Goal: Task Accomplishment & Management: Complete application form

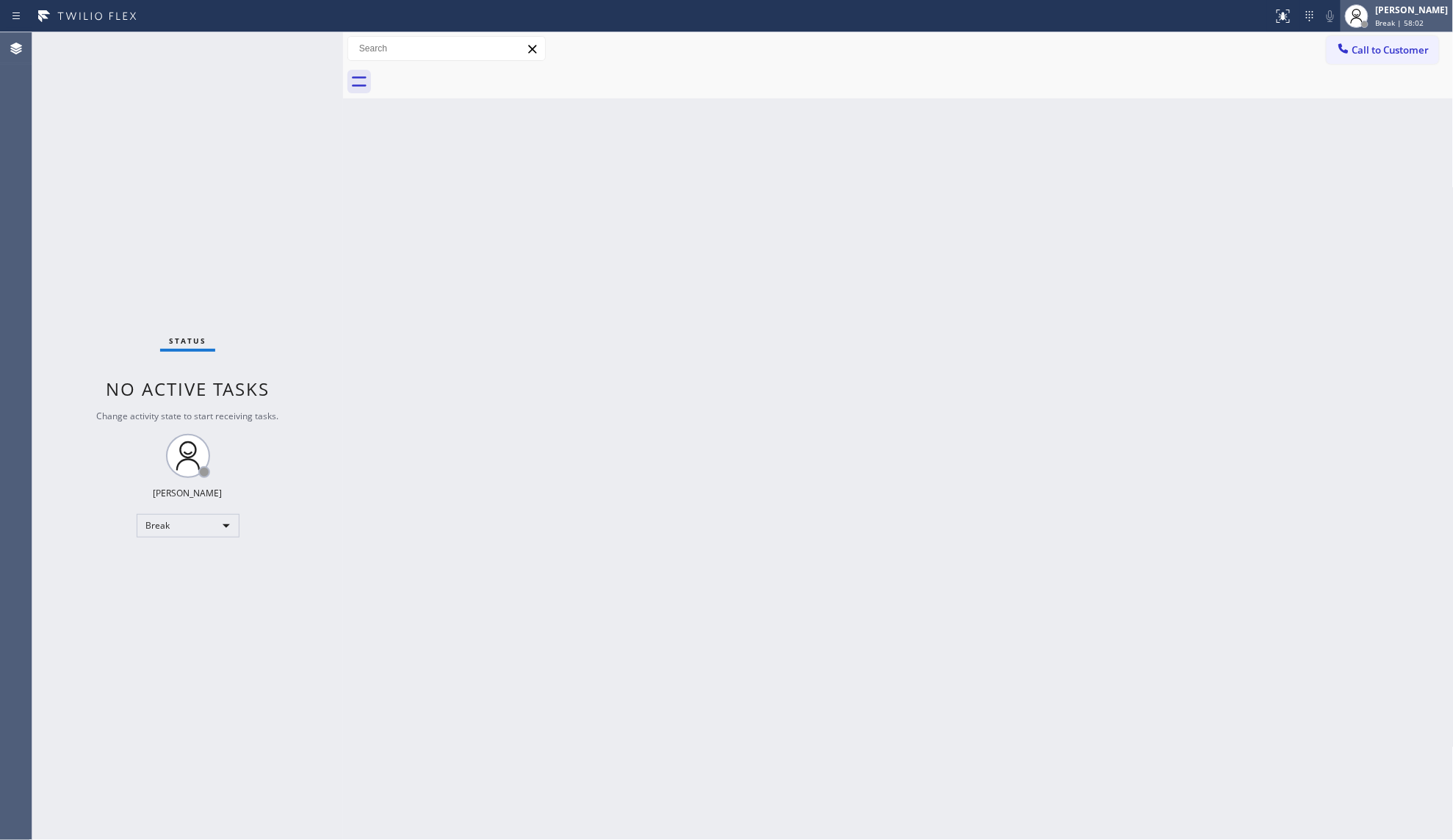
drag, startPoint x: 1412, startPoint y: 16, endPoint x: 1332, endPoint y: 89, distance: 108.3
click at [1410, 16] on div "[PERSON_NAME]" at bounding box center [1412, 10] width 73 height 13
click at [1340, 84] on button "Available" at bounding box center [1380, 77] width 147 height 19
click at [1396, 18] on span "Break | 58:04" at bounding box center [1399, 22] width 48 height 10
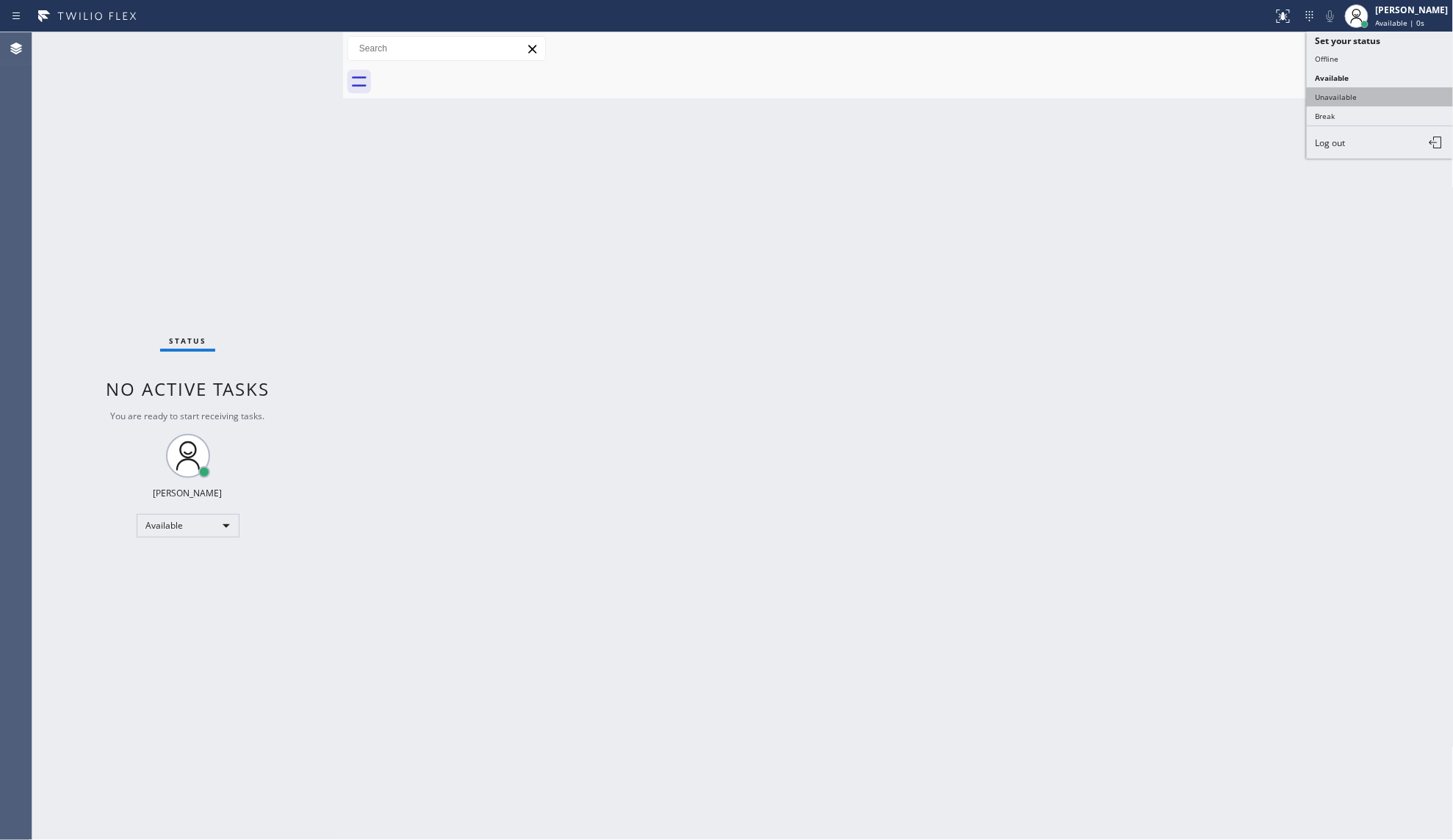
click at [1361, 94] on button "Unavailable" at bounding box center [1380, 97] width 147 height 19
drag, startPoint x: 776, startPoint y: 365, endPoint x: 805, endPoint y: 357, distance: 30.1
click at [791, 361] on div "Back to Dashboard Change Sender ID Customers Technicians Select a contact Outbo…" at bounding box center [898, 436] width 1111 height 808
click at [1349, 59] on button "Call to Customer" at bounding box center [1383, 50] width 112 height 28
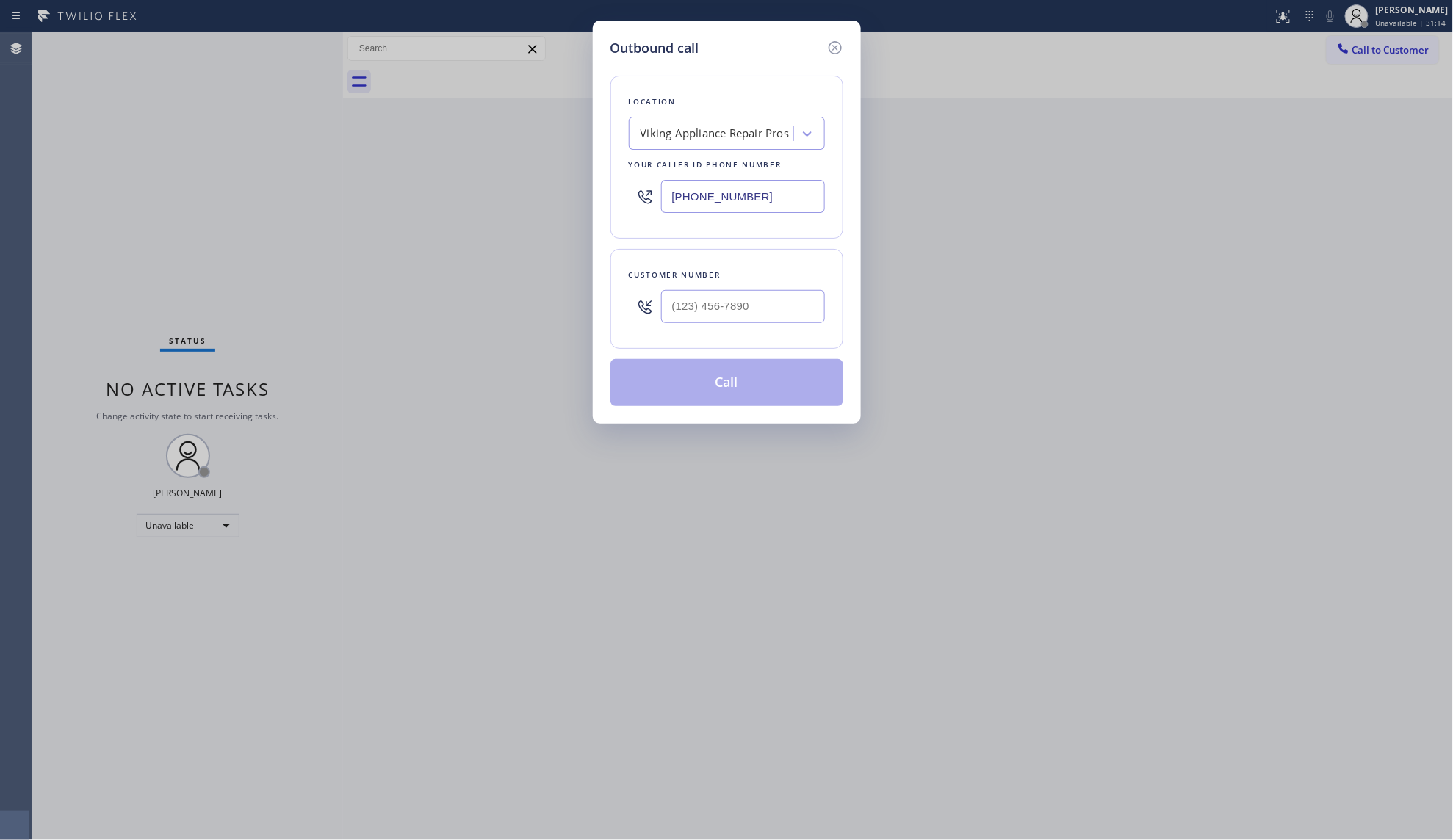
drag, startPoint x: 789, startPoint y: 191, endPoint x: 560, endPoint y: 220, distance: 230.8
click at [560, 220] on div "Outbound call Location Viking Appliance Repair Pros Your caller id phone number…" at bounding box center [726, 420] width 1453 height 840
paste input "44) 477-4437"
type input "[PHONE_NUMBER]"
click at [765, 313] on input "(___) ___-____" at bounding box center [742, 307] width 164 height 33
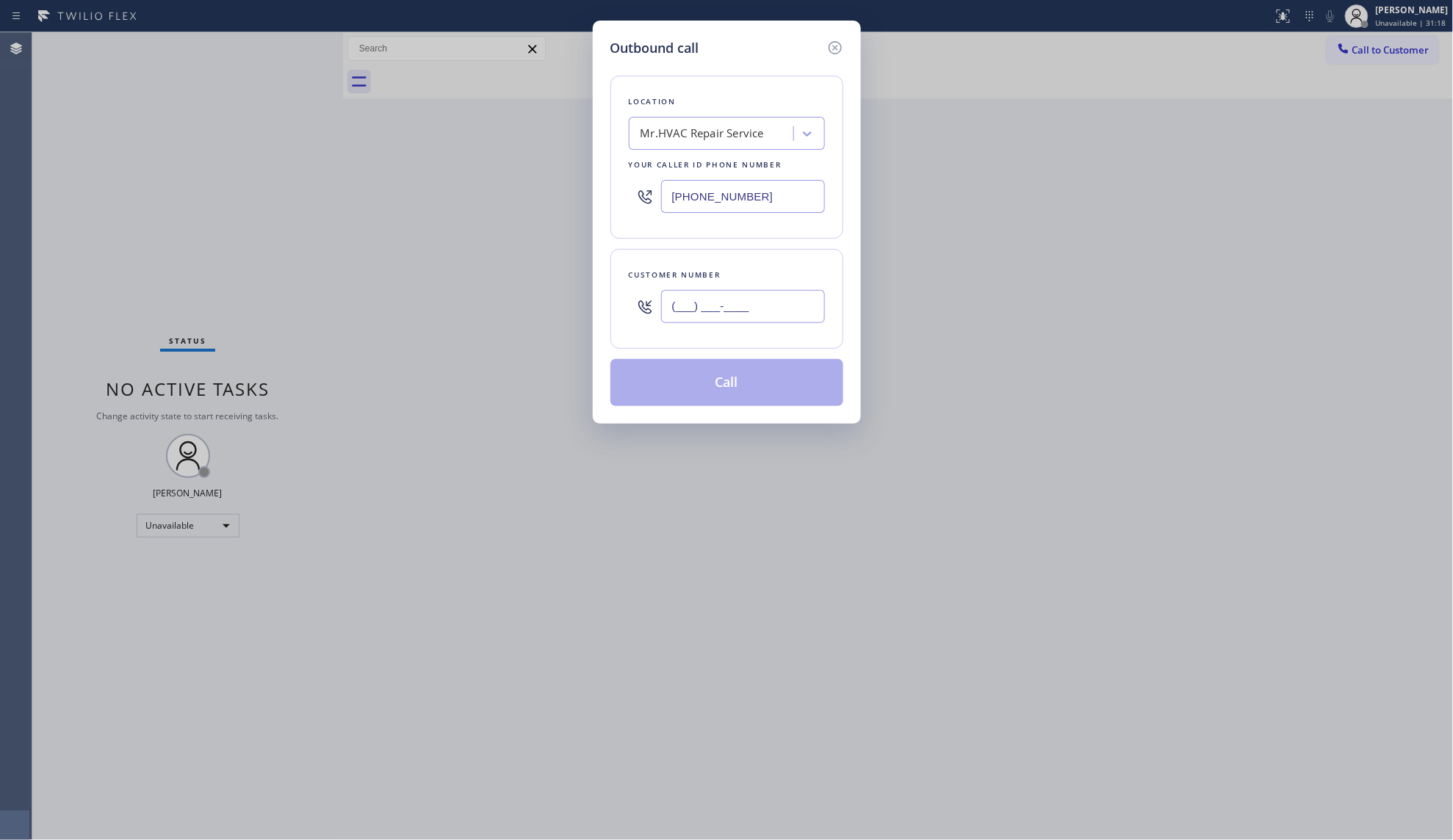
paste input "407) 616-7059"
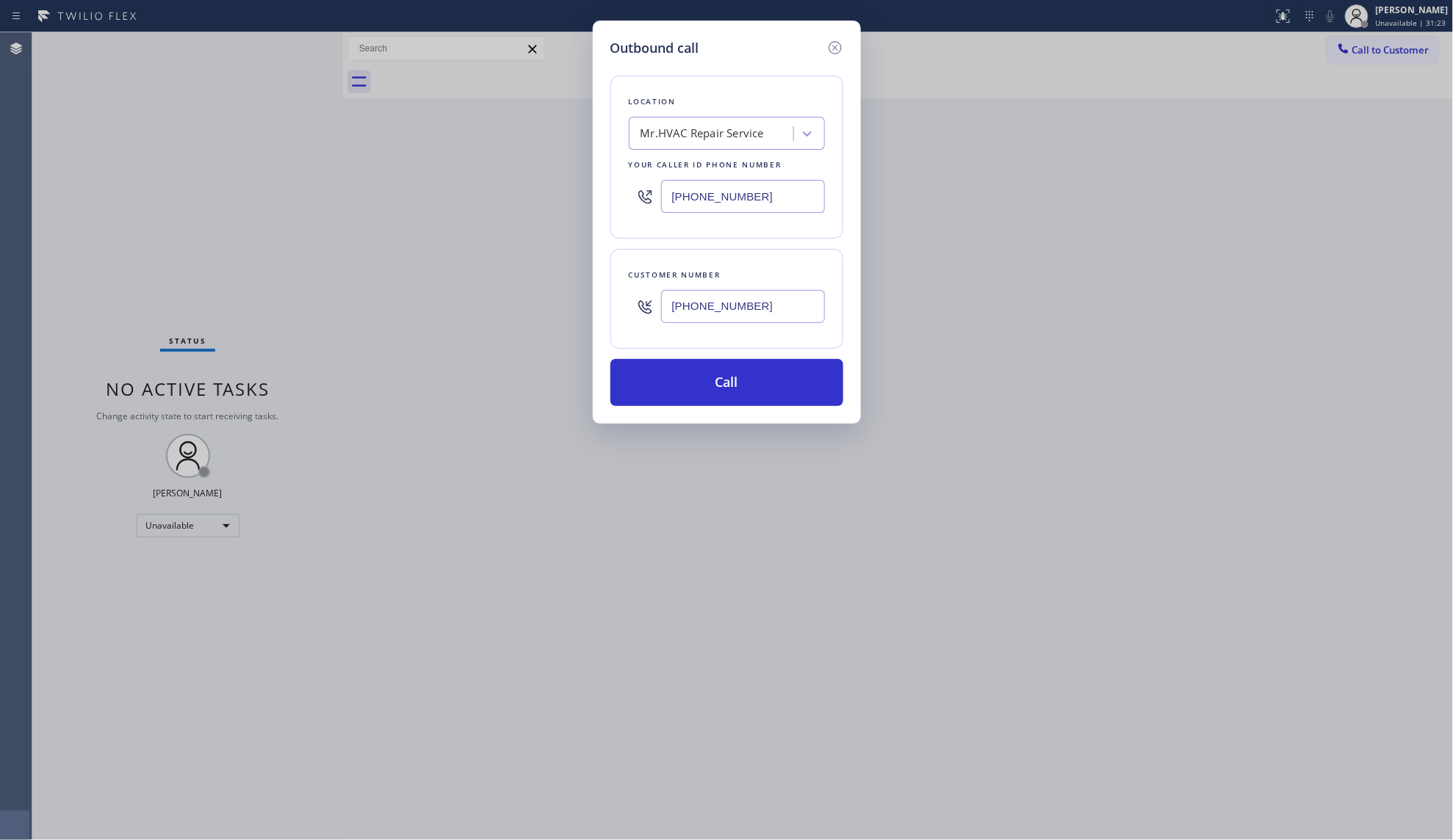
type input "[PHONE_NUMBER]"
click at [520, 231] on div "Outbound call Location Mr.HVAC Repair Service Your caller id phone number [PHON…" at bounding box center [726, 420] width 1453 height 840
click at [1038, 124] on div "Outbound call Location Mr.HVAC Repair Service Your caller id phone number [PHON…" at bounding box center [726, 420] width 1453 height 840
click at [777, 386] on button "Call" at bounding box center [726, 382] width 233 height 47
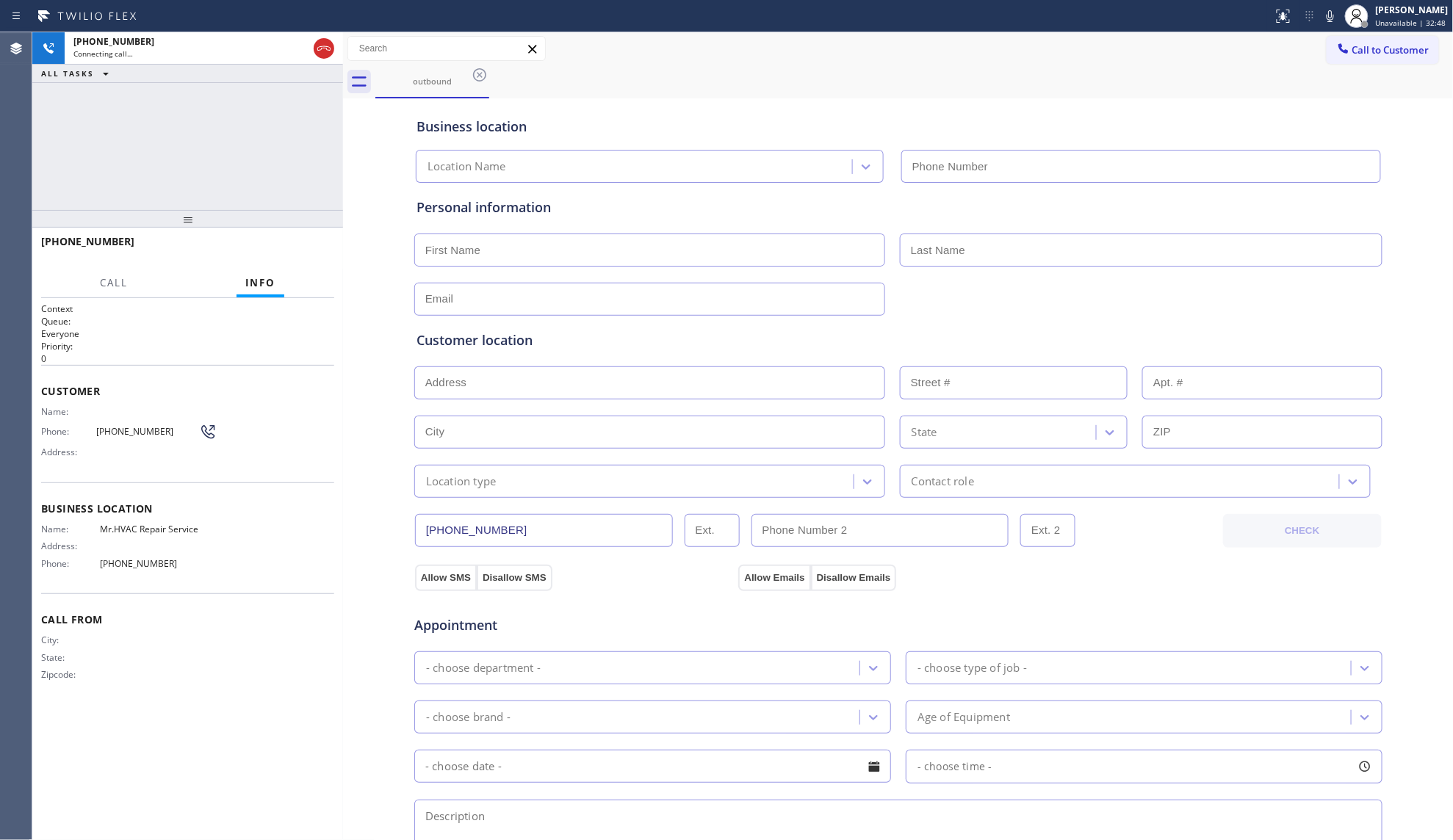
type input "[PHONE_NUMBER]"
click at [885, 120] on div "Business location" at bounding box center [898, 126] width 964 height 20
drag, startPoint x: 320, startPoint y: 51, endPoint x: 324, endPoint y: 83, distance: 32.2
click at [323, 51] on icon at bounding box center [324, 48] width 17 height 17
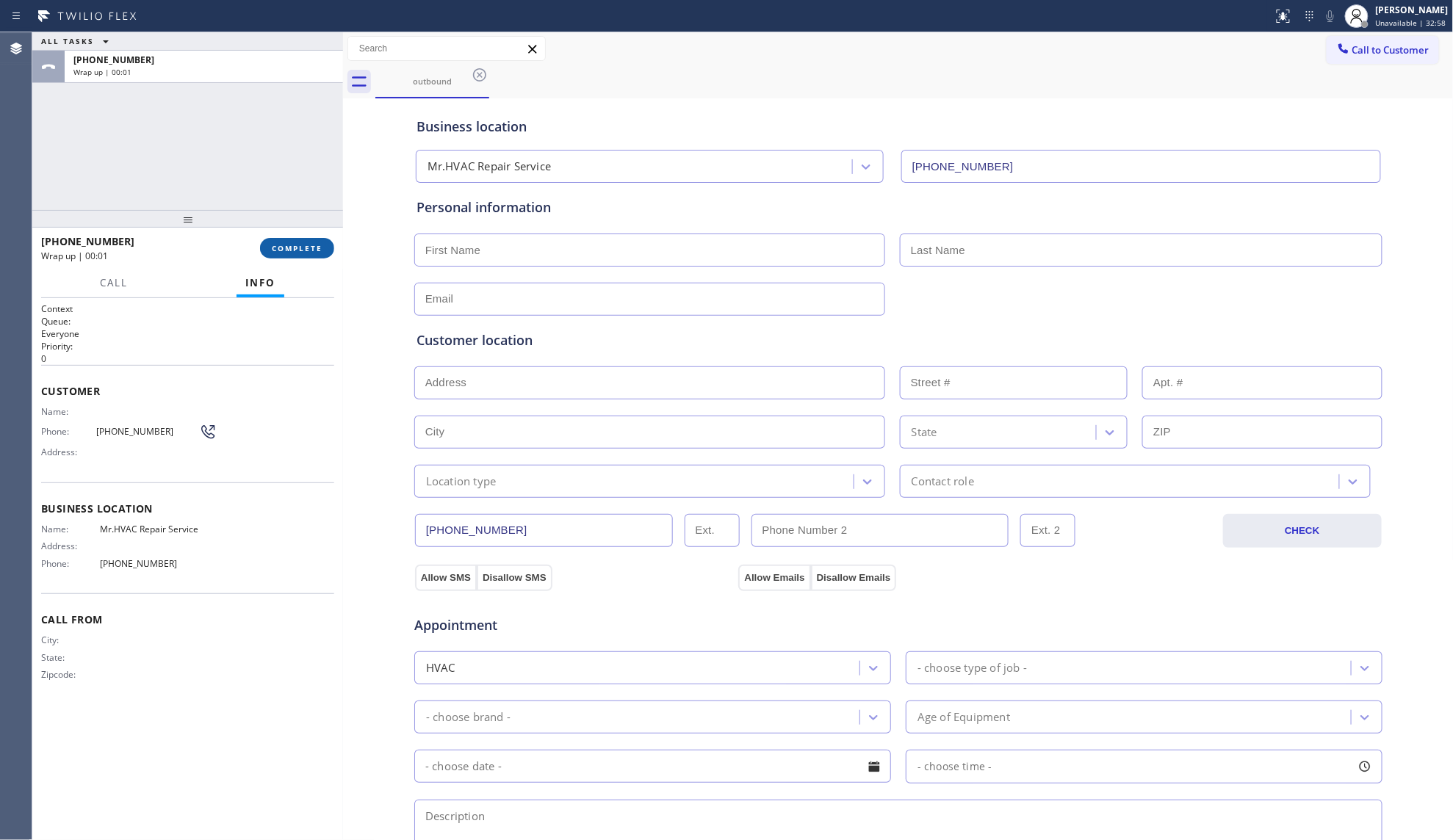
click at [313, 248] on span "COMPLETE" at bounding box center [297, 248] width 51 height 10
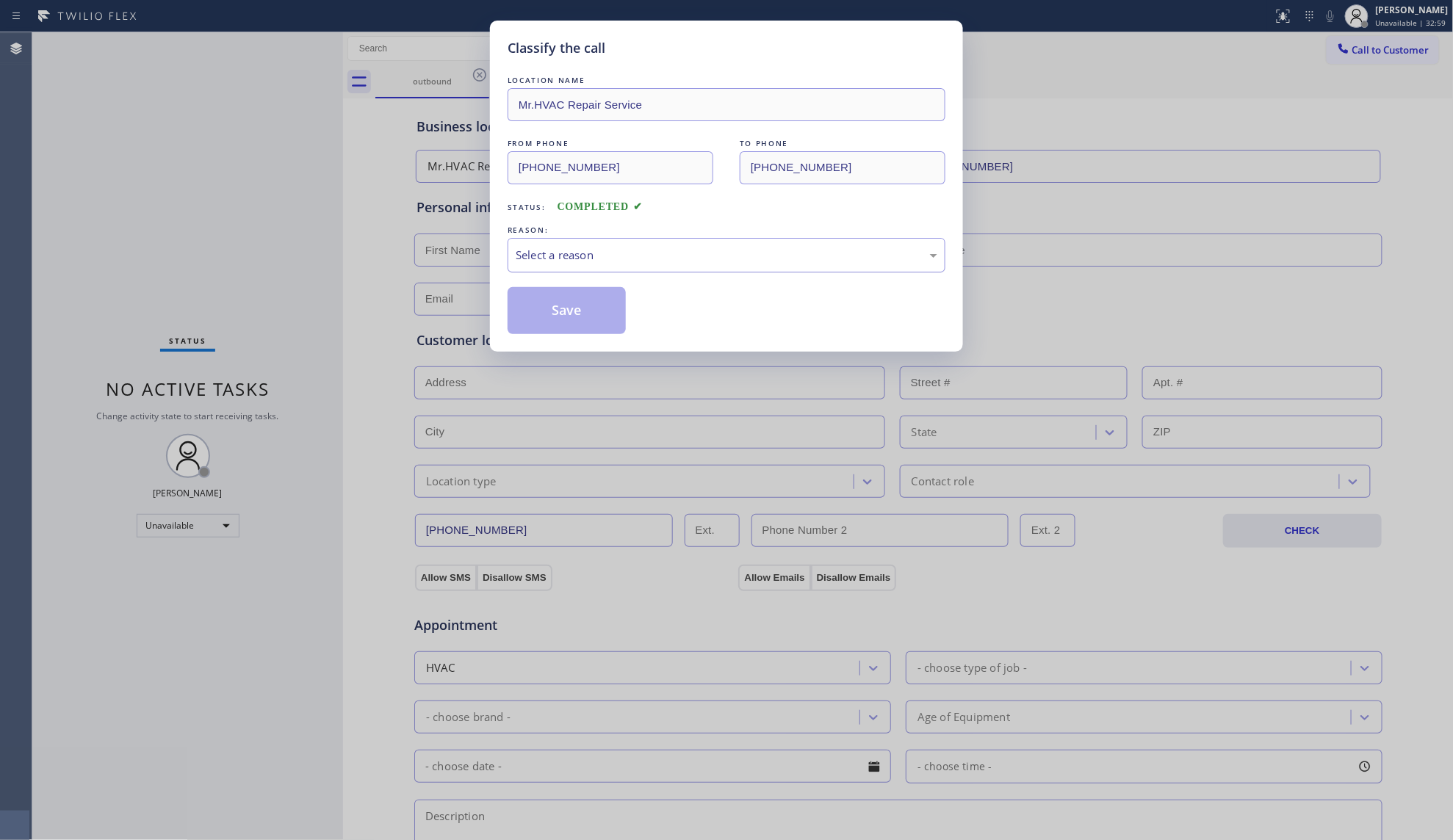
click at [594, 260] on div "Select a reason" at bounding box center [726, 254] width 421 height 17
click at [560, 313] on button "Save" at bounding box center [567, 310] width 119 height 47
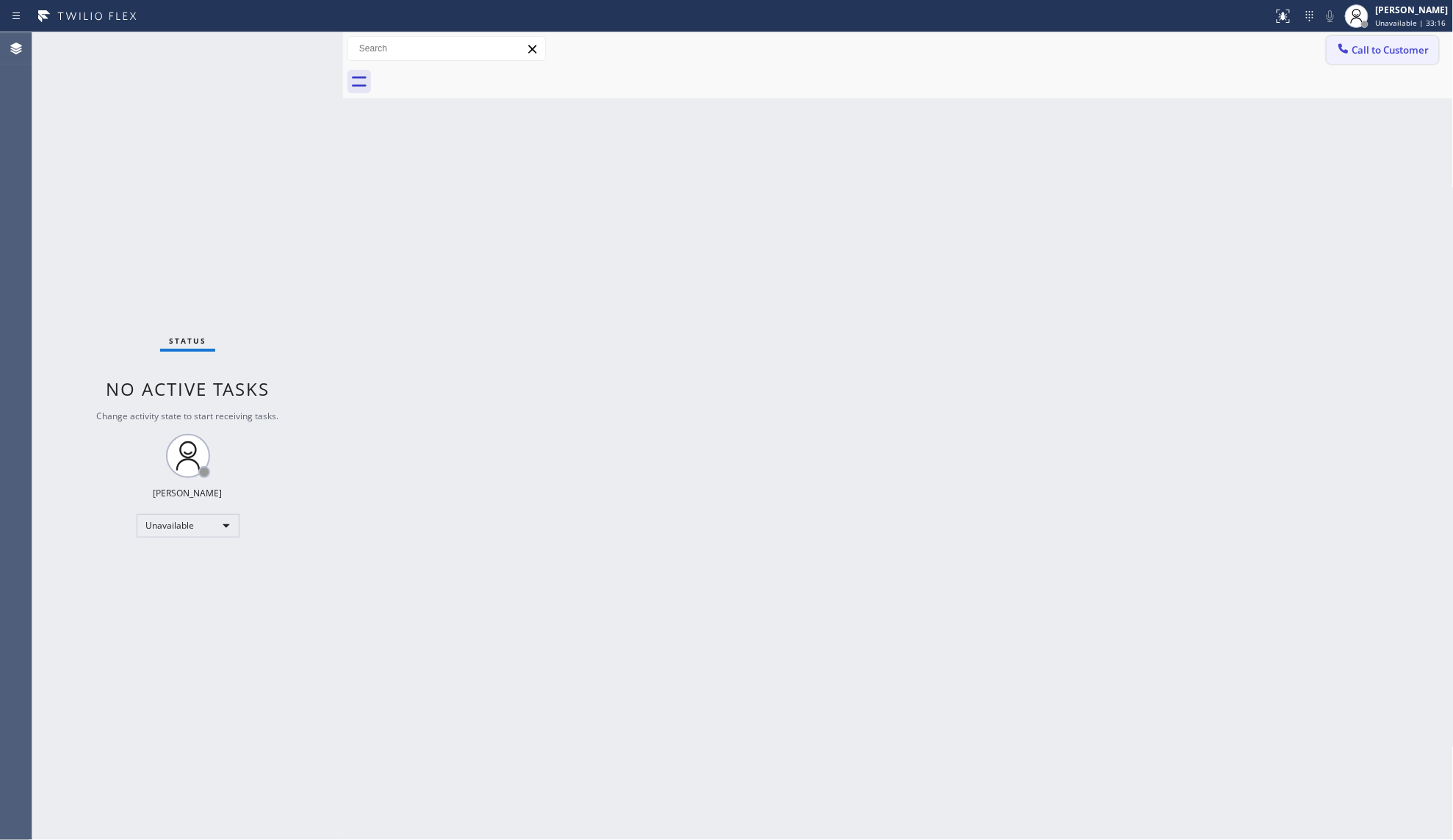
click at [1379, 47] on span "Call to Customer" at bounding box center [1391, 50] width 77 height 13
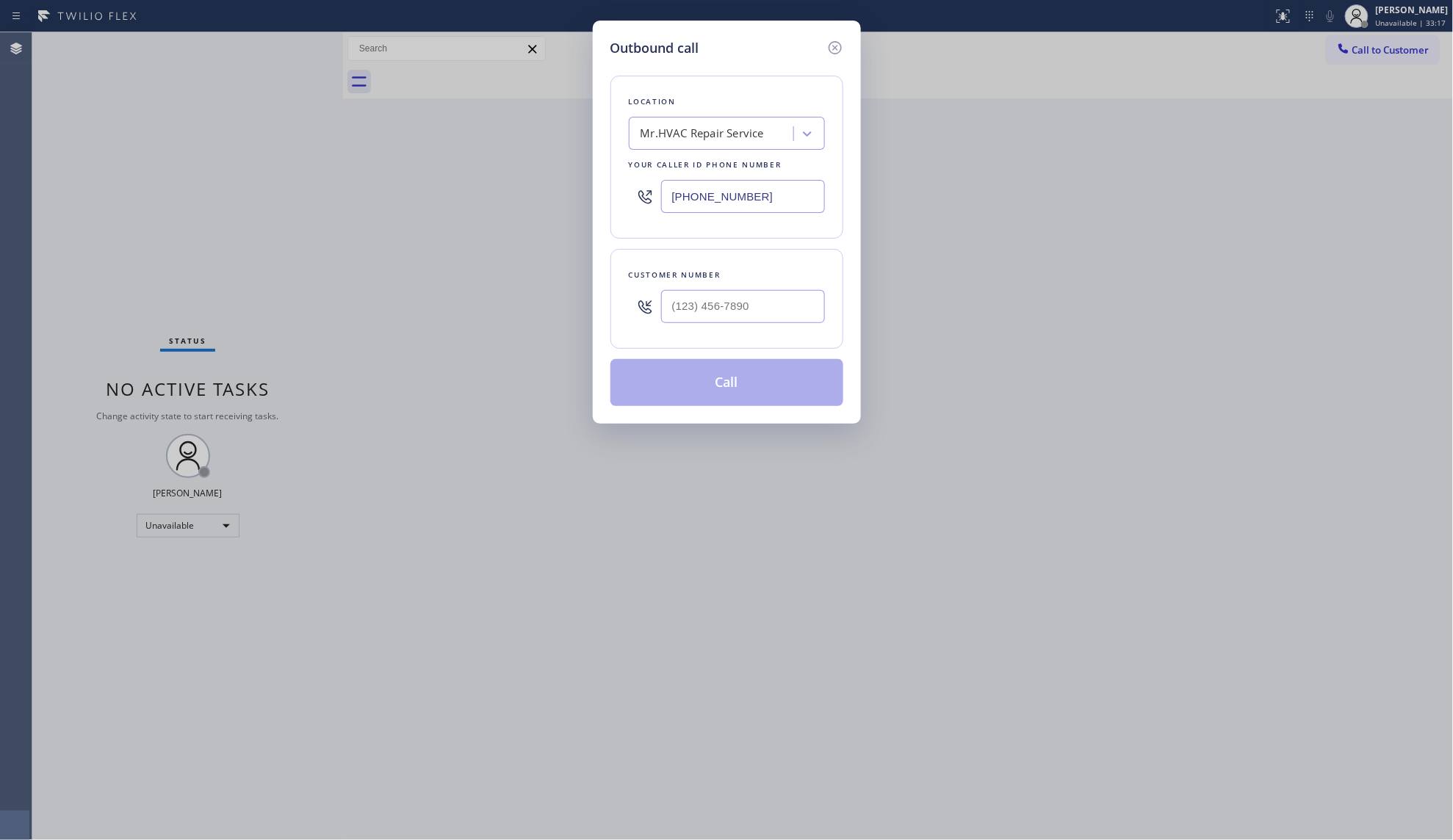
drag, startPoint x: 761, startPoint y: 194, endPoint x: 597, endPoint y: 206, distance: 164.4
click at [597, 206] on div "Outbound call Location Mr.HVAC Repair Service Your caller id phone number [PHON…" at bounding box center [726, 222] width 268 height 403
paste input "17) 839-2140"
type input "[PHONE_NUMBER]"
click at [734, 315] on input "(___) ___-____" at bounding box center [742, 307] width 164 height 33
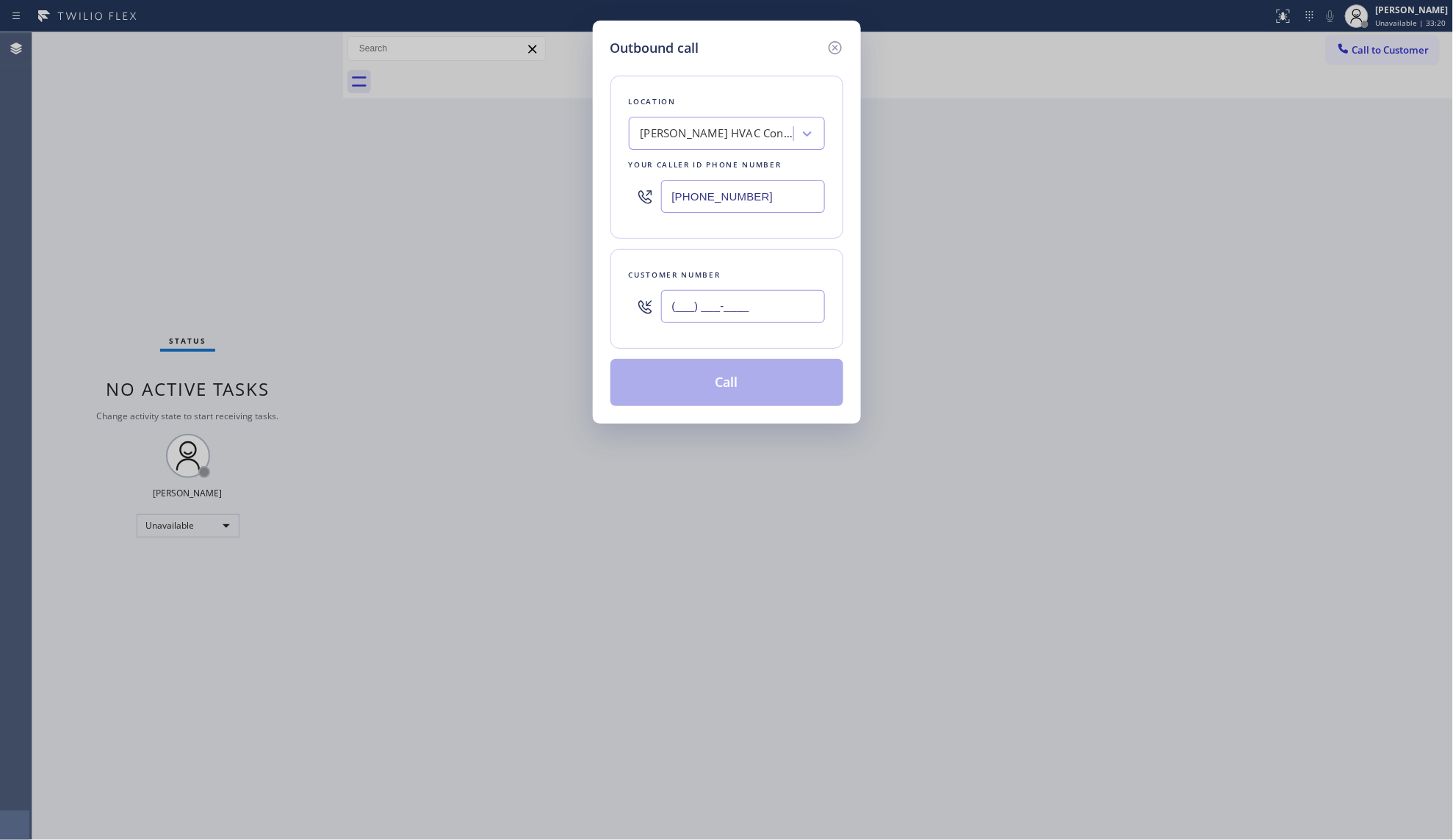
paste input "817) 880-4518"
type input "[PHONE_NUMBER]"
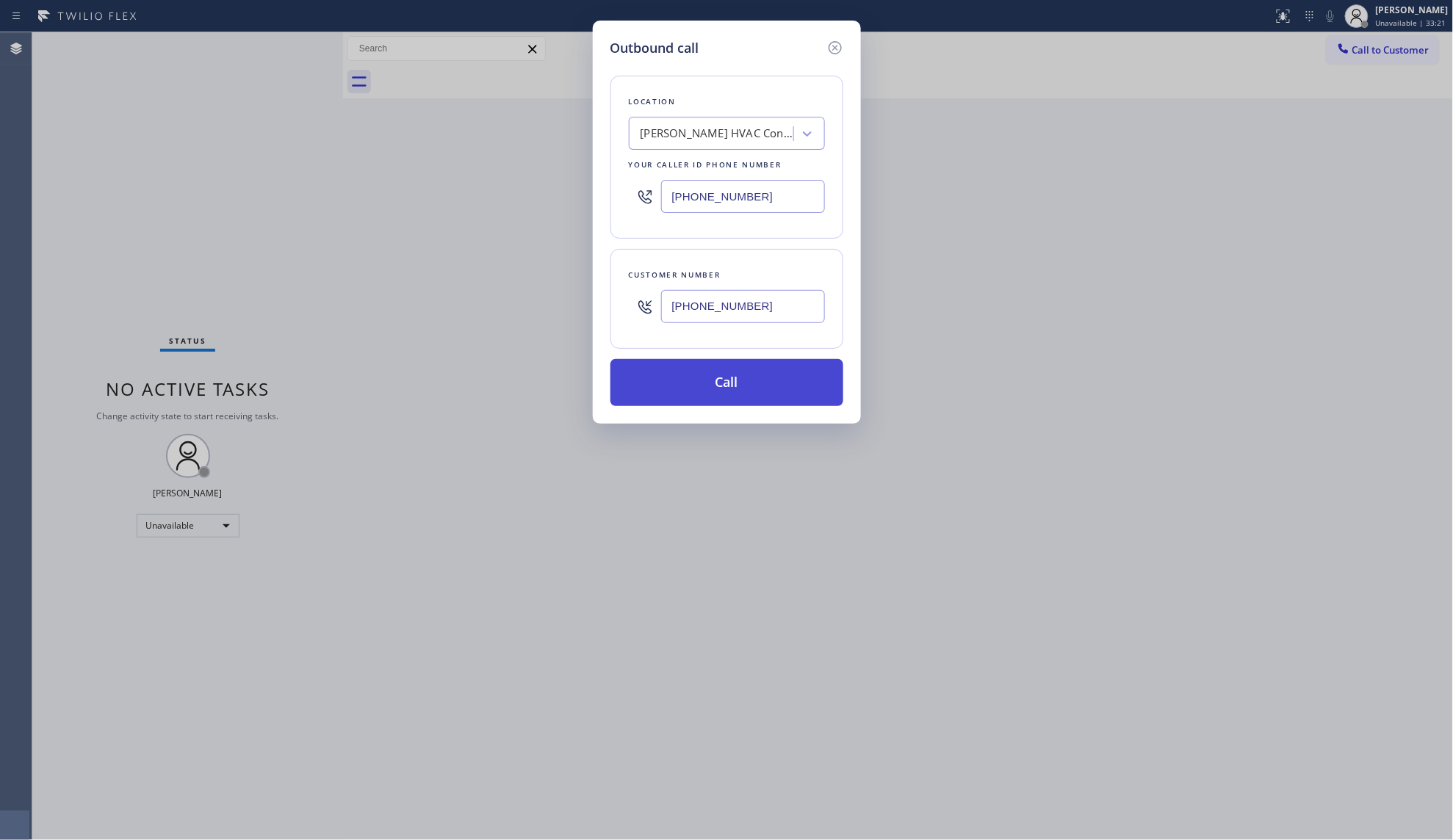
click at [741, 386] on button "Call" at bounding box center [726, 382] width 233 height 47
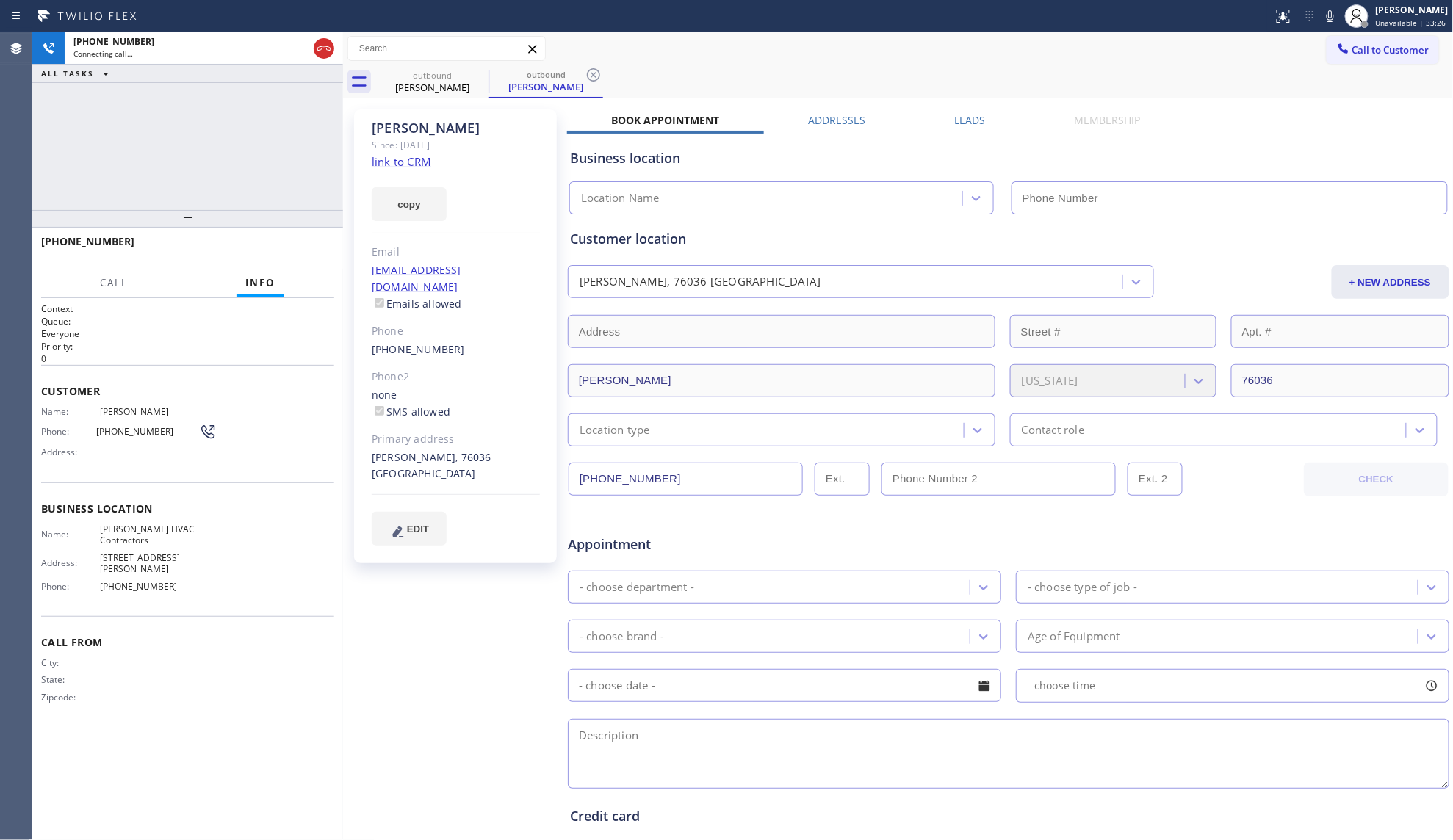
type input "[PHONE_NUMBER]"
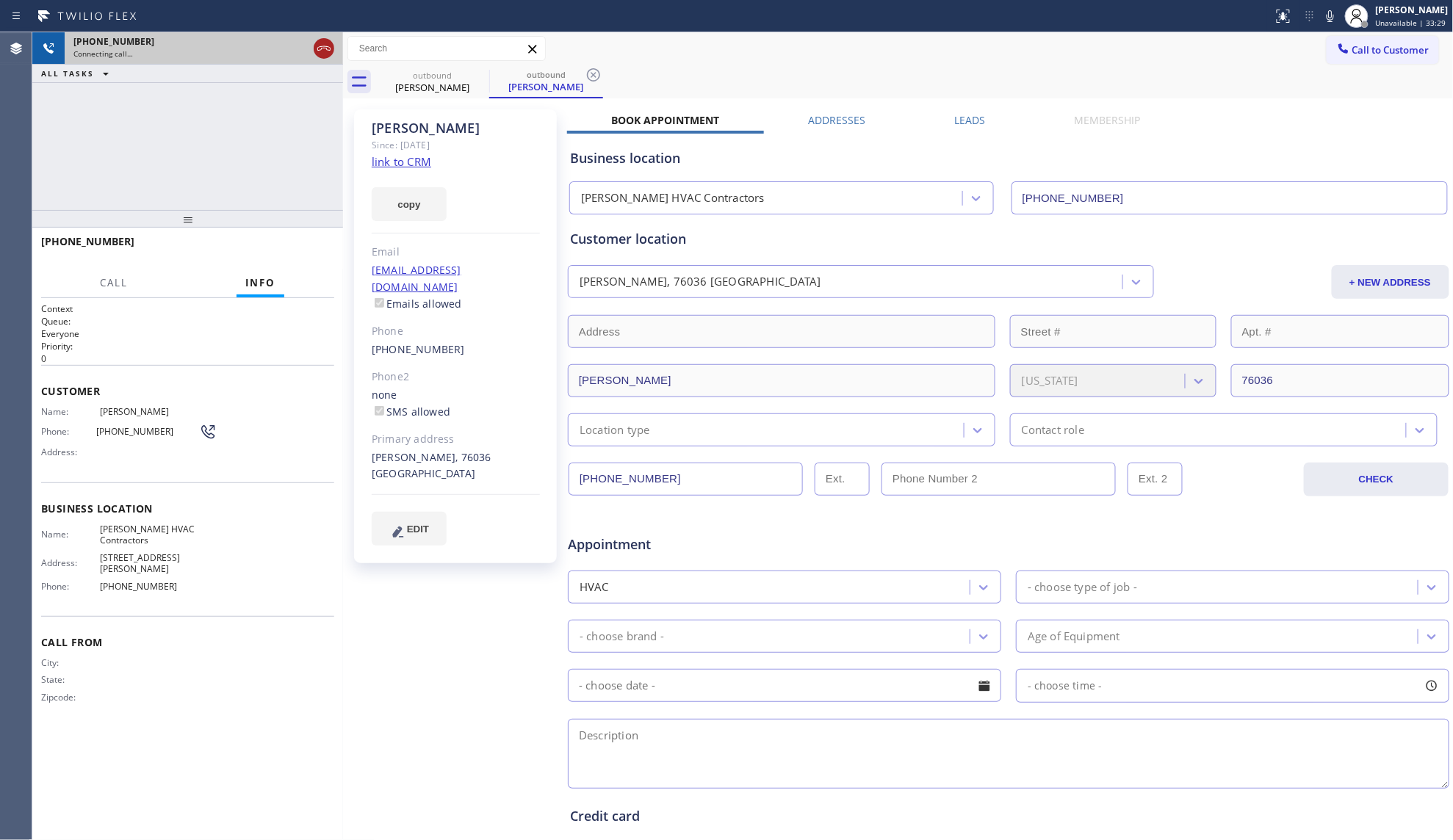
click at [325, 43] on icon at bounding box center [324, 48] width 17 height 17
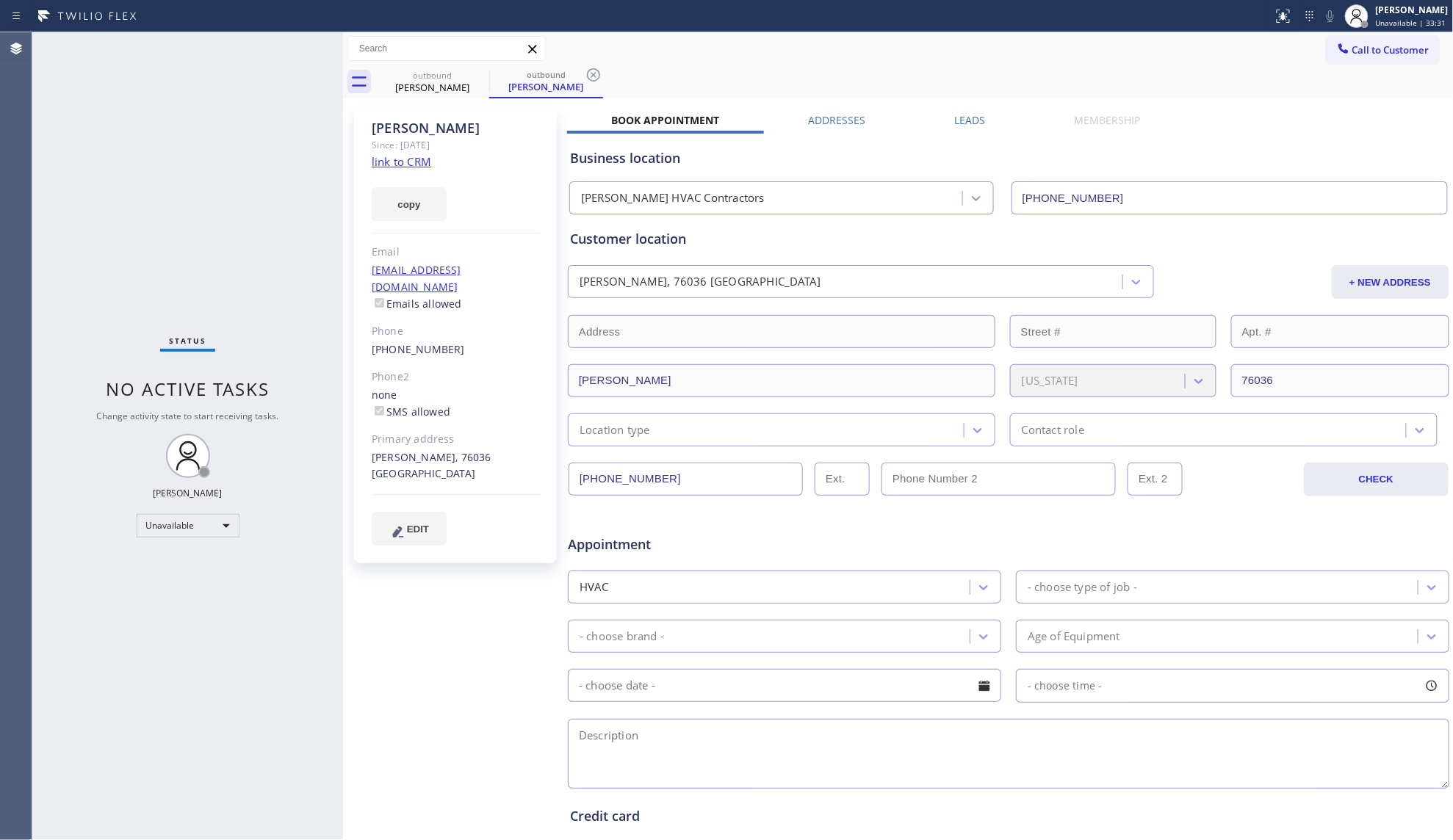
click at [379, 164] on link "link to CRM" at bounding box center [401, 161] width 59 height 15
click at [464, 81] on div "[PERSON_NAME]" at bounding box center [432, 87] width 111 height 13
click at [479, 69] on icon at bounding box center [479, 74] width 13 height 13
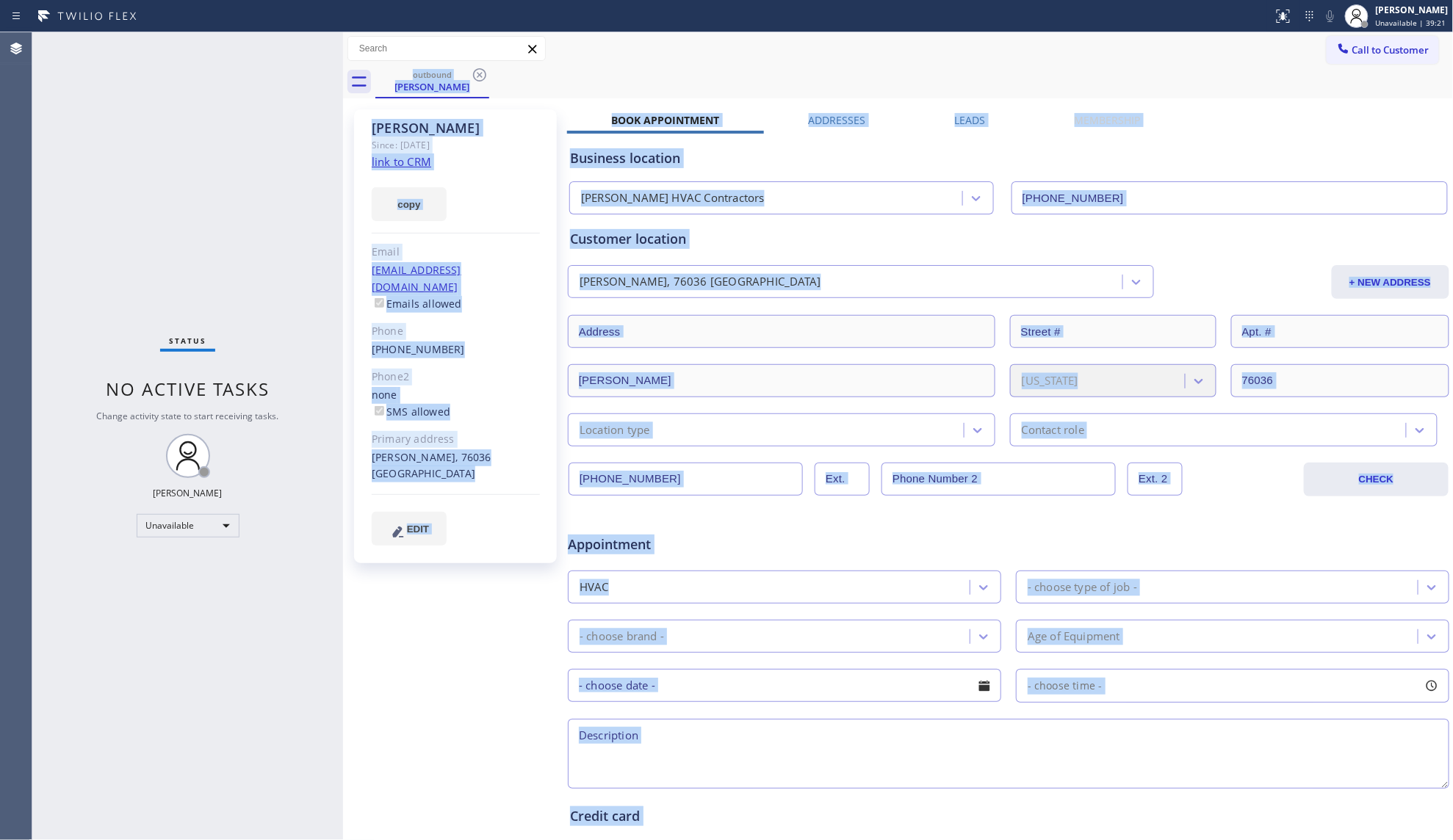
click at [479, 69] on div "outbound [PERSON_NAME]" at bounding box center [915, 82] width 1078 height 33
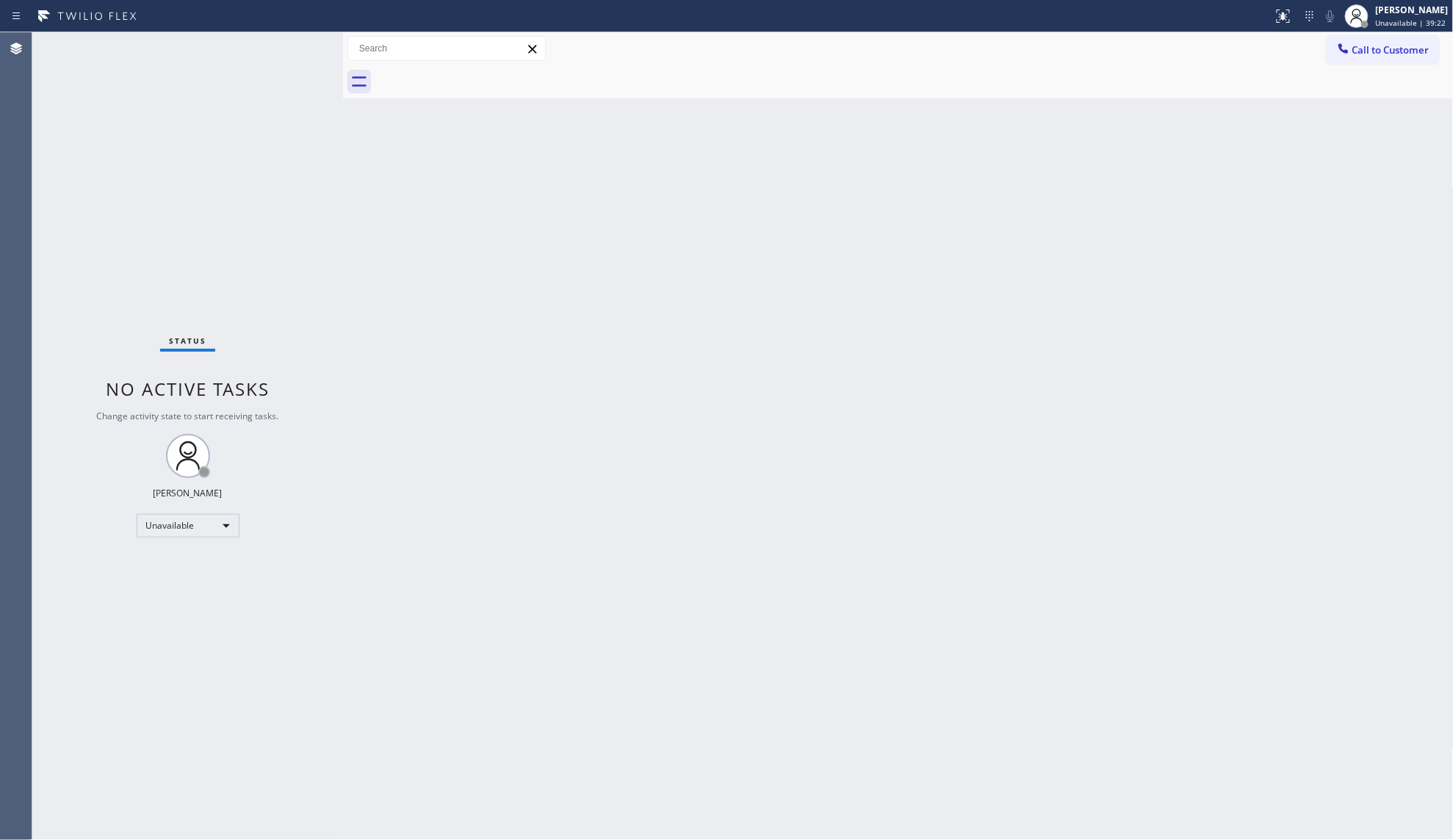
click at [479, 69] on div at bounding box center [915, 82] width 1078 height 33
drag, startPoint x: 1244, startPoint y: 80, endPoint x: 1251, endPoint y: 74, distance: 9.2
click at [1243, 77] on div at bounding box center [915, 82] width 1079 height 33
click at [1349, 50] on icon at bounding box center [1344, 48] width 15 height 15
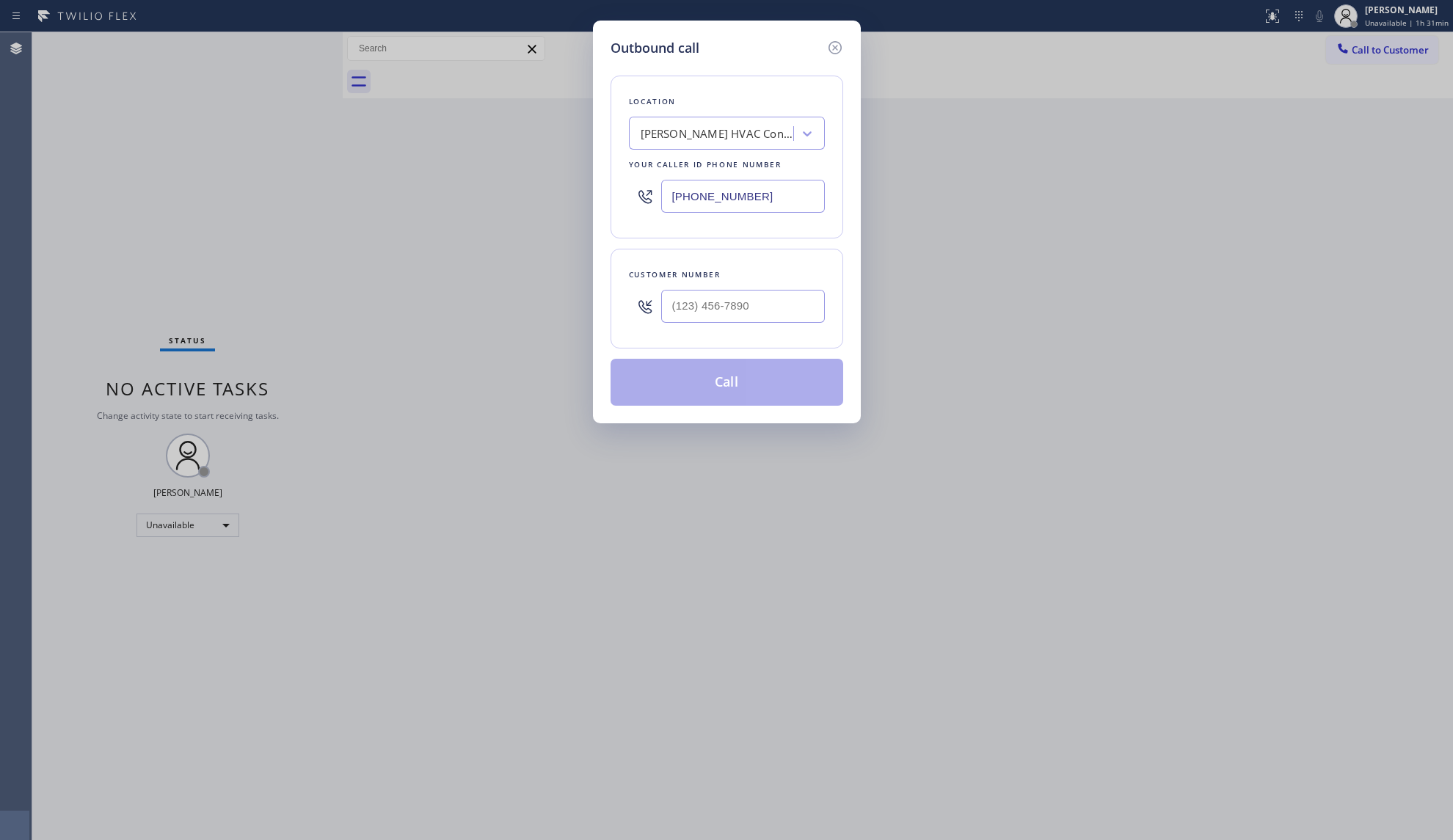
drag, startPoint x: 764, startPoint y: 205, endPoint x: 615, endPoint y: 201, distance: 149.1
click at [617, 204] on div "Location [PERSON_NAME] HVAC Contractors Your caller id phone number [PHONE_NUMB…" at bounding box center [726, 157] width 233 height 163
paste input "786) 465-5241"
type input "[PHONE_NUMBER]"
click at [772, 315] on input "(___) ___-____" at bounding box center [742, 306] width 163 height 33
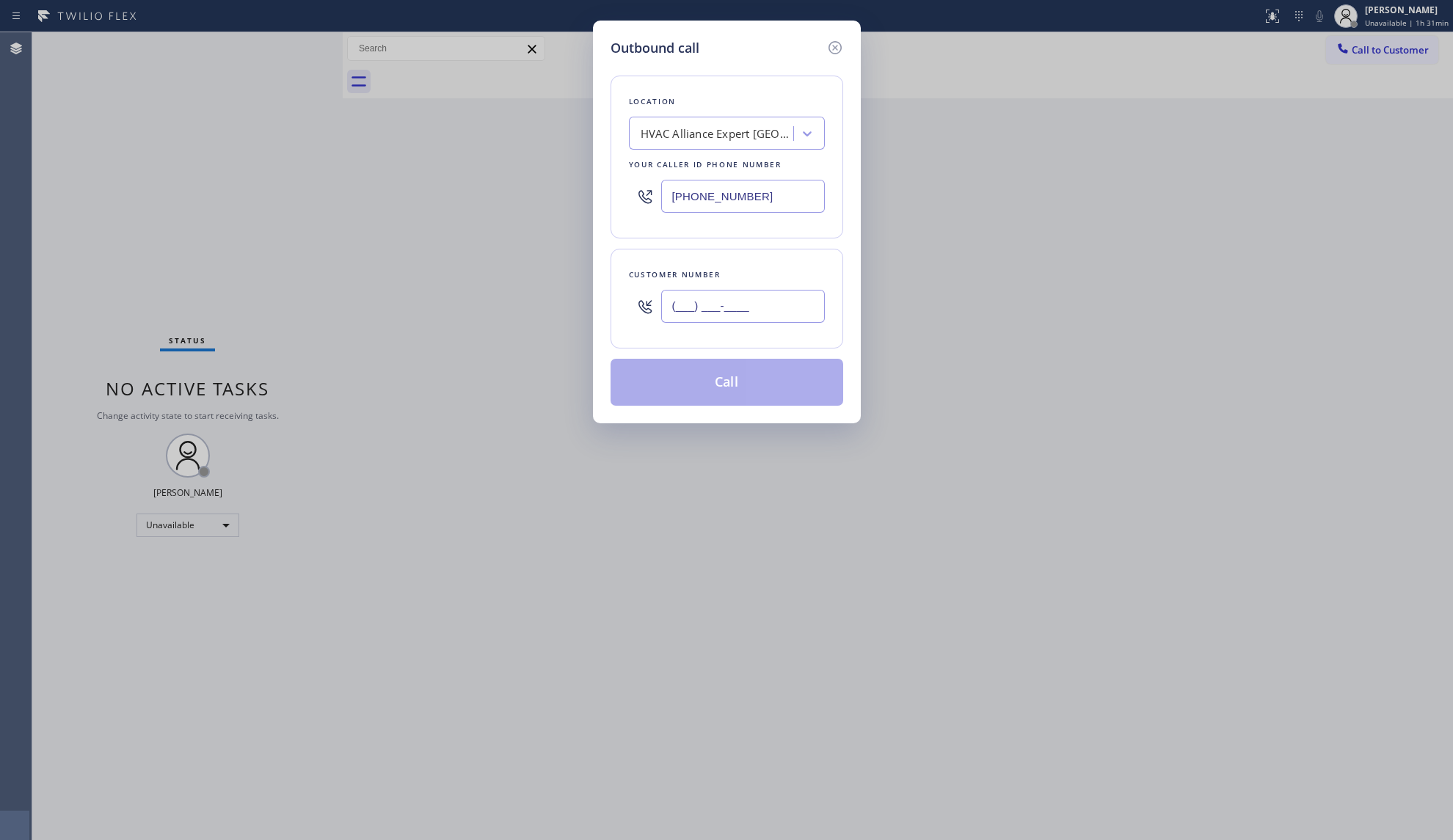
paste input "954) 569-8612"
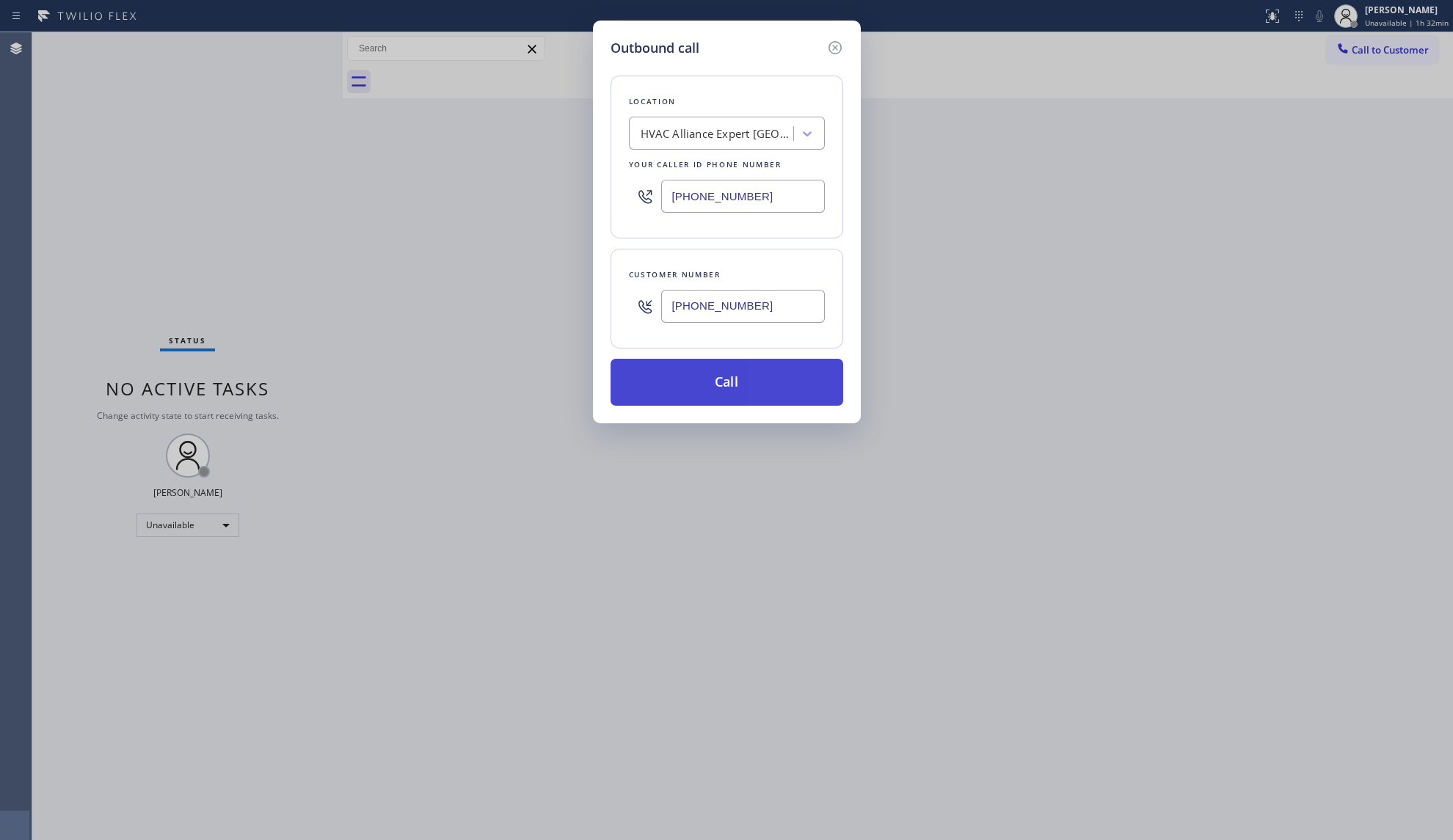
type input "[PHONE_NUMBER]"
click at [732, 382] on button "Call" at bounding box center [726, 381] width 233 height 47
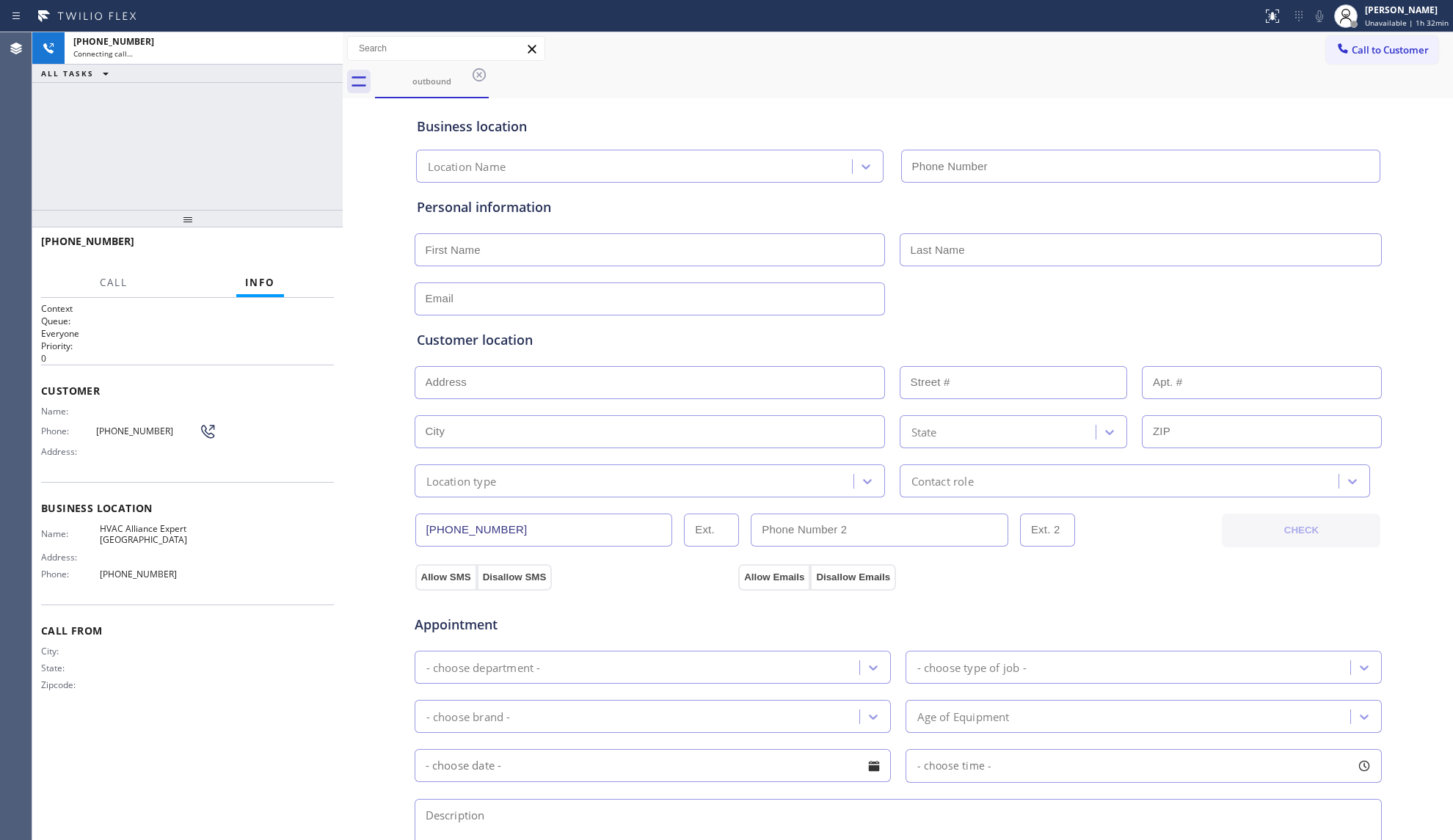
type input "[PHONE_NUMBER]"
click at [822, 66] on div "outbound" at bounding box center [914, 82] width 1078 height 33
drag, startPoint x: 317, startPoint y: 51, endPoint x: 323, endPoint y: 68, distance: 18.0
click at [321, 62] on div at bounding box center [310, 48] width 53 height 32
click at [299, 250] on span "HANG UP" at bounding box center [299, 248] width 45 height 10
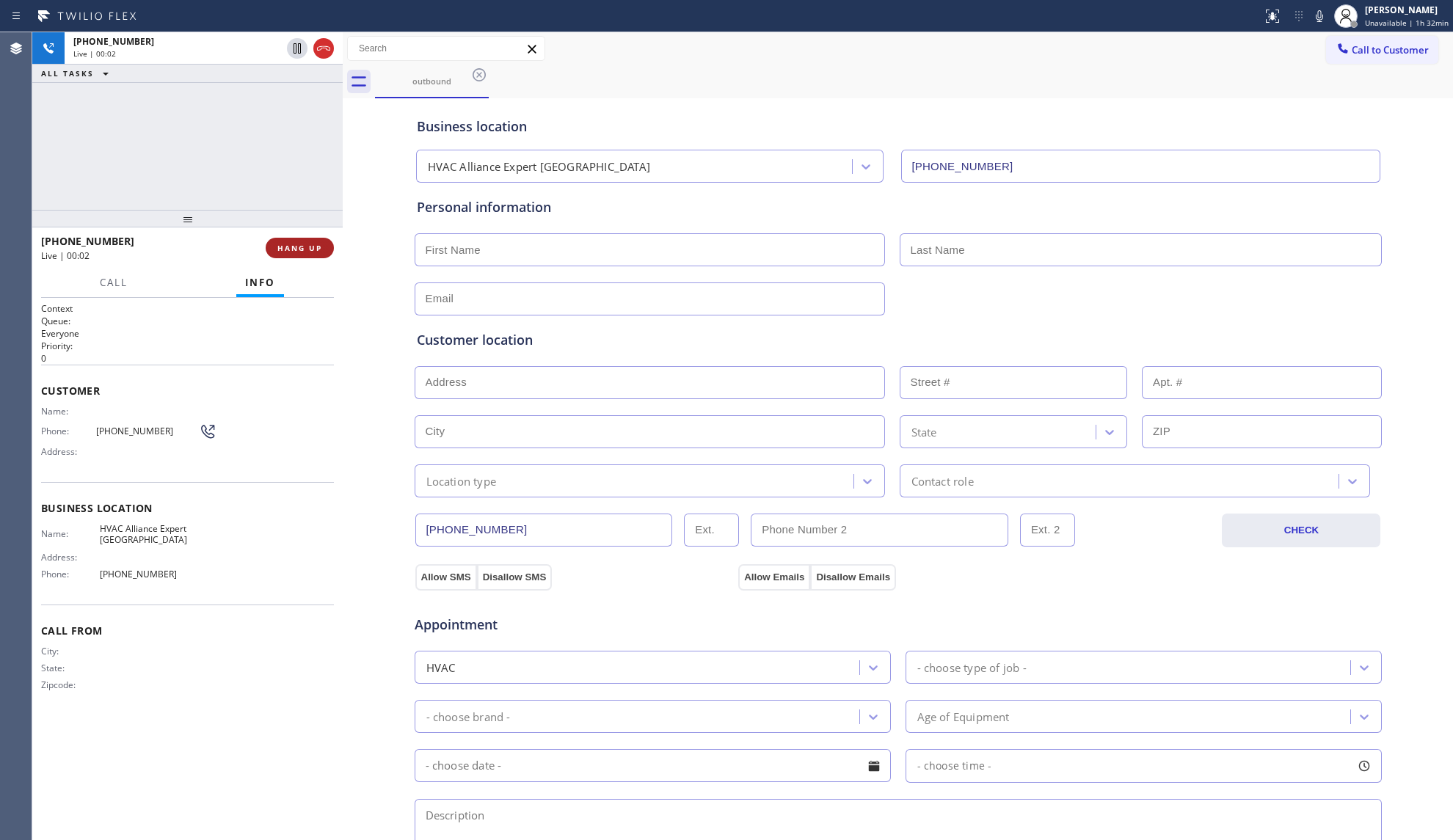
click at [300, 249] on span "HANG UP" at bounding box center [299, 248] width 45 height 10
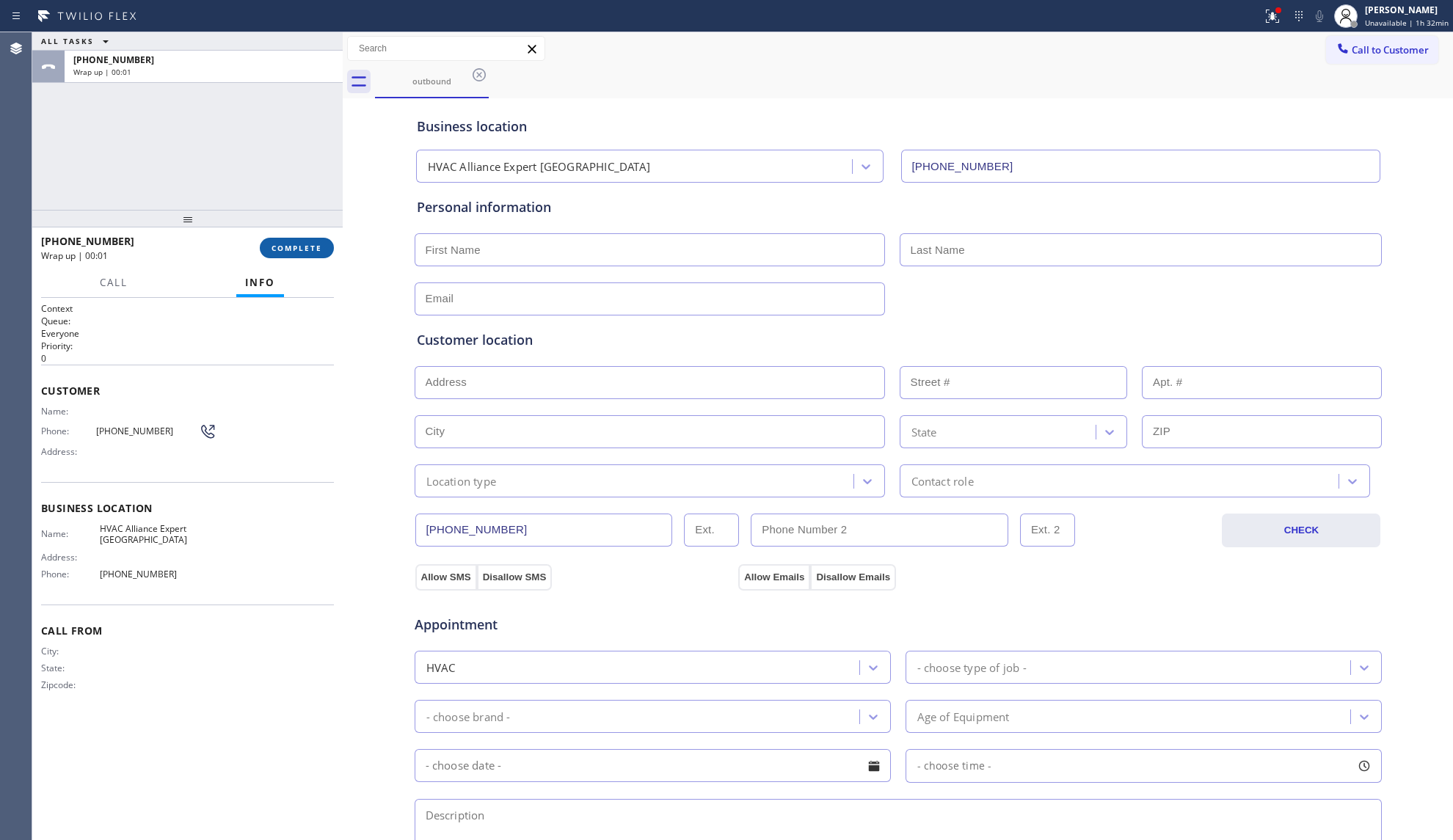
click at [300, 247] on span "COMPLETE" at bounding box center [297, 248] width 51 height 10
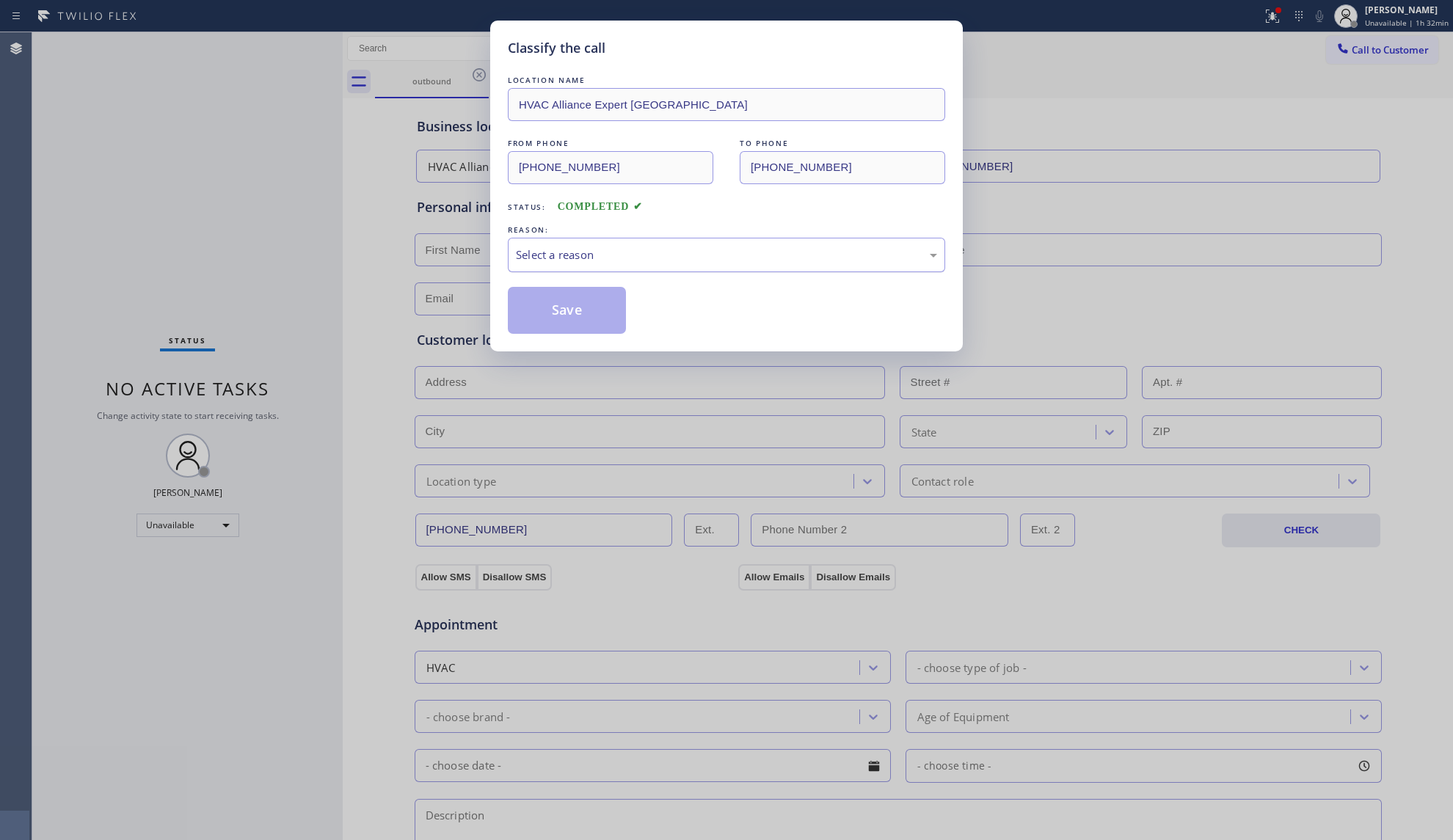
click at [595, 260] on div "Select a reason" at bounding box center [726, 254] width 421 height 17
click at [554, 317] on button "Save" at bounding box center [567, 309] width 118 height 47
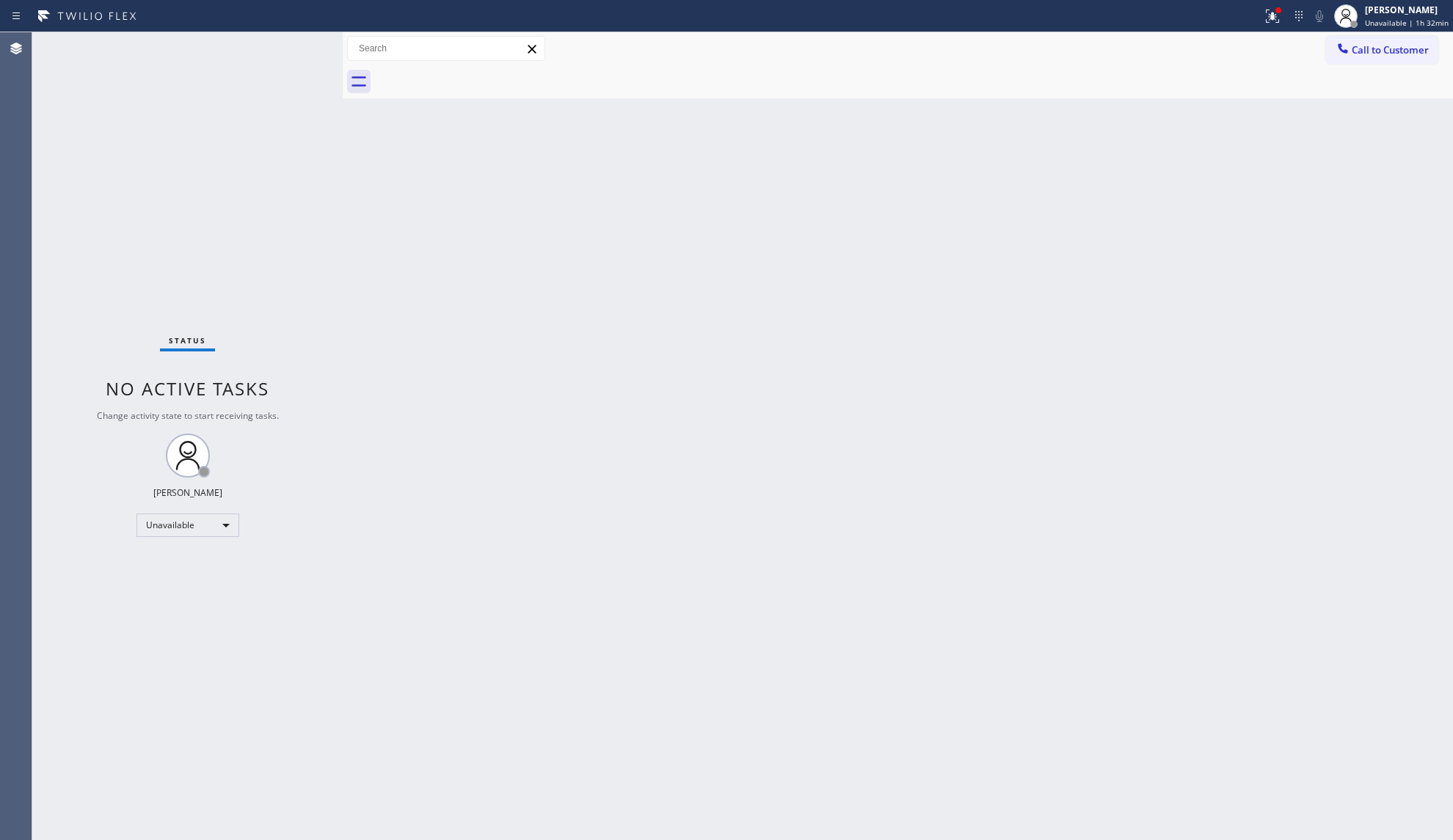
drag, startPoint x: 1260, startPoint y: 13, endPoint x: 1256, endPoint y: 81, distance: 68.1
click at [1262, 13] on div at bounding box center [1272, 16] width 32 height 17
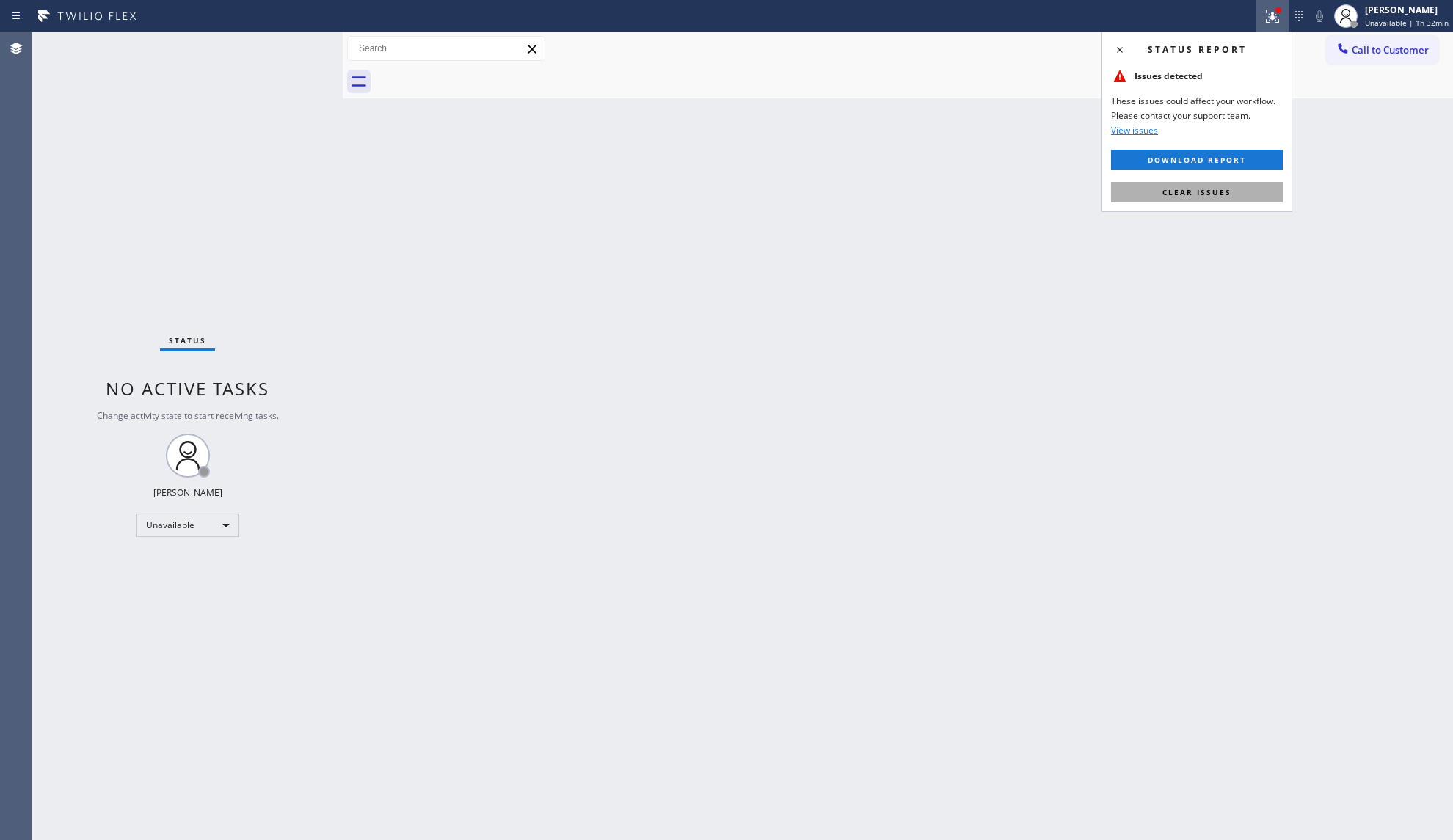
click at [1228, 189] on span "Clear issues" at bounding box center [1196, 192] width 69 height 10
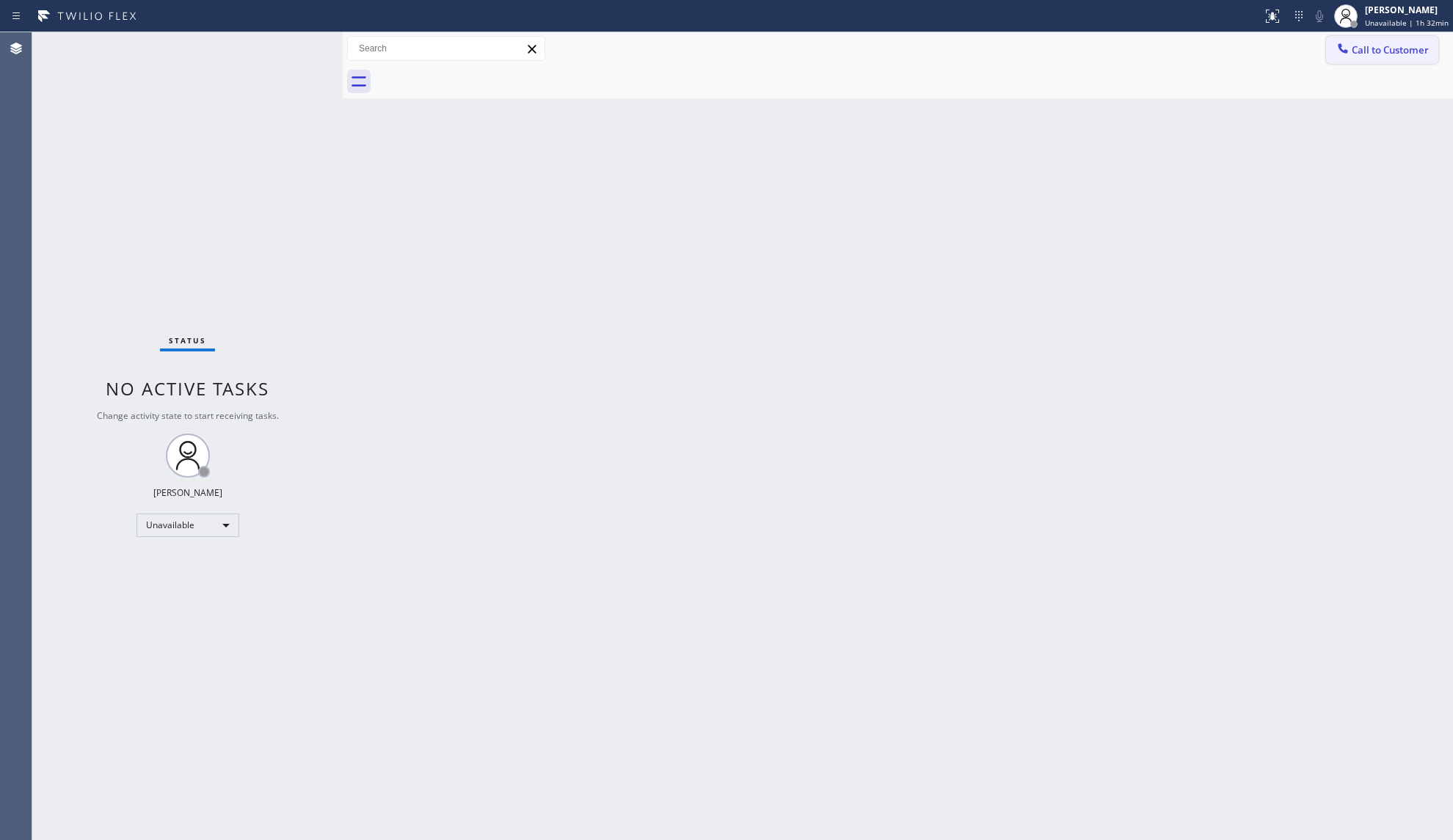
click at [1388, 53] on span "Call to Customer" at bounding box center [1390, 50] width 77 height 13
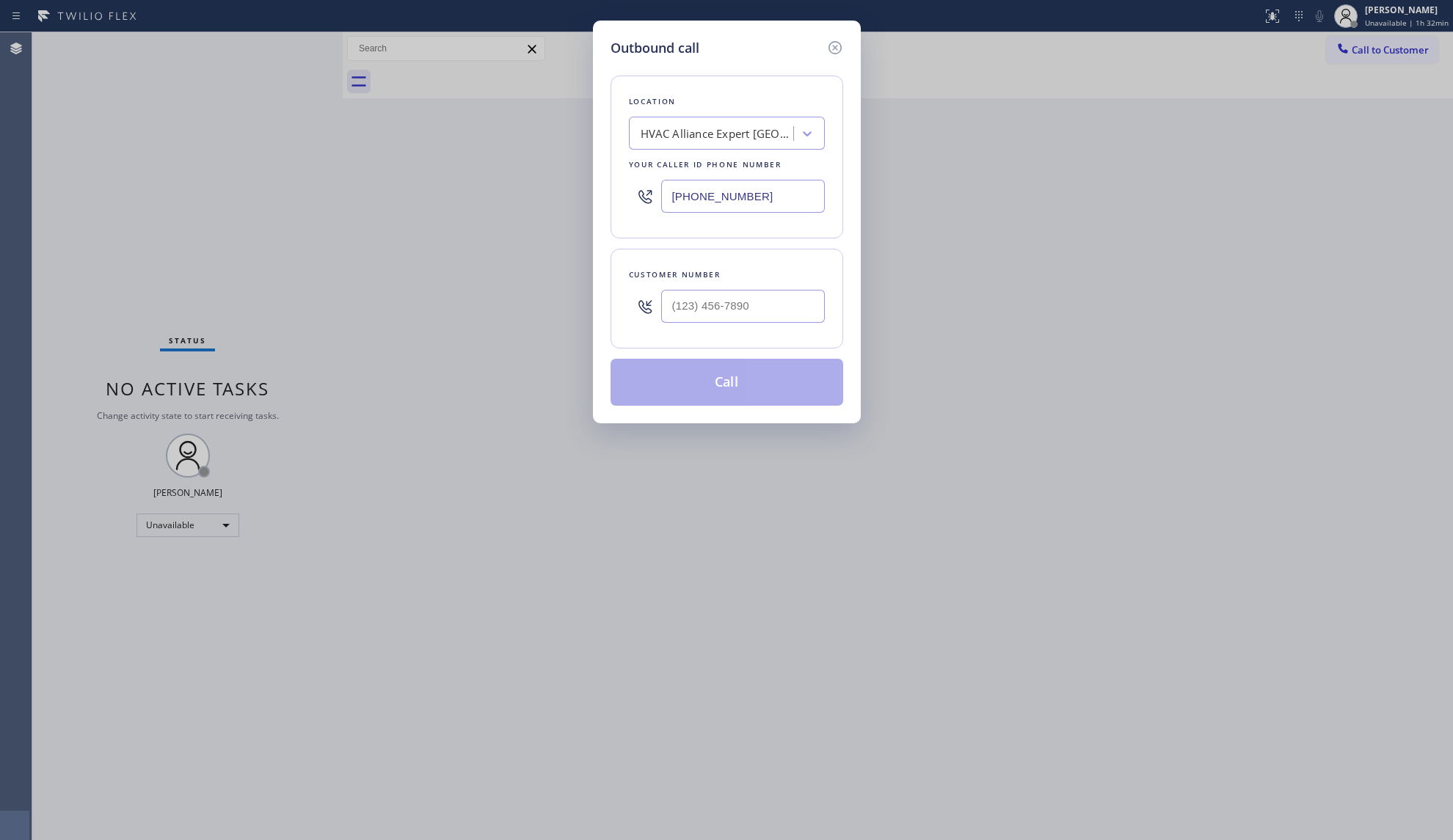
drag, startPoint x: 767, startPoint y: 197, endPoint x: 649, endPoint y: 197, distance: 118.0
click at [650, 197] on div "[PHONE_NUMBER]" at bounding box center [726, 196] width 196 height 47
paste input "213) 572-6479"
type input "[PHONE_NUMBER]"
click at [775, 320] on input "(___) ___-____" at bounding box center [742, 306] width 163 height 33
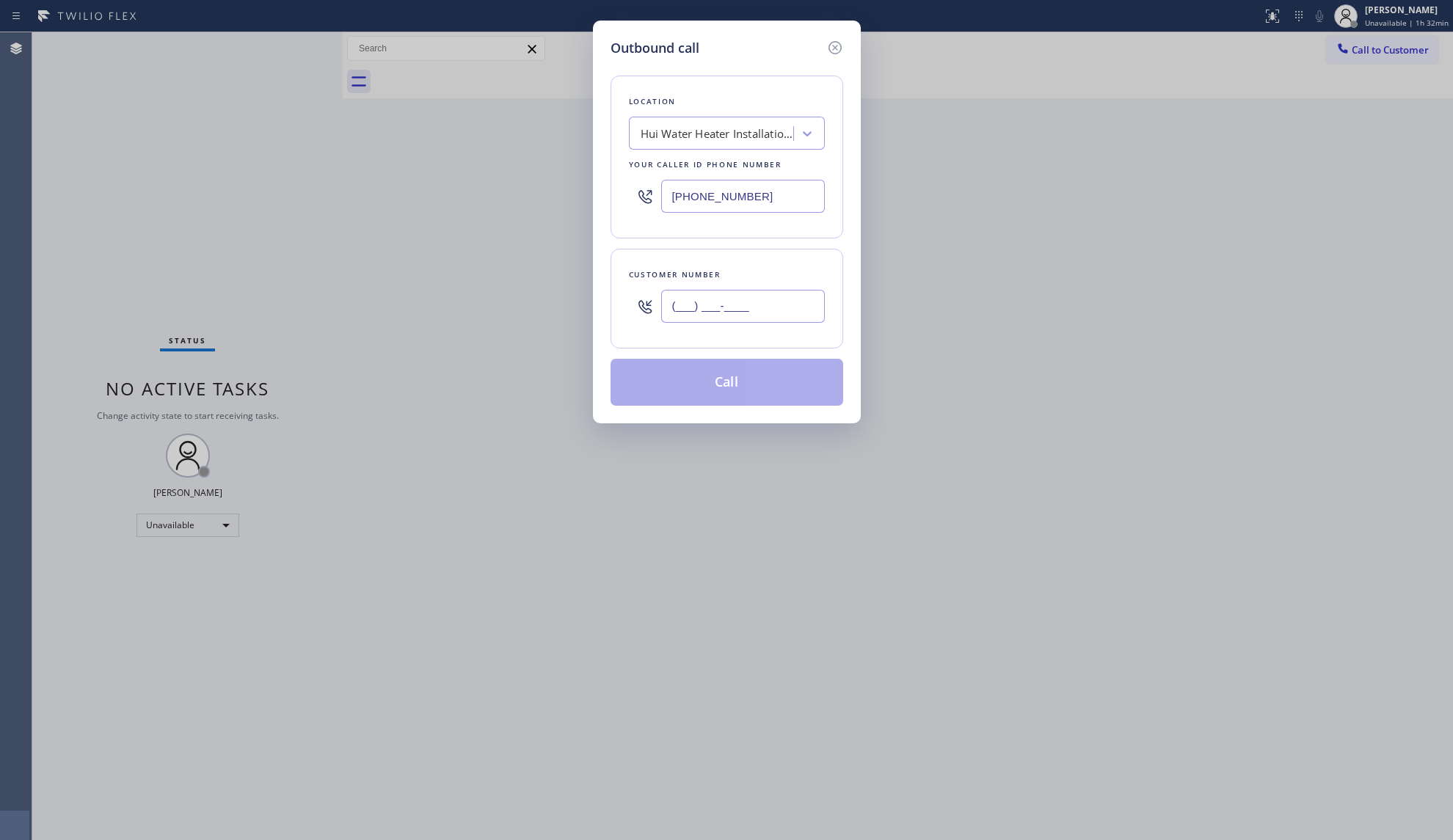
paste input "323) 997-1426"
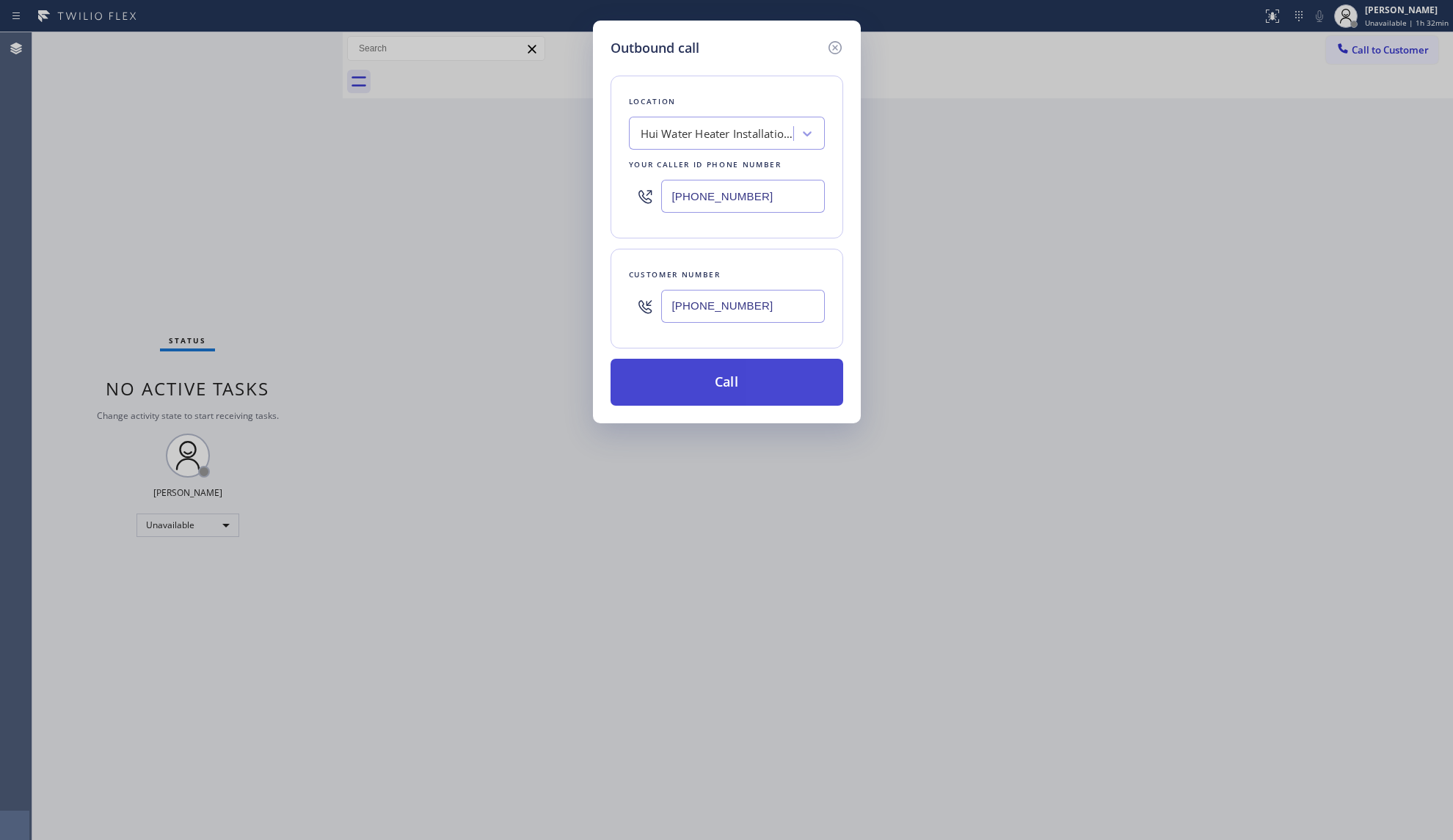
type input "[PHONE_NUMBER]"
drag, startPoint x: 746, startPoint y: 390, endPoint x: 1089, endPoint y: 397, distance: 343.1
click at [757, 397] on button "Call" at bounding box center [726, 381] width 233 height 47
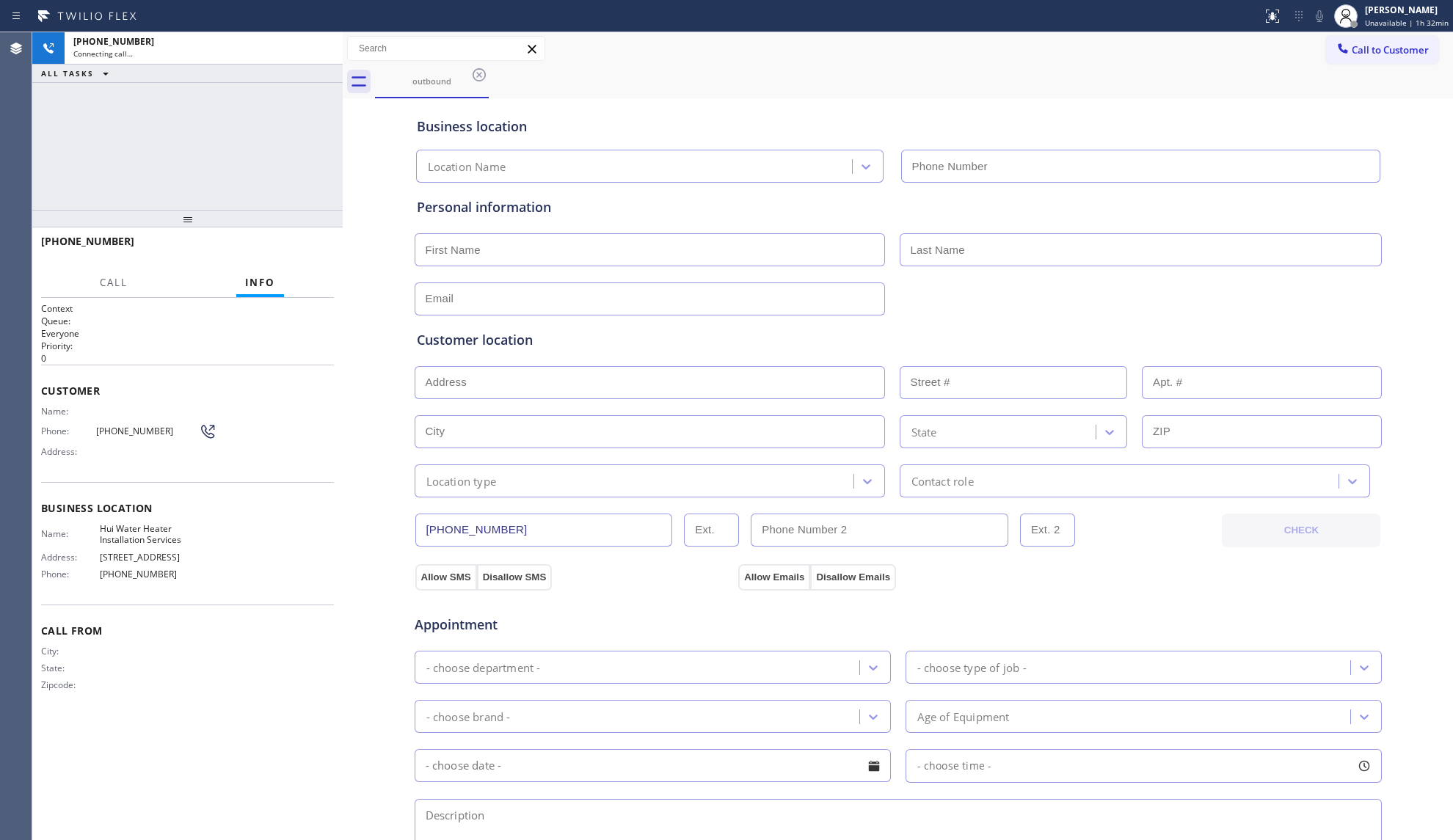
type input "[PHONE_NUMBER]"
click at [973, 117] on div "Business location" at bounding box center [898, 126] width 963 height 20
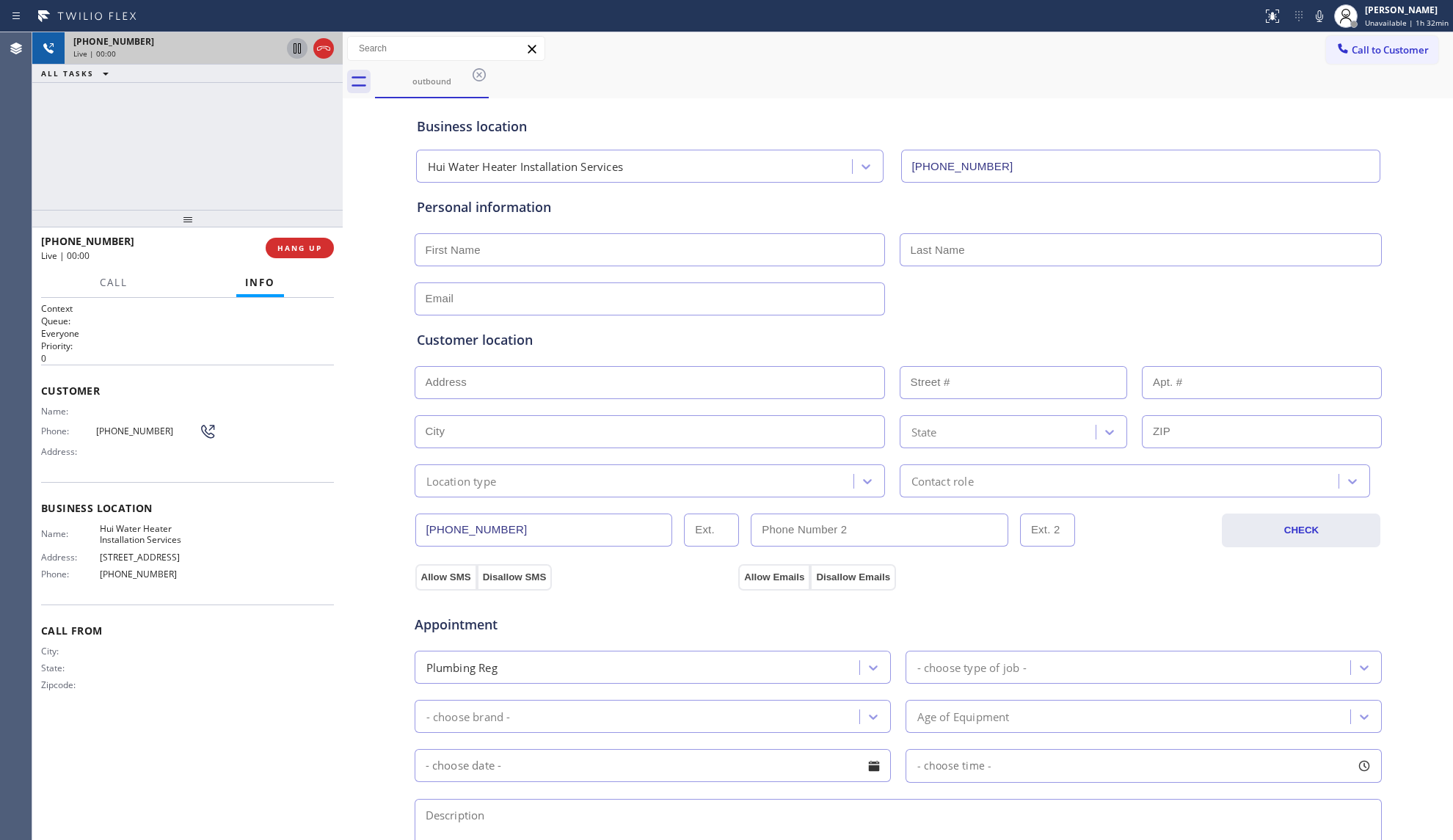
click at [306, 39] on div at bounding box center [297, 48] width 21 height 17
click at [326, 45] on icon at bounding box center [324, 48] width 17 height 17
click at [284, 250] on span "HANG UP" at bounding box center [299, 248] width 45 height 10
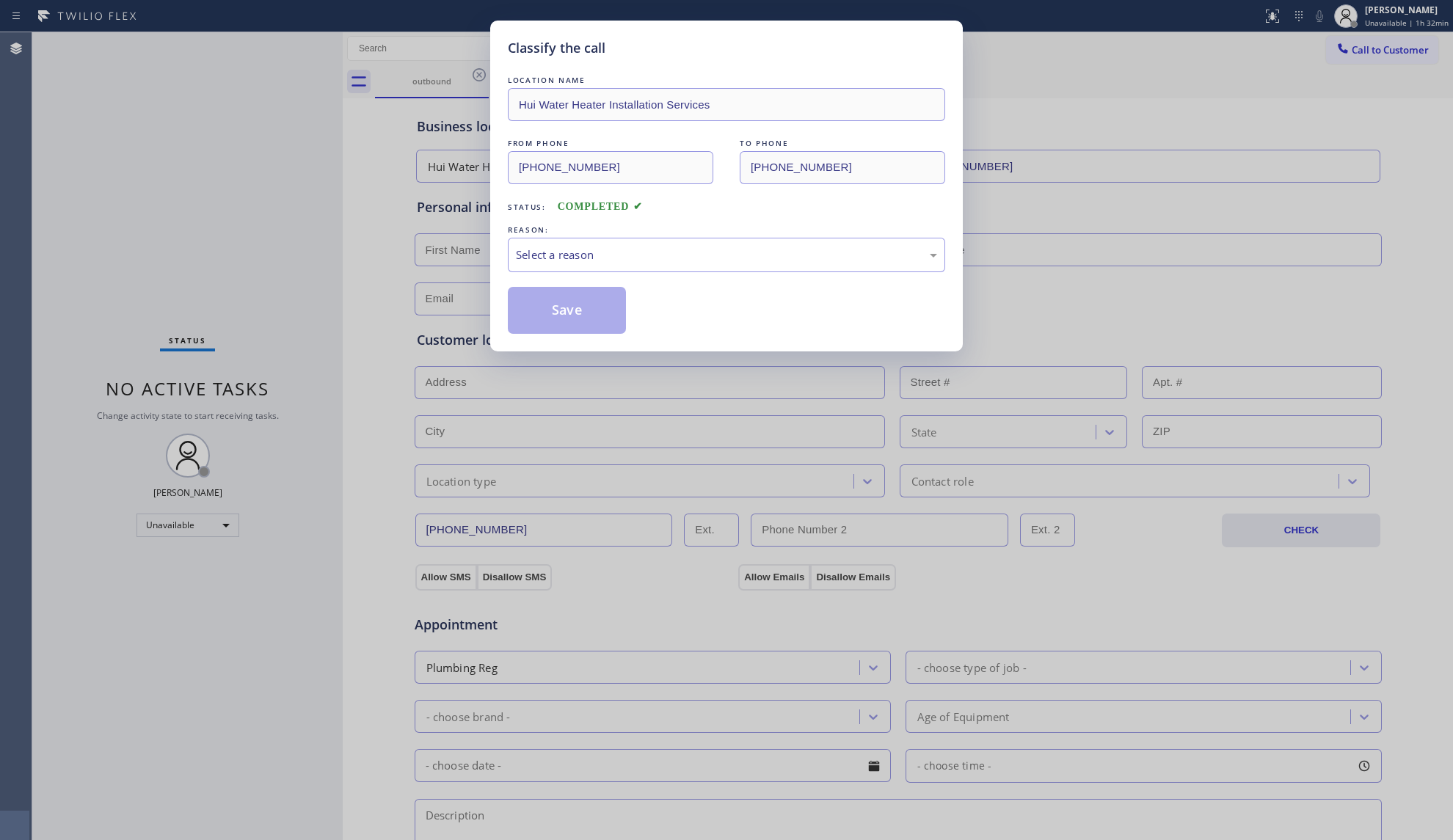
click at [285, 246] on div "Classify the call LOCATION NAME Hui Water Heater Installation Services FROM PHO…" at bounding box center [726, 420] width 1453 height 840
click at [611, 260] on div "Select a reason" at bounding box center [726, 254] width 421 height 17
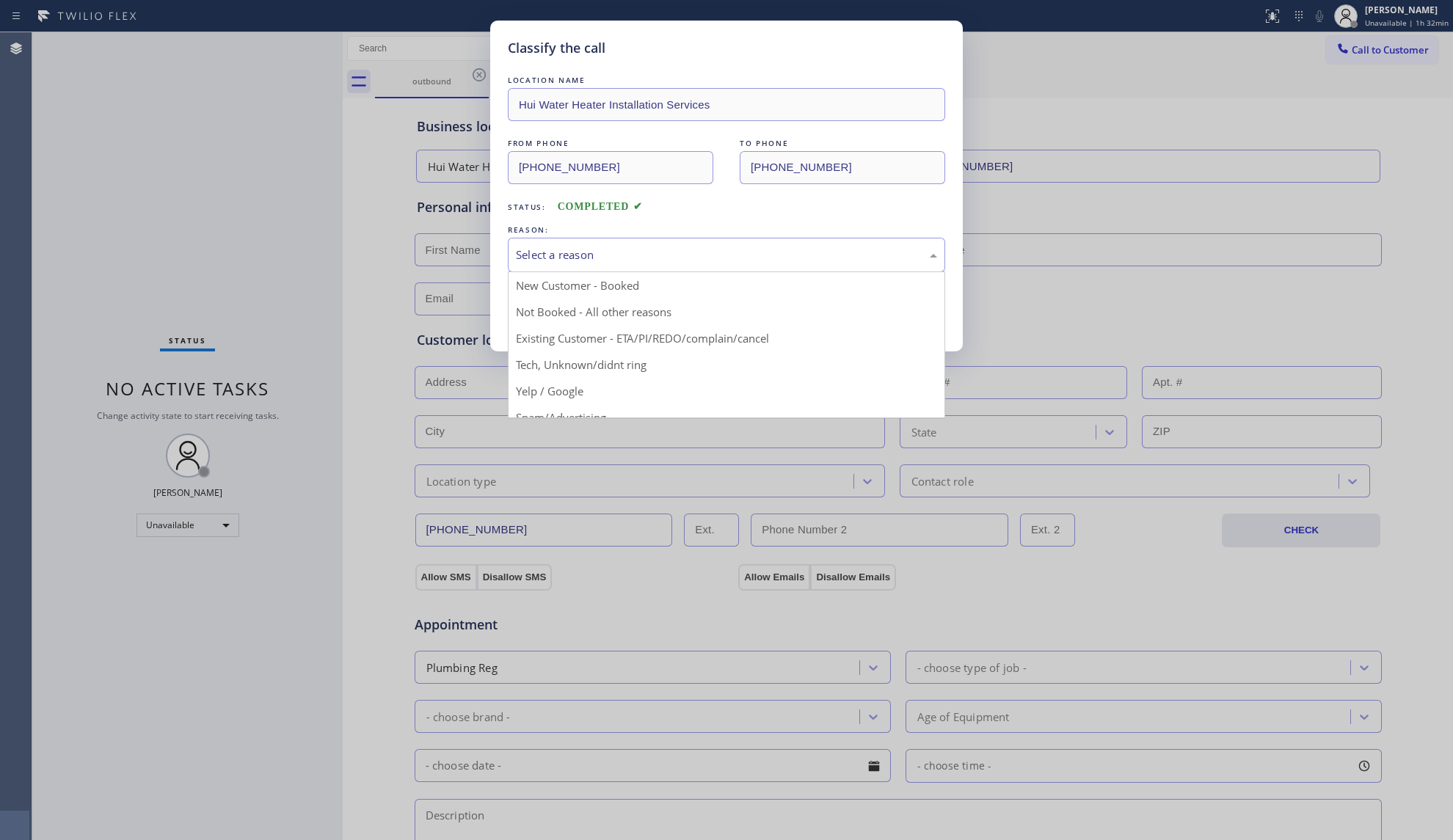
click at [623, 234] on div "REASON:" at bounding box center [726, 231] width 437 height 16
click at [614, 263] on div "Select a reason" at bounding box center [726, 254] width 421 height 17
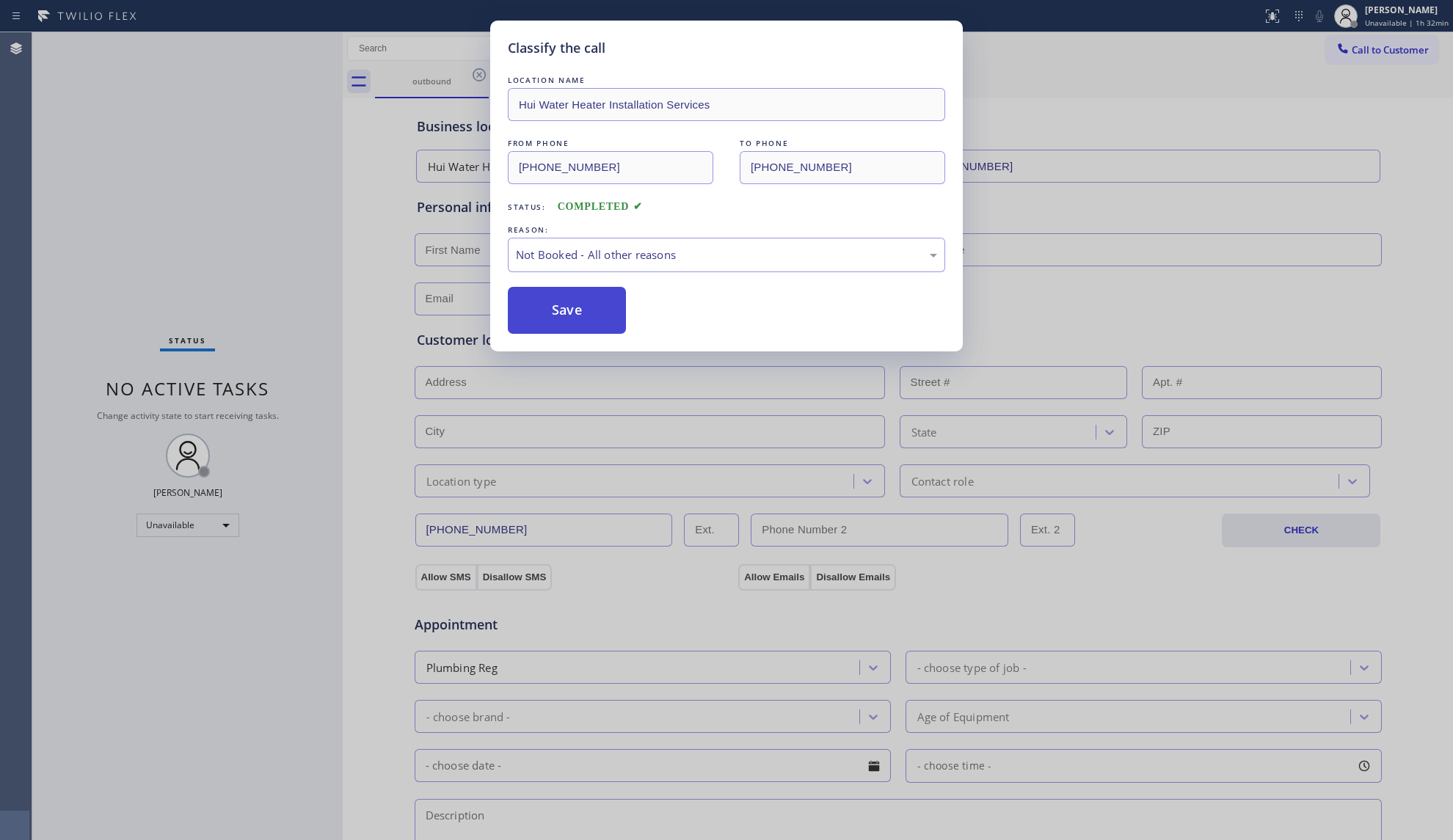
click at [588, 317] on button "Save" at bounding box center [567, 309] width 118 height 47
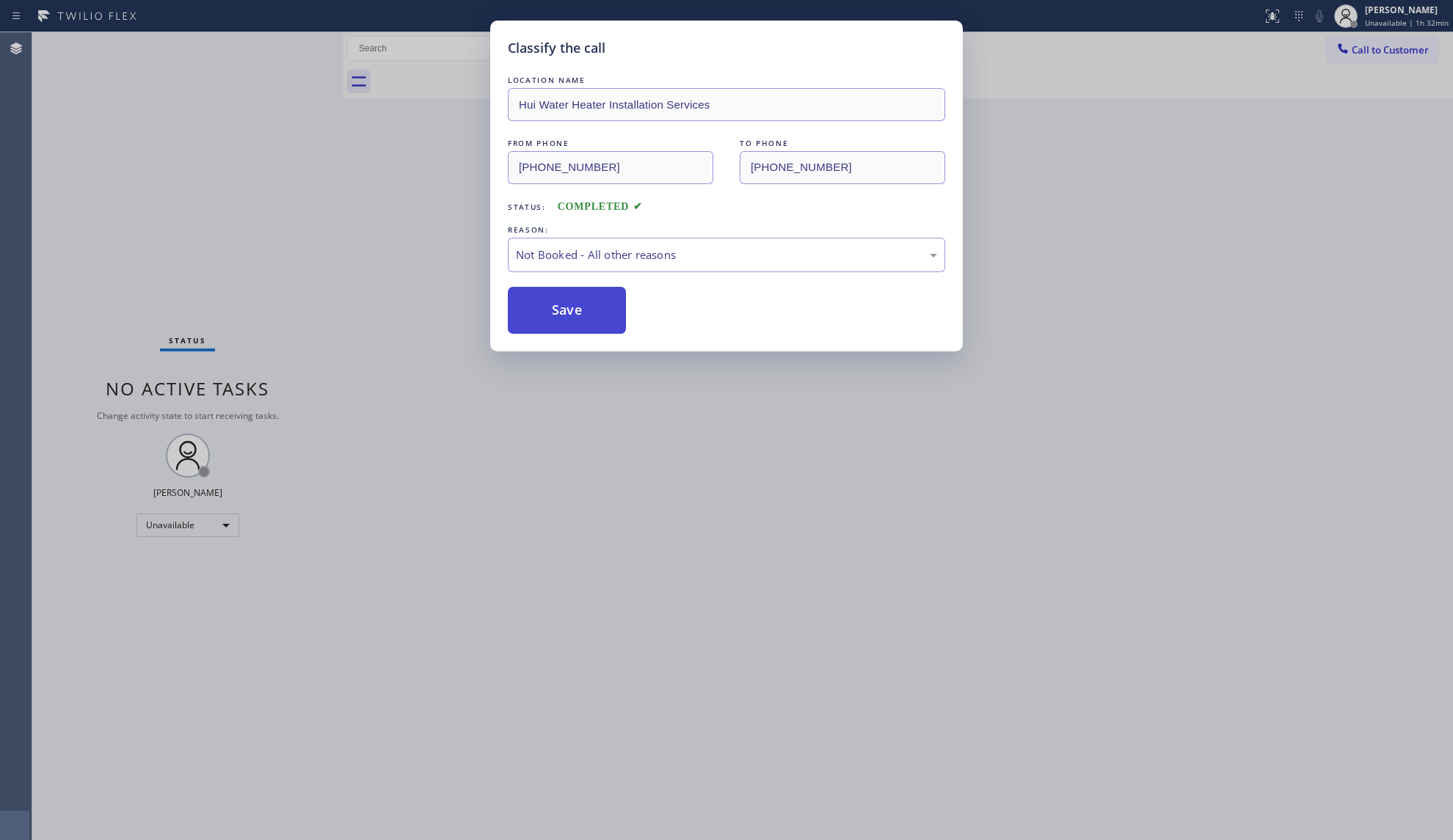
click at [588, 317] on button "Save" at bounding box center [567, 309] width 118 height 47
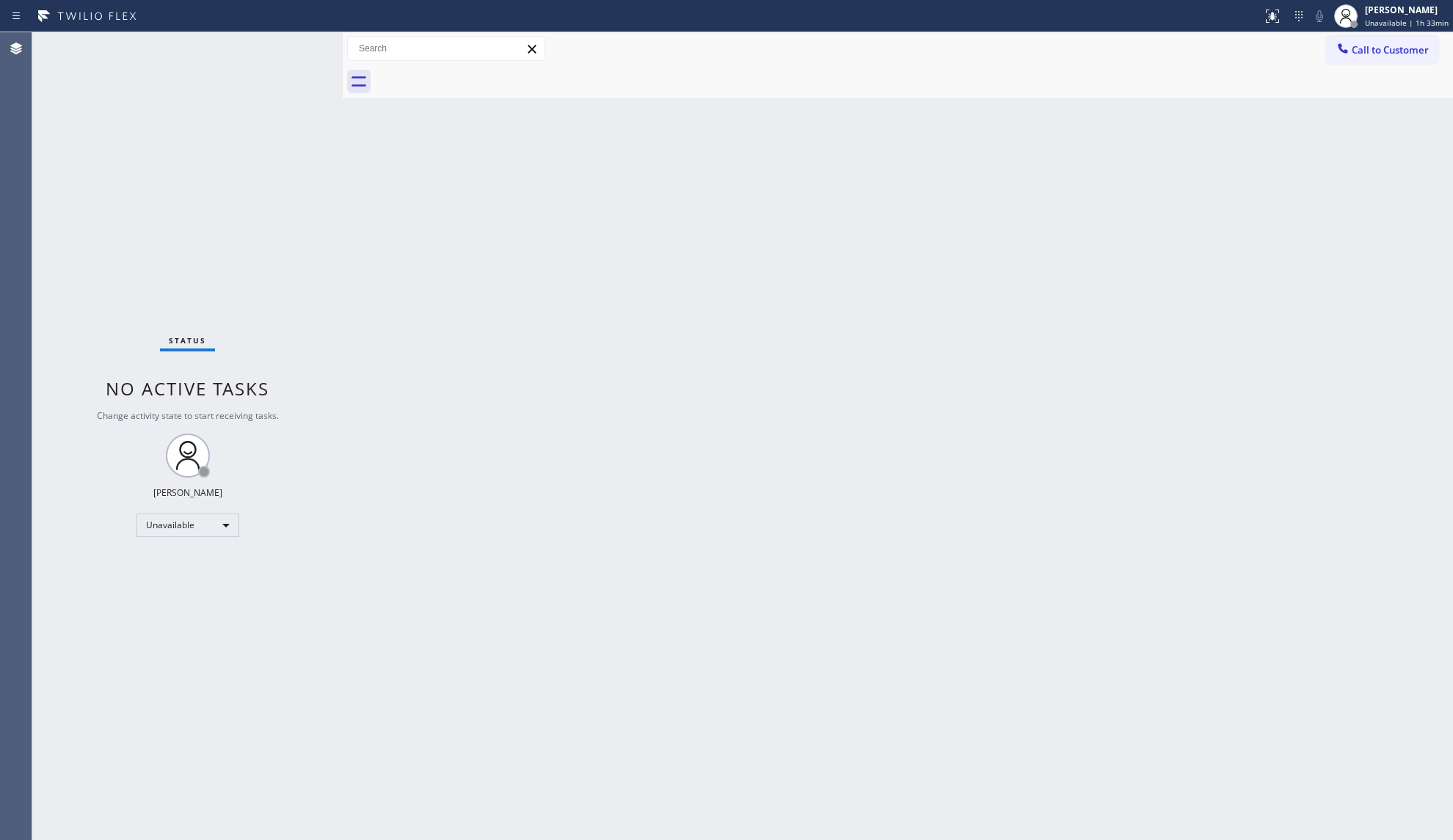
click at [1342, 41] on icon at bounding box center [1342, 48] width 15 height 15
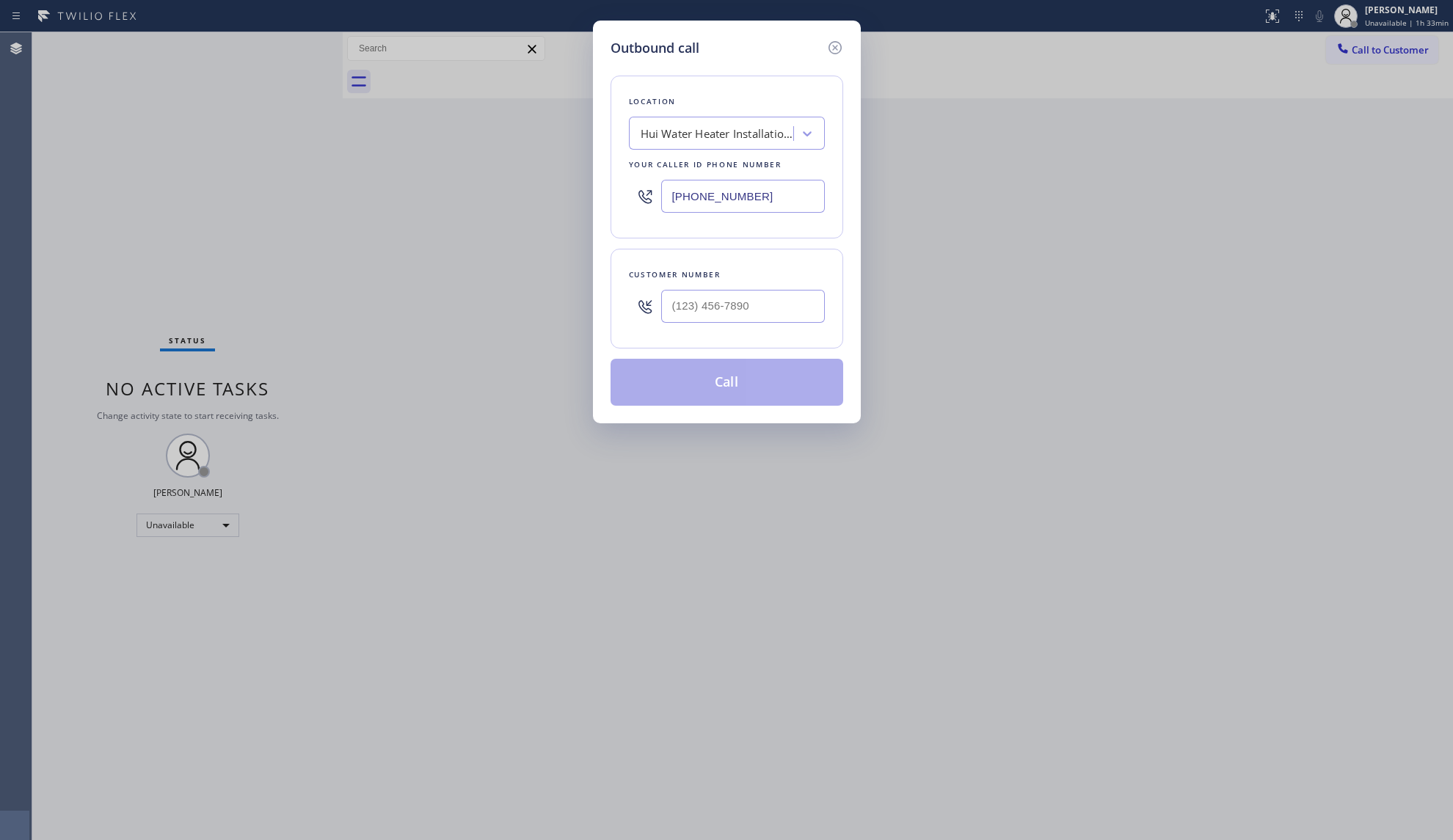
drag, startPoint x: 804, startPoint y: 206, endPoint x: 588, endPoint y: 191, distance: 216.5
click at [588, 191] on div "Outbound call Location Hui Water Heater Installation Services Your caller id ph…" at bounding box center [726, 420] width 1453 height 840
paste input "650) 560-7853"
type input "[PHONE_NUMBER]"
click at [782, 303] on input "(___) ___-____" at bounding box center [742, 306] width 163 height 33
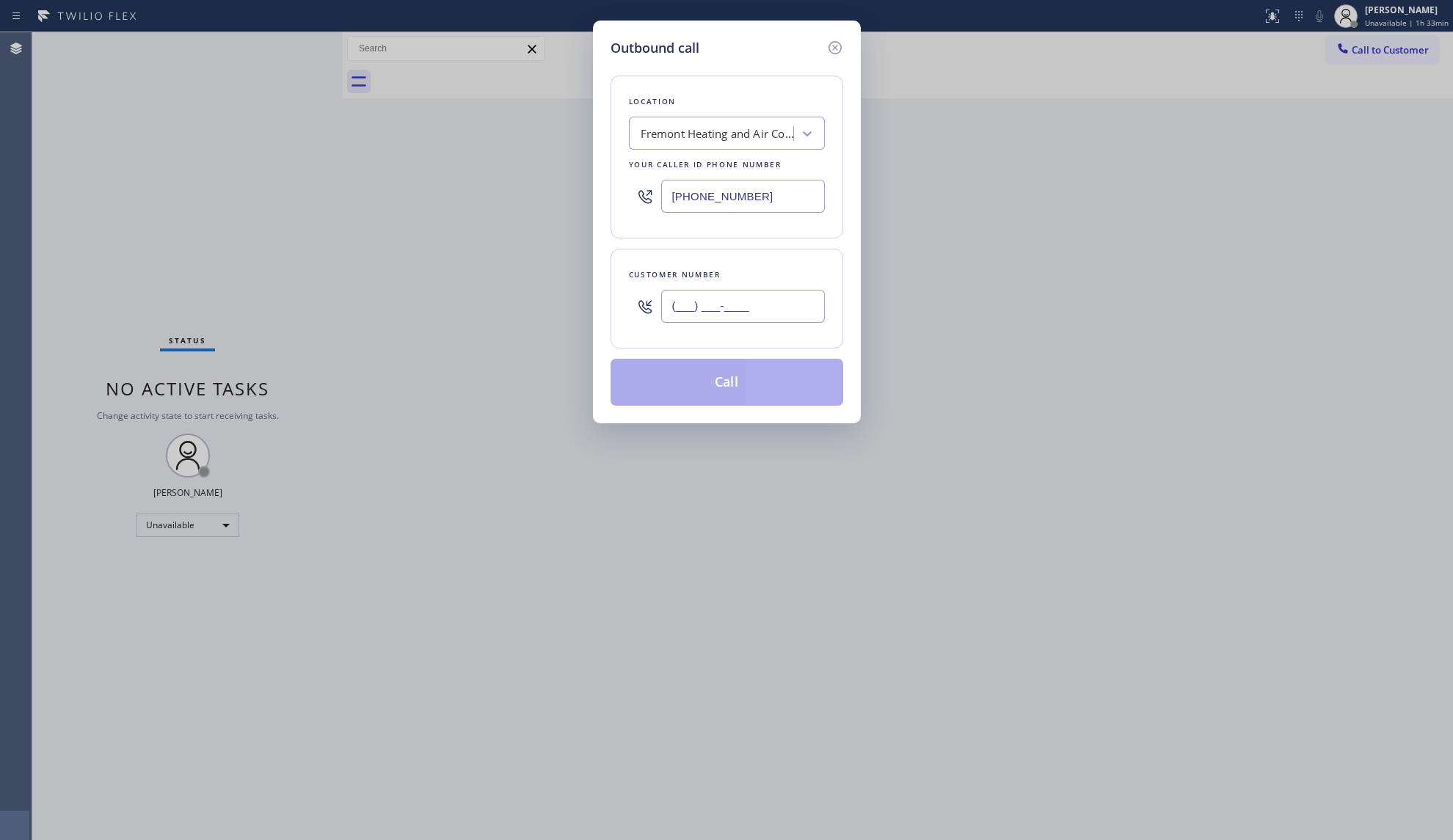
paste input "650) 366-8000"
type input "[PHONE_NUMBER]"
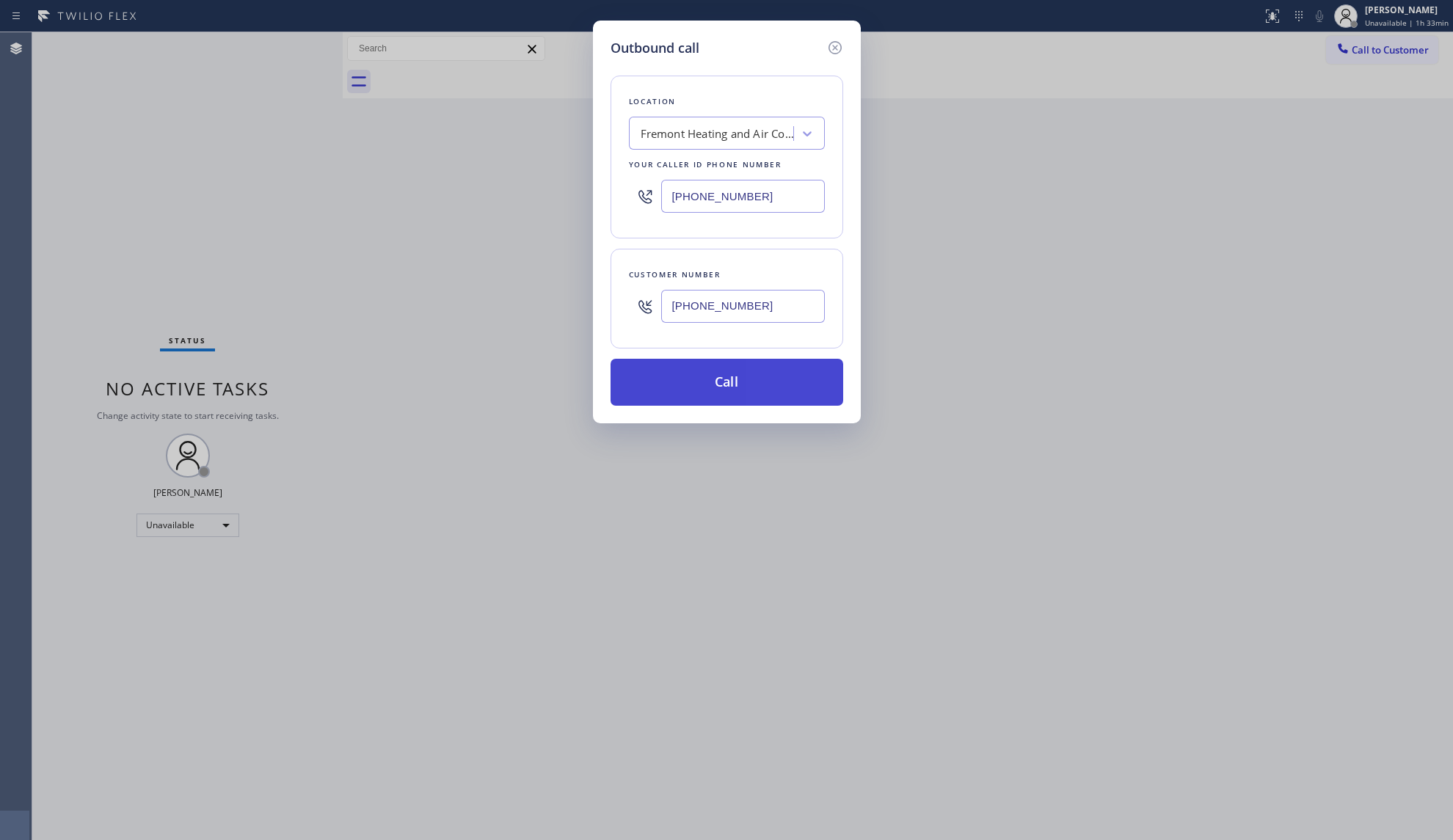
click at [764, 379] on button "Call" at bounding box center [726, 381] width 233 height 47
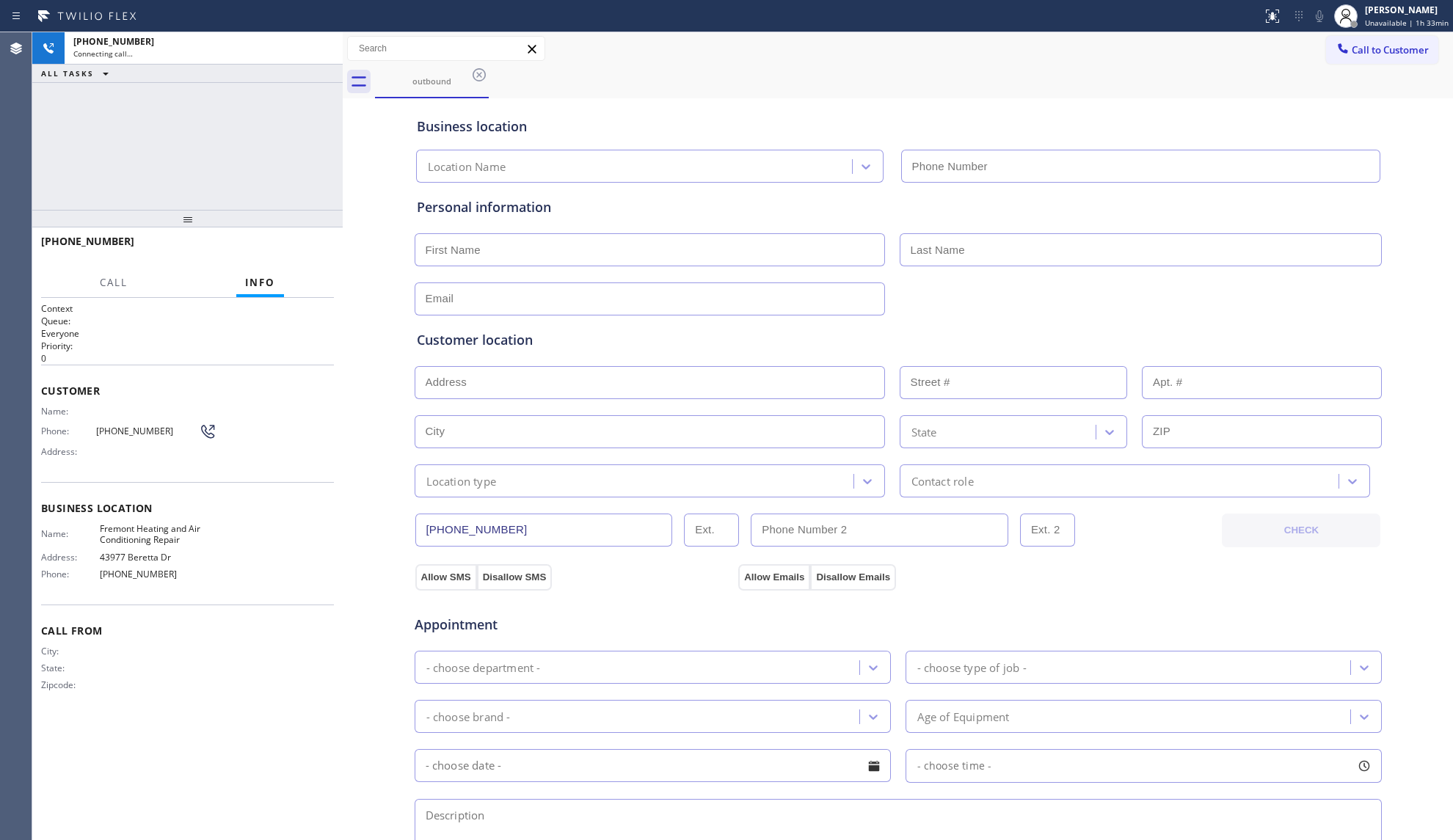
type input "[PHONE_NUMBER]"
drag, startPoint x: 879, startPoint y: 96, endPoint x: 895, endPoint y: 101, distance: 16.8
click at [878, 96] on div "Business location Fremont Heating and Air Conditioning Repair [PHONE_NUMBER]" at bounding box center [898, 140] width 968 height 87
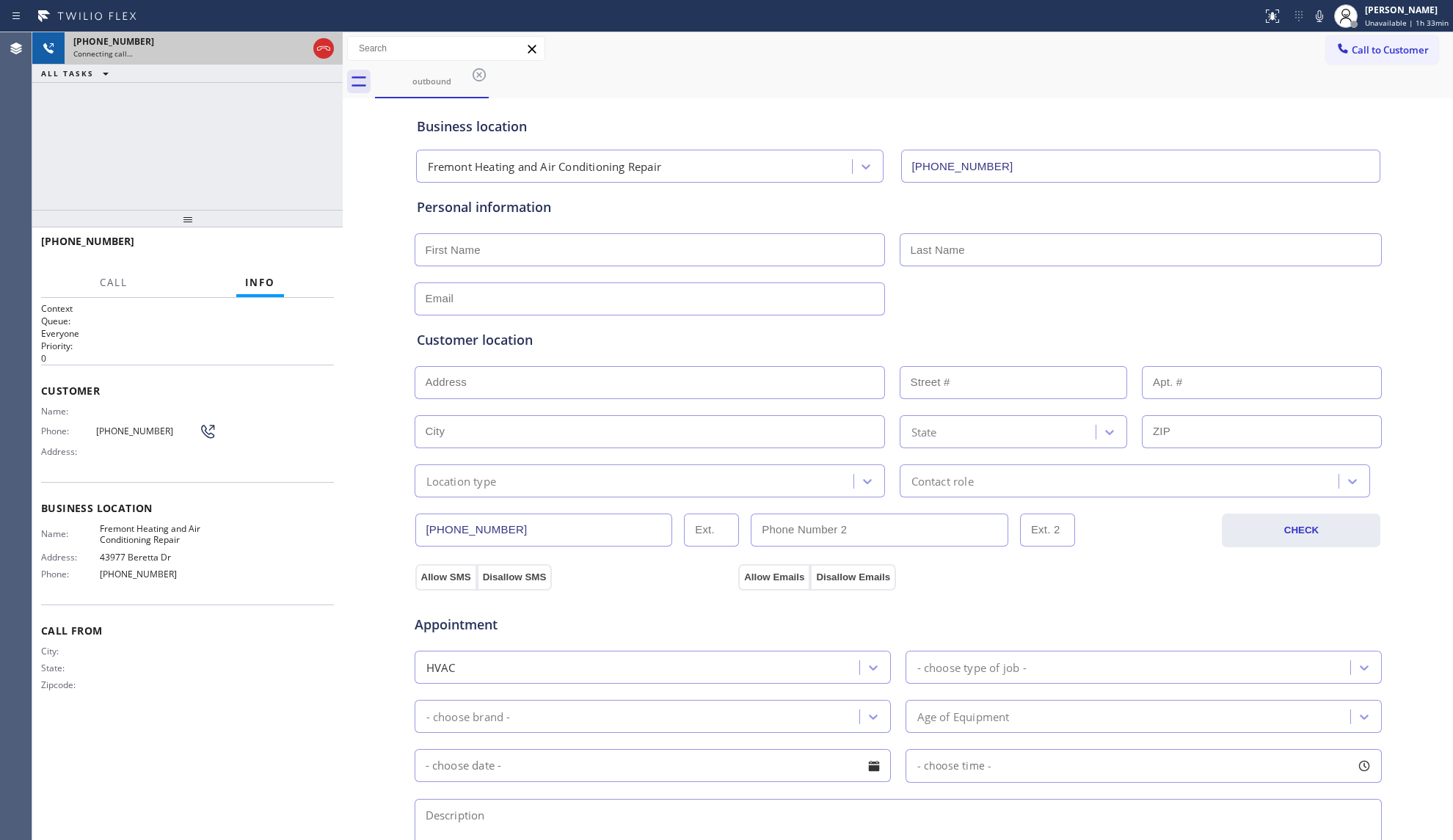
click at [330, 45] on div at bounding box center [324, 48] width 21 height 17
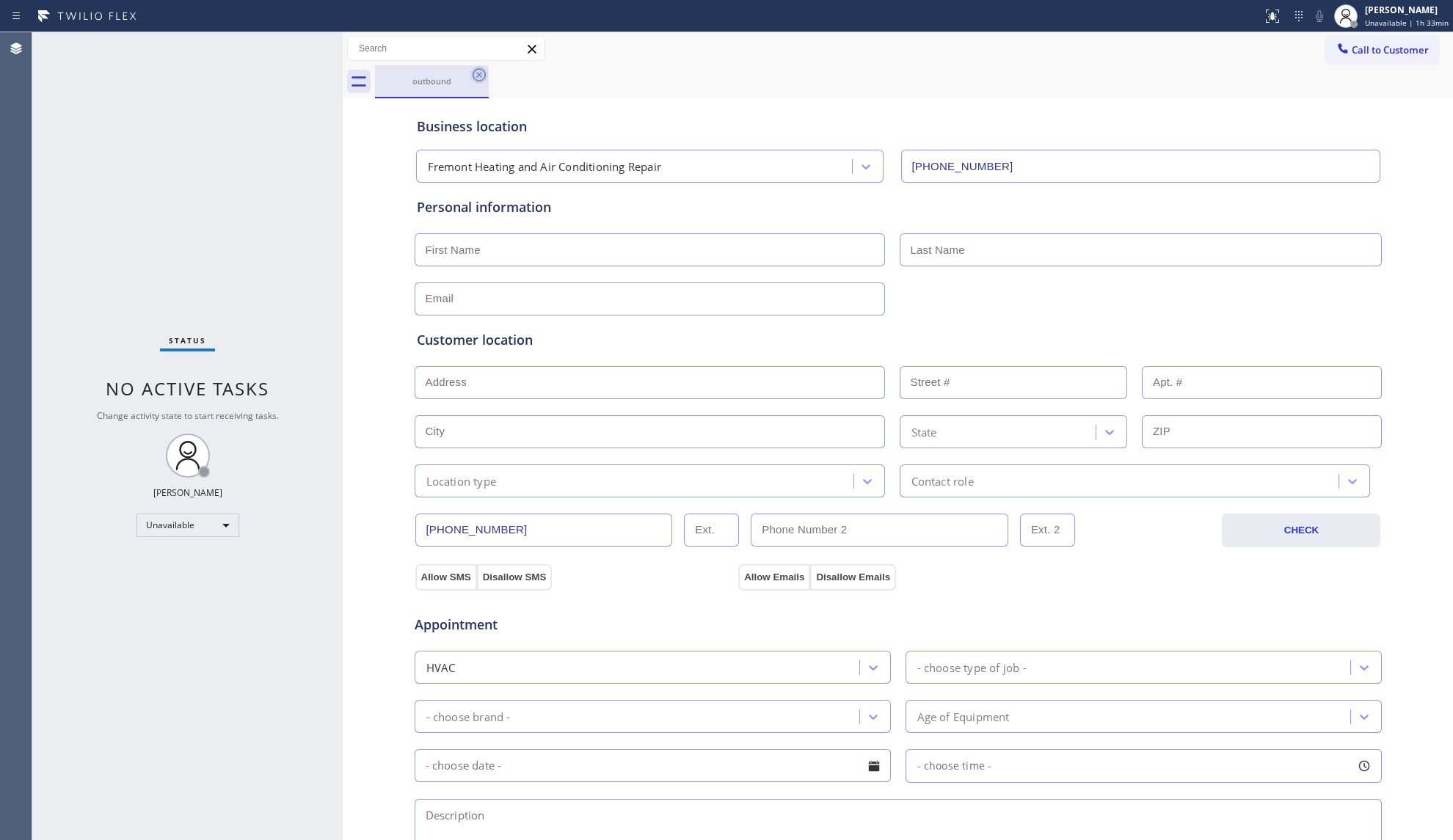
click at [473, 71] on icon at bounding box center [479, 74] width 13 height 13
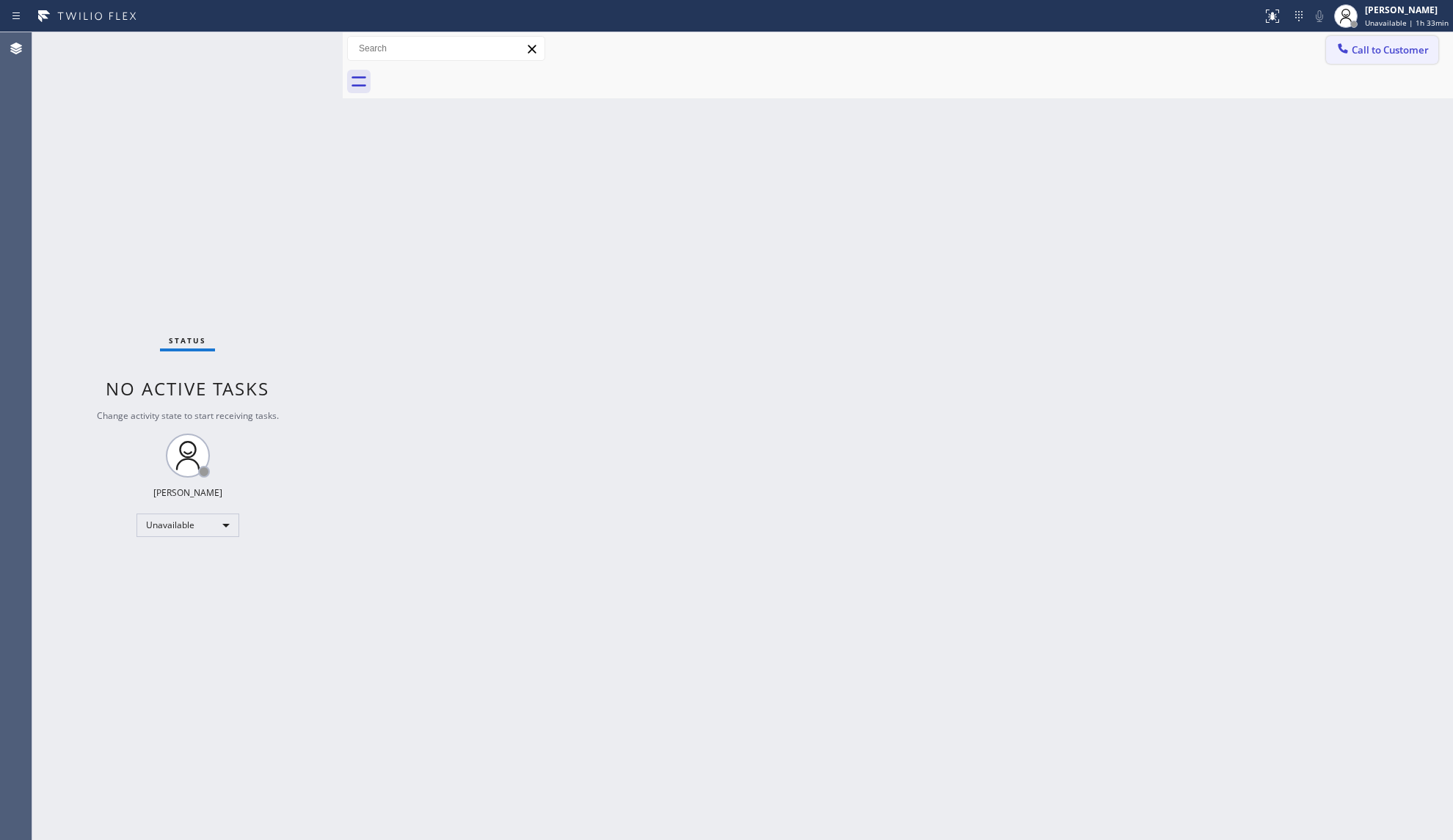
click at [1365, 51] on span "Call to Customer" at bounding box center [1390, 50] width 77 height 13
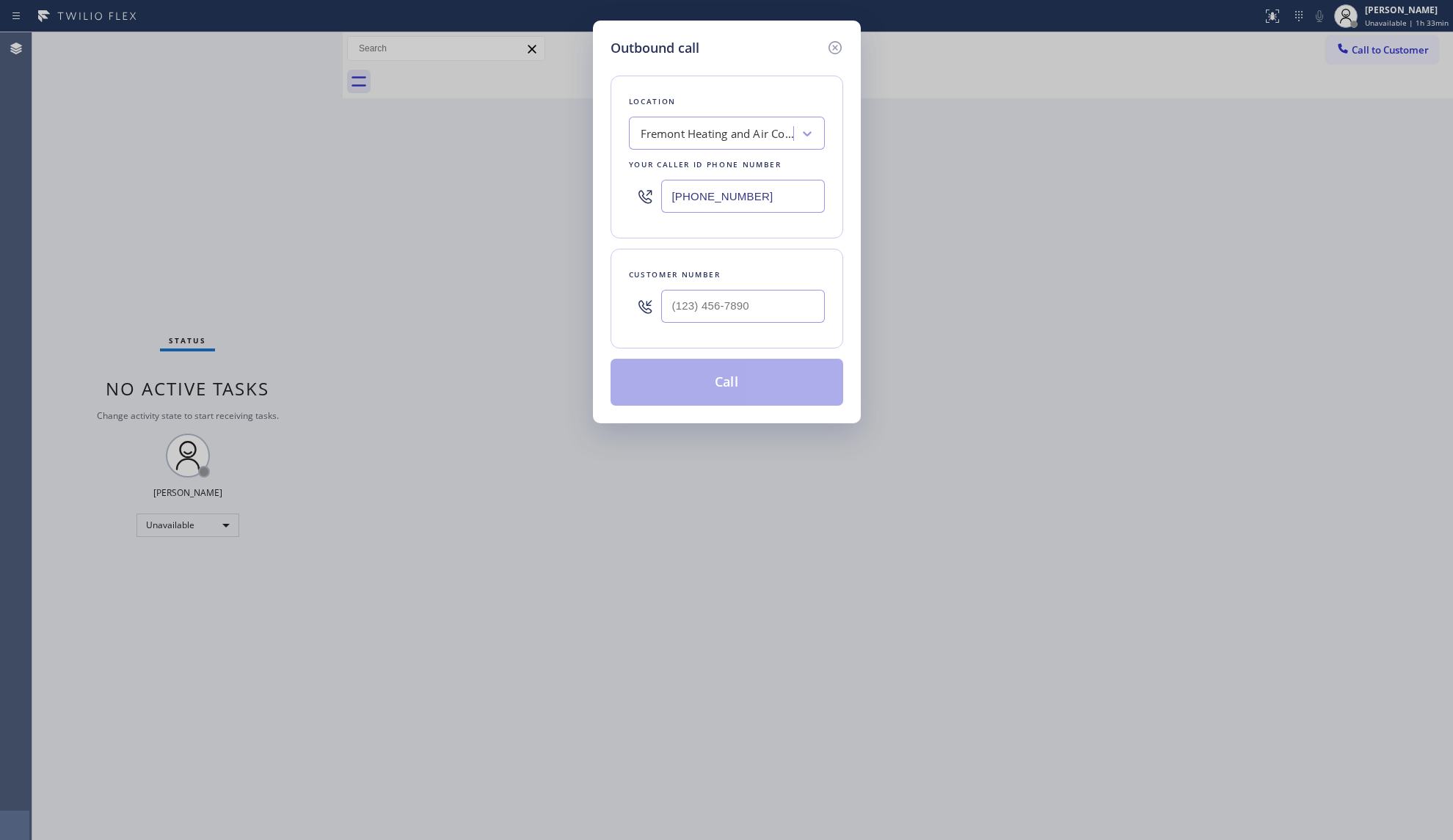
drag, startPoint x: 768, startPoint y: 201, endPoint x: 607, endPoint y: 182, distance: 162.1
click at [607, 182] on div "Outbound call Location [GEOGRAPHIC_DATA] Heating and Air Conditioning Repair Yo…" at bounding box center [726, 222] width 268 height 403
paste input "415) 639-9084"
type input "[PHONE_NUMBER]"
click at [772, 299] on input "(___) ___-____" at bounding box center [742, 306] width 163 height 33
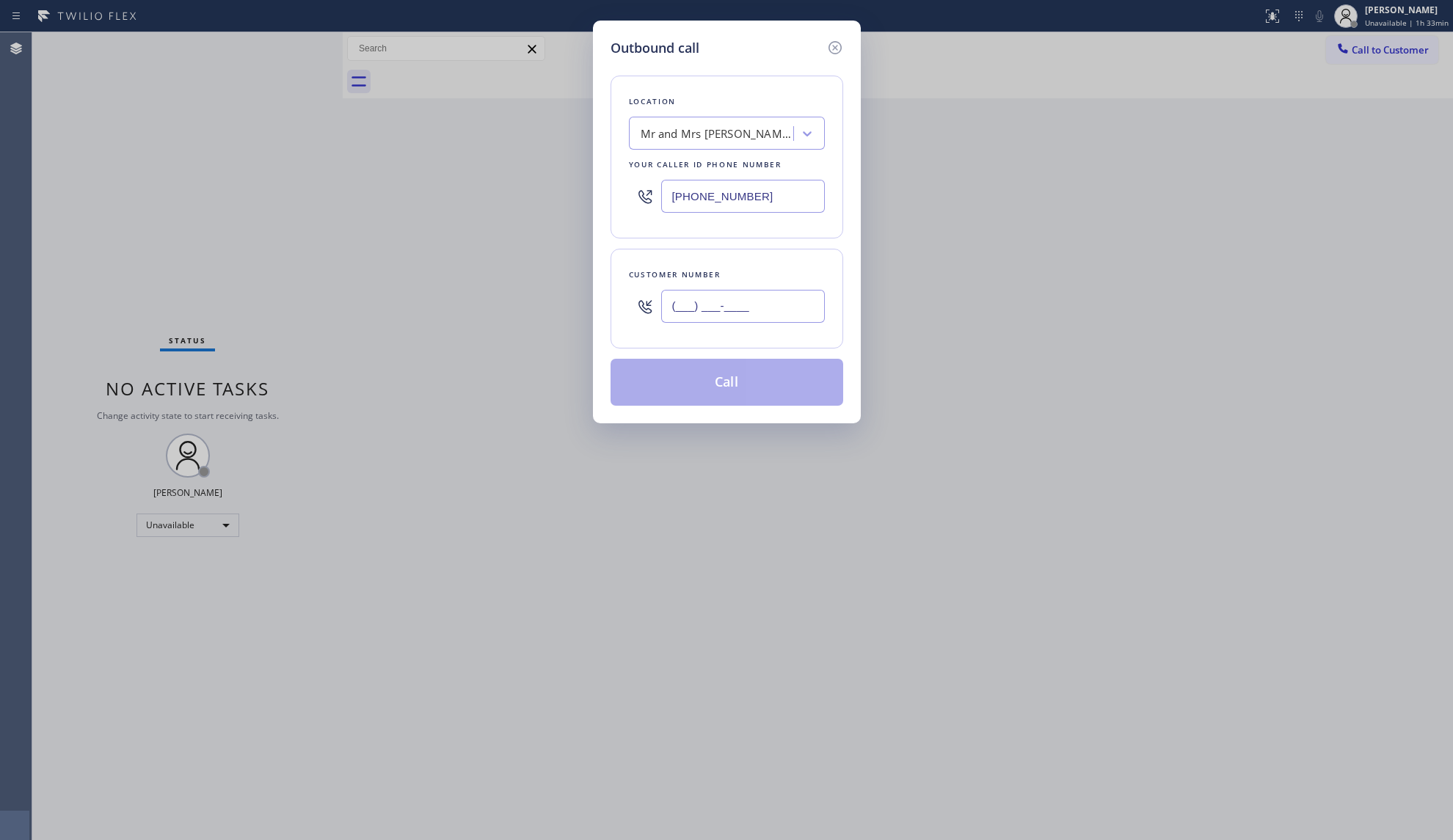
paste input "415) 983-8619"
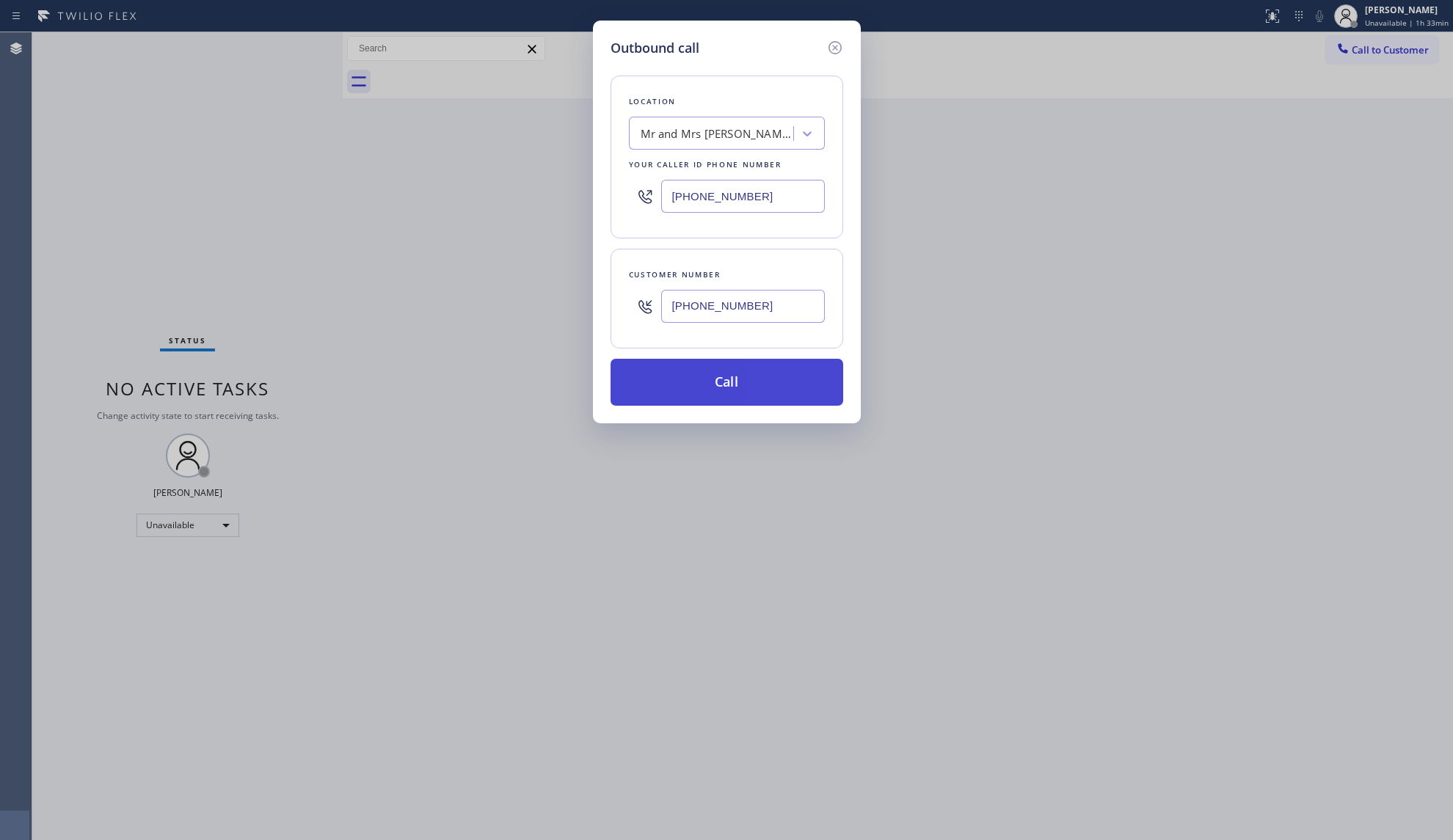
type input "[PHONE_NUMBER]"
click at [704, 373] on button "Call" at bounding box center [726, 381] width 233 height 47
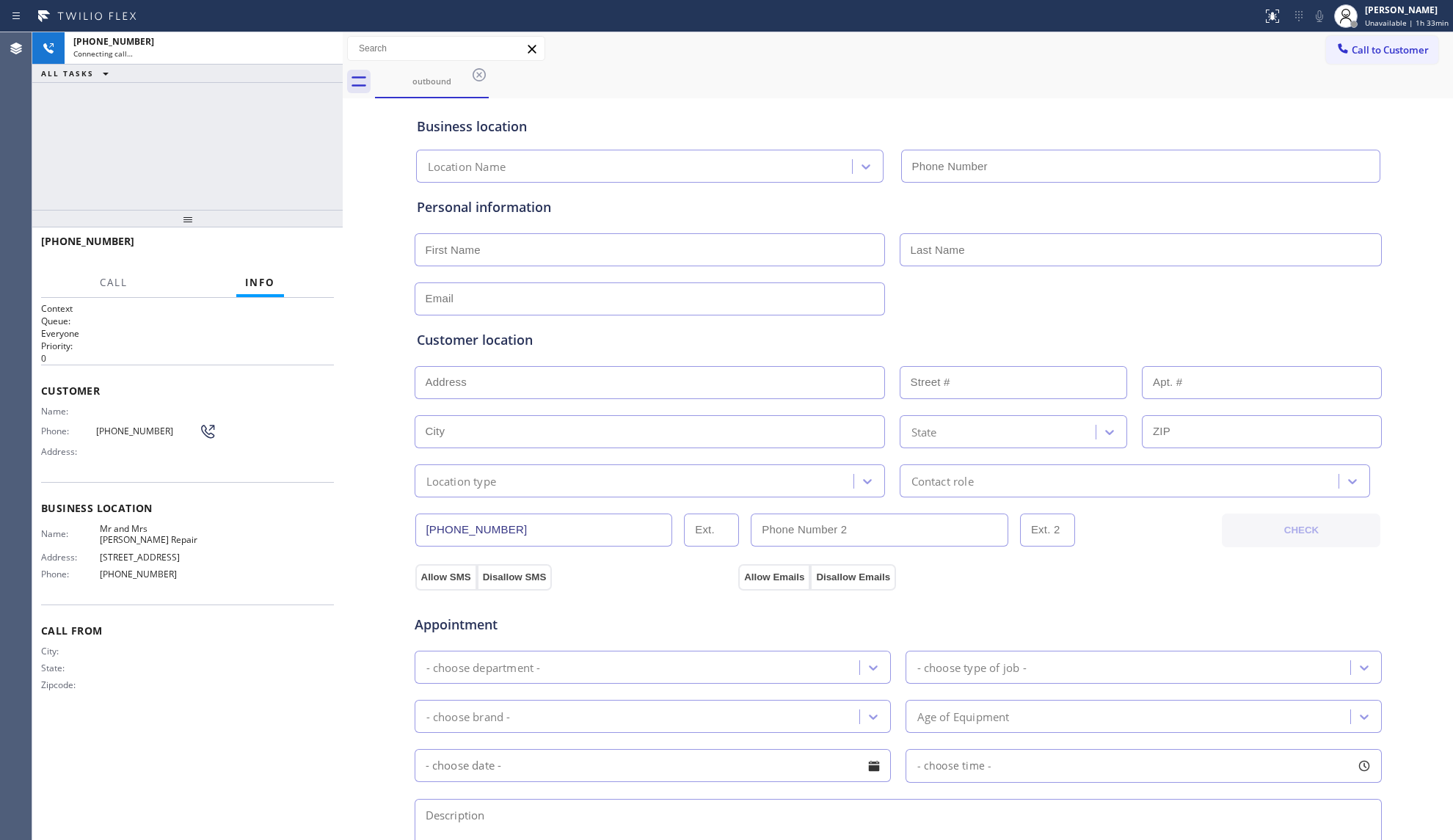
type input "[PHONE_NUMBER]"
click at [813, 44] on div "Call to Customer Outbound call Location Mr and Mrs [PERSON_NAME] Repair Your ca…" at bounding box center [898, 49] width 1110 height 26
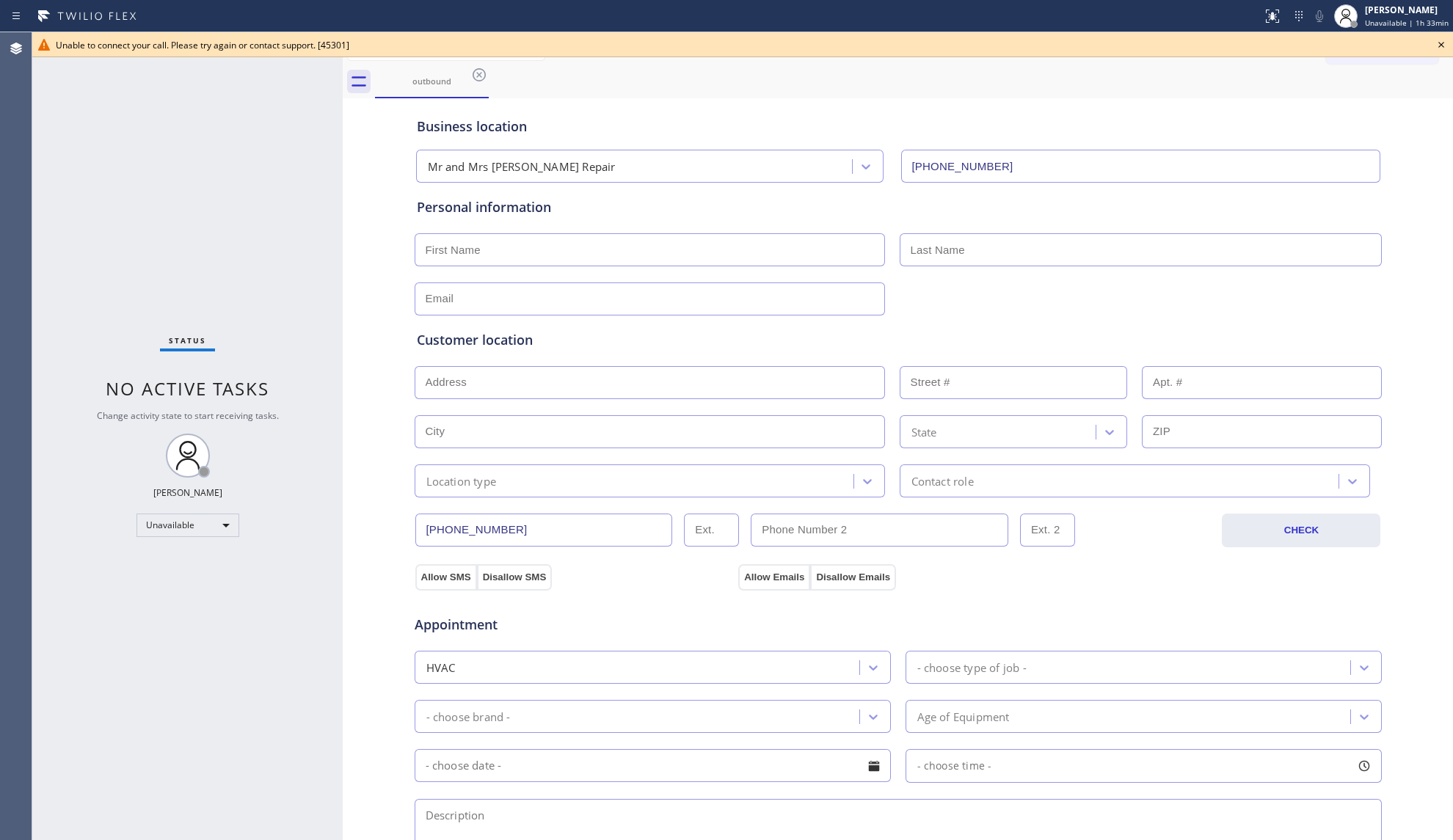
click at [1438, 44] on icon at bounding box center [1441, 45] width 17 height 17
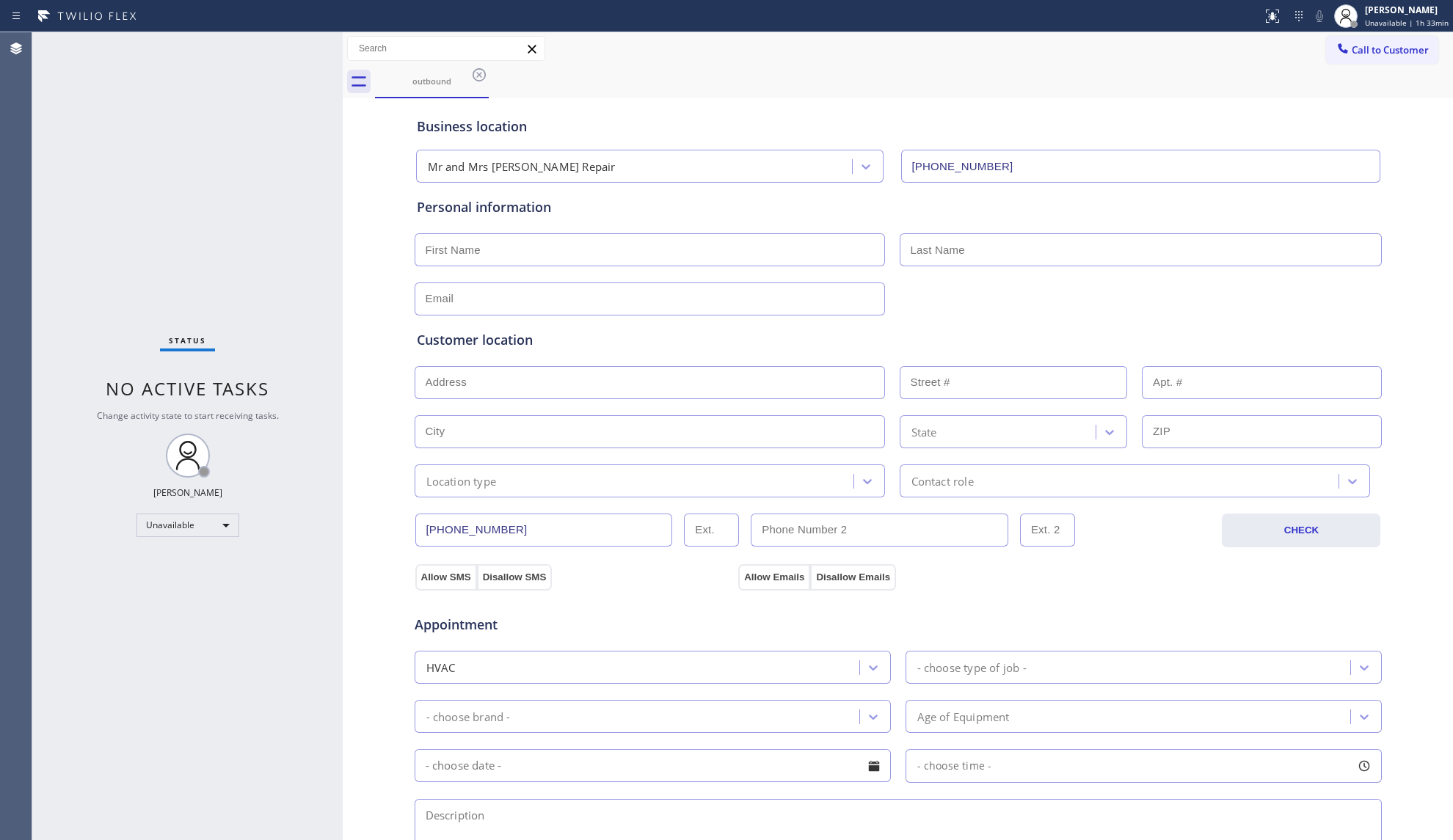
drag, startPoint x: 1353, startPoint y: 51, endPoint x: 1299, endPoint y: 54, distance: 54.1
click at [1351, 51] on span "Call to Customer" at bounding box center [1390, 50] width 77 height 13
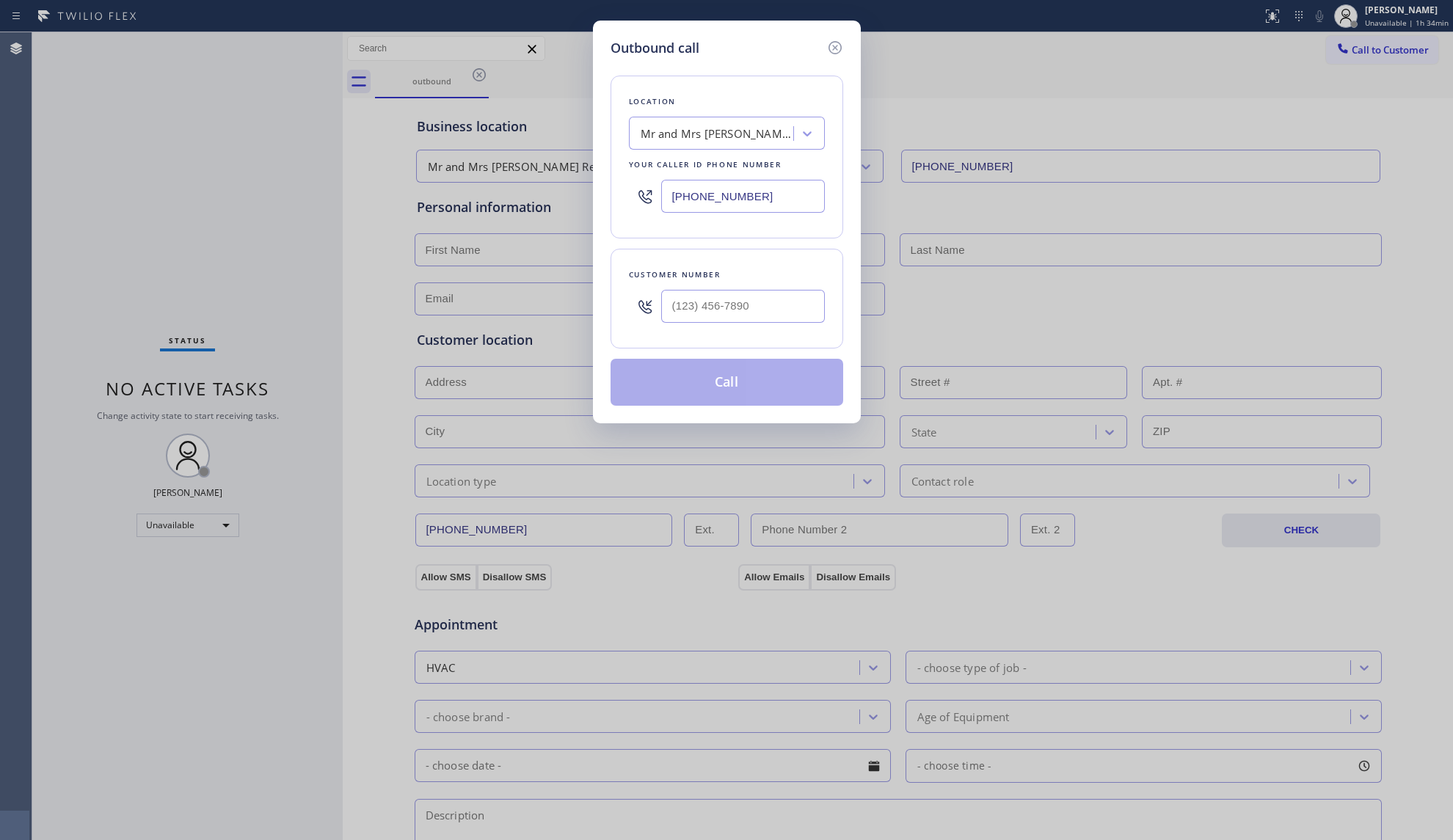
drag, startPoint x: 771, startPoint y: 195, endPoint x: 570, endPoint y: 197, distance: 201.0
click at [575, 197] on div "Outbound call Location Mr and Mrs [PERSON_NAME] Repair Your caller id phone num…" at bounding box center [726, 420] width 1453 height 840
paste input "714) 559-3502"
type input "[PHONE_NUMBER]"
click at [760, 318] on input "(___) ___-____" at bounding box center [742, 306] width 163 height 33
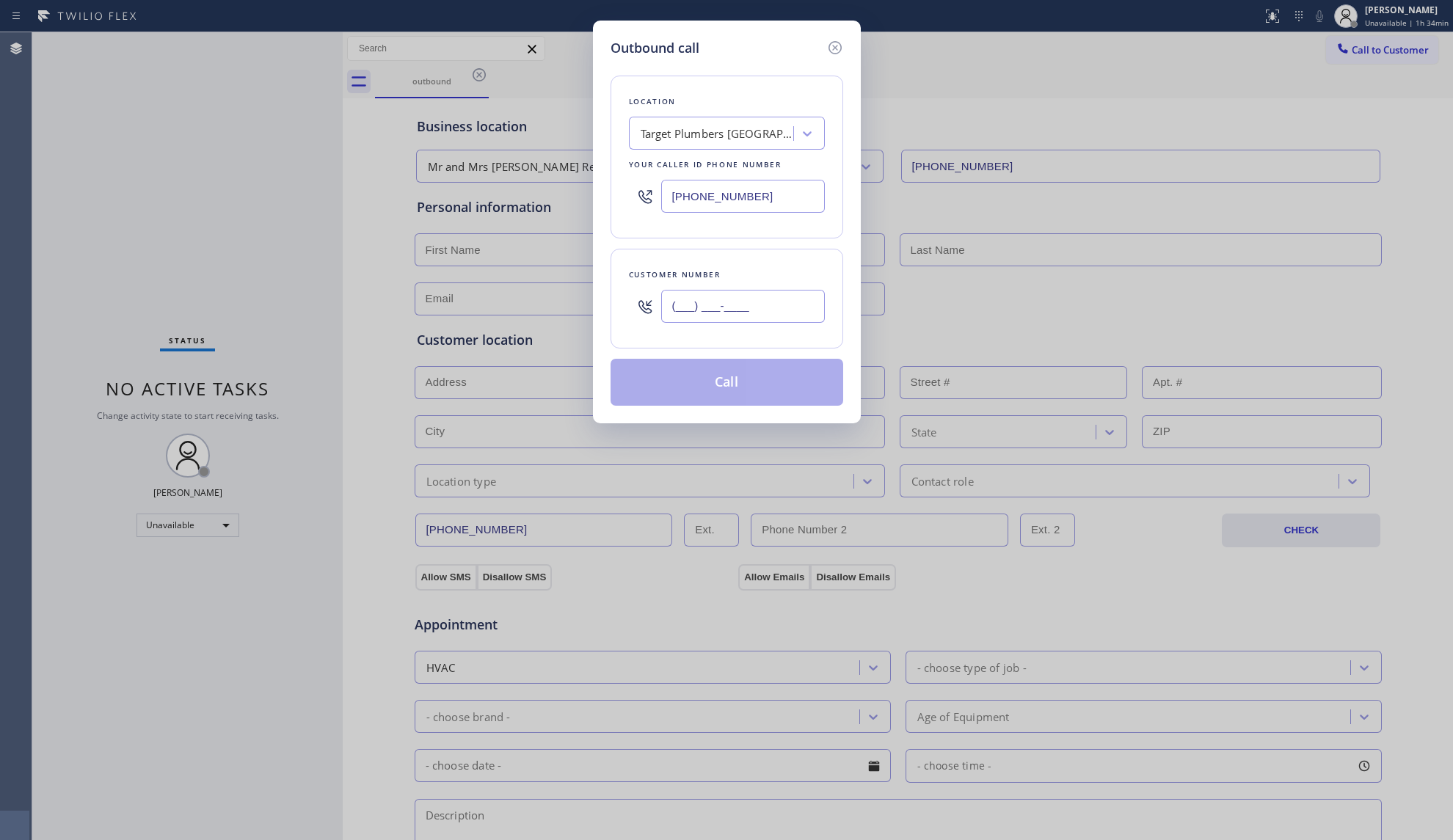
paste input "915) 291-8565"
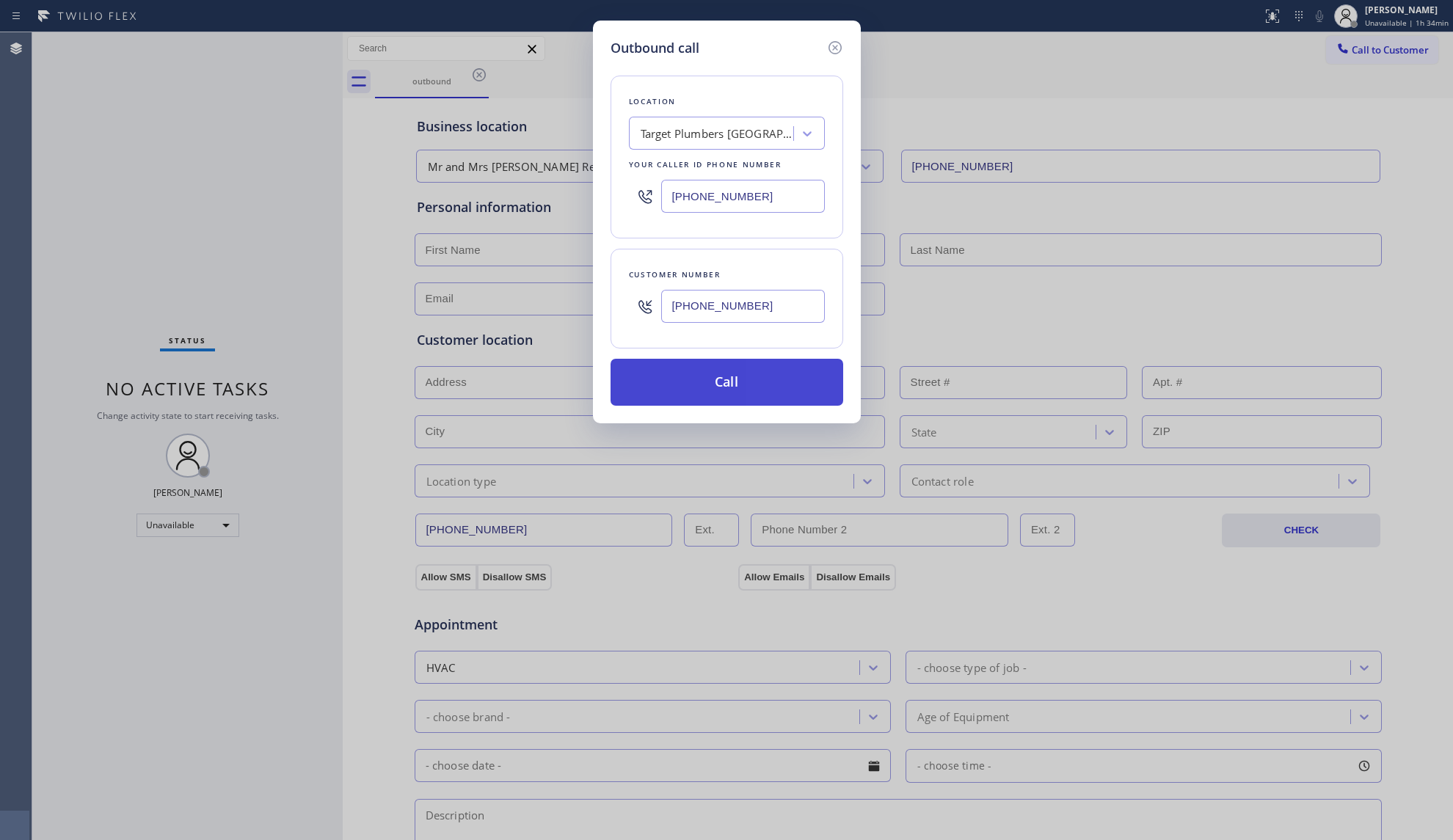
type input "[PHONE_NUMBER]"
click at [711, 386] on button "Call" at bounding box center [726, 381] width 233 height 47
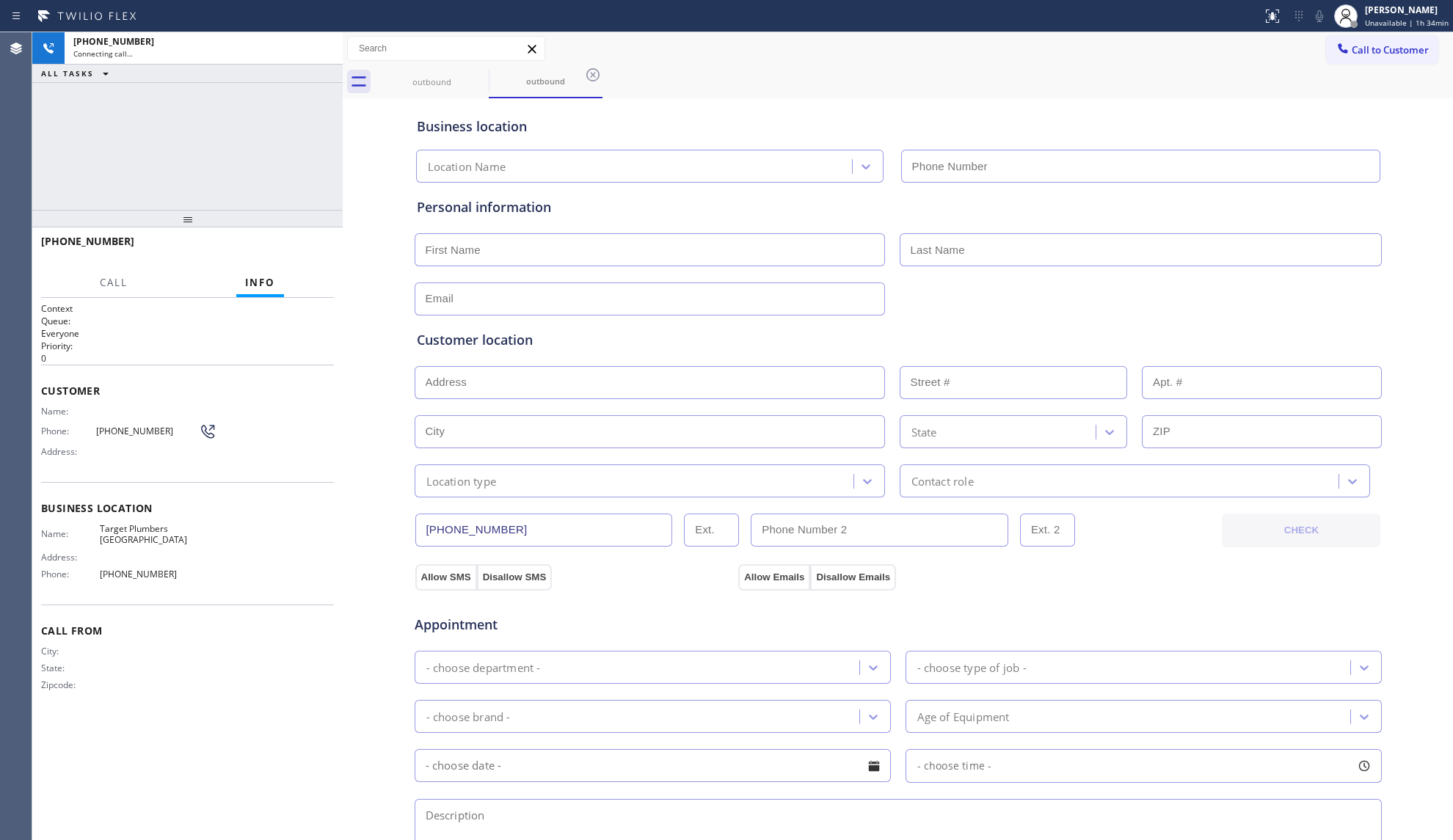
type input "[PHONE_NUMBER]"
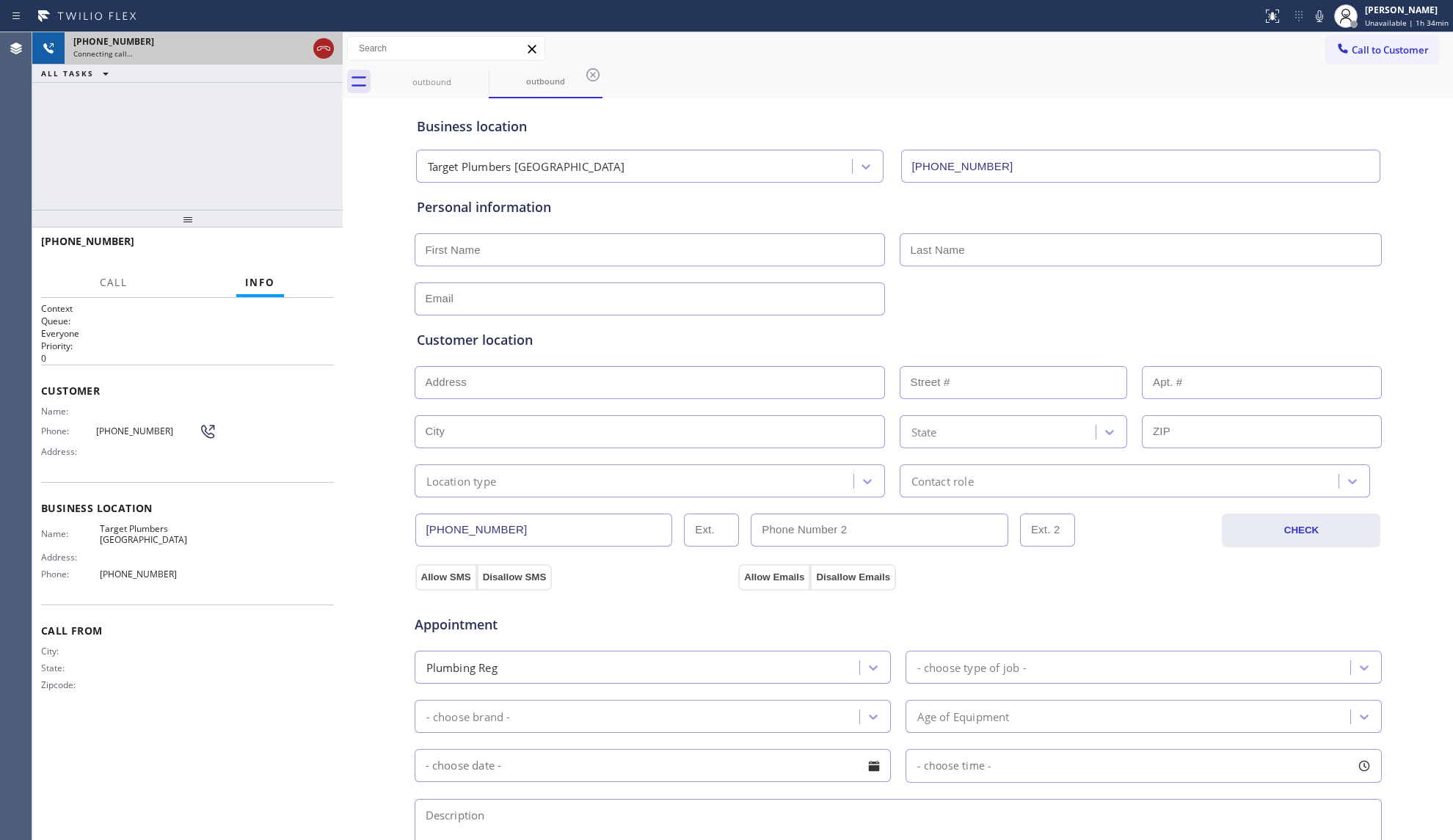
click at [323, 48] on icon at bounding box center [324, 48] width 17 height 17
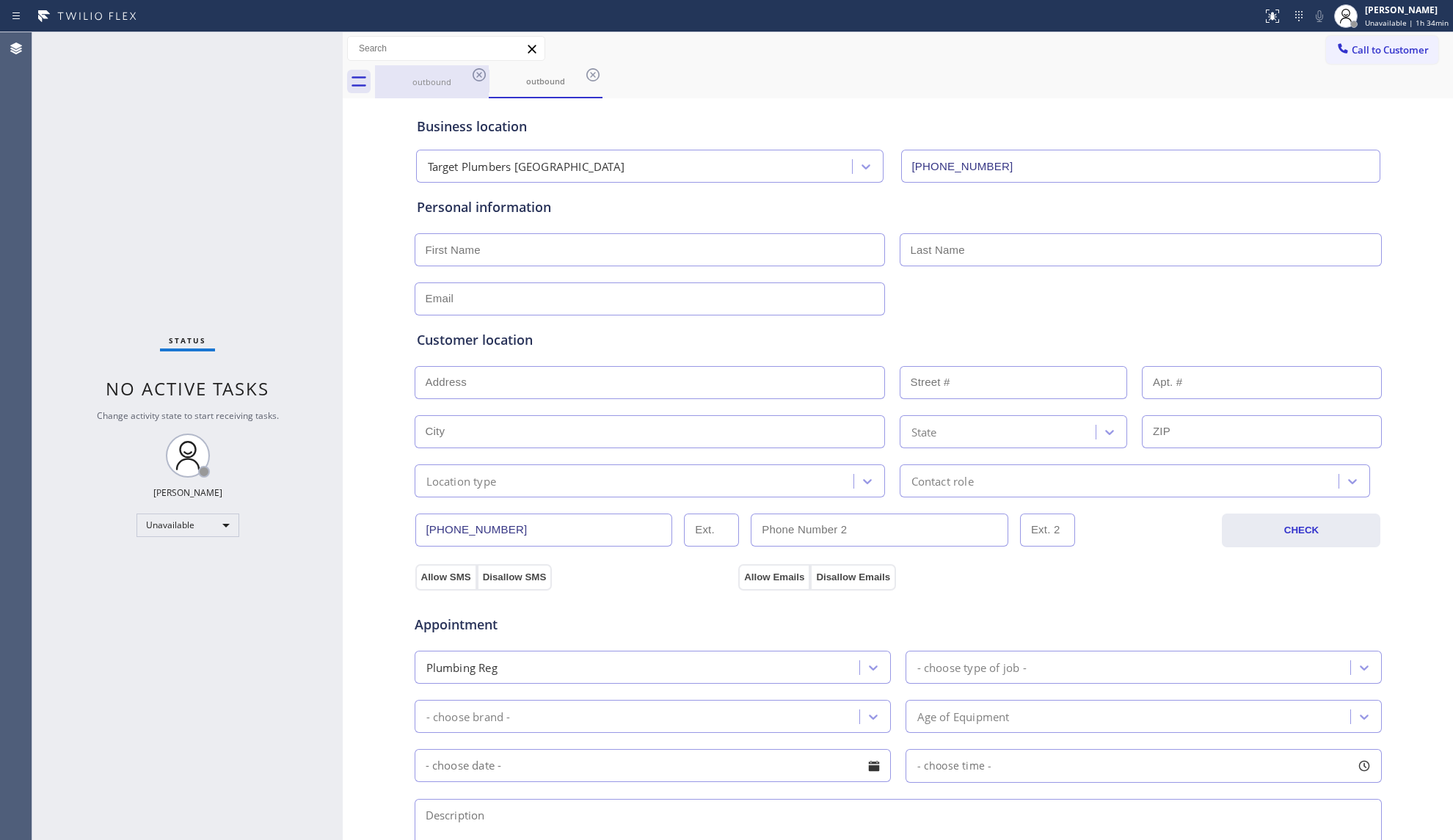
click at [467, 81] on div "outbound" at bounding box center [432, 82] width 111 height 11
click at [479, 79] on icon at bounding box center [479, 75] width 17 height 17
click at [0, 0] on icon at bounding box center [0, 0] width 0 height 0
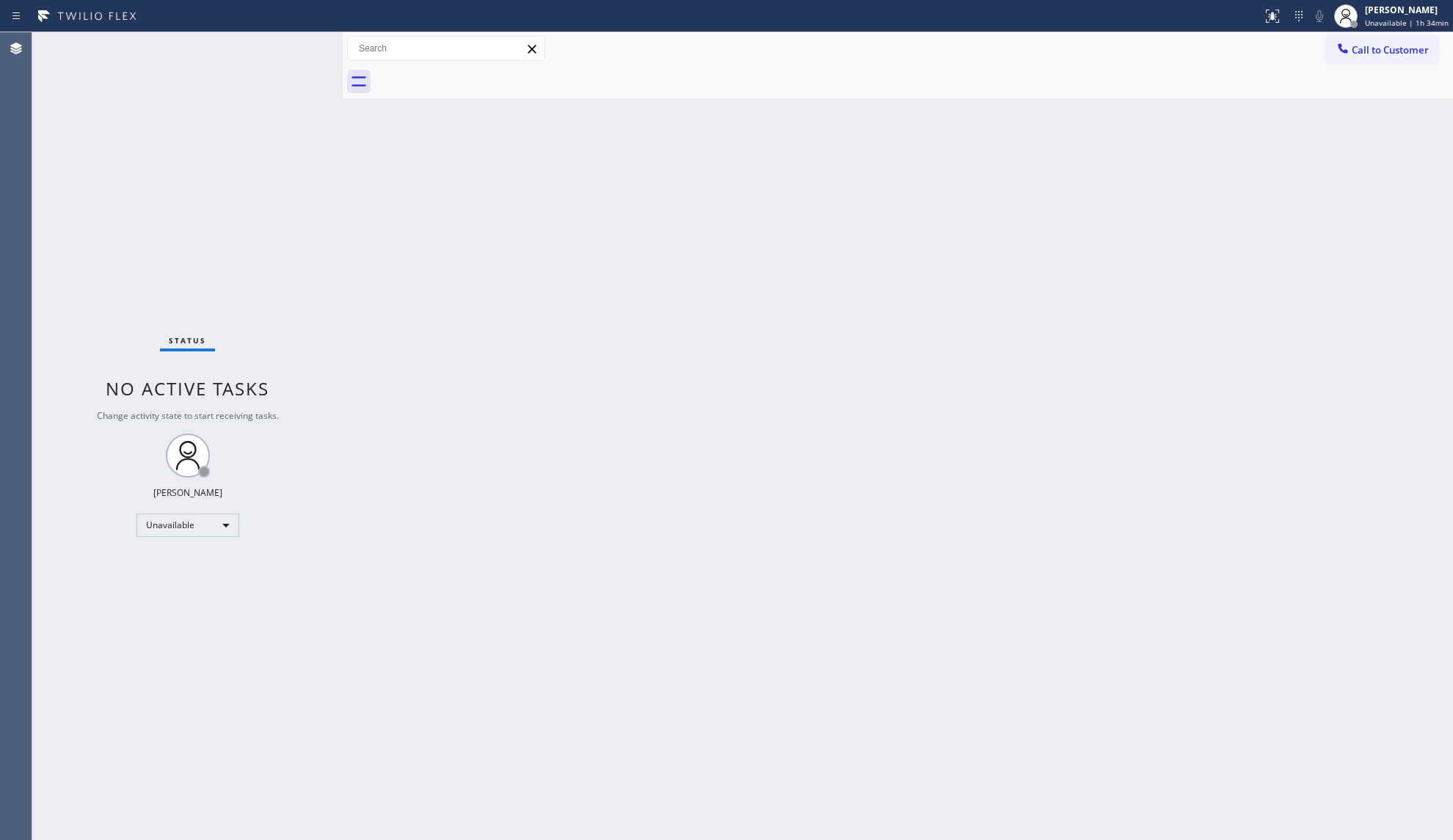
click at [479, 79] on div at bounding box center [914, 82] width 1078 height 33
click at [1351, 51] on div at bounding box center [1342, 50] width 17 height 17
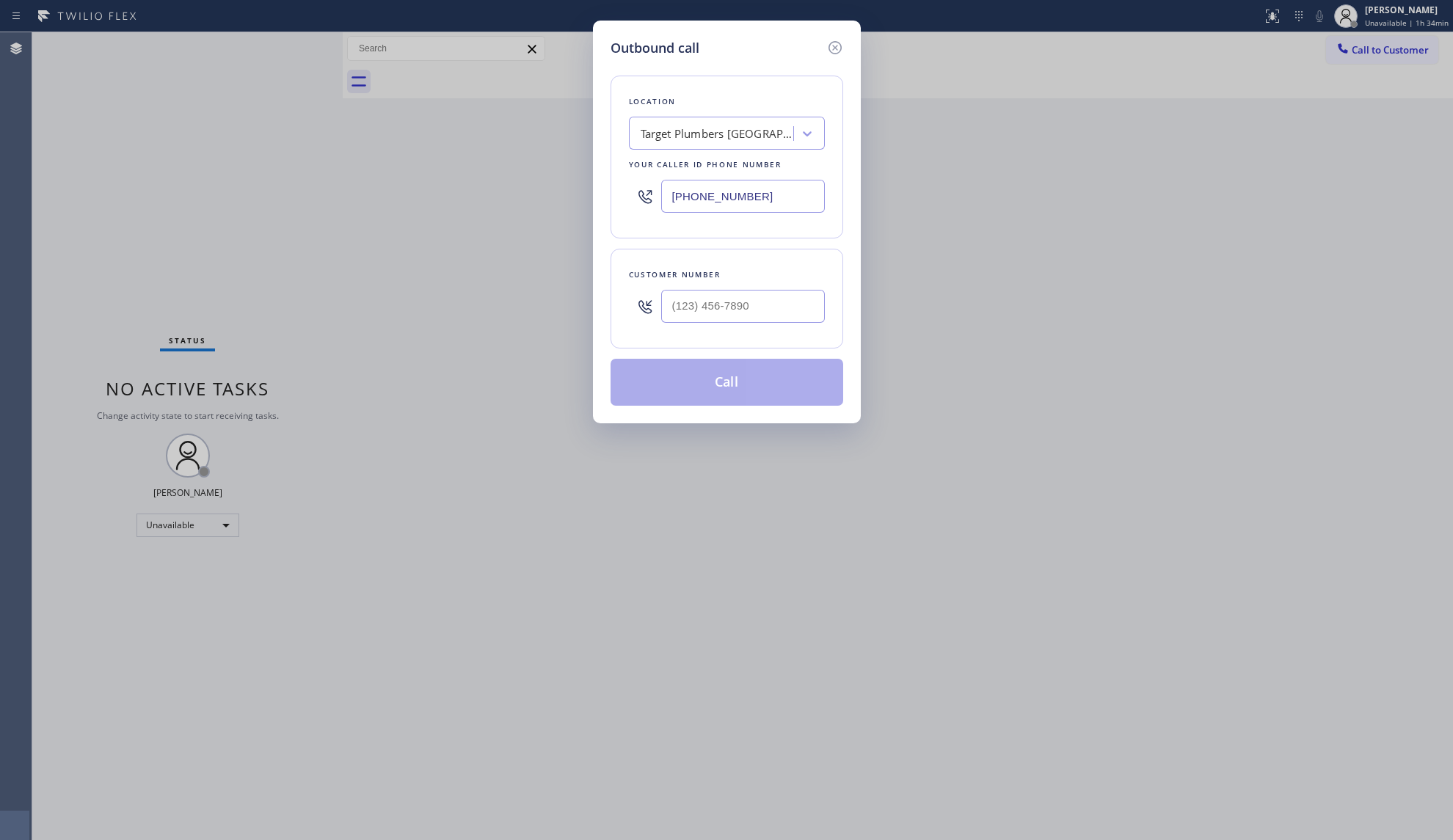
drag, startPoint x: 799, startPoint y: 189, endPoint x: 608, endPoint y: 189, distance: 191.0
click at [567, 189] on div "Outbound call Location Target Plumbers [GEOGRAPHIC_DATA] Your caller id phone n…" at bounding box center [726, 420] width 1453 height 840
paste input "27) 477-9939"
type input "[PHONE_NUMBER]"
click at [810, 298] on input "(___) ___-____" at bounding box center [742, 306] width 163 height 33
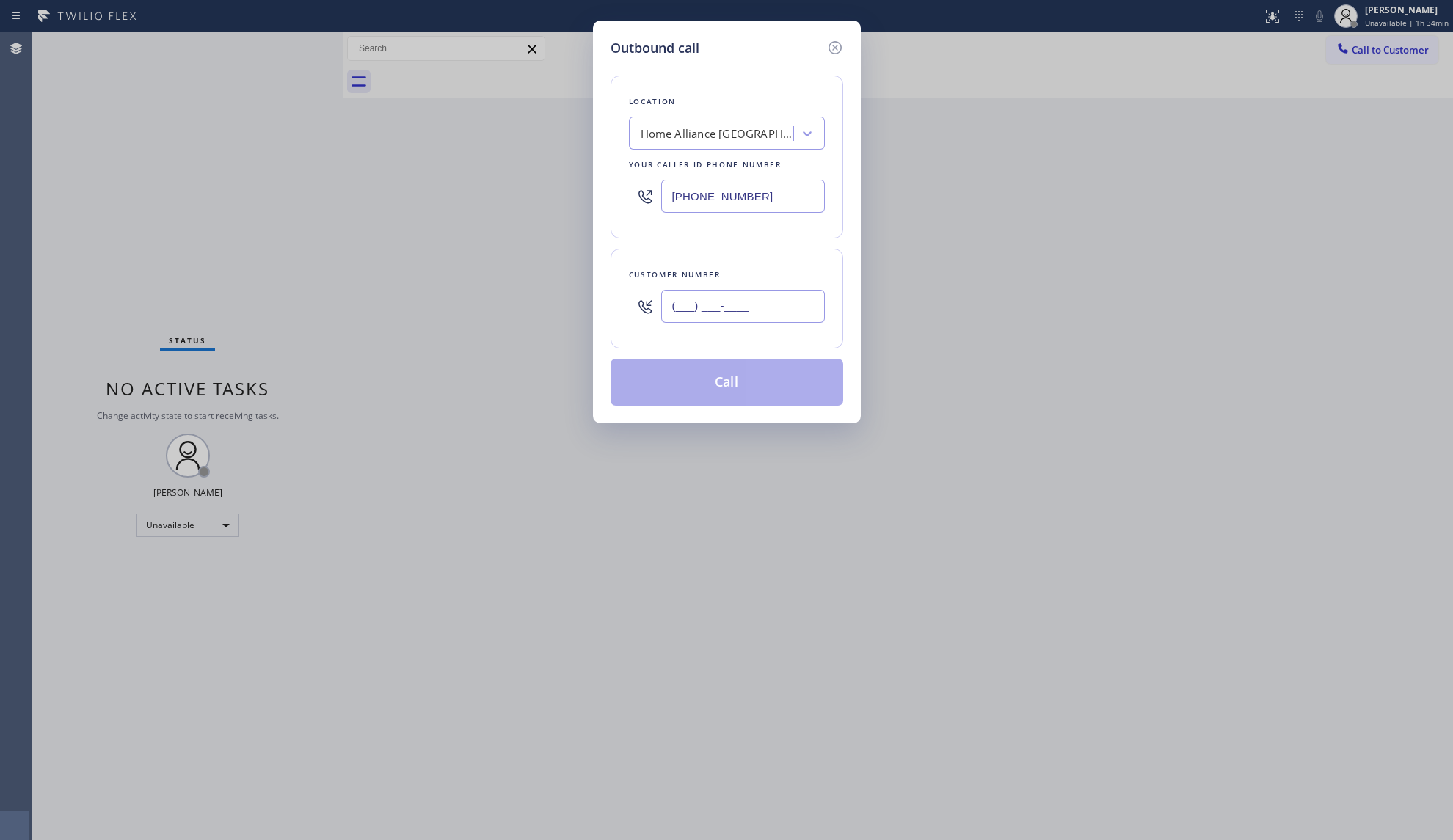
paste input "727) 229-9055"
type input "[PHONE_NUMBER]"
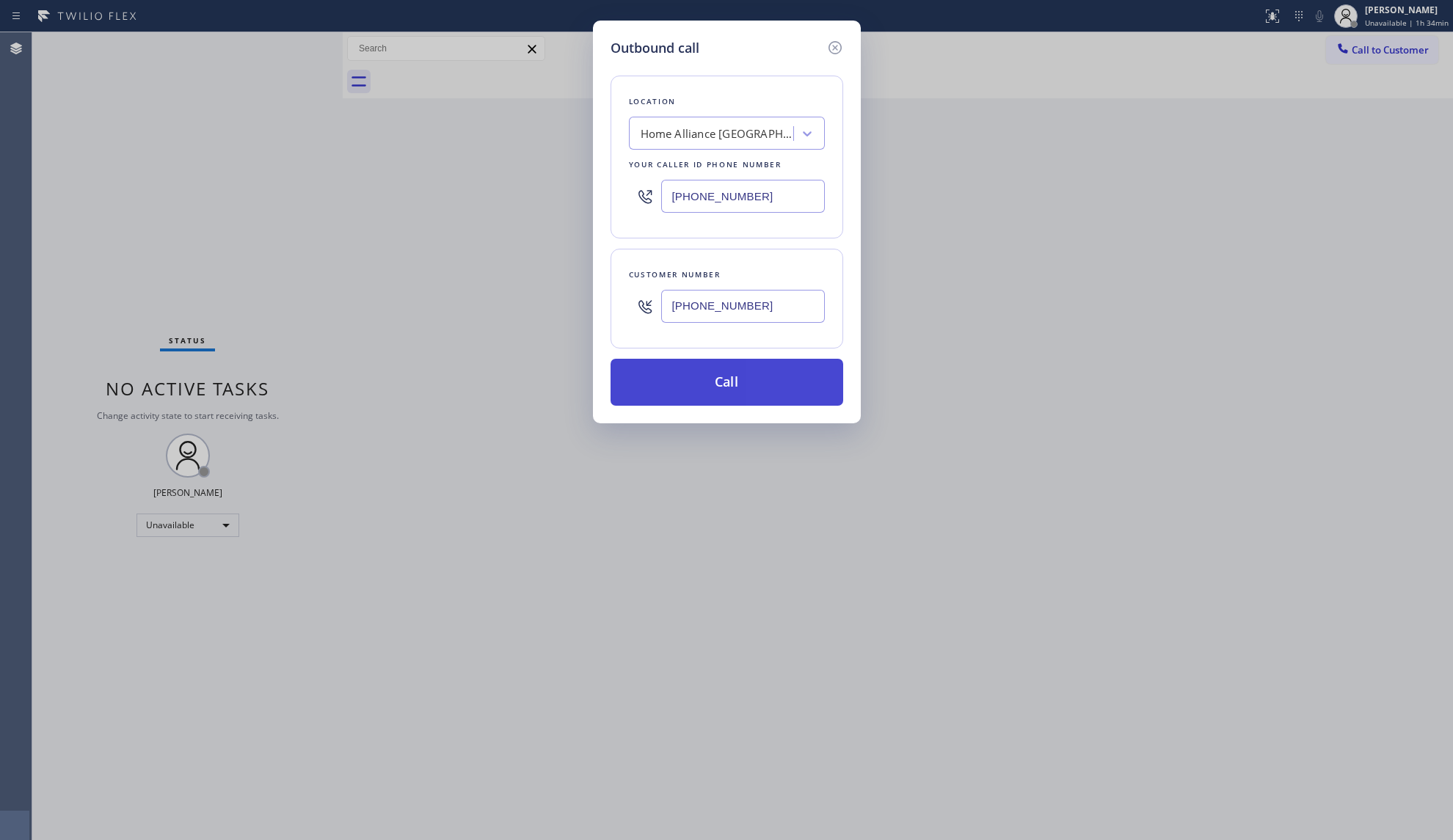
click at [705, 377] on button "Call" at bounding box center [726, 381] width 233 height 47
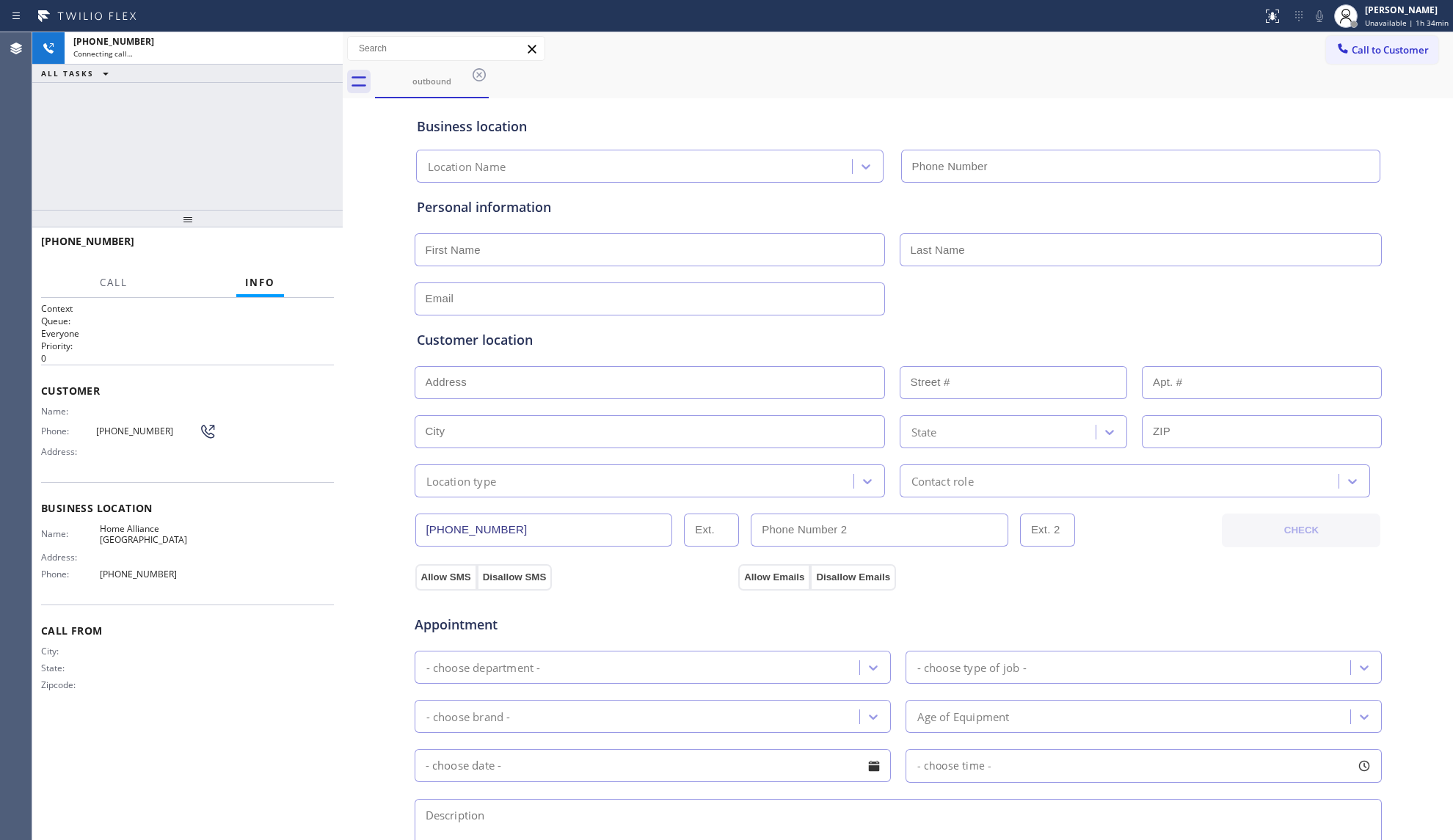
type input "[PHONE_NUMBER]"
drag, startPoint x: 978, startPoint y: 67, endPoint x: 963, endPoint y: 68, distance: 15.0
click at [978, 67] on div "outbound" at bounding box center [914, 82] width 1078 height 33
click at [323, 130] on div "[PHONE_NUMBER] Connecting call… ALL TASKS ALL TASKS ACTIVE TASKS TASKS IN WRAP …" at bounding box center [187, 121] width 310 height 178
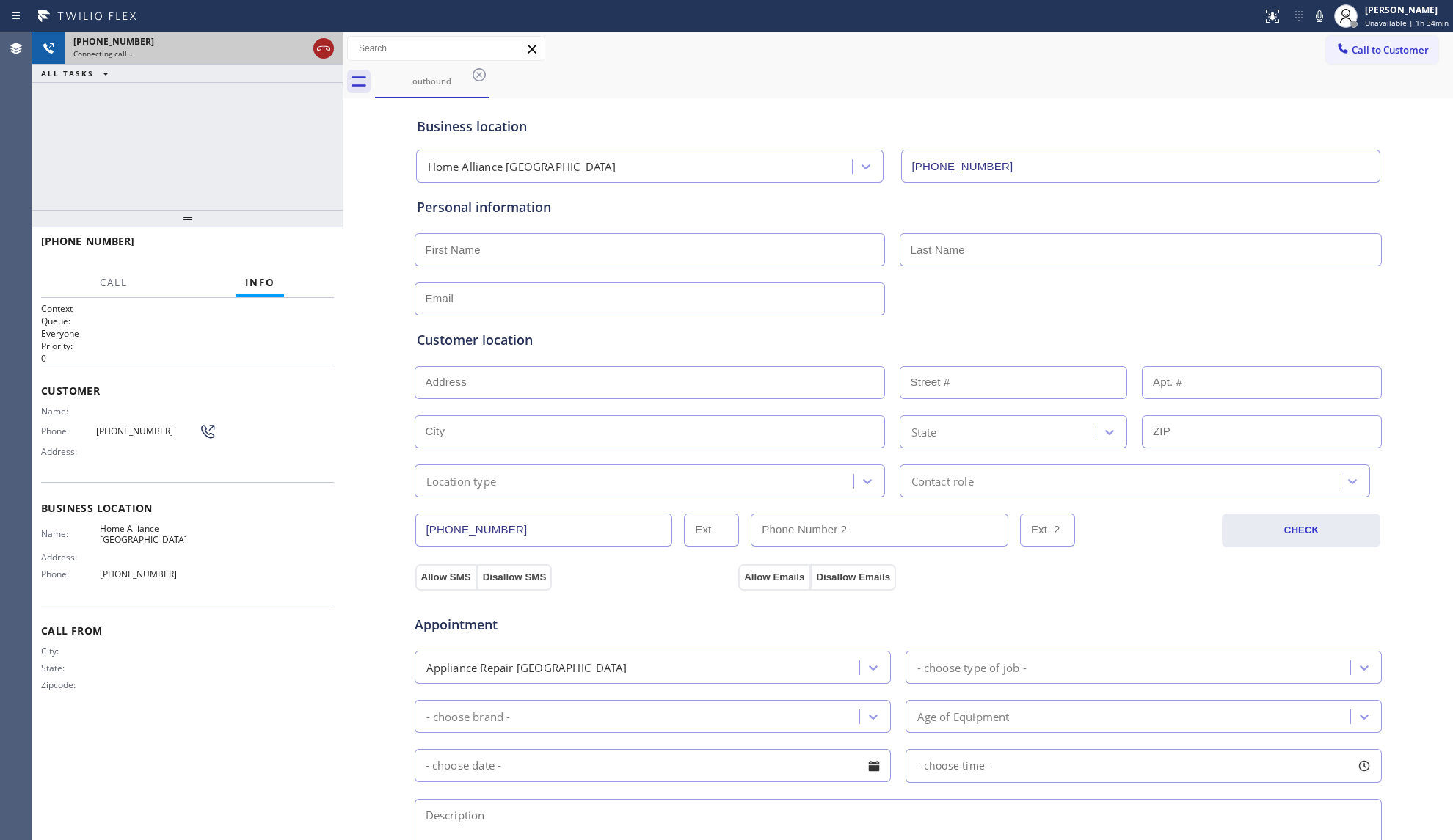
click at [321, 48] on icon at bounding box center [324, 48] width 17 height 17
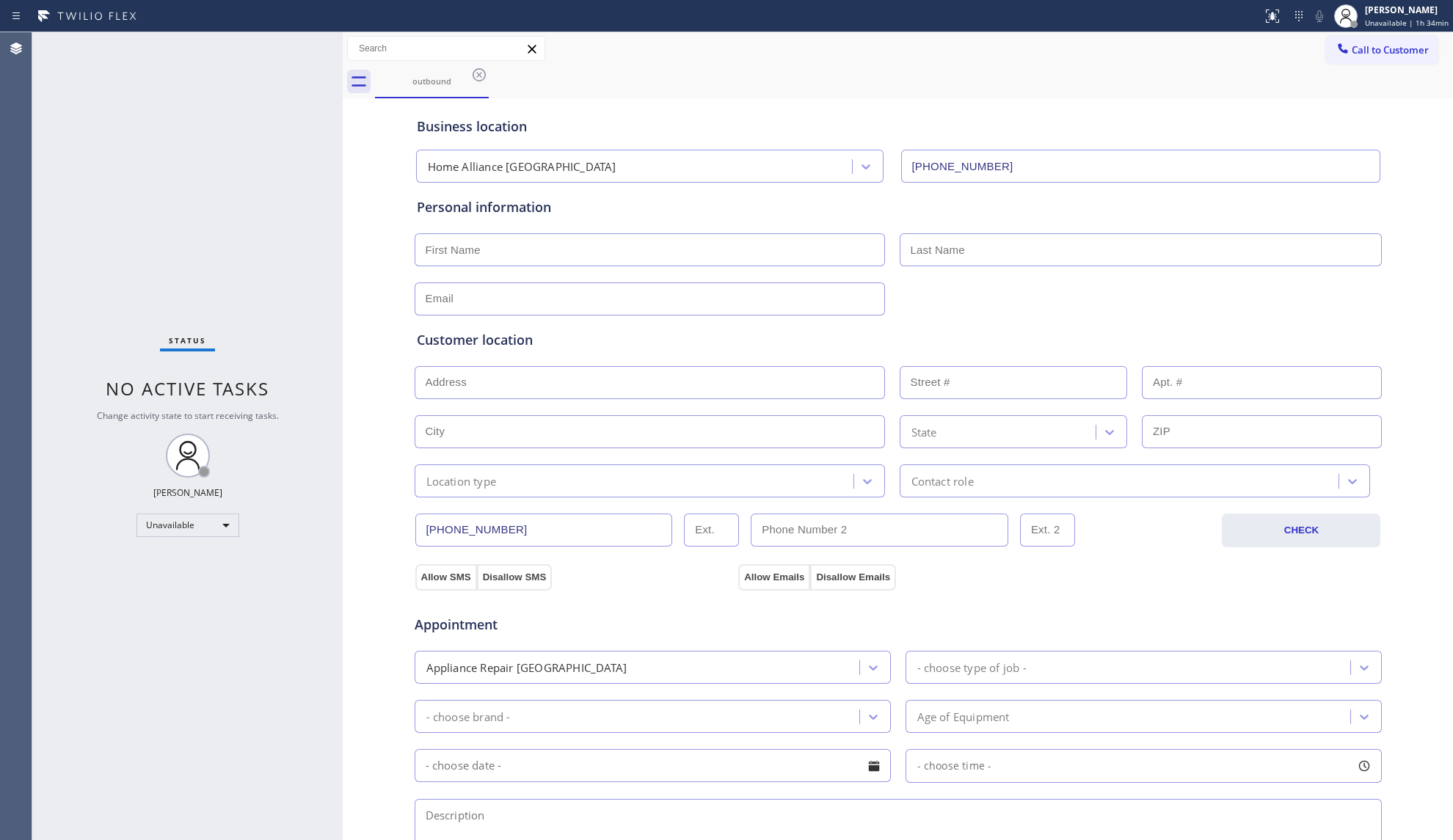
click at [1335, 54] on icon at bounding box center [1342, 48] width 15 height 15
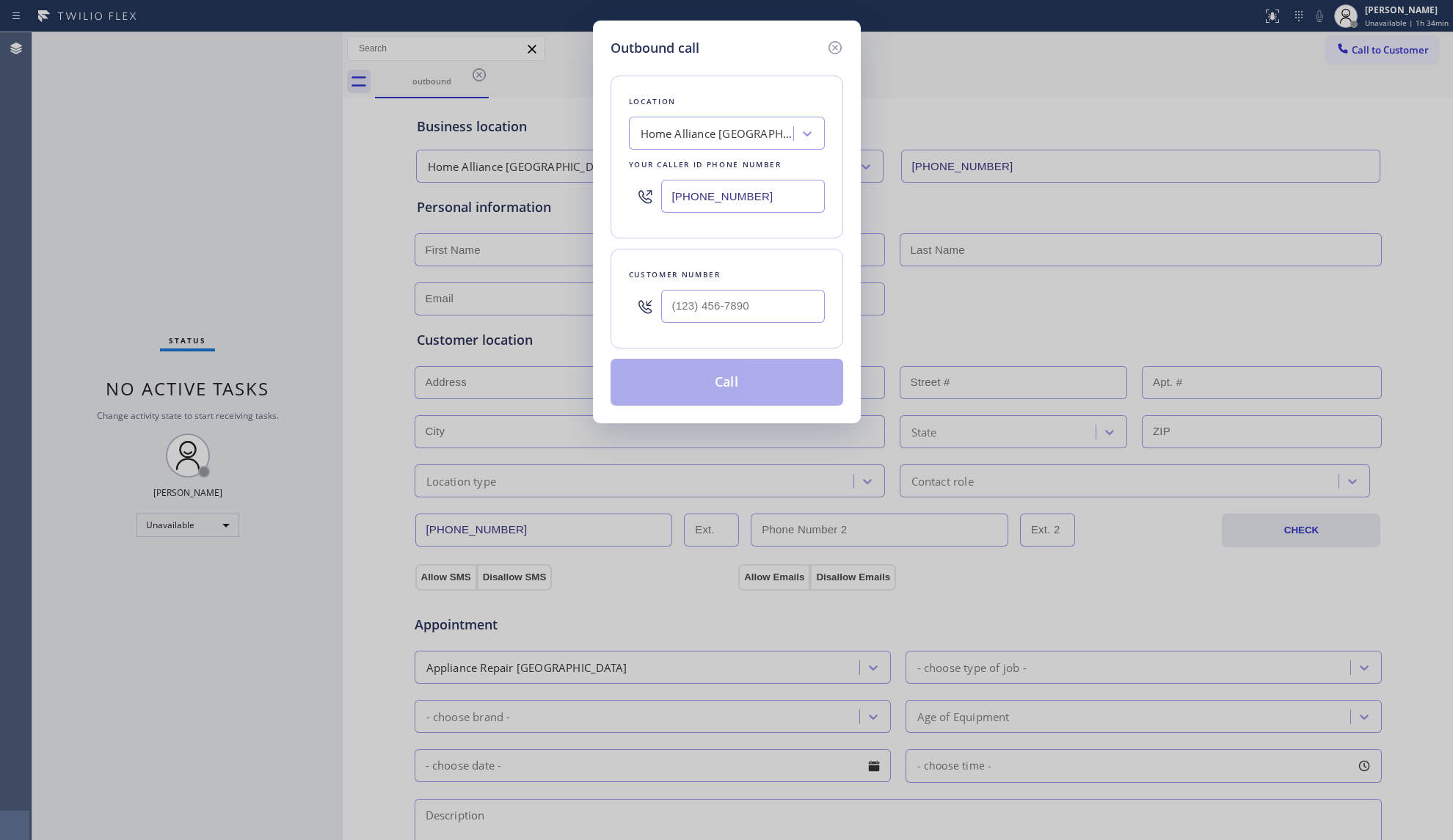
drag, startPoint x: 772, startPoint y: 197, endPoint x: 588, endPoint y: 201, distance: 184.0
click at [588, 201] on div "Outbound call Location Home Alliance [GEOGRAPHIC_DATA] Your caller id phone num…" at bounding box center [726, 420] width 1453 height 840
paste input "425) 230-6424"
type input "[PHONE_NUMBER]"
click at [732, 332] on div "Customer number" at bounding box center [726, 298] width 233 height 99
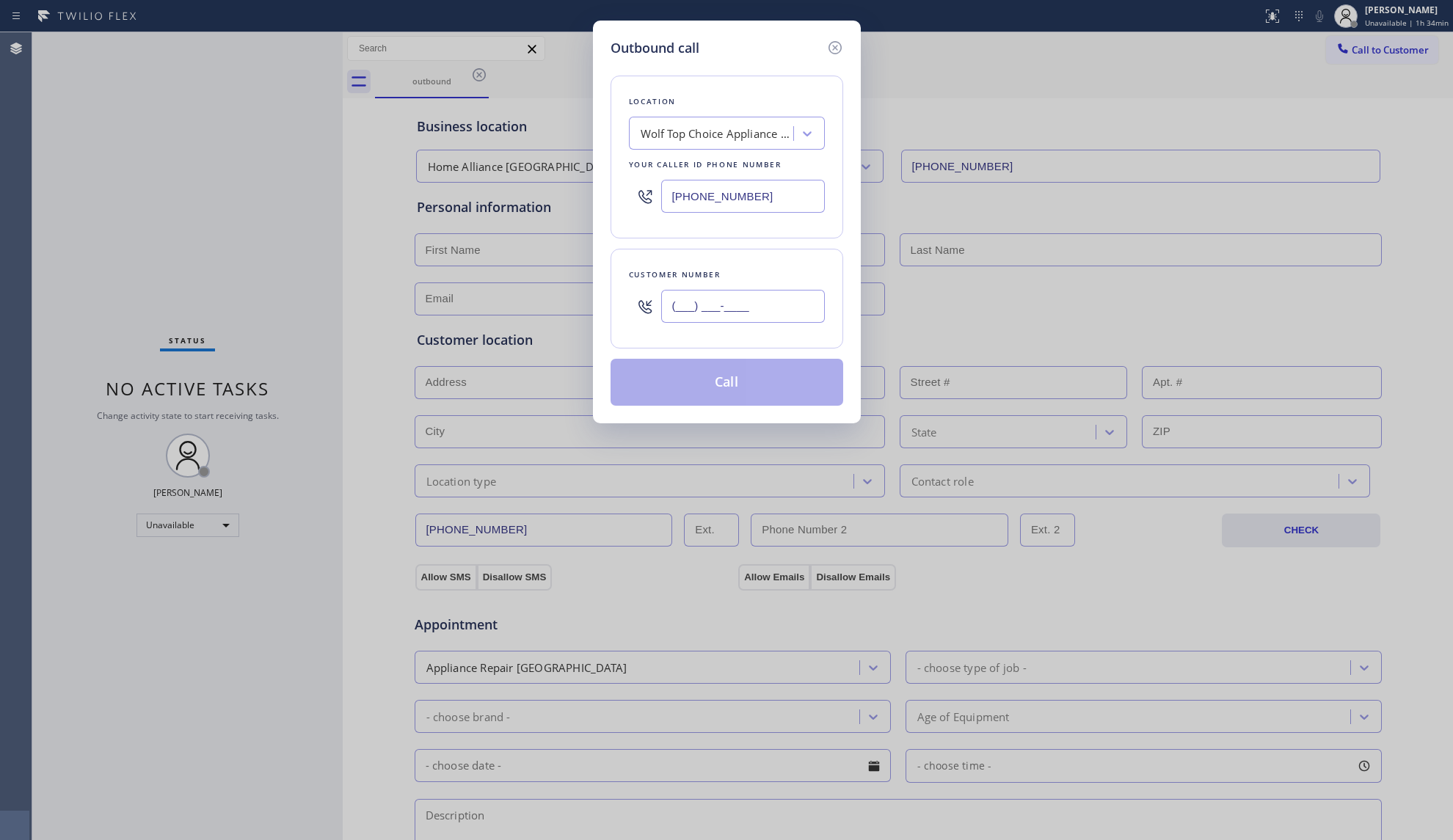
paste input "208"
click at [730, 320] on input "(___) ___-_208" at bounding box center [742, 306] width 163 height 33
drag, startPoint x: 775, startPoint y: 314, endPoint x: 606, endPoint y: 311, distance: 169.0
click at [607, 312] on div "Outbound call Location Wolf Top Choice Appliance Repair [GEOGRAPHIC_DATA] Your …" at bounding box center [726, 222] width 268 height 403
paste input "208) 954-6405"
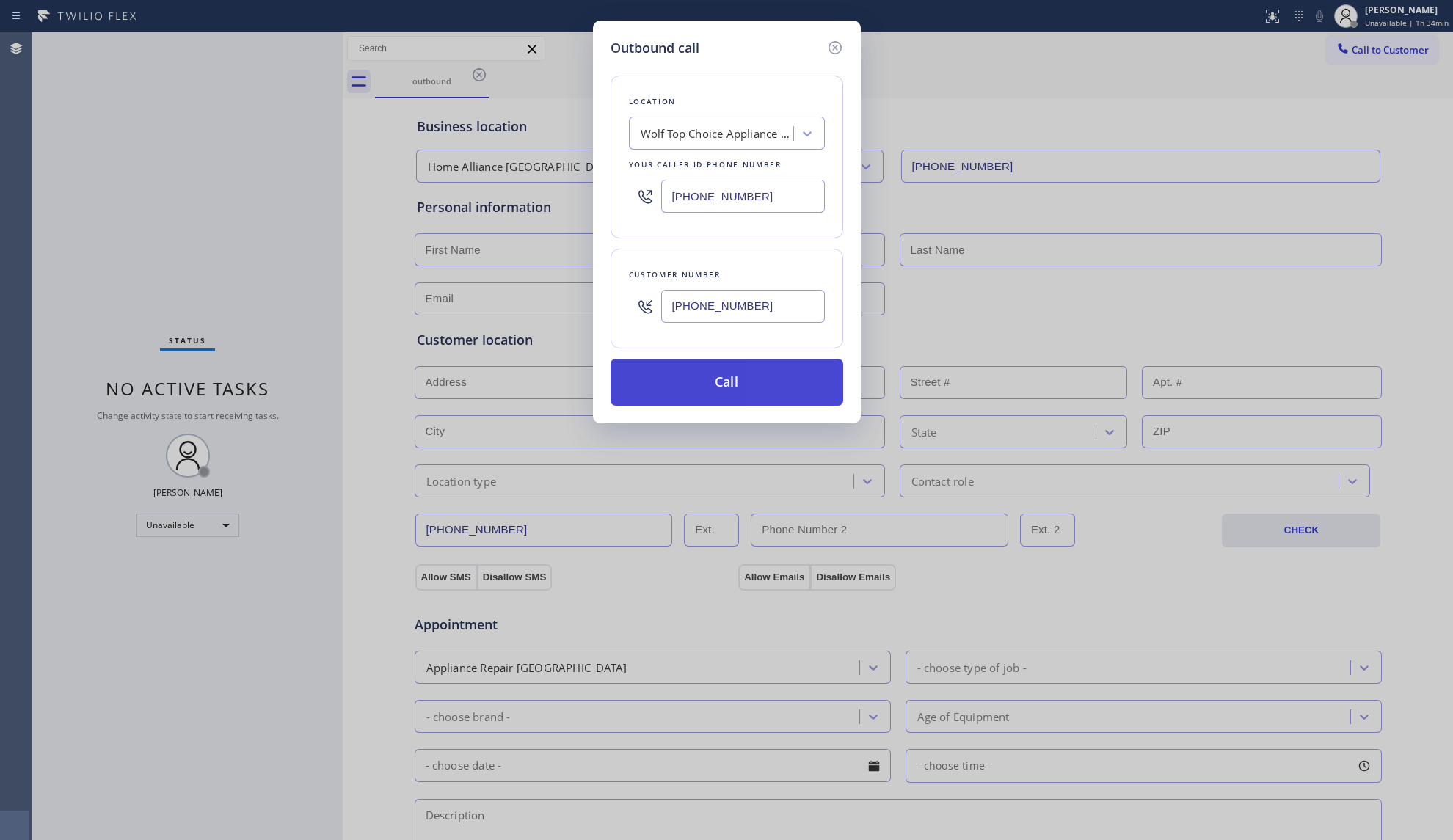
type input "[PHONE_NUMBER]"
click at [725, 383] on button "Call" at bounding box center [726, 381] width 233 height 47
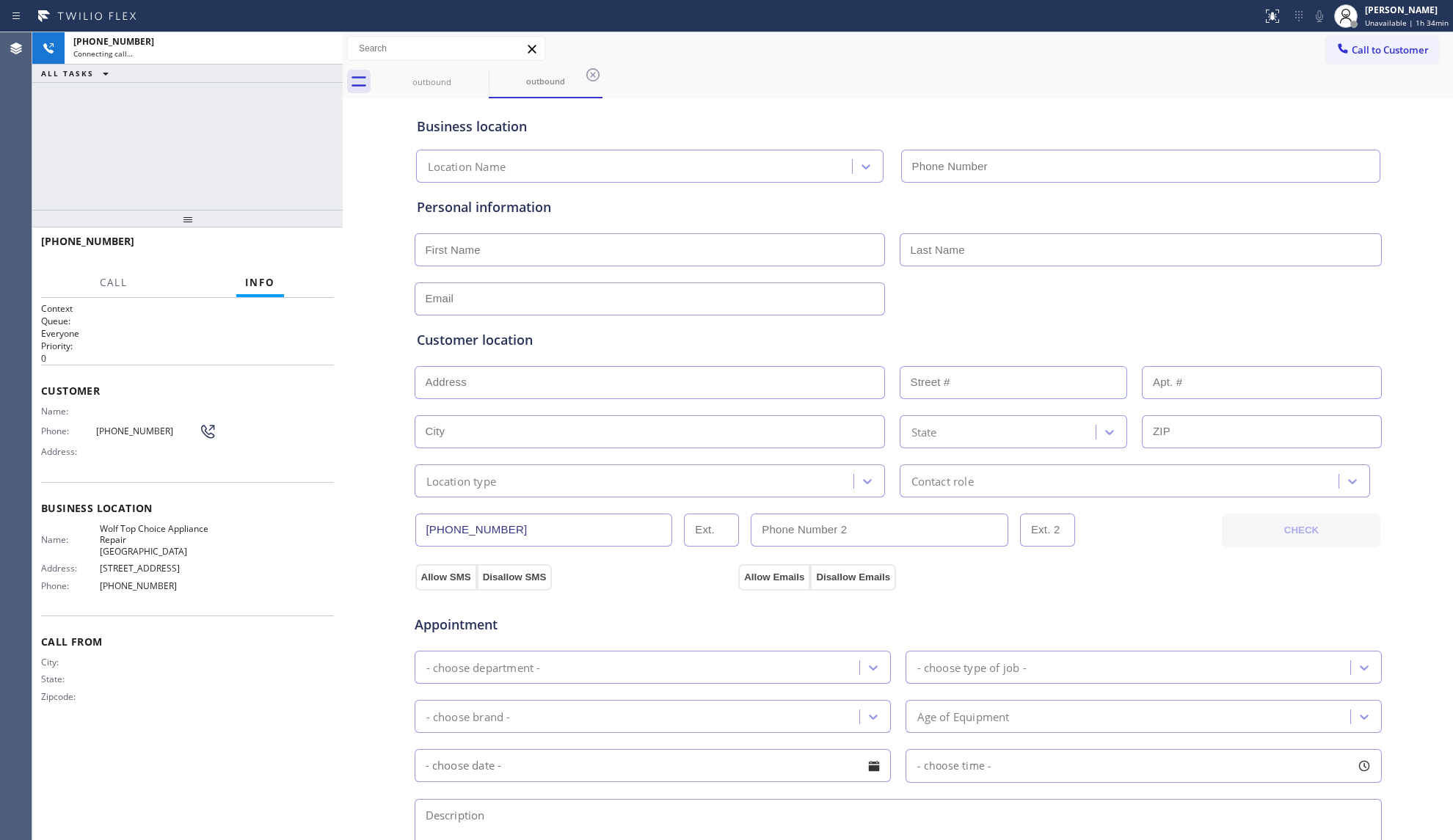
type input "[PHONE_NUMBER]"
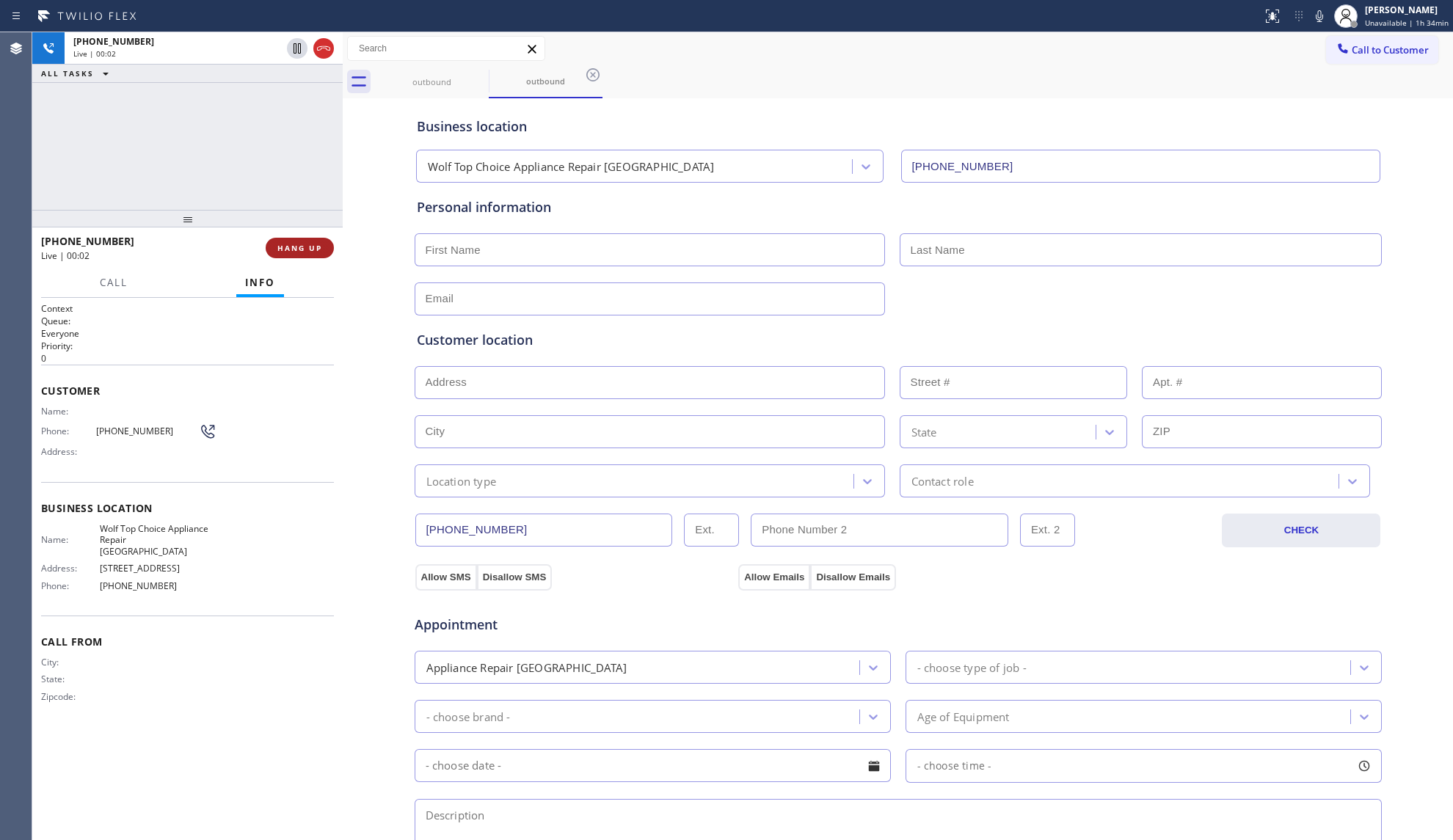
click at [311, 249] on span "HANG UP" at bounding box center [299, 248] width 45 height 10
click at [306, 248] on span "HANG UP" at bounding box center [299, 248] width 45 height 10
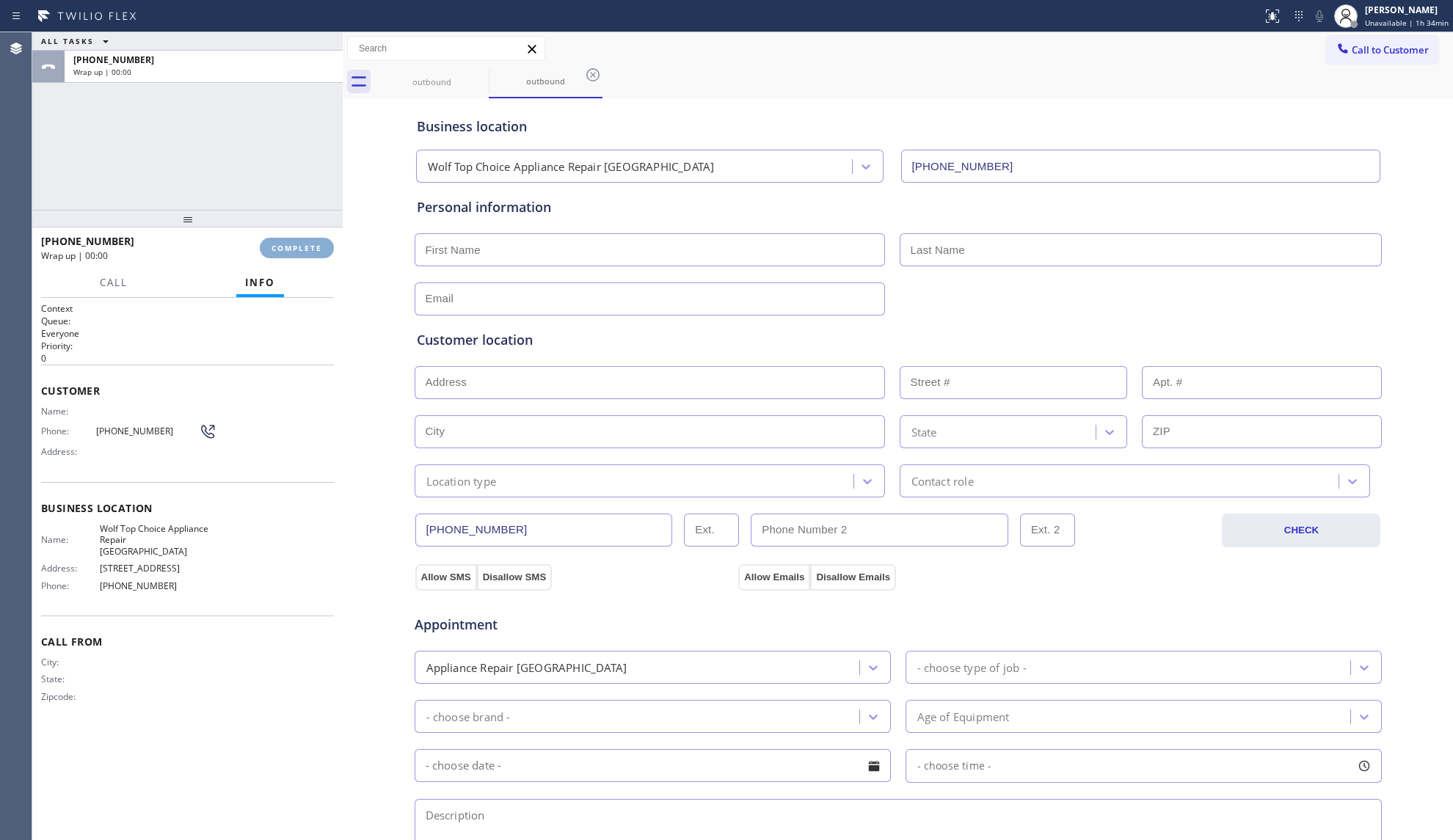
click at [302, 247] on span "COMPLETE" at bounding box center [297, 248] width 51 height 10
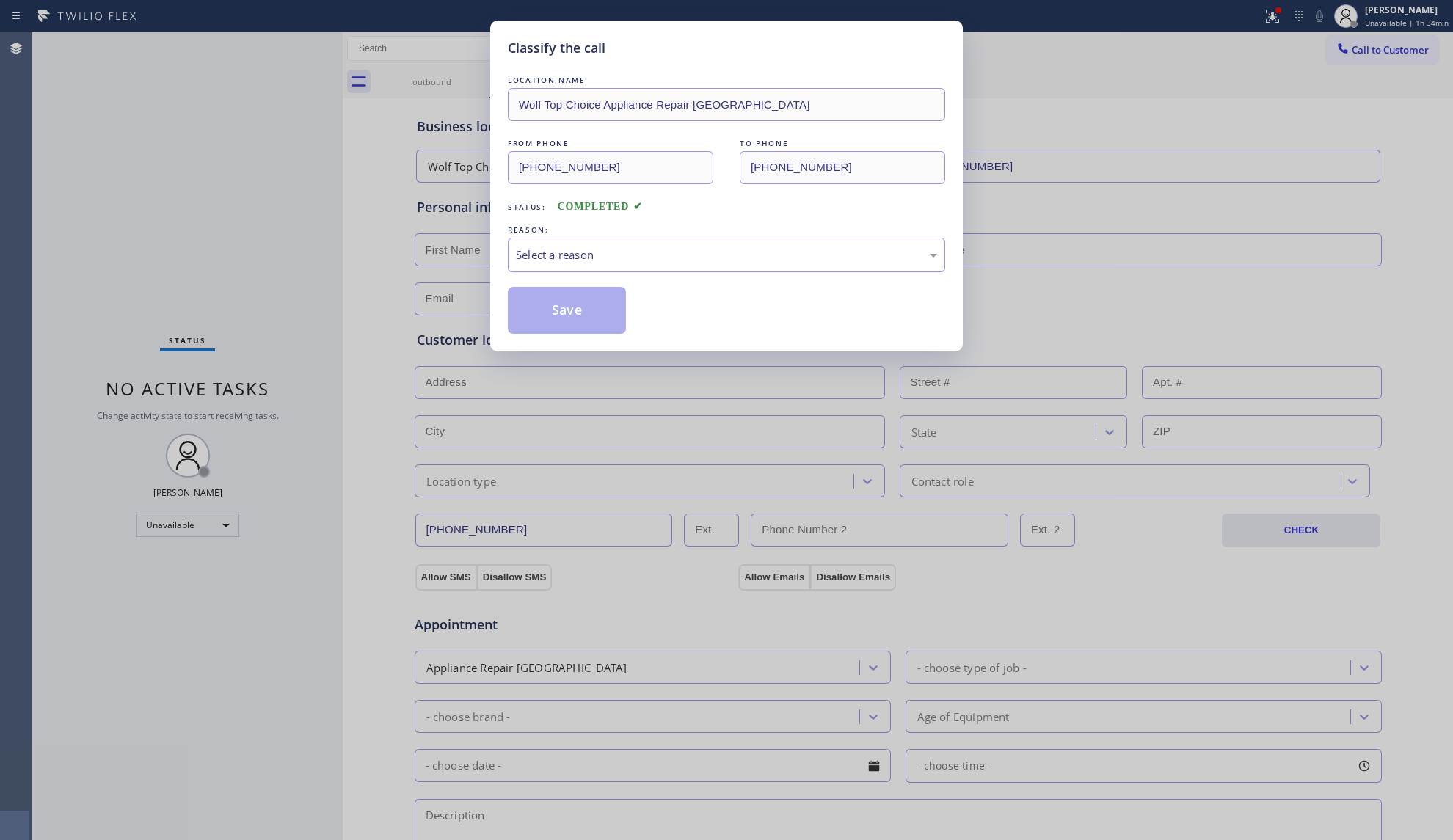
click at [549, 243] on div "Select a reason" at bounding box center [726, 255] width 437 height 35
click at [575, 309] on button "Save" at bounding box center [567, 309] width 118 height 47
click at [584, 313] on button "Save" at bounding box center [567, 309] width 118 height 47
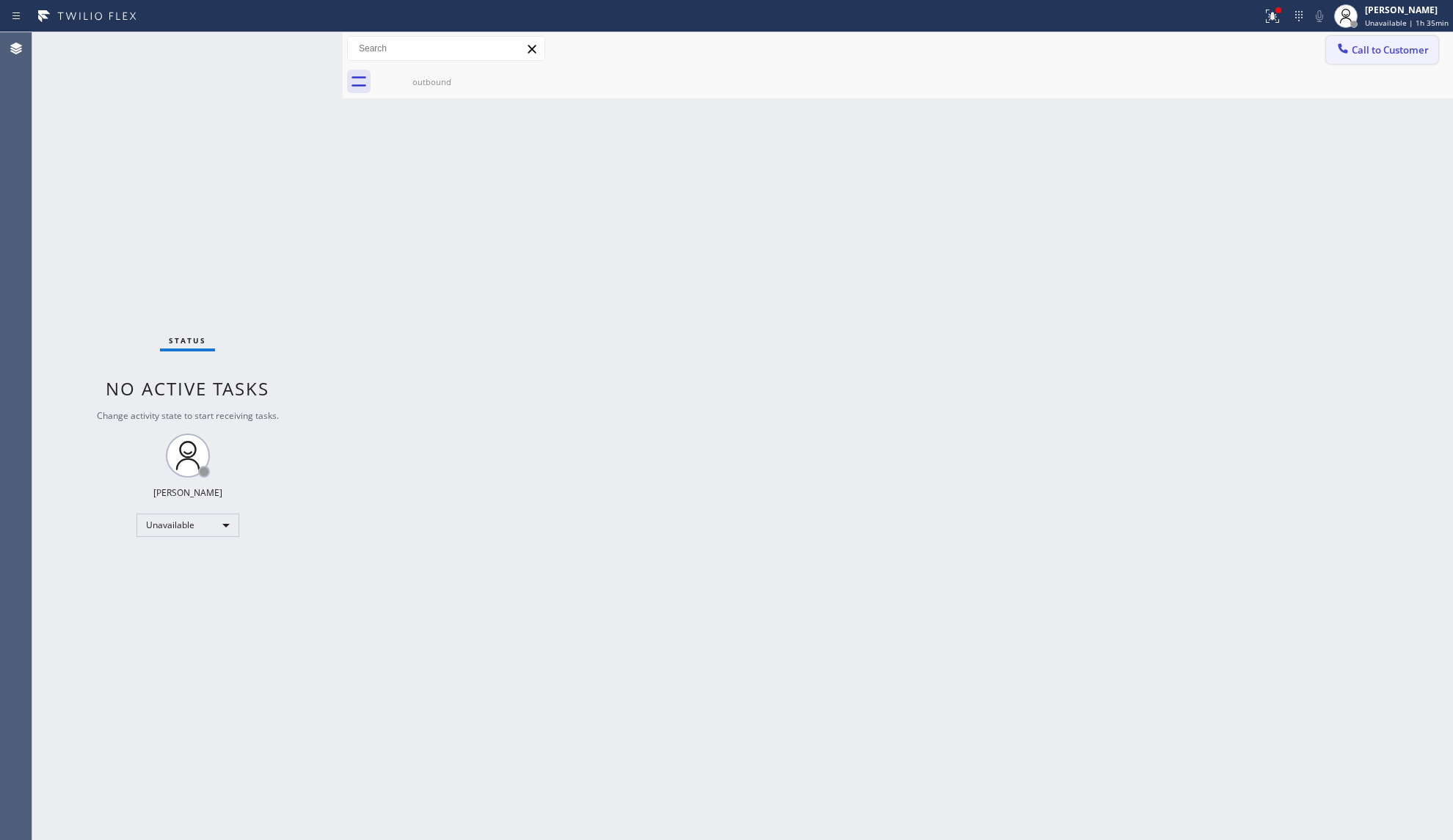
drag, startPoint x: 1267, startPoint y: 63, endPoint x: 1346, endPoint y: 62, distance: 79.0
click at [1272, 63] on div "Call to Customer Outbound call Location Wolf Top Choice Appliance Repair [GEOGR…" at bounding box center [898, 66] width 1110 height 66
click at [1365, 57] on button "Call to Customer" at bounding box center [1382, 50] width 112 height 28
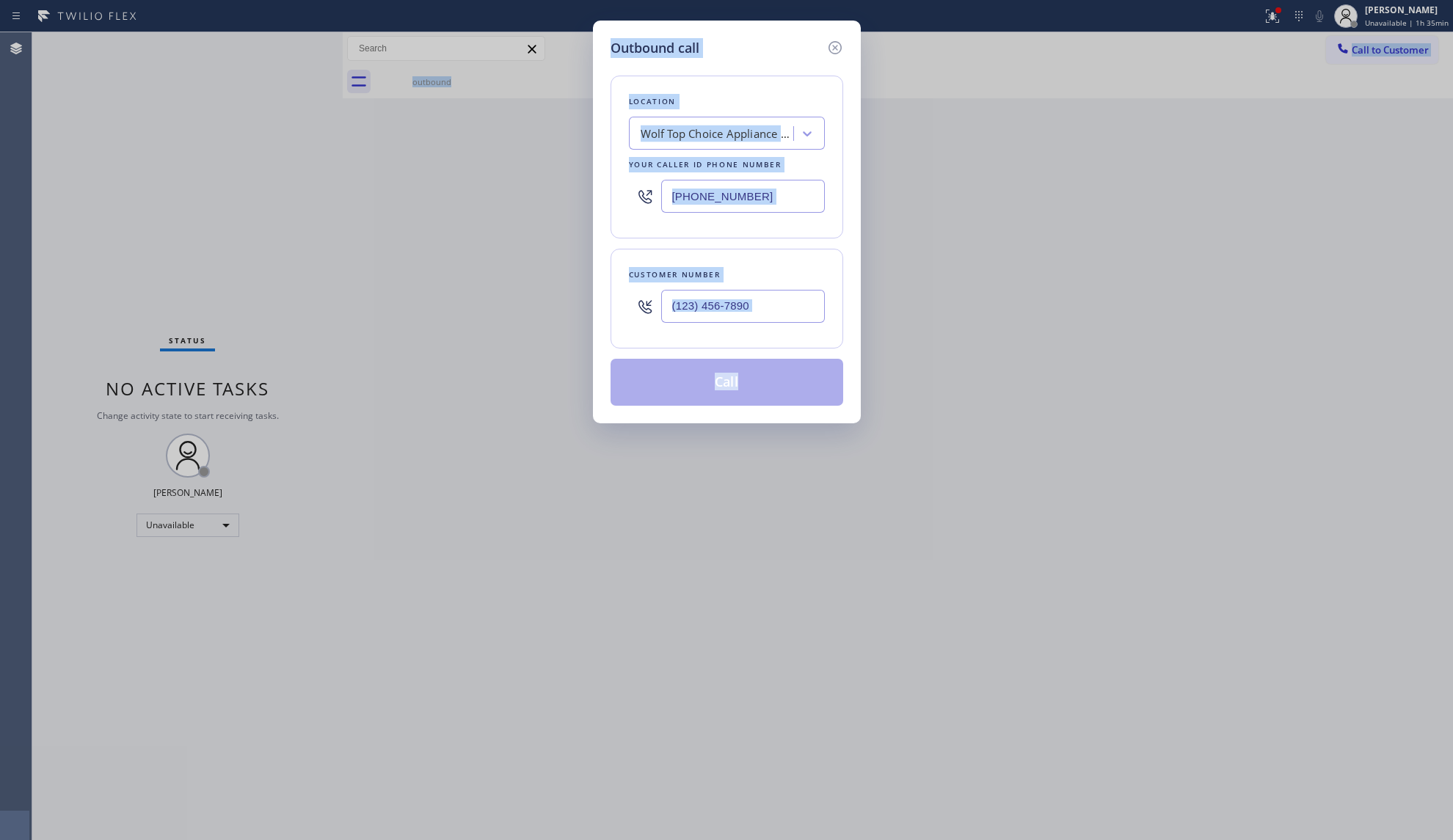
click at [1004, 191] on div "Outbound call Location Wolf Top Choice Appliance Repair [GEOGRAPHIC_DATA] Your …" at bounding box center [726, 420] width 1453 height 840
click at [797, 220] on div "[PHONE_NUMBER]" at bounding box center [726, 196] width 196 height 47
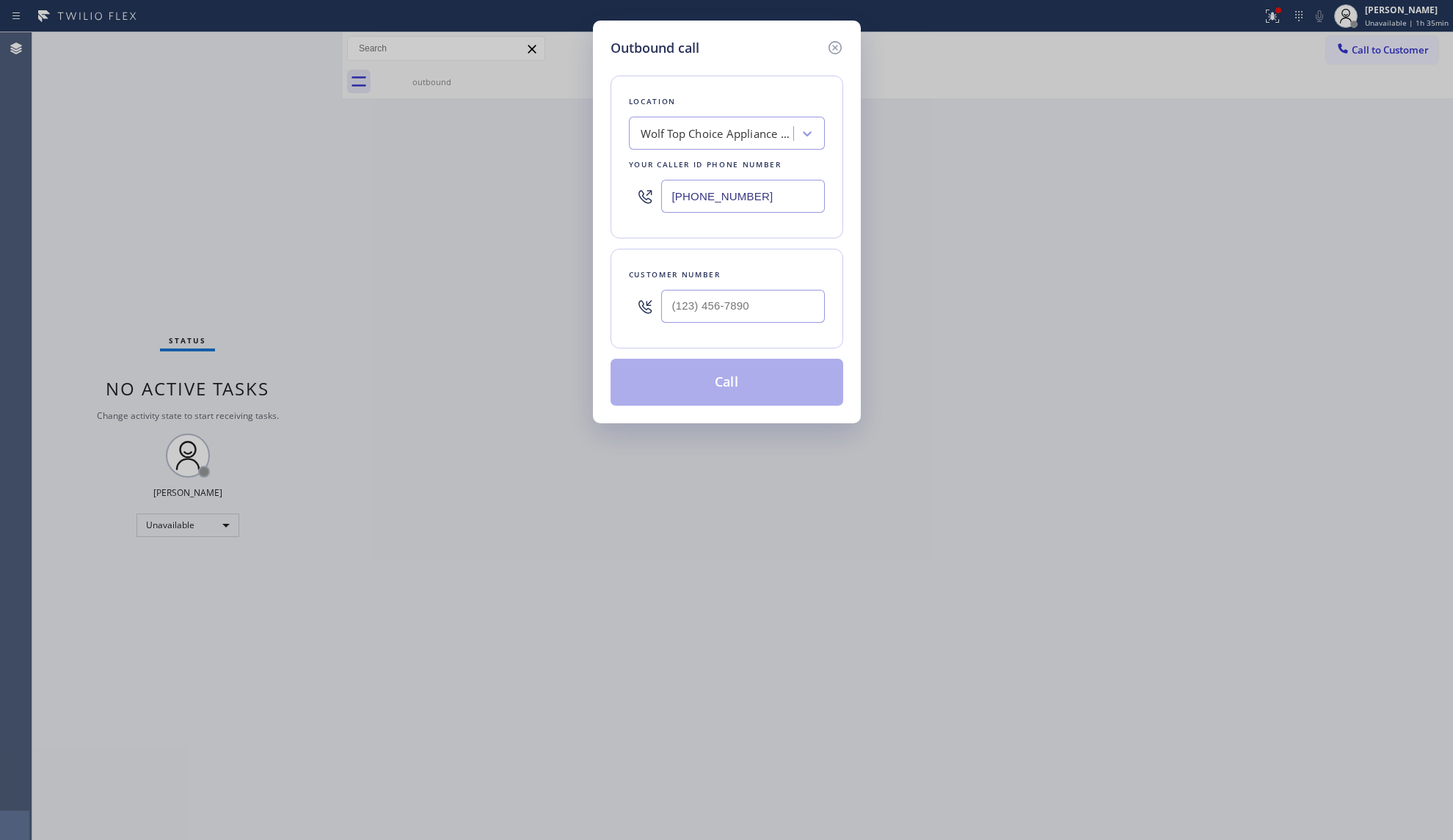
drag, startPoint x: 788, startPoint y: 193, endPoint x: 660, endPoint y: 191, distance: 128.0
click at [638, 192] on div "[PHONE_NUMBER]" at bounding box center [726, 196] width 196 height 47
paste input "602) 780-1203"
type input "[PHONE_NUMBER]"
click at [679, 297] on input "(___) ___-____" at bounding box center [742, 306] width 163 height 33
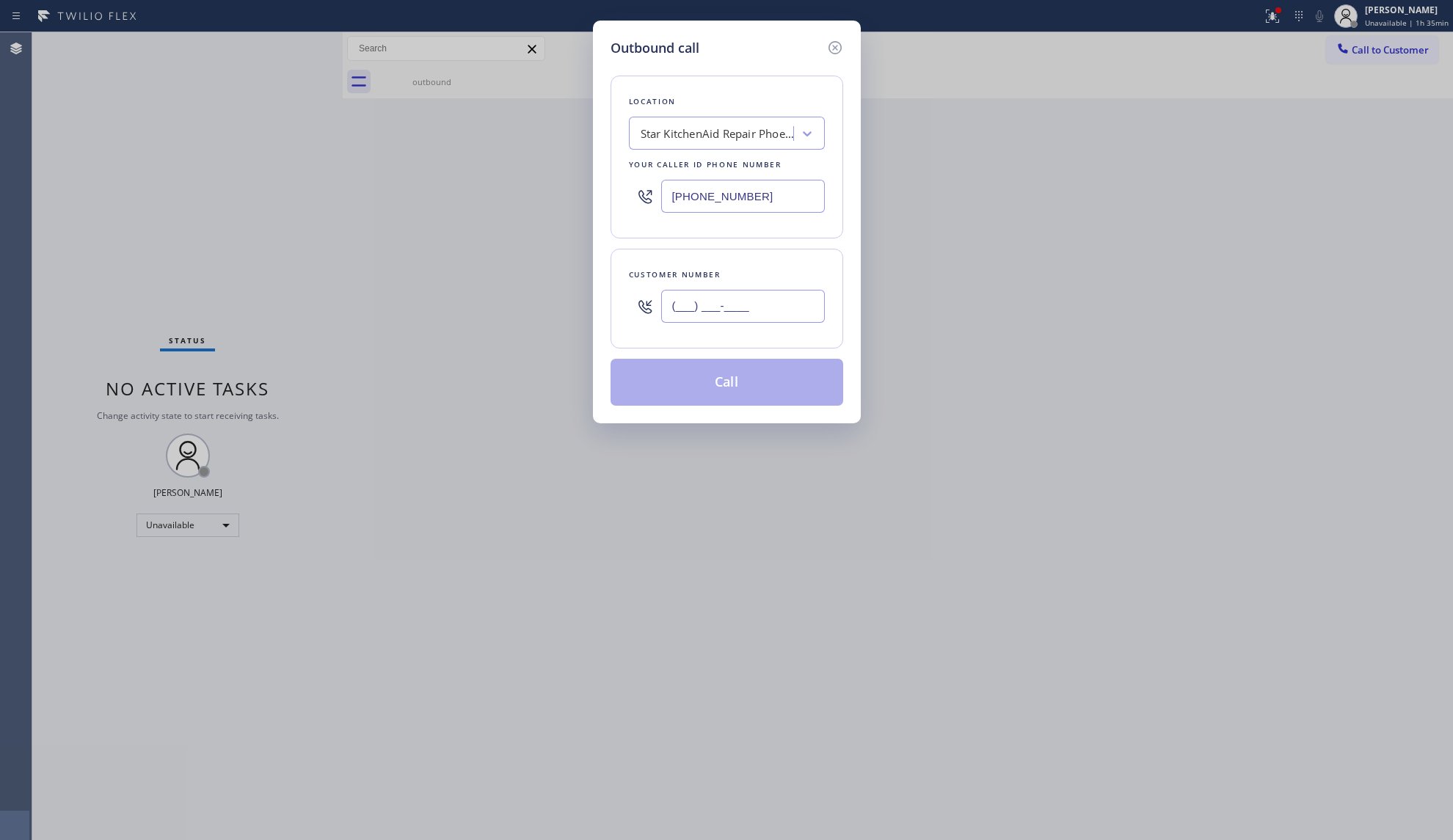
paste input "757) 540-2051"
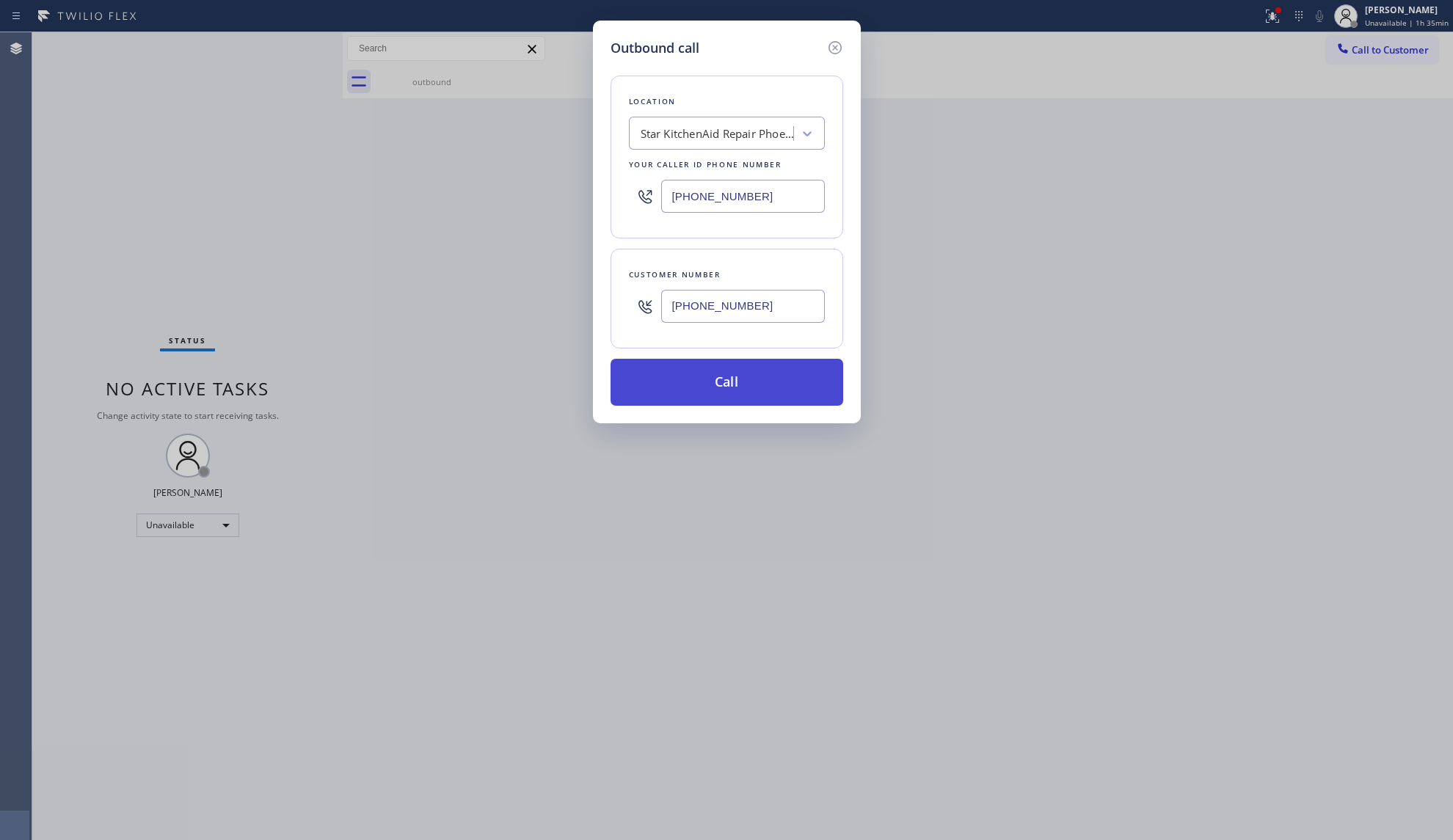
type input "[PHONE_NUMBER]"
click at [726, 381] on button "Call" at bounding box center [726, 381] width 233 height 47
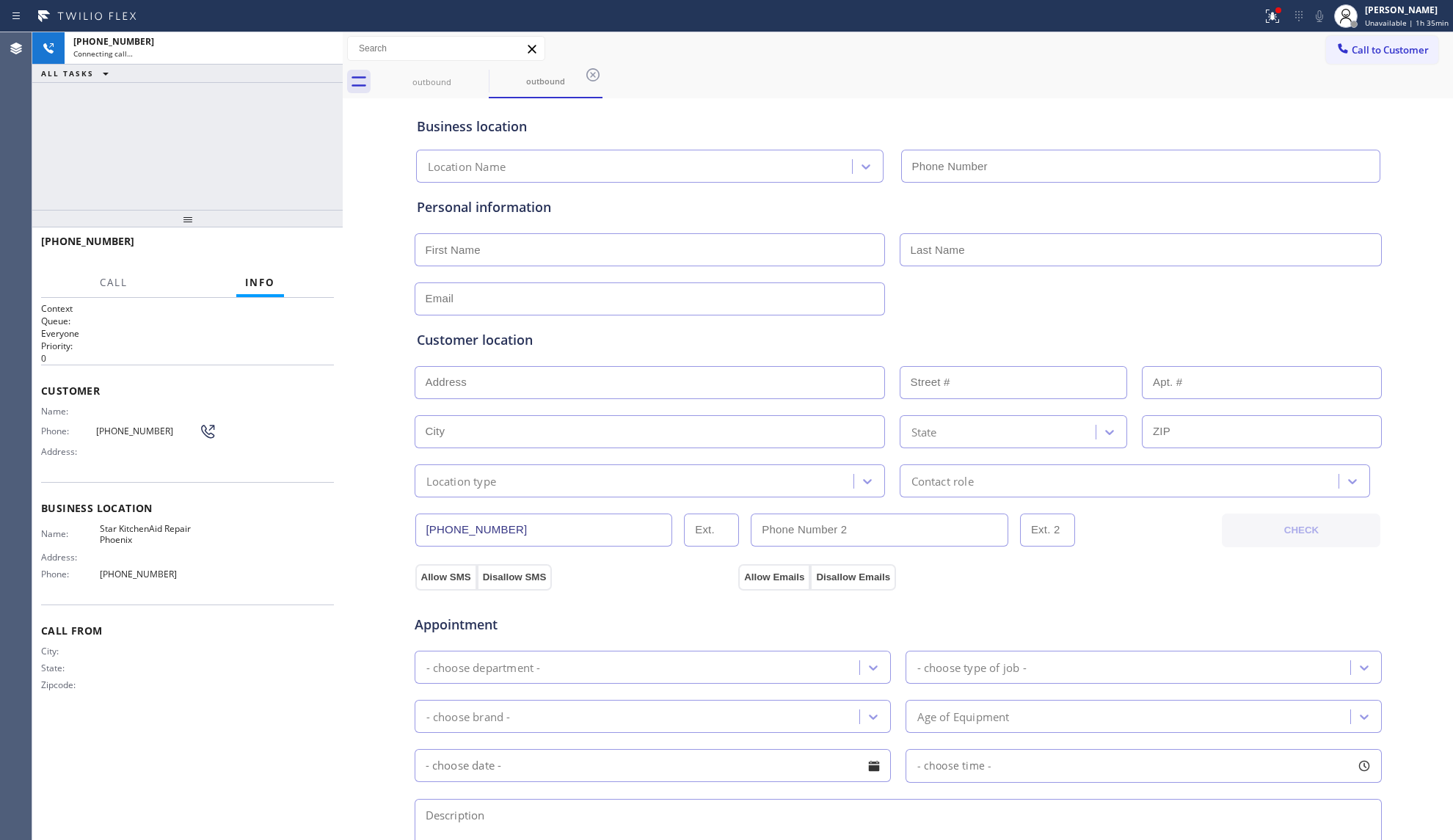
type input "[PHONE_NUMBER]"
click at [300, 253] on button "HANG UP" at bounding box center [299, 248] width 68 height 21
click at [300, 253] on button "HANG UP" at bounding box center [299, 248] width 68 height 21
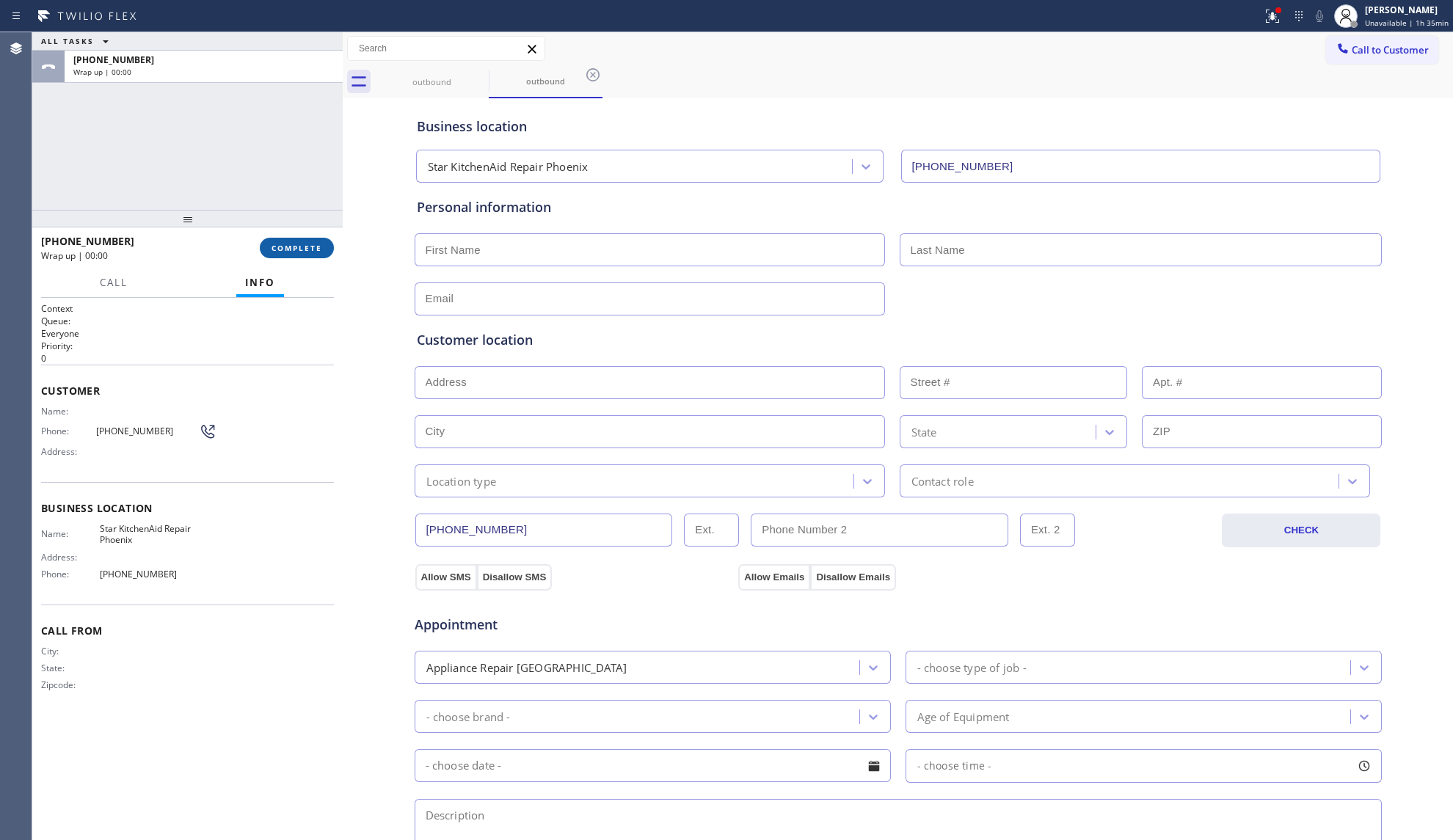
click at [301, 250] on span "COMPLETE" at bounding box center [297, 248] width 51 height 10
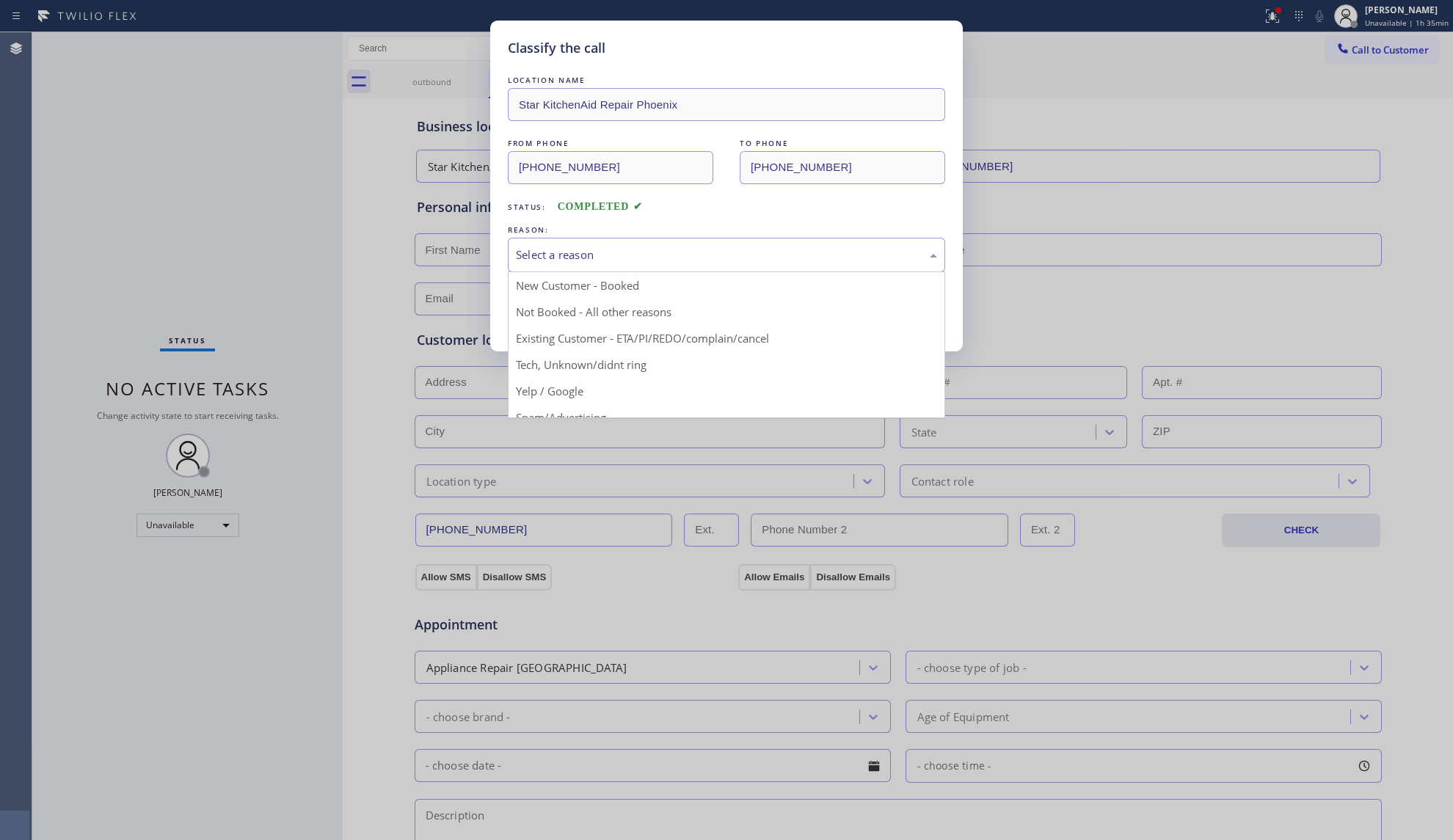
click at [681, 262] on div "Select a reason" at bounding box center [726, 254] width 421 height 17
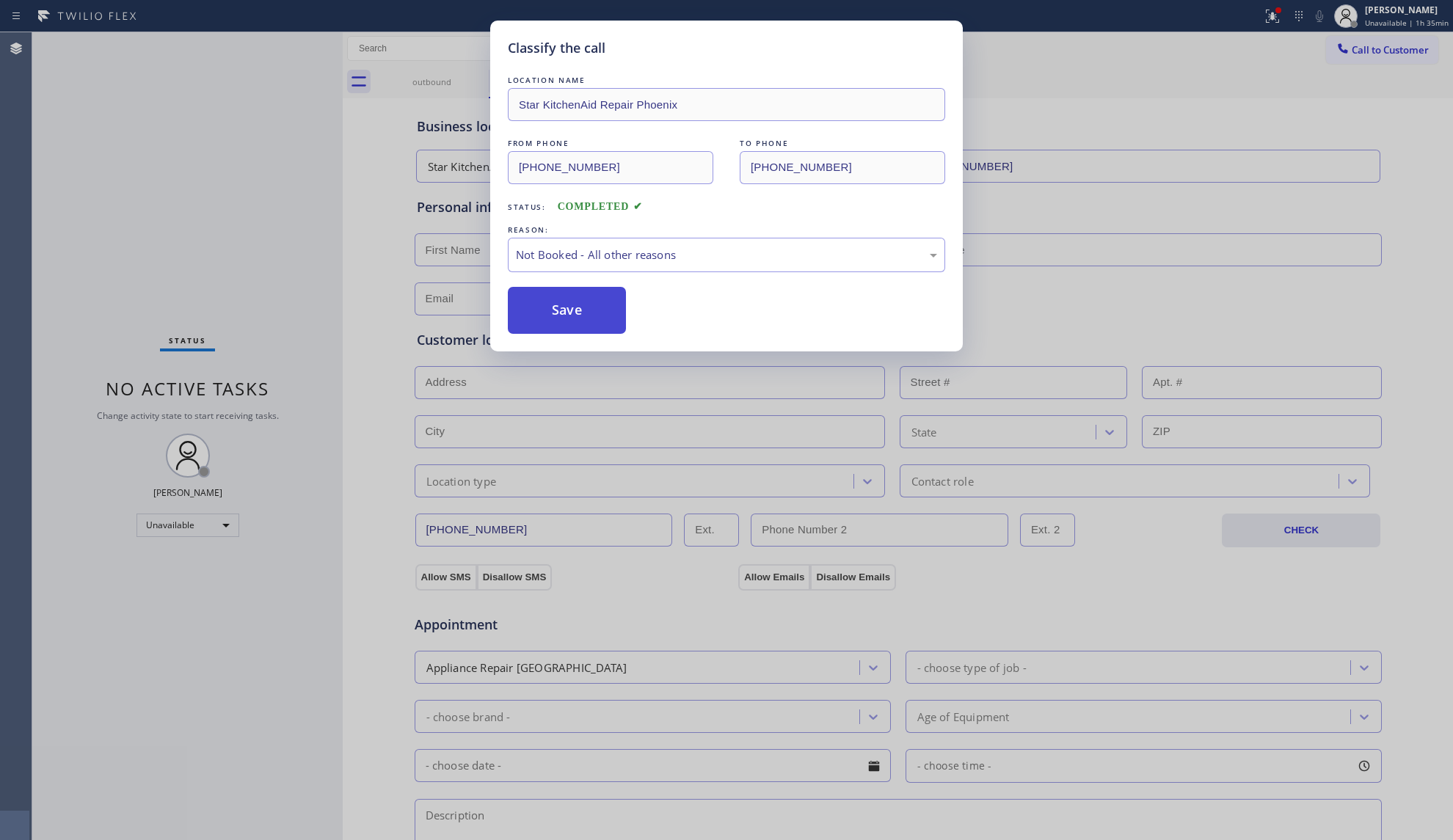
click at [558, 323] on button "Save" at bounding box center [567, 309] width 118 height 47
click at [558, 321] on button "Save" at bounding box center [567, 309] width 118 height 47
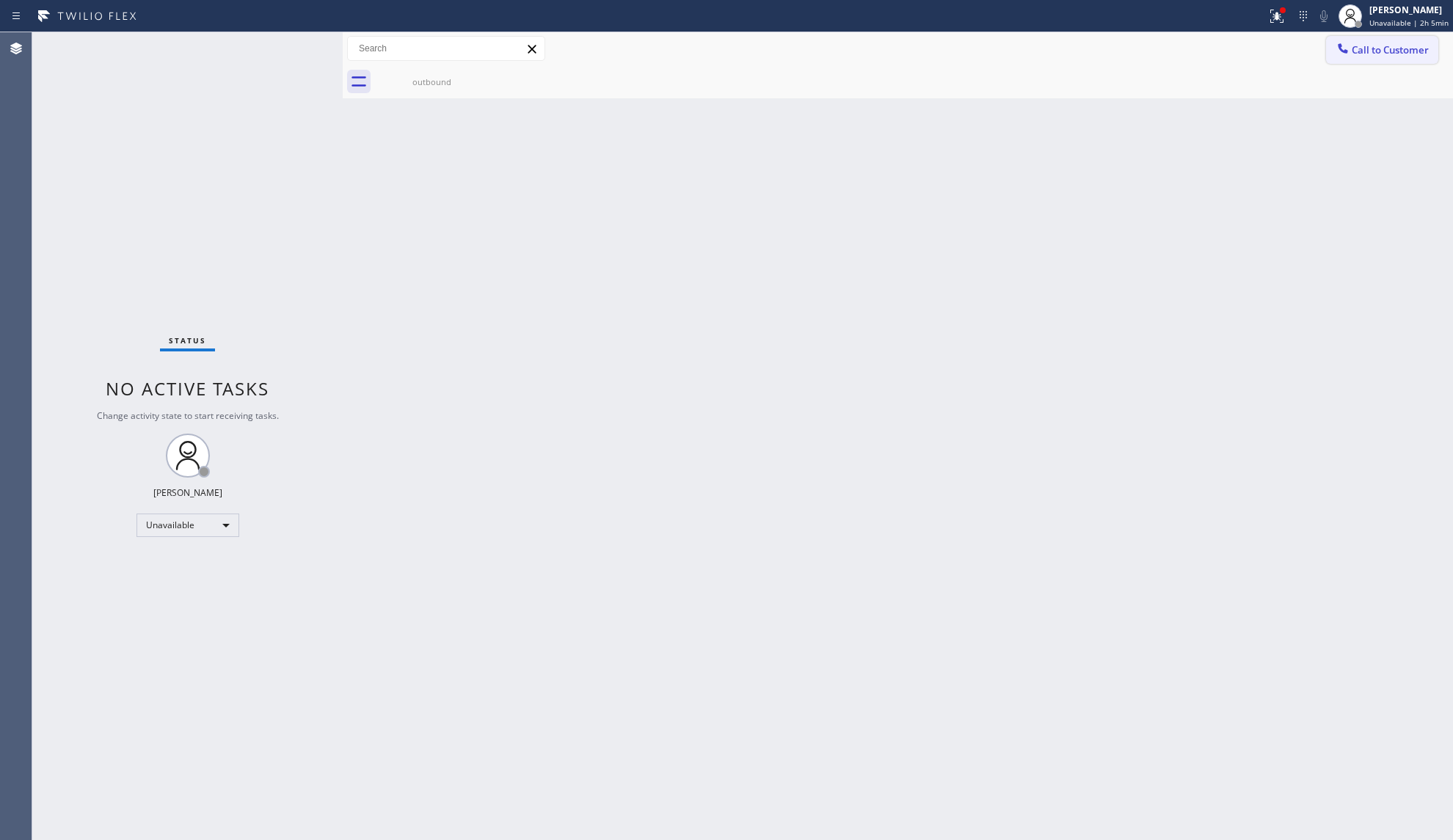
click at [1404, 57] on button "Call to Customer" at bounding box center [1382, 50] width 112 height 28
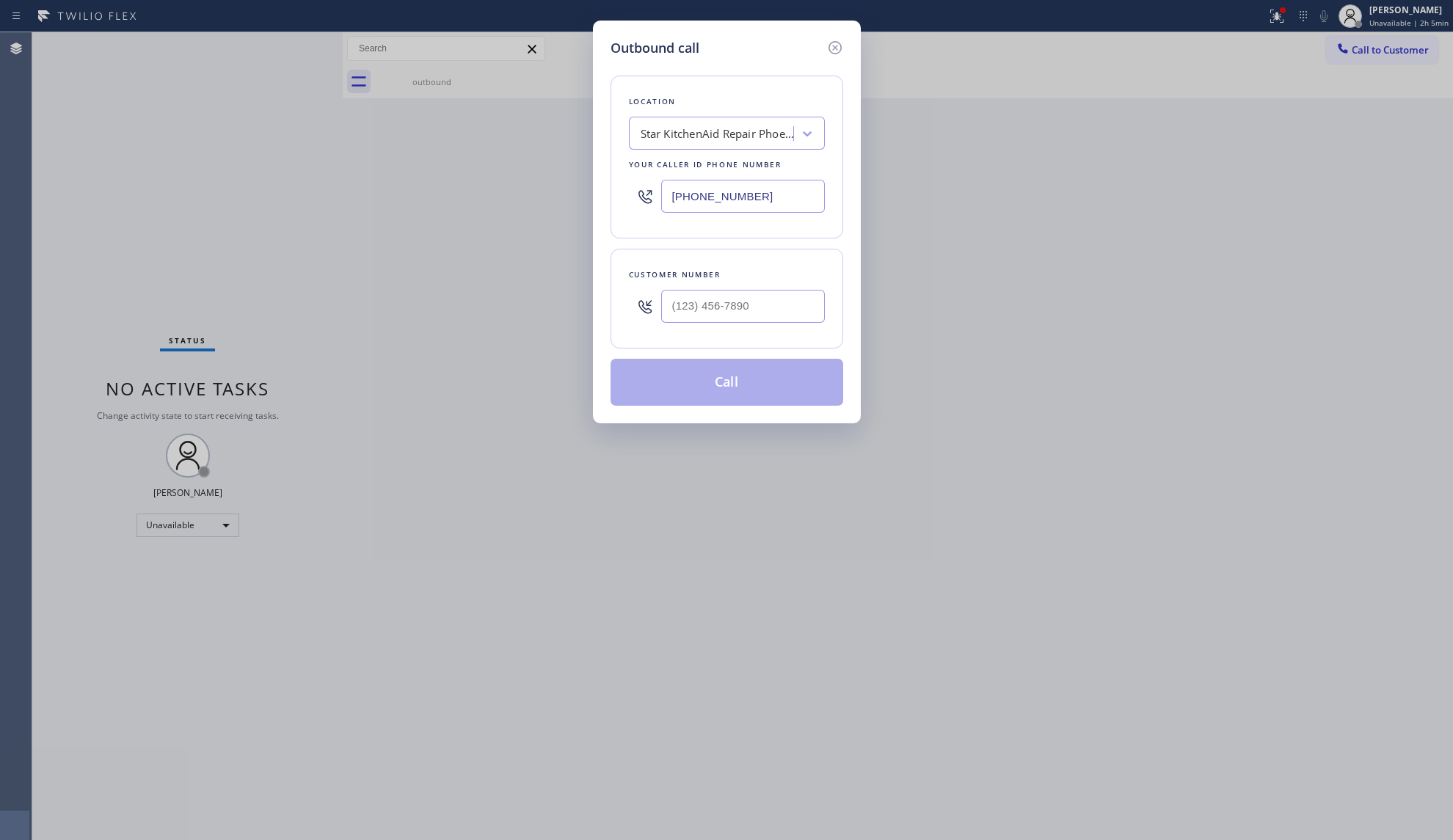
drag, startPoint x: 763, startPoint y: 208, endPoint x: 605, endPoint y: 227, distance: 159.1
click at [618, 223] on div "Location Star KitchenAid Repair [GEOGRAPHIC_DATA] Your caller id phone number […" at bounding box center [726, 157] width 233 height 163
paste input "805) 892-6898"
type input "[PHONE_NUMBER]"
click at [708, 301] on input "(___) ___-____" at bounding box center [742, 306] width 163 height 33
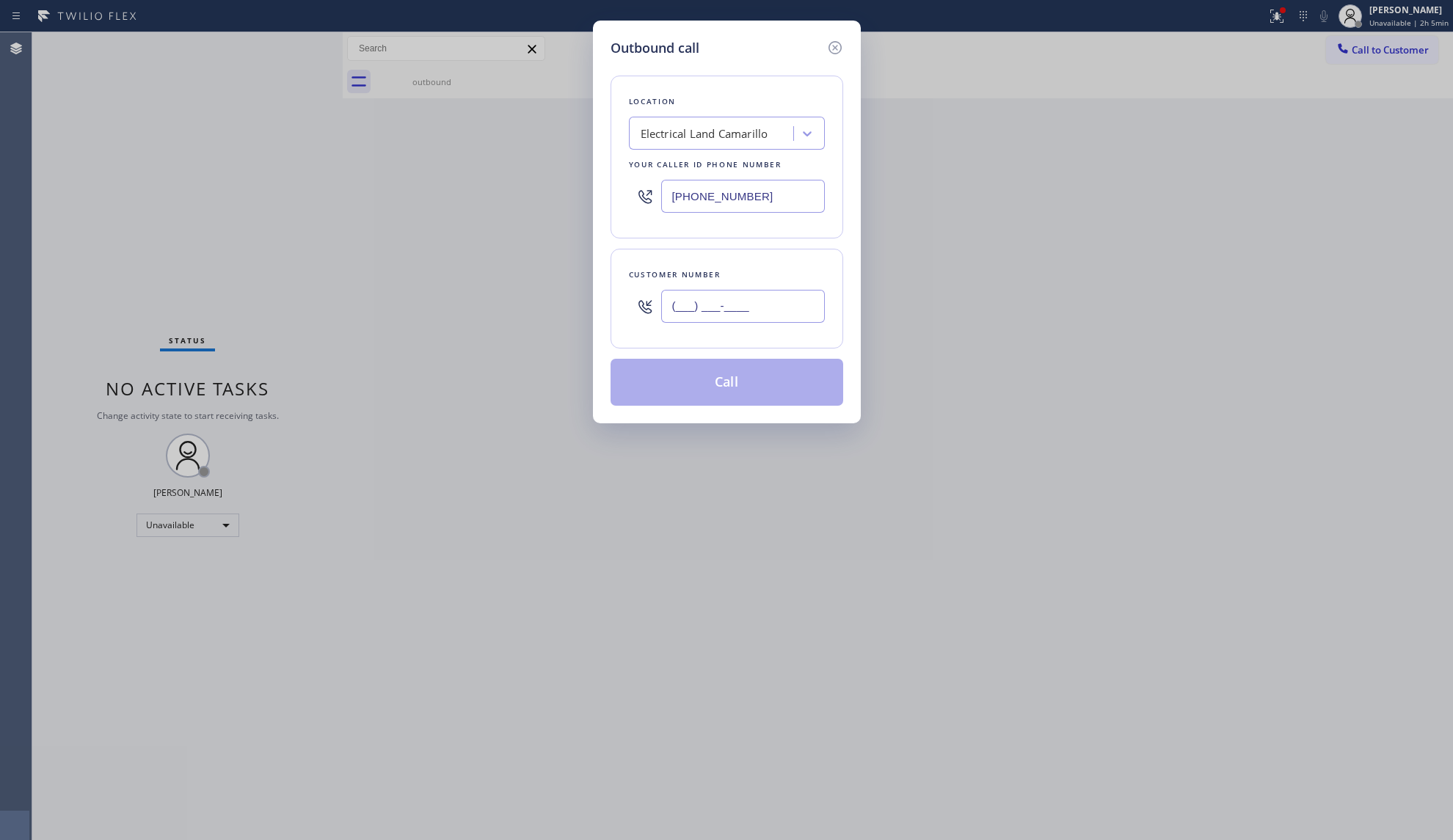
paste input "805) 982-0870"
type input "[PHONE_NUMBER]"
click at [743, 385] on button "Call" at bounding box center [726, 381] width 233 height 47
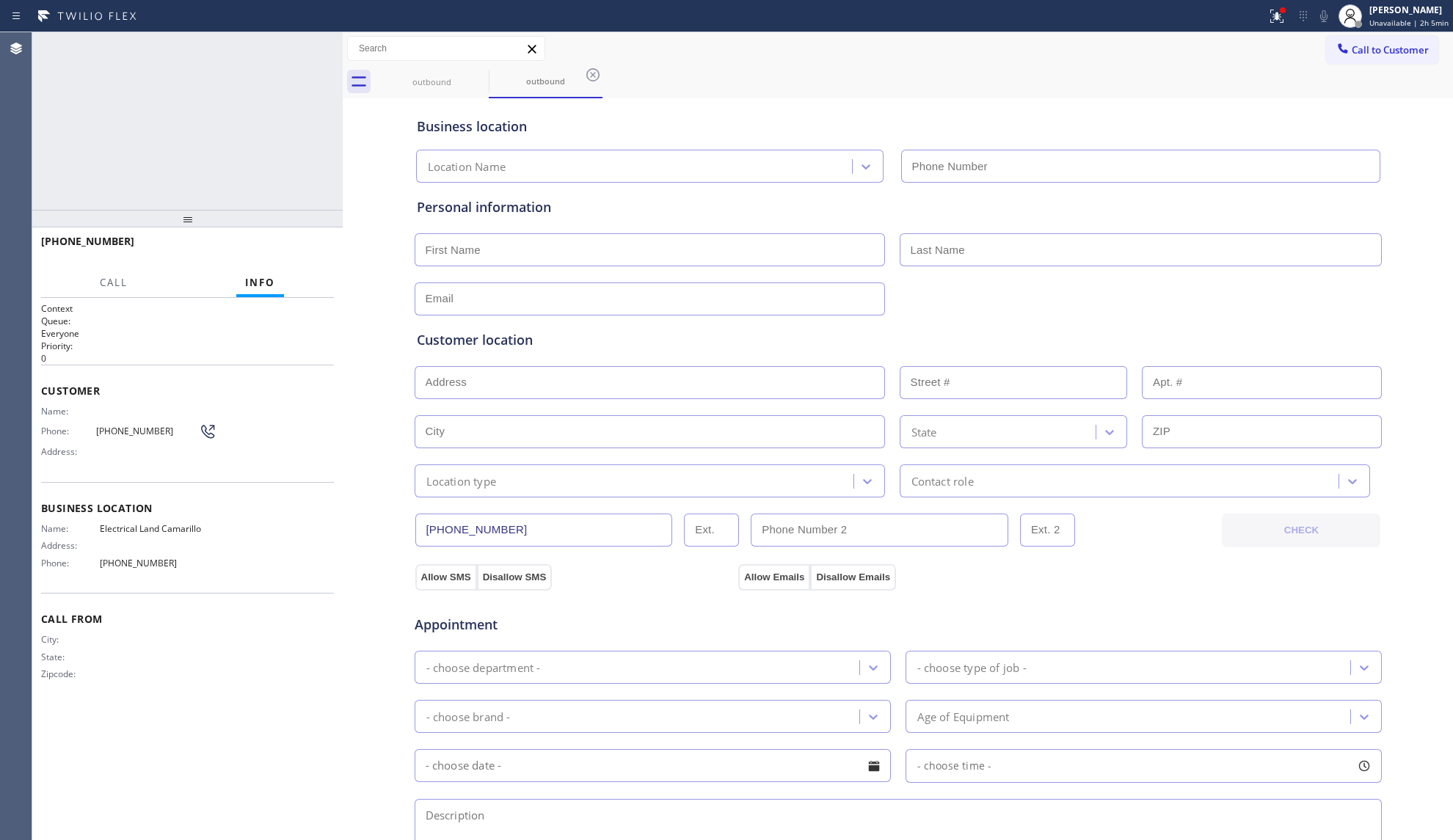
type input "[PHONE_NUMBER]"
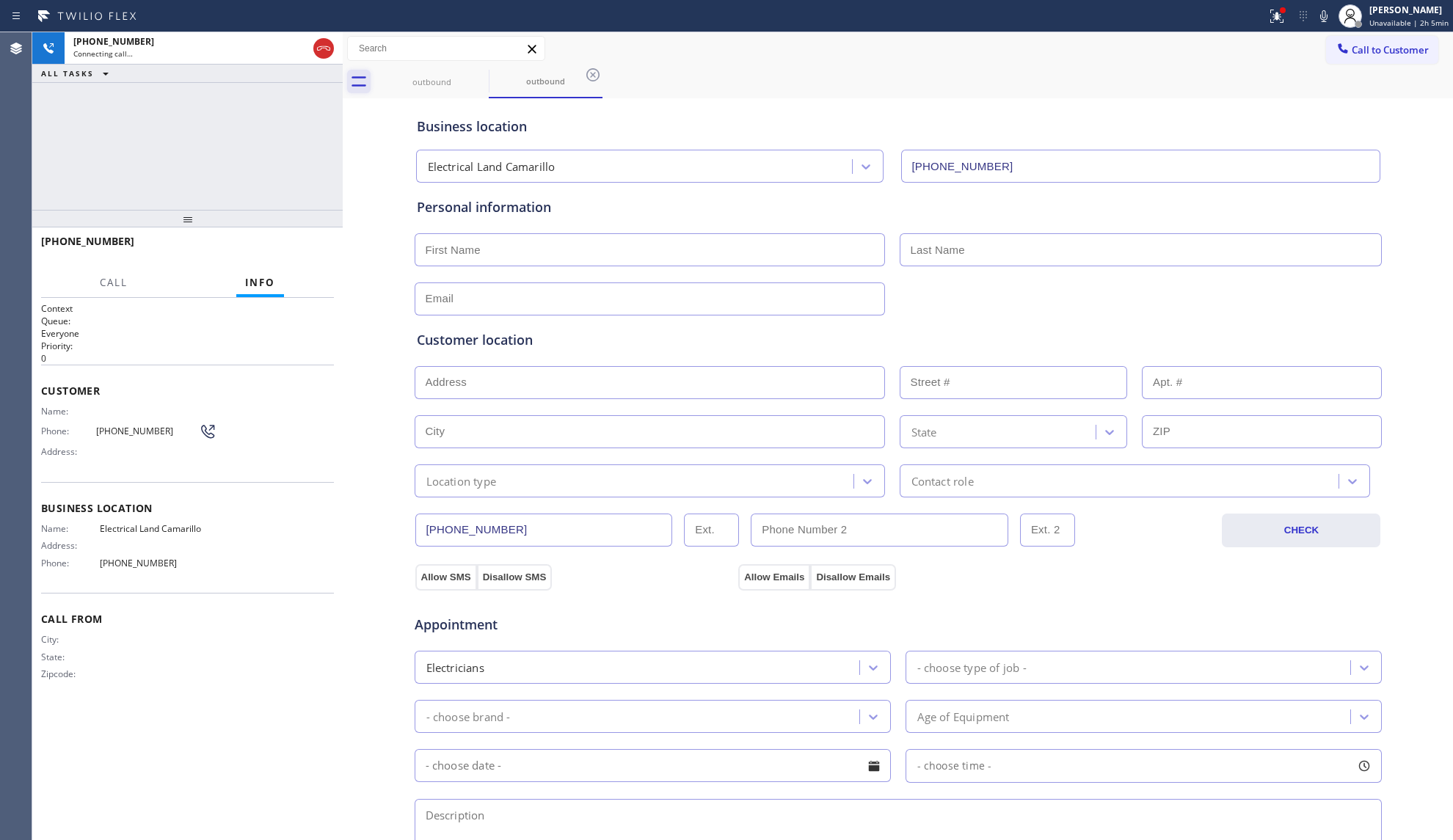
click at [321, 50] on icon at bounding box center [323, 49] width 13 height 5
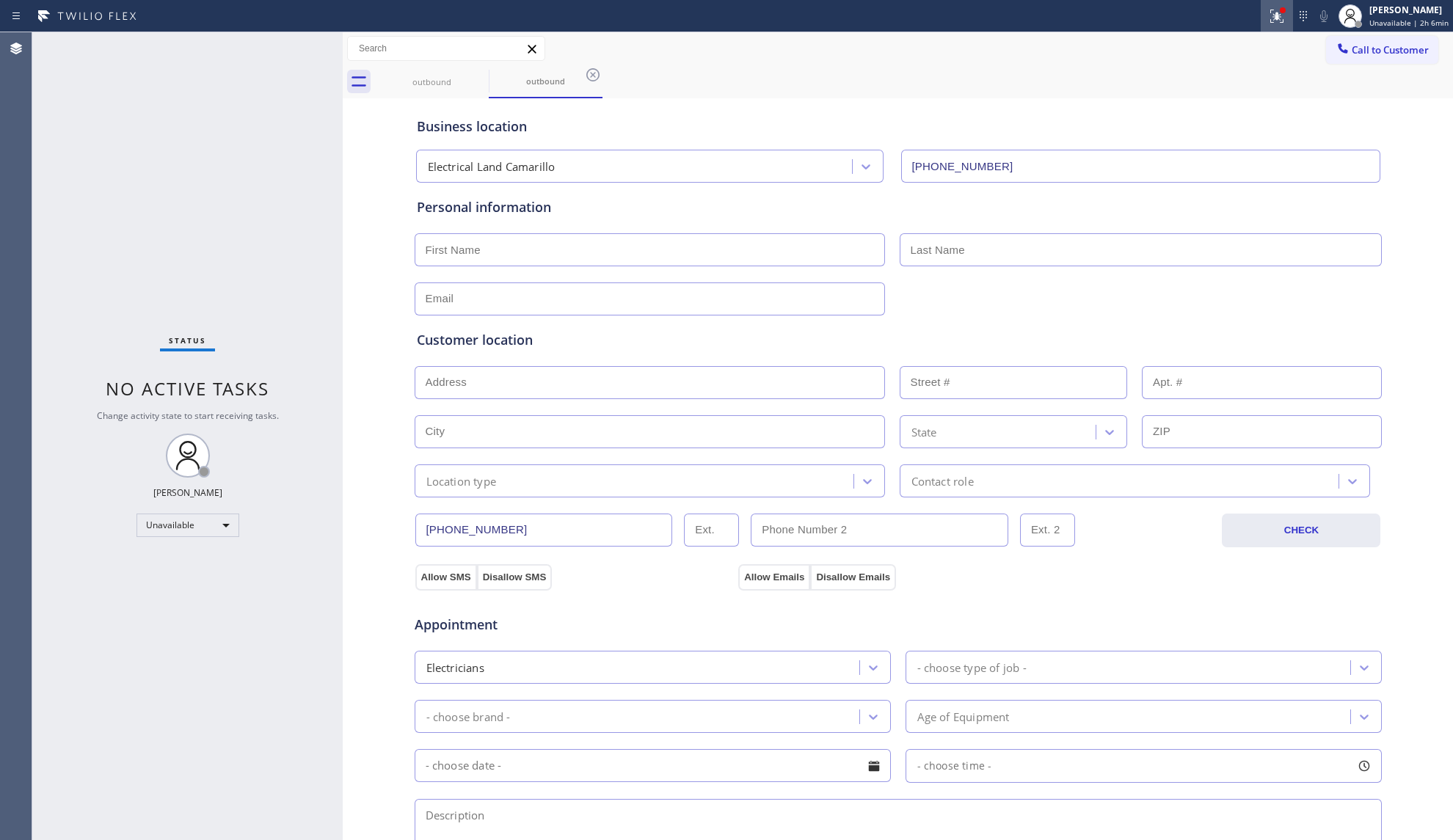
click at [1281, 15] on icon at bounding box center [1276, 16] width 13 height 13
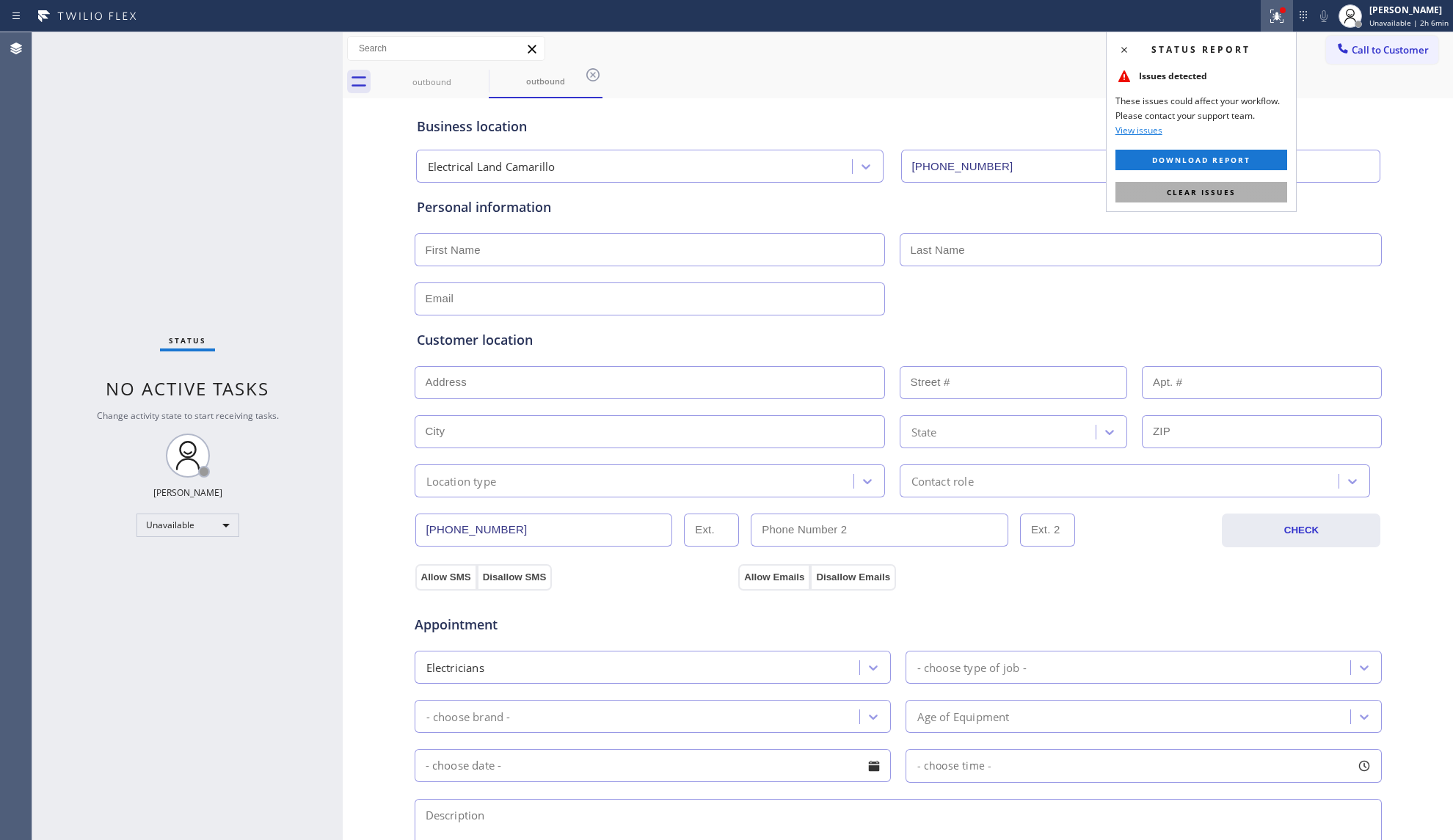
click at [1230, 197] on span "Clear issues" at bounding box center [1200, 192] width 69 height 10
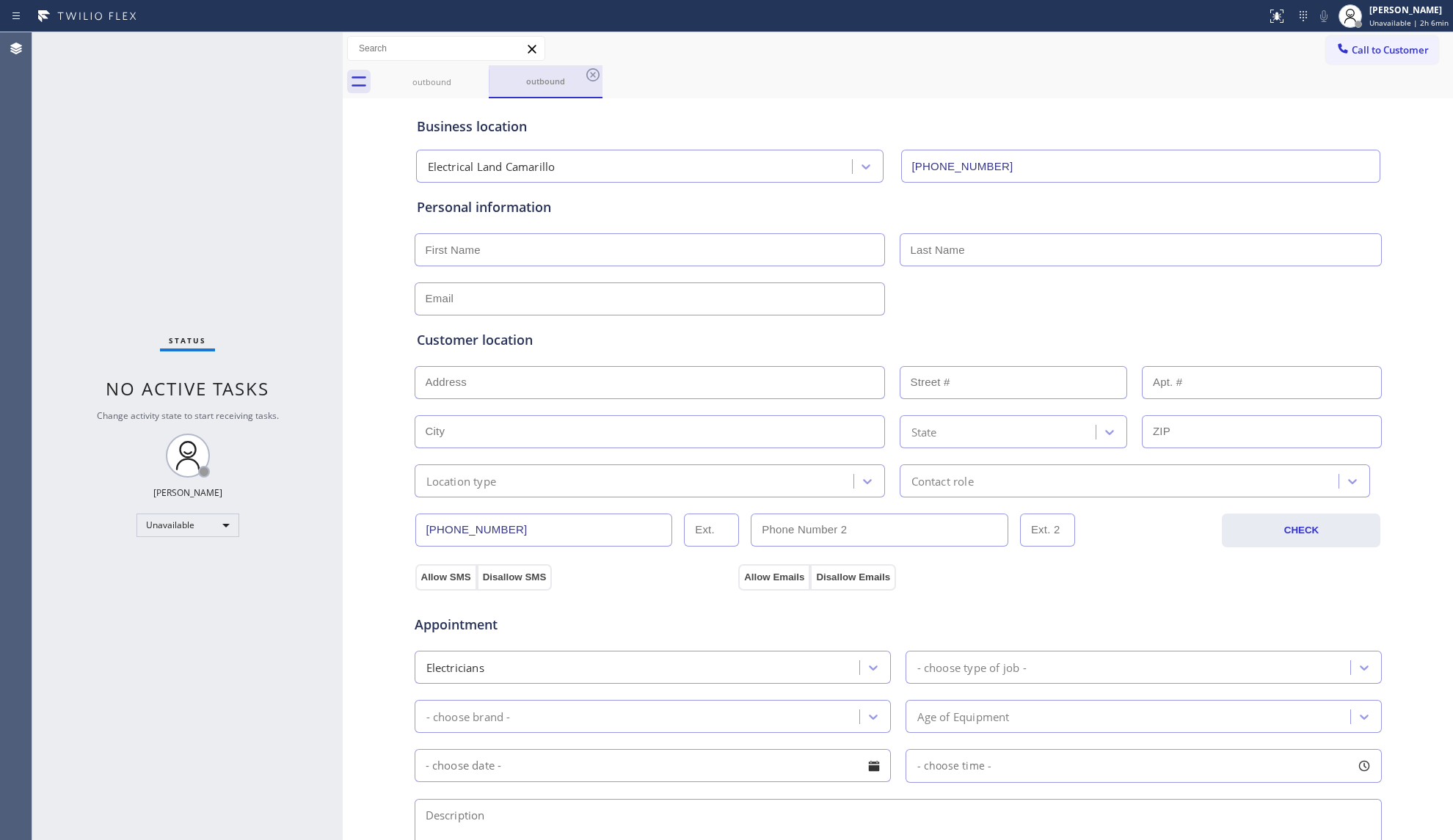
drag, startPoint x: 460, startPoint y: 84, endPoint x: 490, endPoint y: 84, distance: 30.0
click at [460, 84] on div "outbound" at bounding box center [432, 82] width 111 height 11
drag, startPoint x: 490, startPoint y: 84, endPoint x: 477, endPoint y: 74, distance: 16.4
click at [487, 80] on div "outbound outbound" at bounding box center [914, 82] width 1078 height 33
click at [472, 72] on icon at bounding box center [479, 75] width 17 height 17
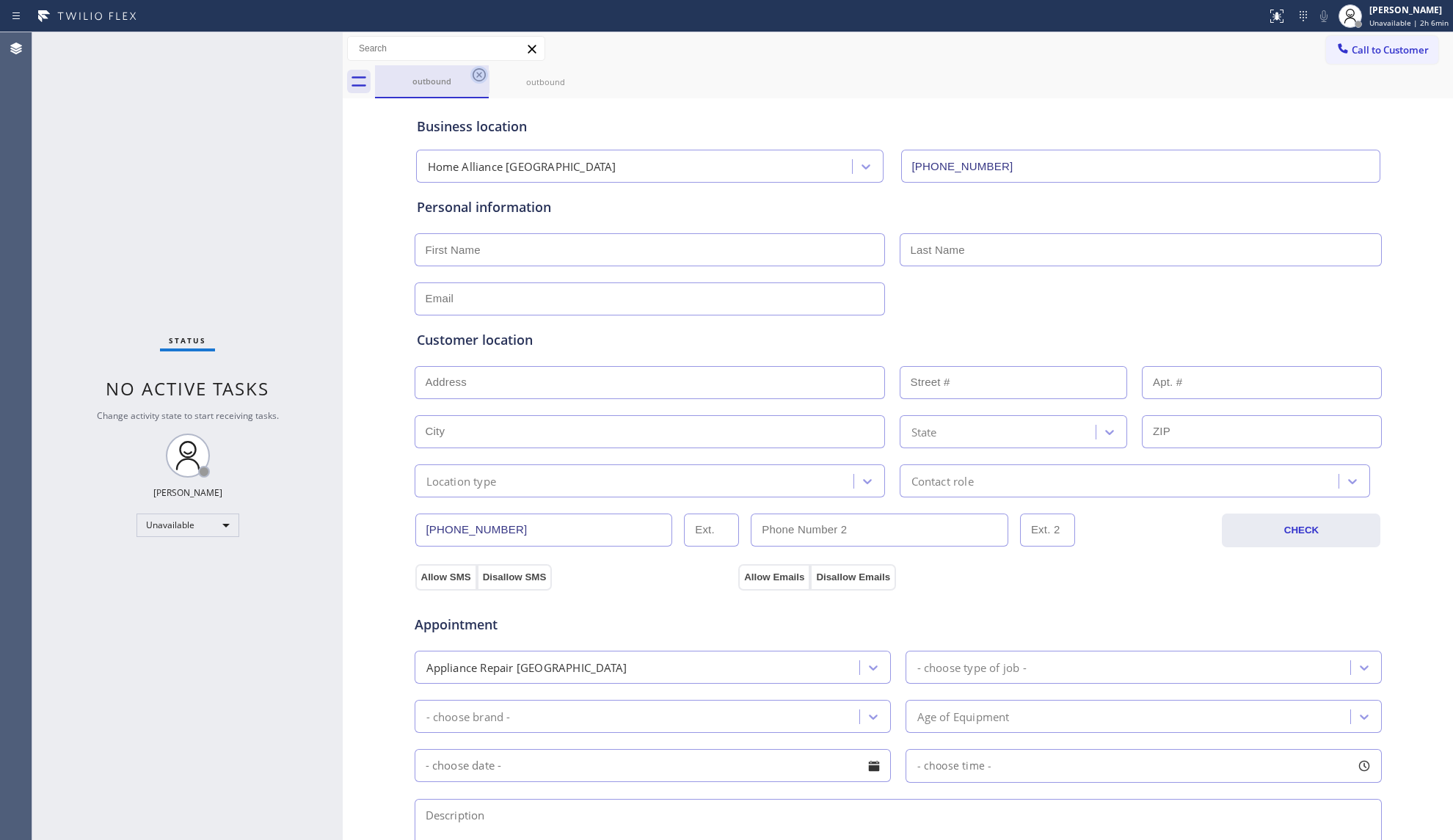
click at [0, 0] on icon at bounding box center [0, 0] width 0 height 0
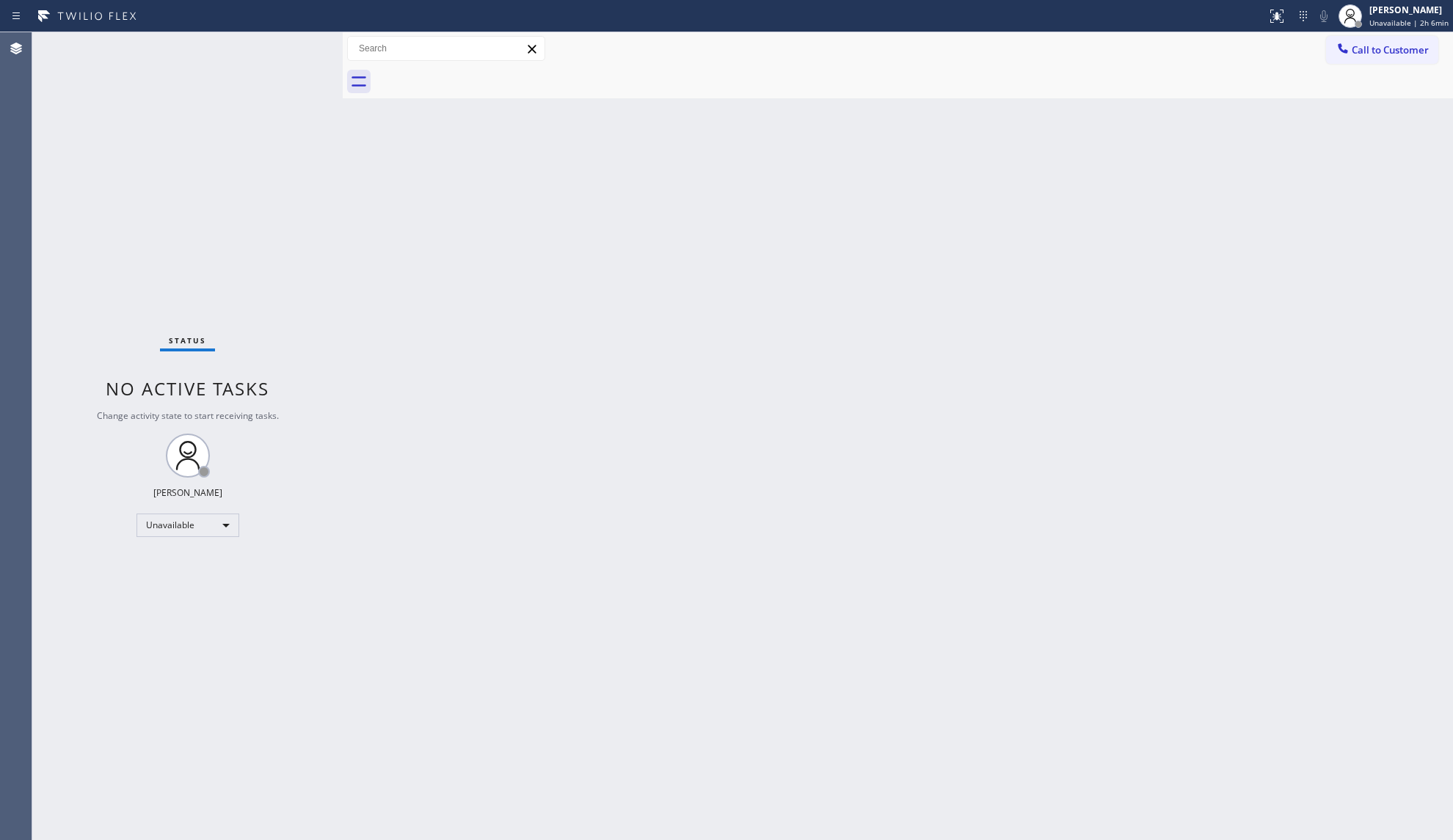
click at [472, 72] on div at bounding box center [914, 82] width 1078 height 33
drag, startPoint x: 472, startPoint y: 72, endPoint x: 550, endPoint y: 84, distance: 78.9
click at [473, 72] on div at bounding box center [914, 82] width 1078 height 33
drag, startPoint x: 1340, startPoint y: 36, endPoint x: 1392, endPoint y: 77, distance: 66.2
click at [1346, 36] on button "Call to Customer" at bounding box center [1382, 50] width 112 height 28
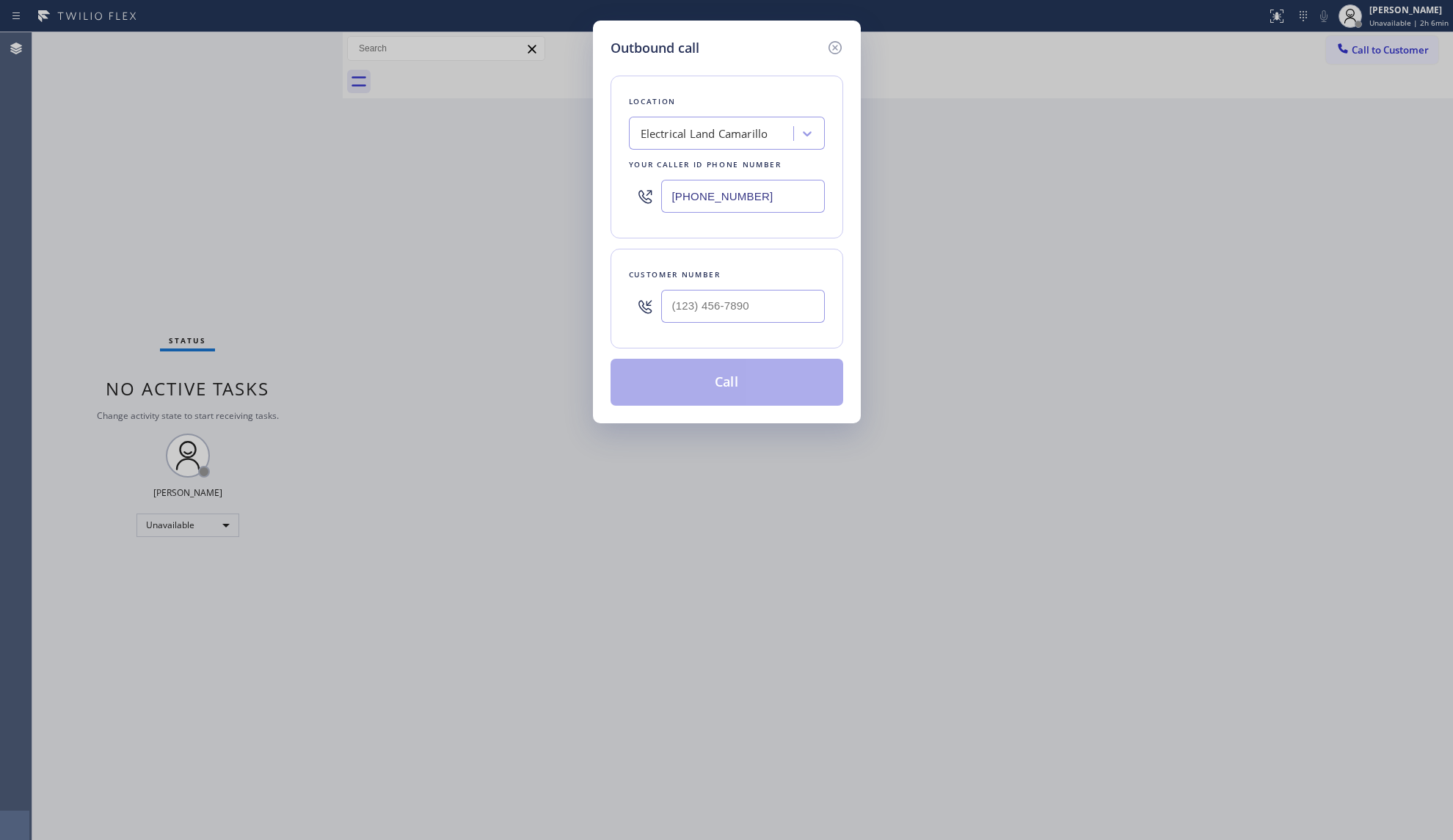
drag, startPoint x: 759, startPoint y: 201, endPoint x: 628, endPoint y: 186, distance: 131.9
click at [629, 186] on div "[PHONE_NUMBER]" at bounding box center [726, 196] width 196 height 47
paste input "279-9372"
type input "[PHONE_NUMBER]"
type input "(___) ___-____"
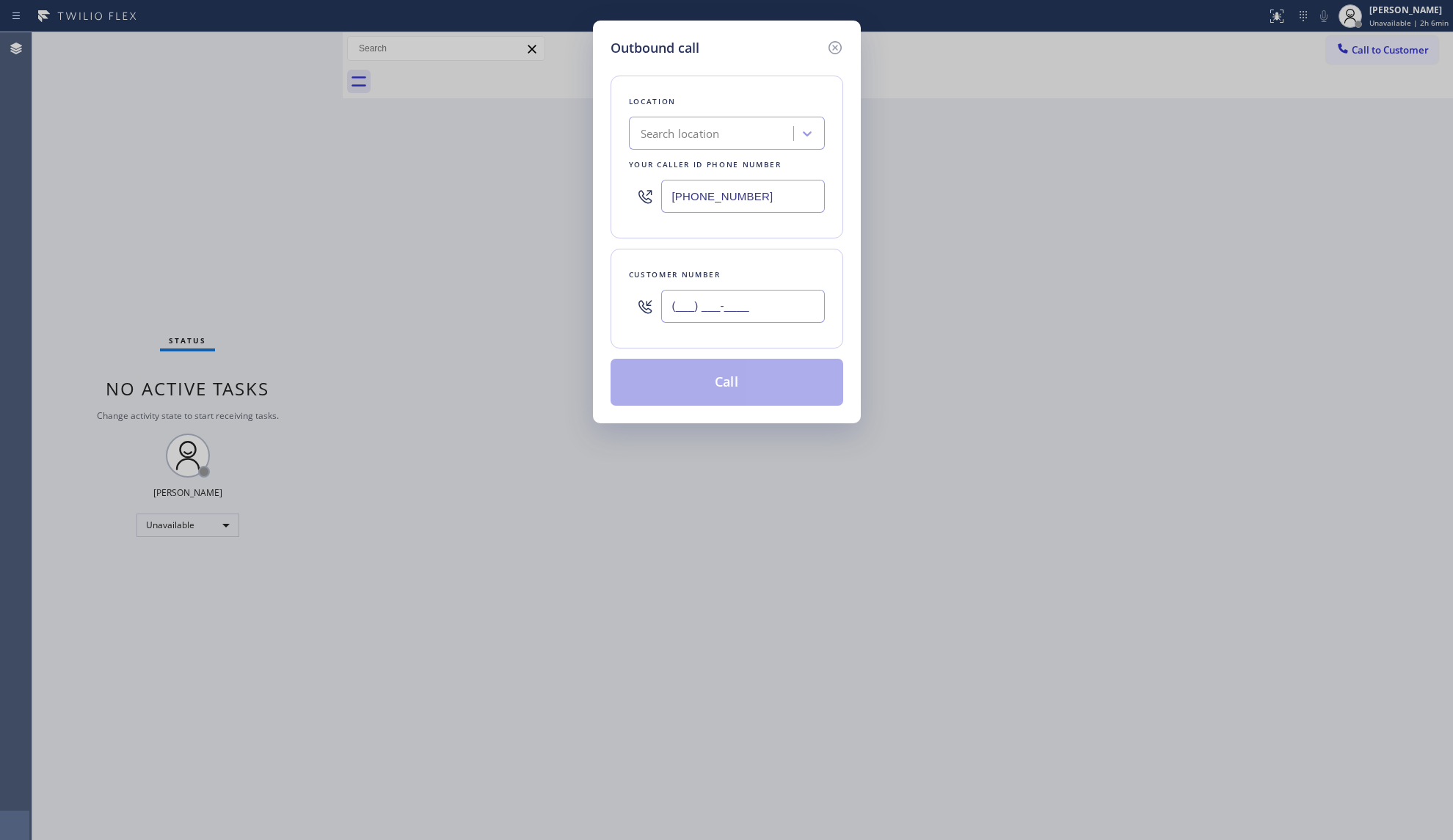
type input "[PHONE_NUMBER]"
paste input "80"
click at [734, 299] on input "(___) ___-____" at bounding box center [742, 306] width 163 height 33
paste input "text"
drag, startPoint x: 769, startPoint y: 295, endPoint x: 610, endPoint y: 303, distance: 159.2
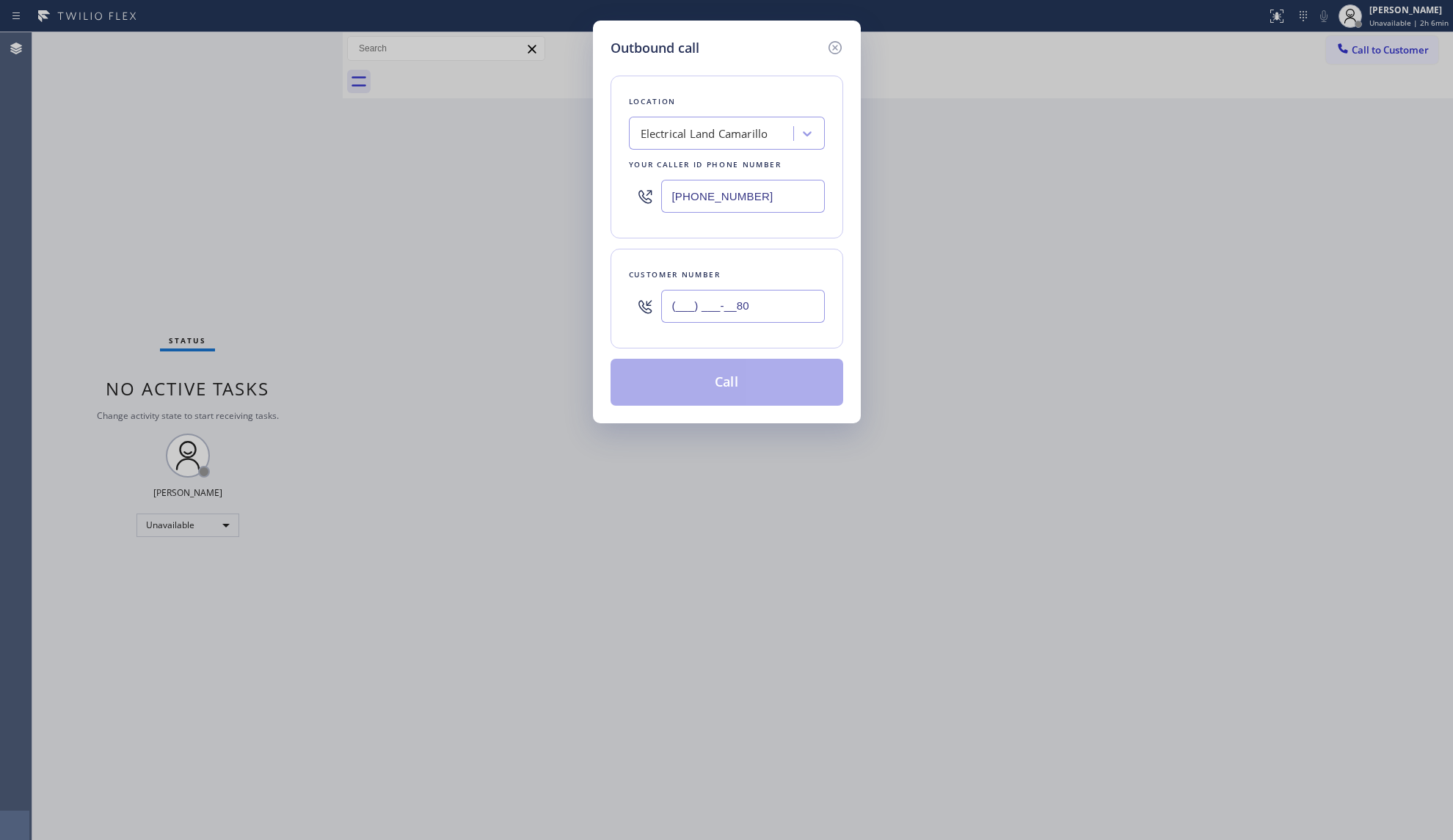
click at [610, 303] on div "Customer number (___) ___-__80" at bounding box center [726, 298] width 233 height 99
paste input "805) 279-9372"
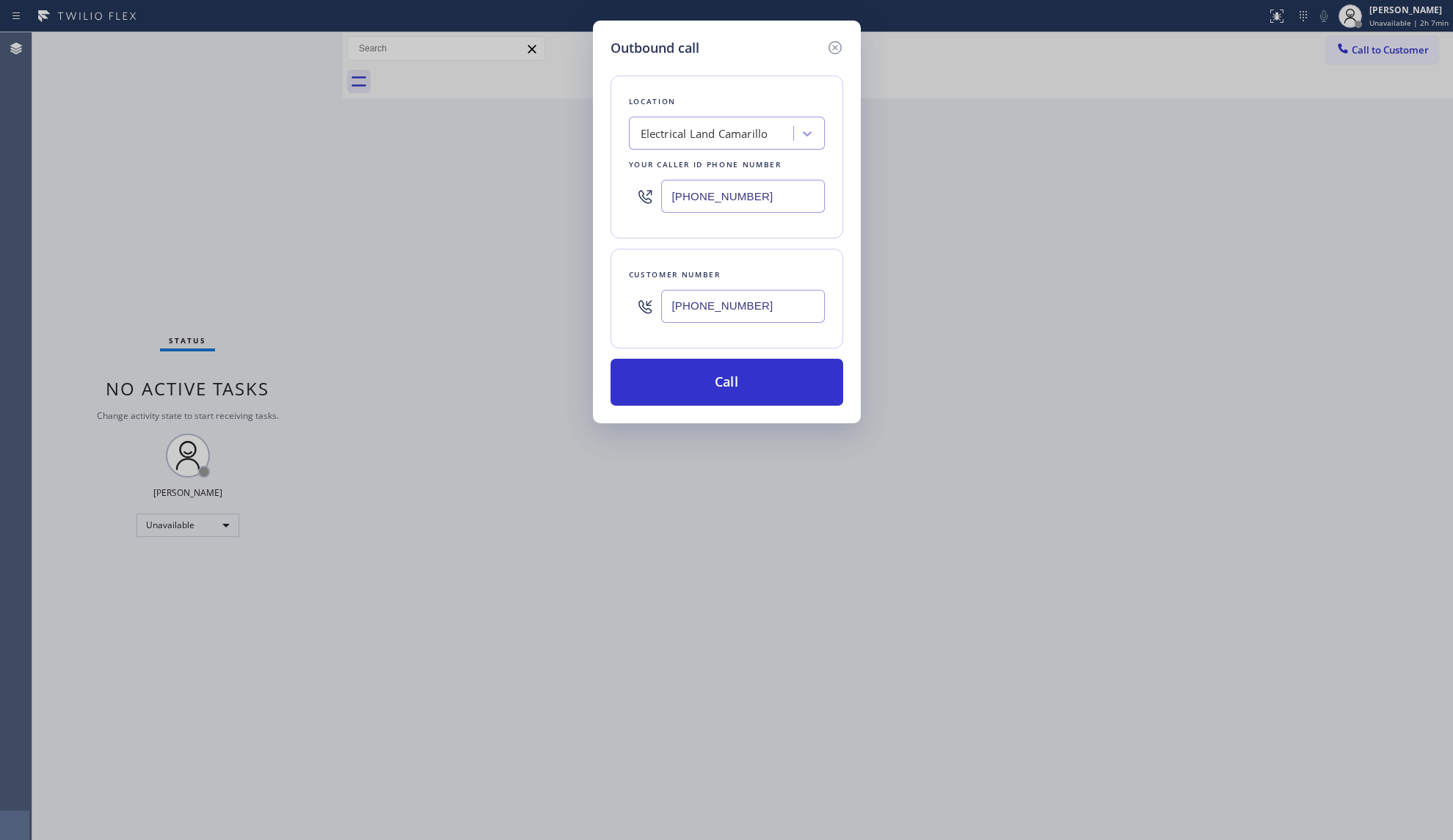
type input "[PHONE_NUMBER]"
drag, startPoint x: 773, startPoint y: 191, endPoint x: 673, endPoint y: 186, distance: 100.1
click at [673, 186] on input "[PHONE_NUMBER]" at bounding box center [742, 197] width 163 height 33
paste input "88) 859-444"
type input "[PHONE_NUMBER]"
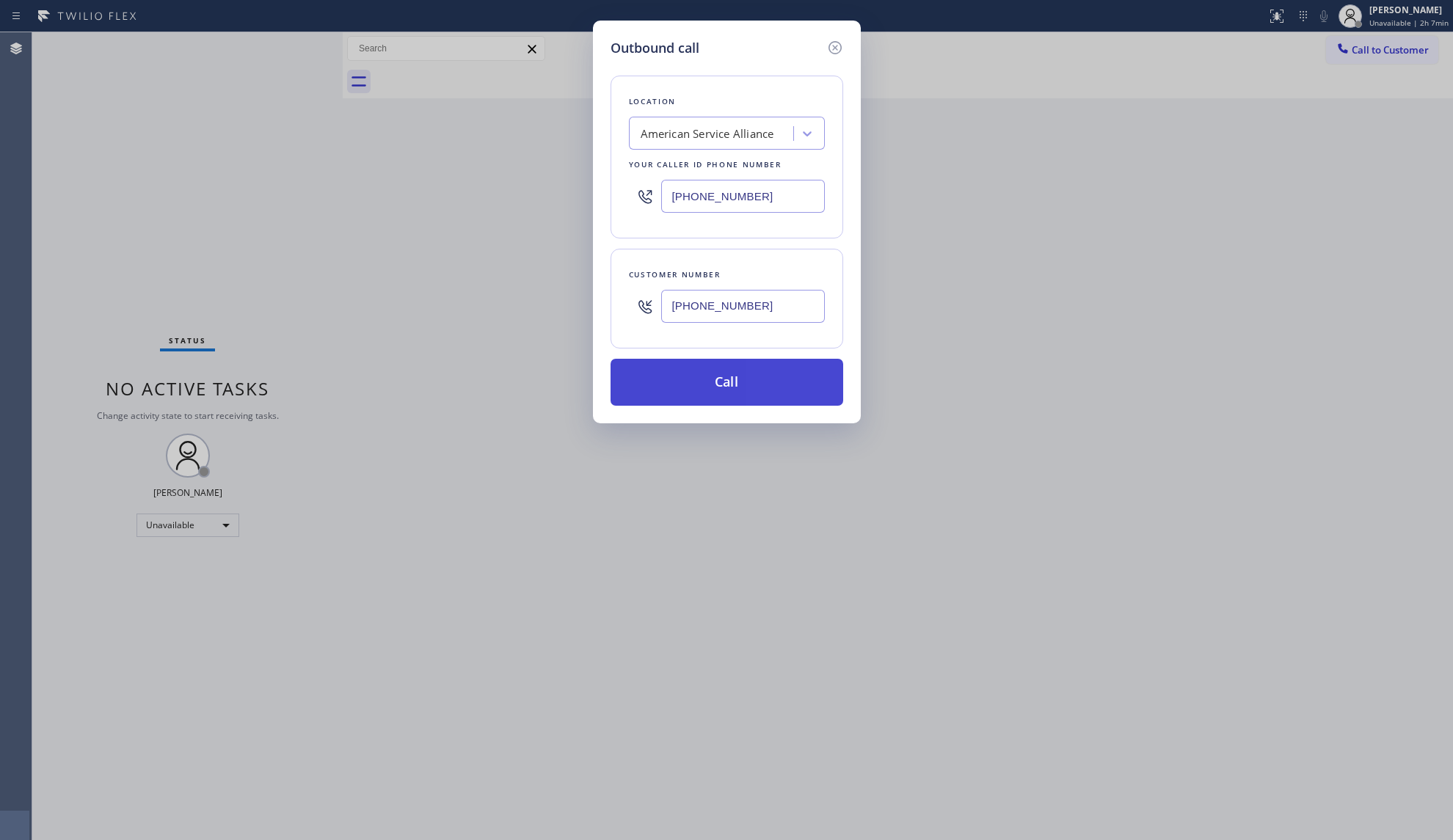
click at [731, 381] on button "Call" at bounding box center [726, 381] width 233 height 47
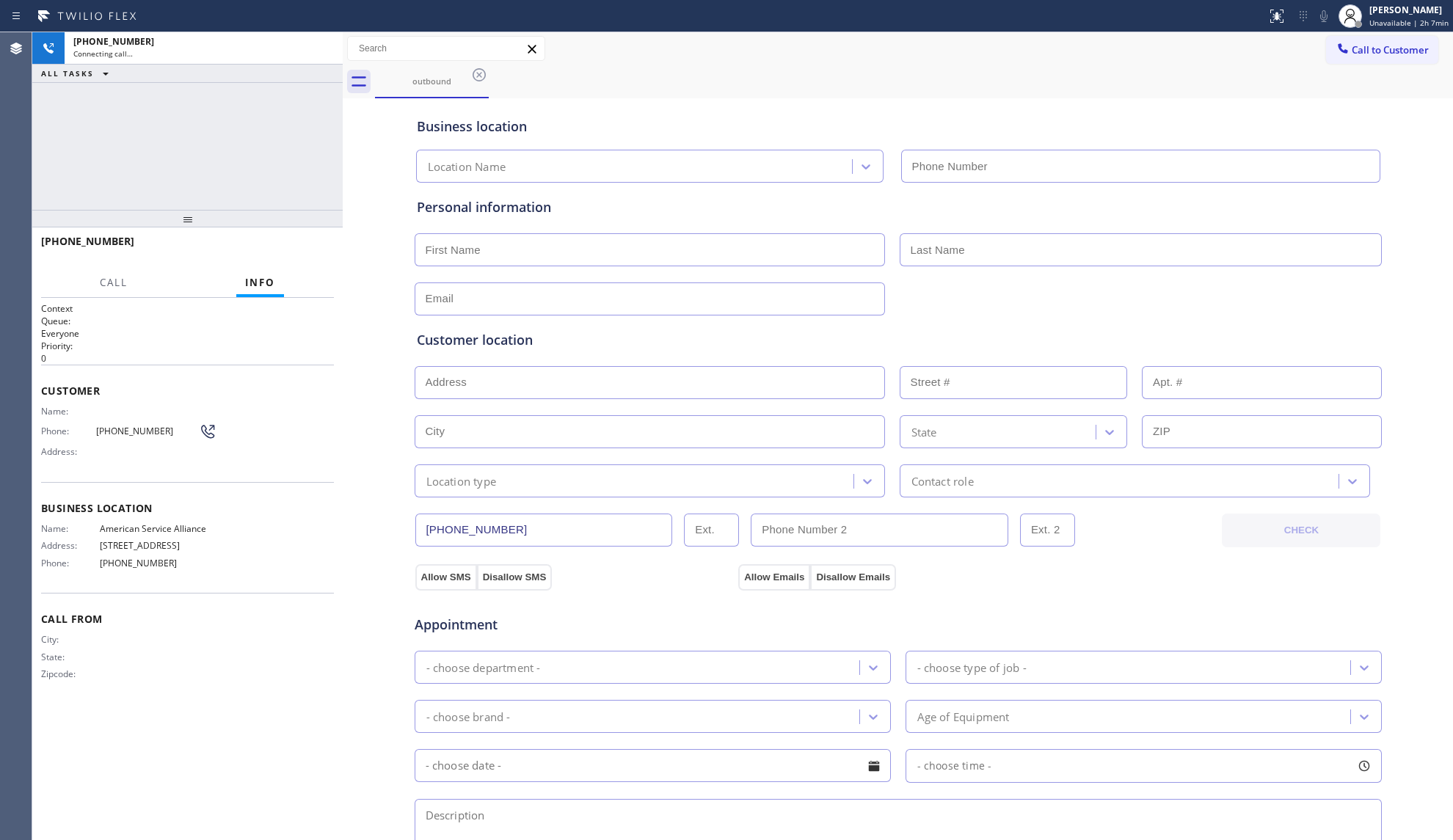
type input "[PHONE_NUMBER]"
click at [303, 243] on span "HANG UP" at bounding box center [299, 248] width 45 height 10
click at [302, 243] on span "HANG UP" at bounding box center [299, 248] width 45 height 10
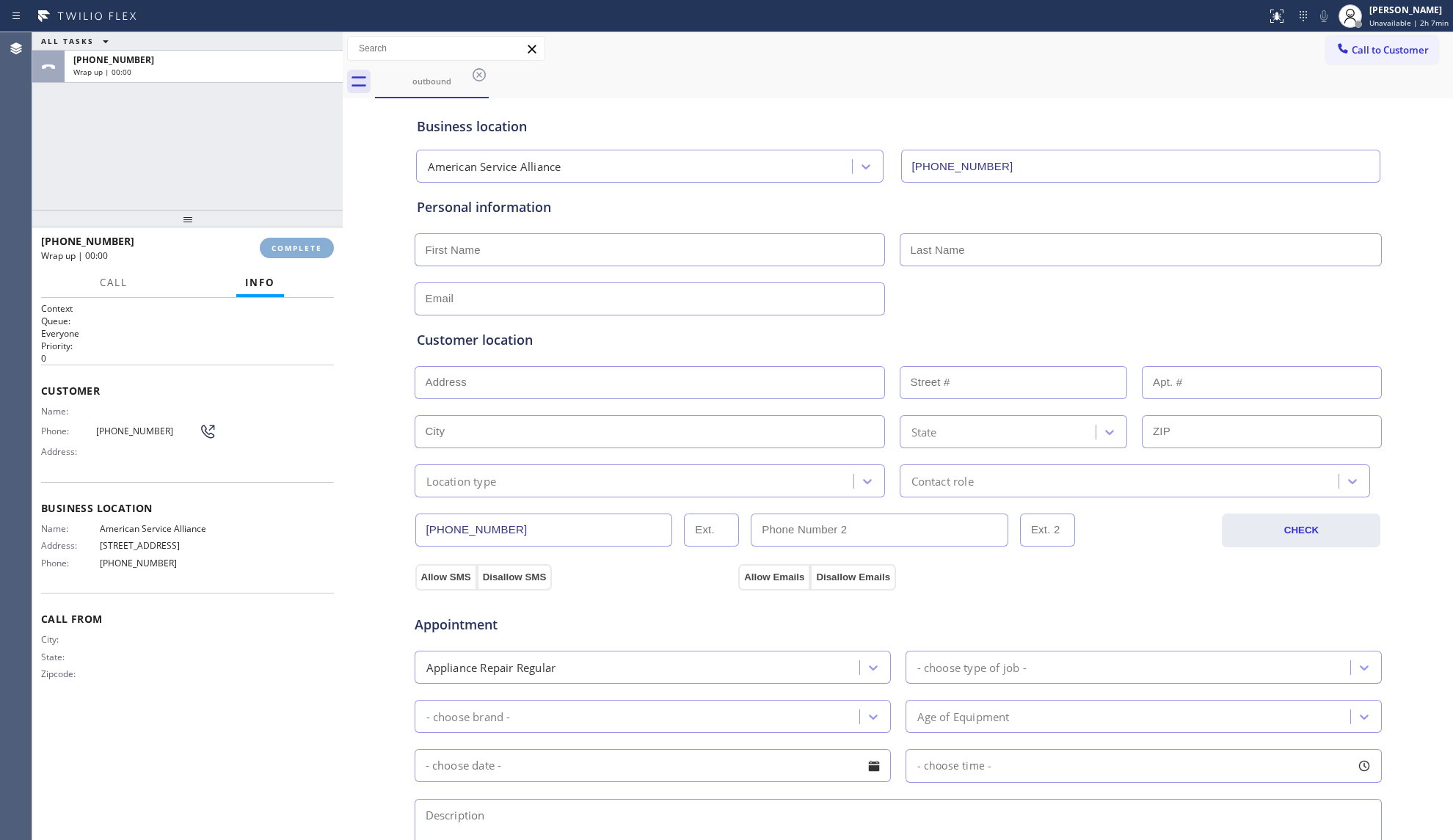
click at [304, 246] on span "COMPLETE" at bounding box center [297, 248] width 51 height 10
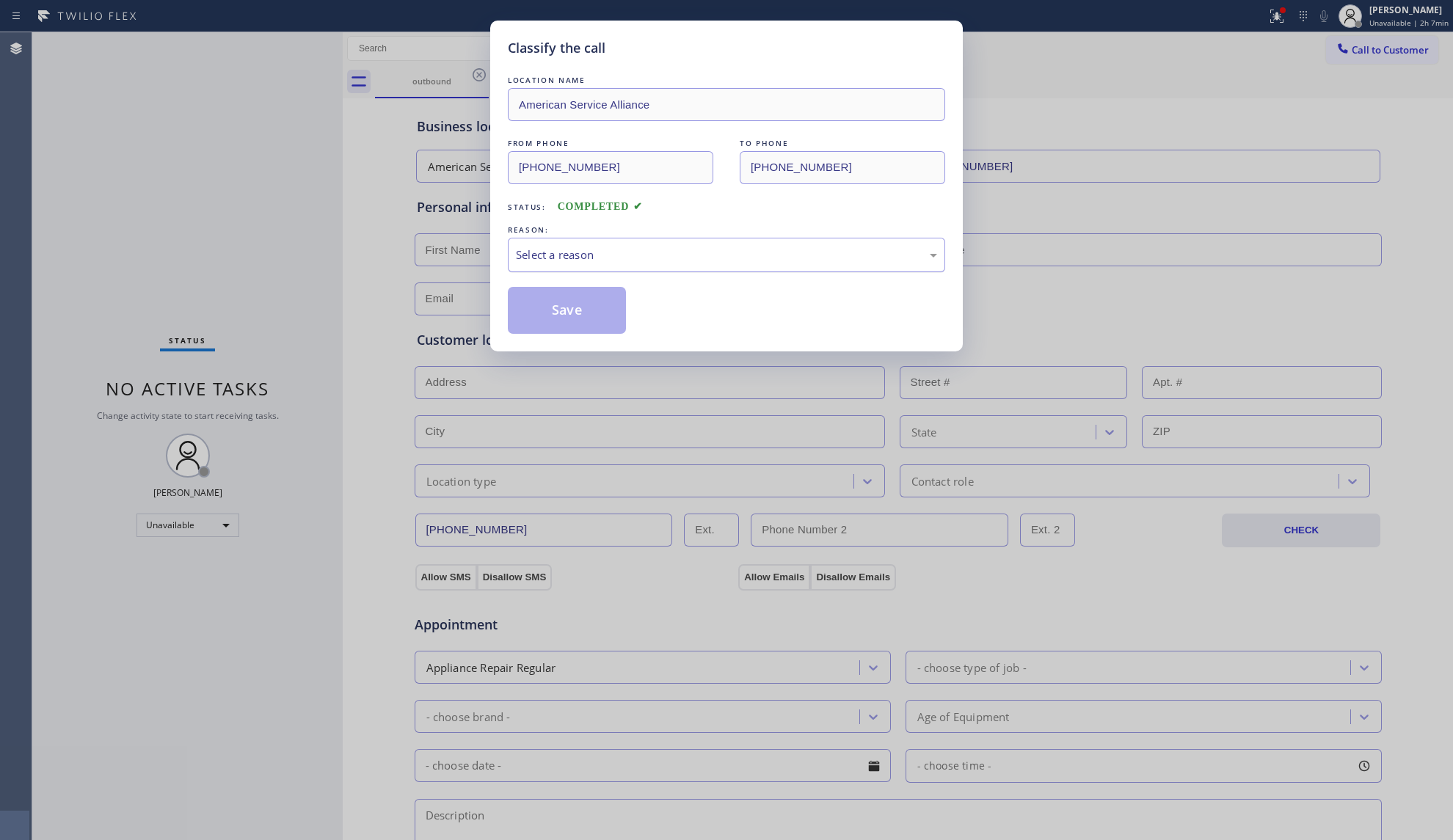
click at [582, 253] on div "Select a reason" at bounding box center [726, 254] width 421 height 17
click at [544, 309] on button "Save" at bounding box center [567, 309] width 118 height 47
click at [546, 309] on button "Save" at bounding box center [567, 309] width 118 height 47
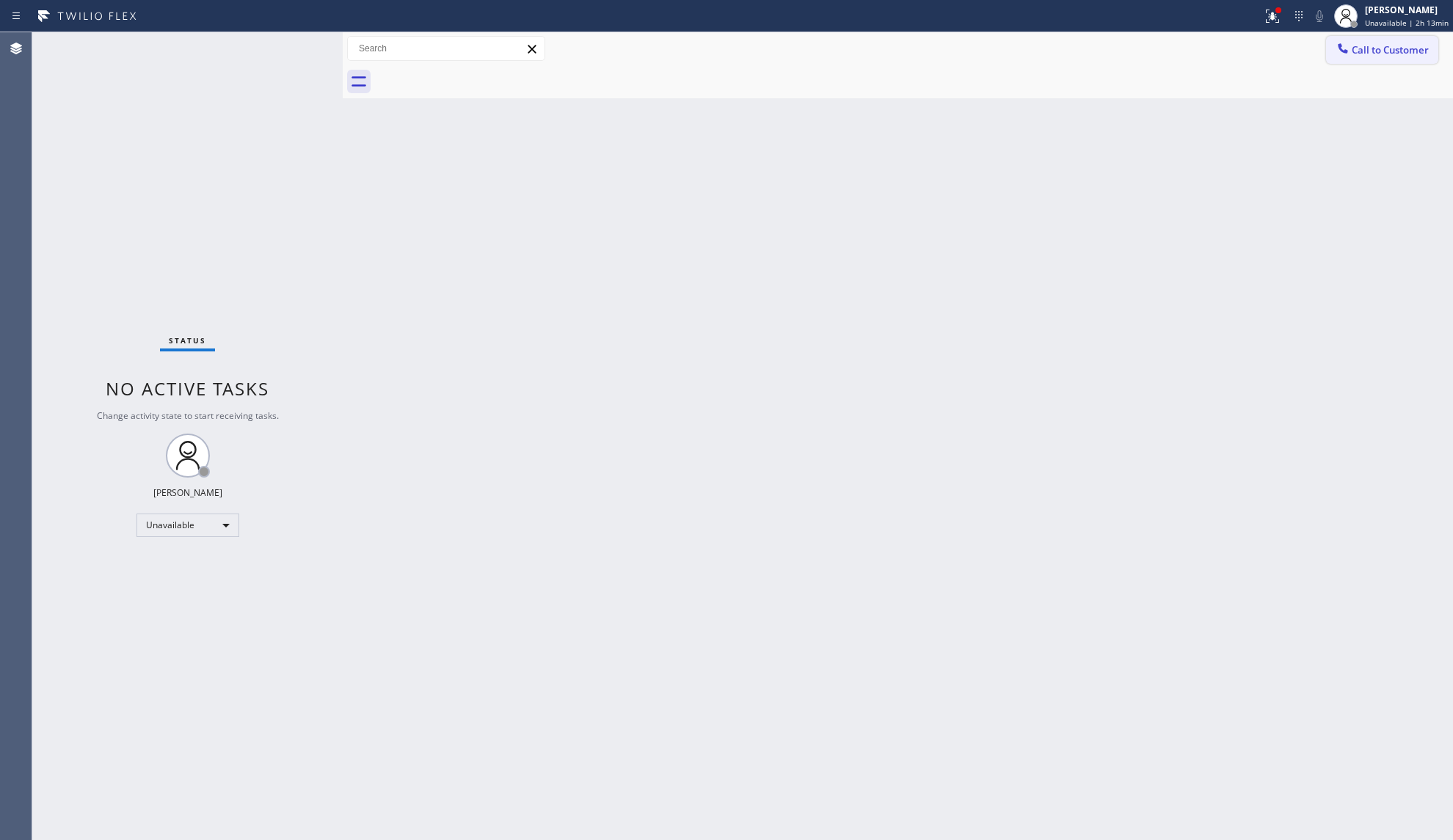
click at [1371, 58] on button "Call to Customer" at bounding box center [1382, 50] width 112 height 28
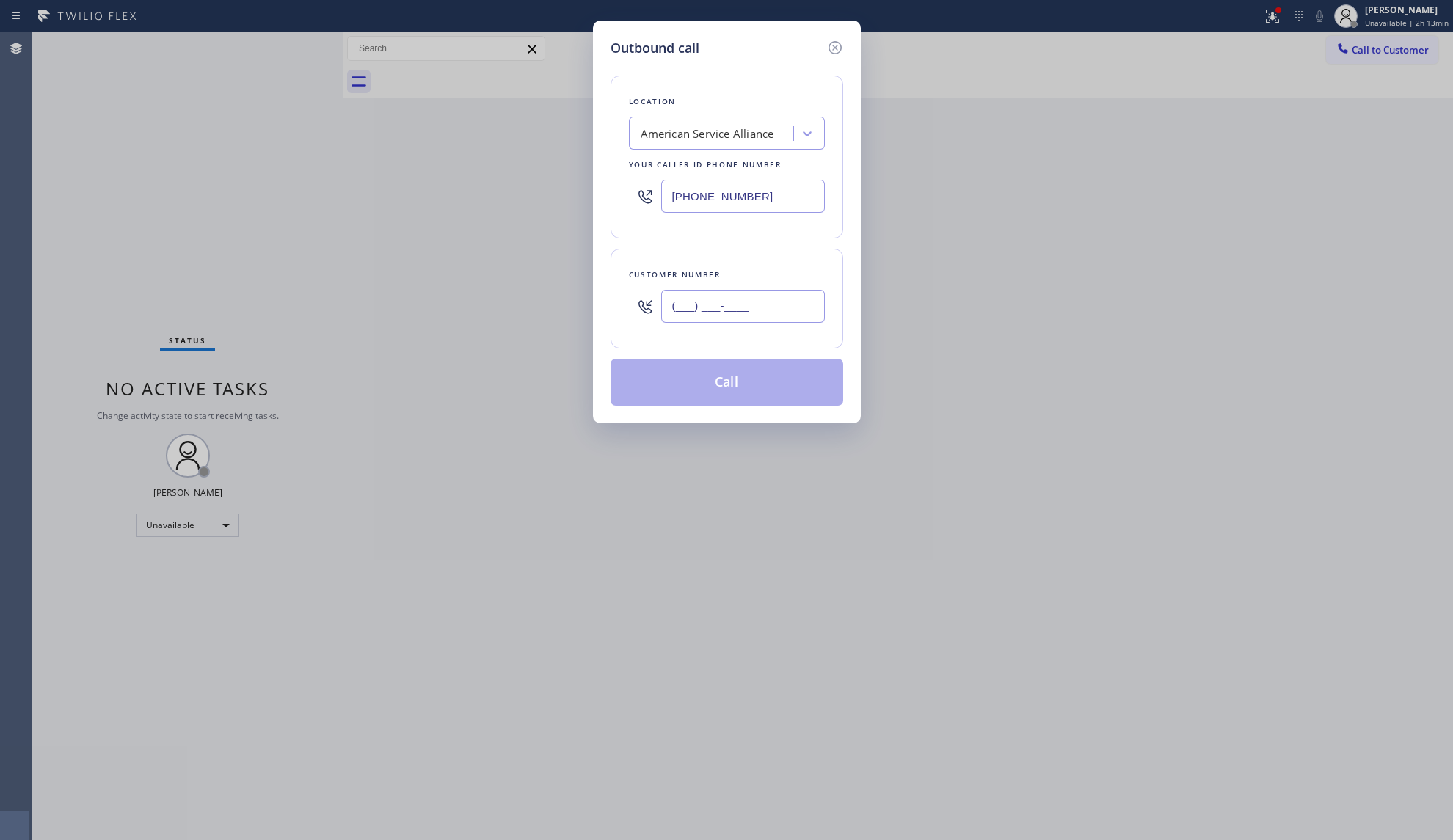
click at [754, 317] on input "(___) ___-____" at bounding box center [742, 306] width 163 height 33
paste input "858) 442-6335"
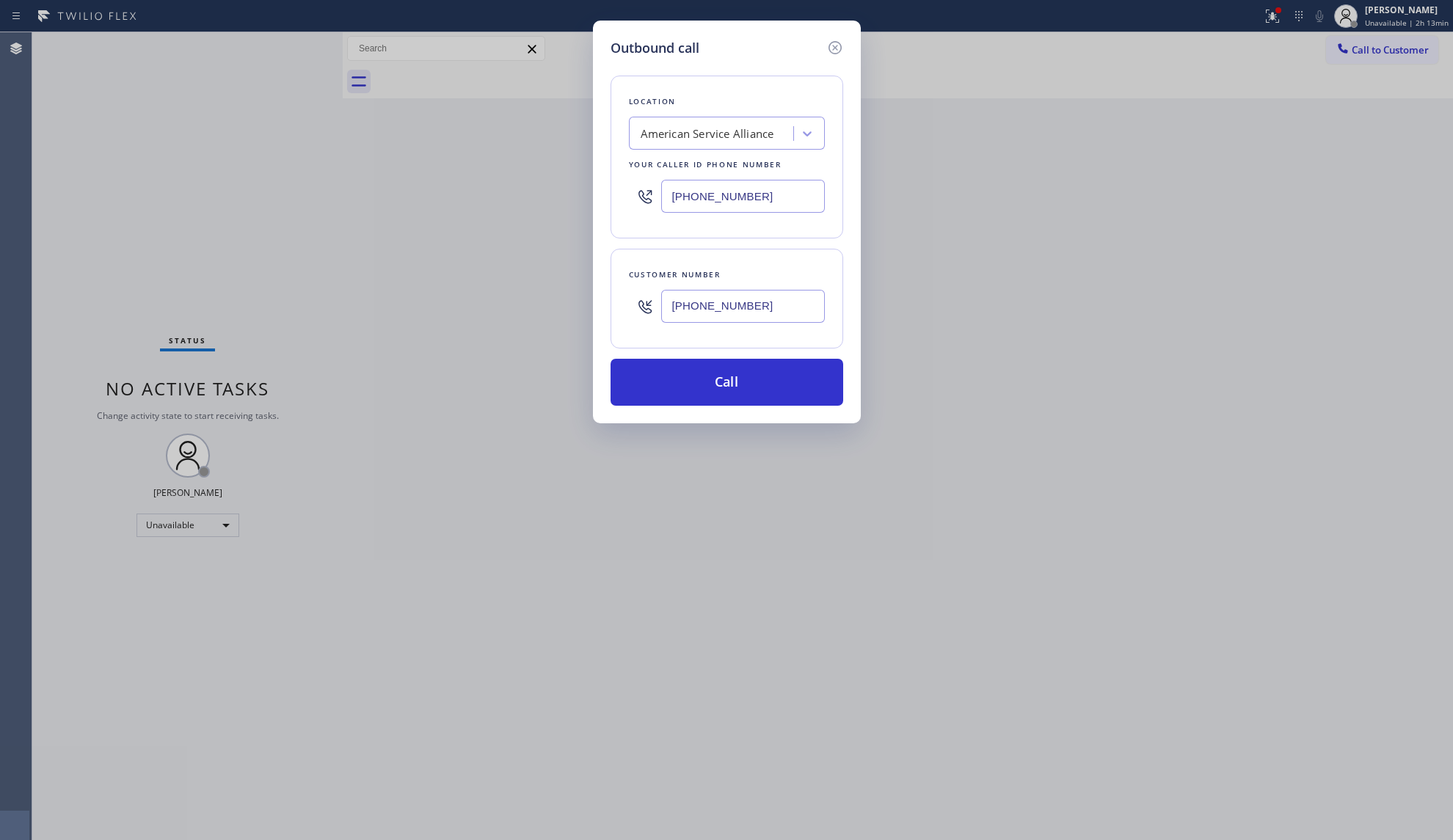
drag, startPoint x: 797, startPoint y: 320, endPoint x: 656, endPoint y: 299, distance: 142.6
click at [656, 299] on div "[PHONE_NUMBER]" at bounding box center [726, 306] width 196 height 47
paste input "text"
type input "[PHONE_NUMBER]"
click at [729, 397] on button "Call" at bounding box center [726, 381] width 233 height 47
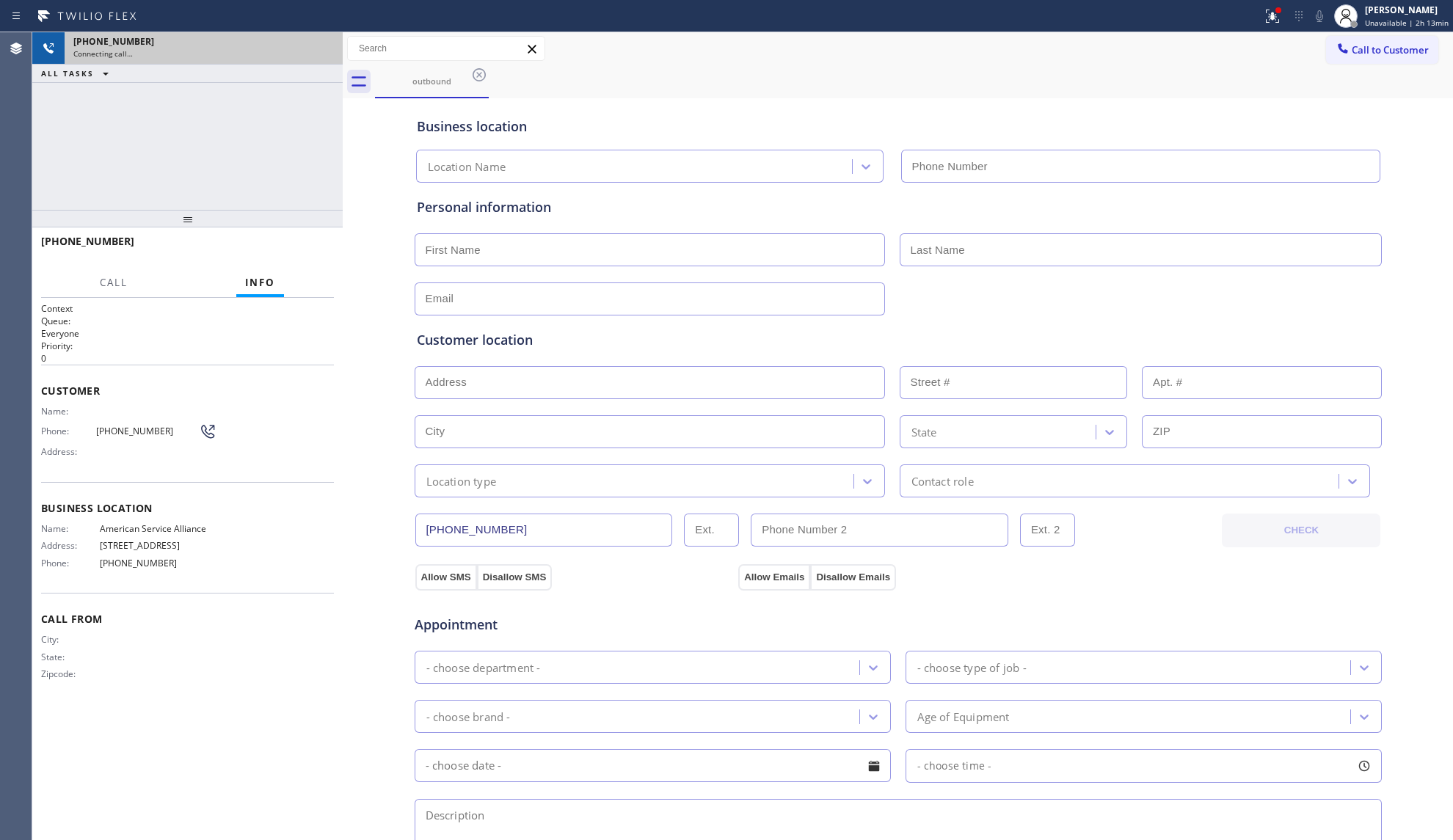
click at [329, 56] on div "Connecting call…" at bounding box center [204, 53] width 261 height 10
click at [330, 48] on div "[PHONE_NUMBER] Connecting call…" at bounding box center [187, 48] width 310 height 32
click at [327, 46] on icon at bounding box center [324, 48] width 17 height 17
click at [307, 46] on div "[PHONE_NUMBER]" at bounding box center [190, 42] width 234 height 13
drag, startPoint x: 332, startPoint y: 54, endPoint x: 595, endPoint y: 161, distance: 283.9
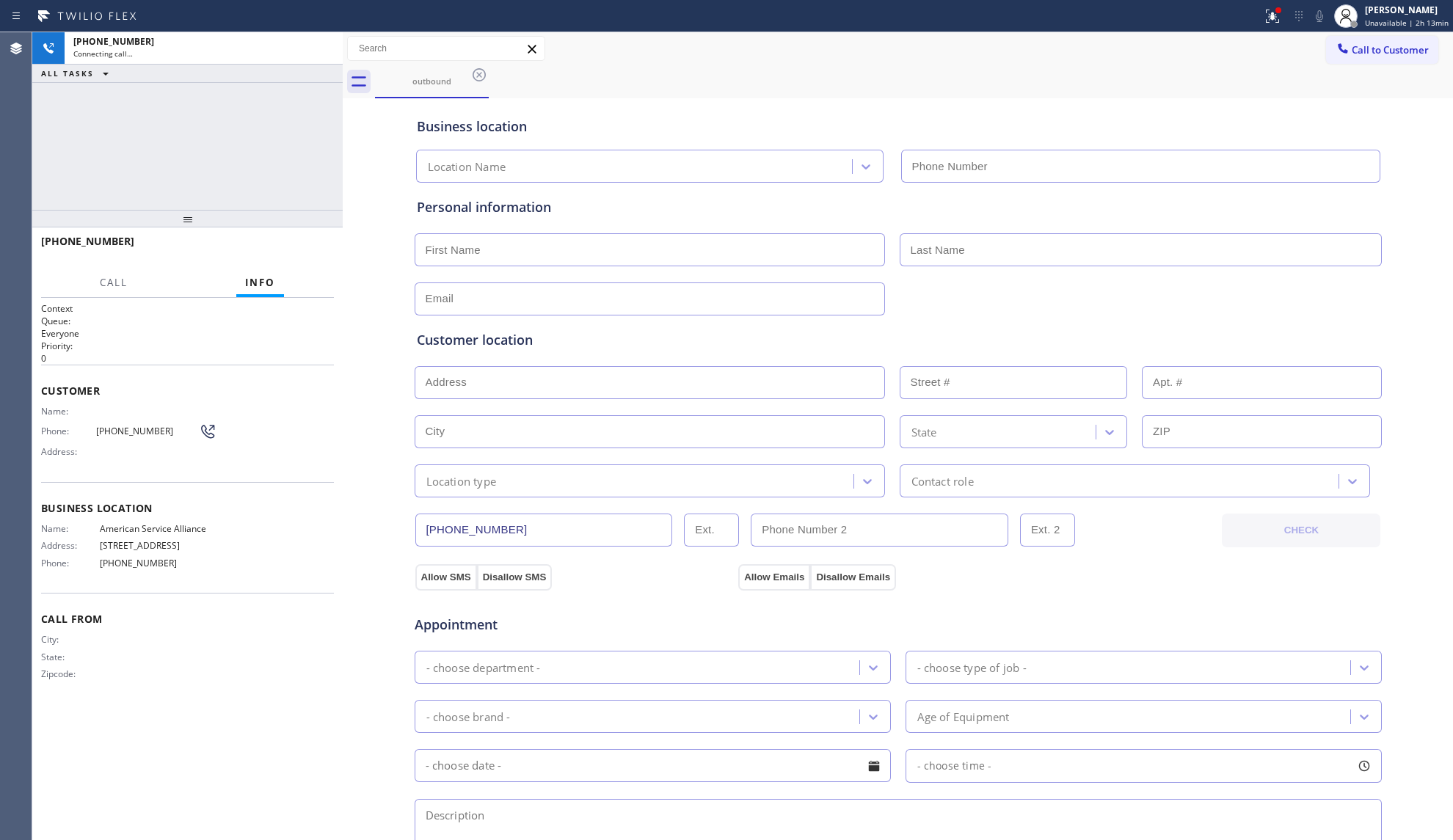
click at [329, 46] on div "[PHONE_NUMBER]" at bounding box center [204, 42] width 261 height 13
type input "[PHONE_NUMBER]"
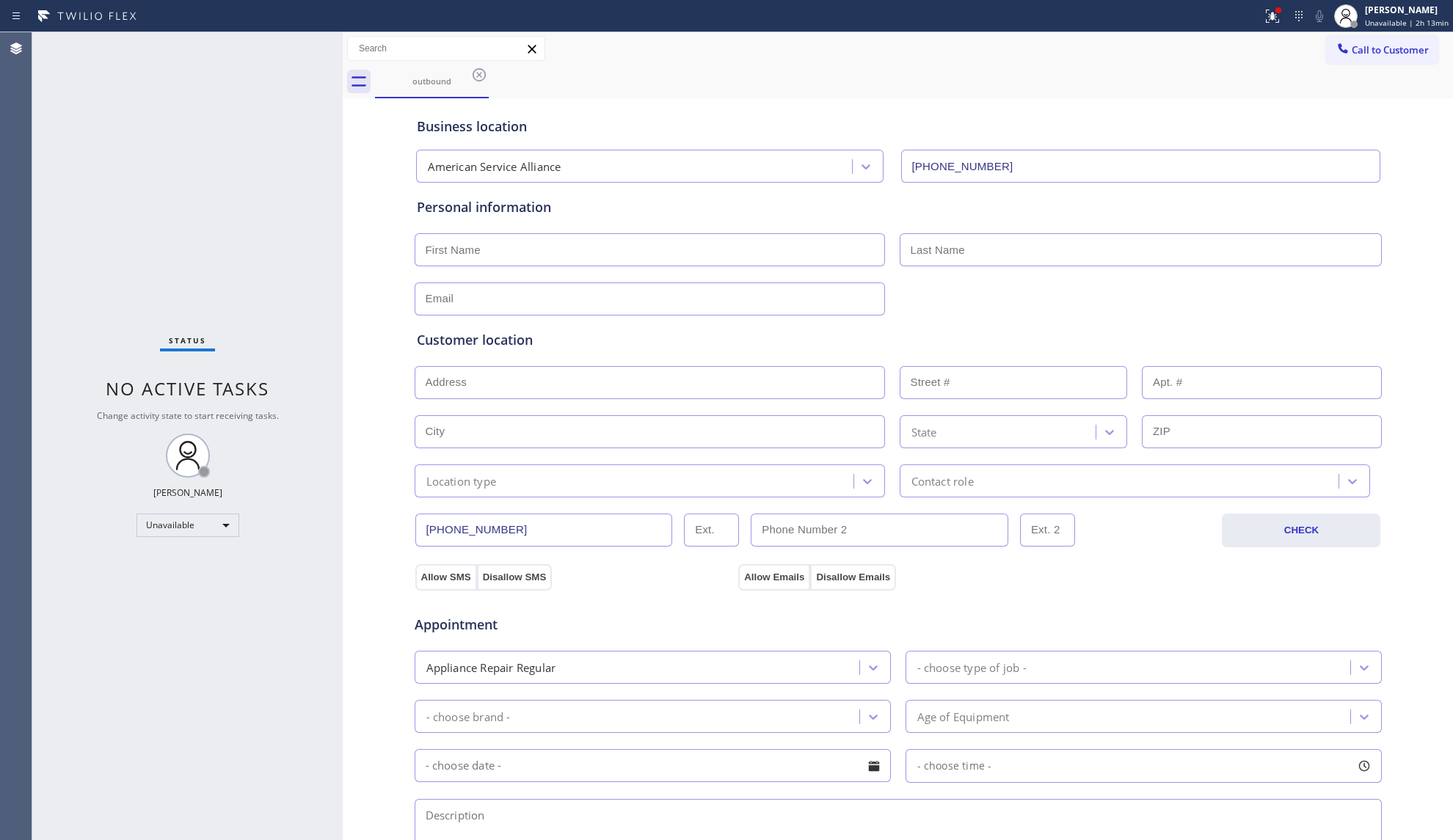
click at [1376, 51] on span "Call to Customer" at bounding box center [1390, 50] width 77 height 13
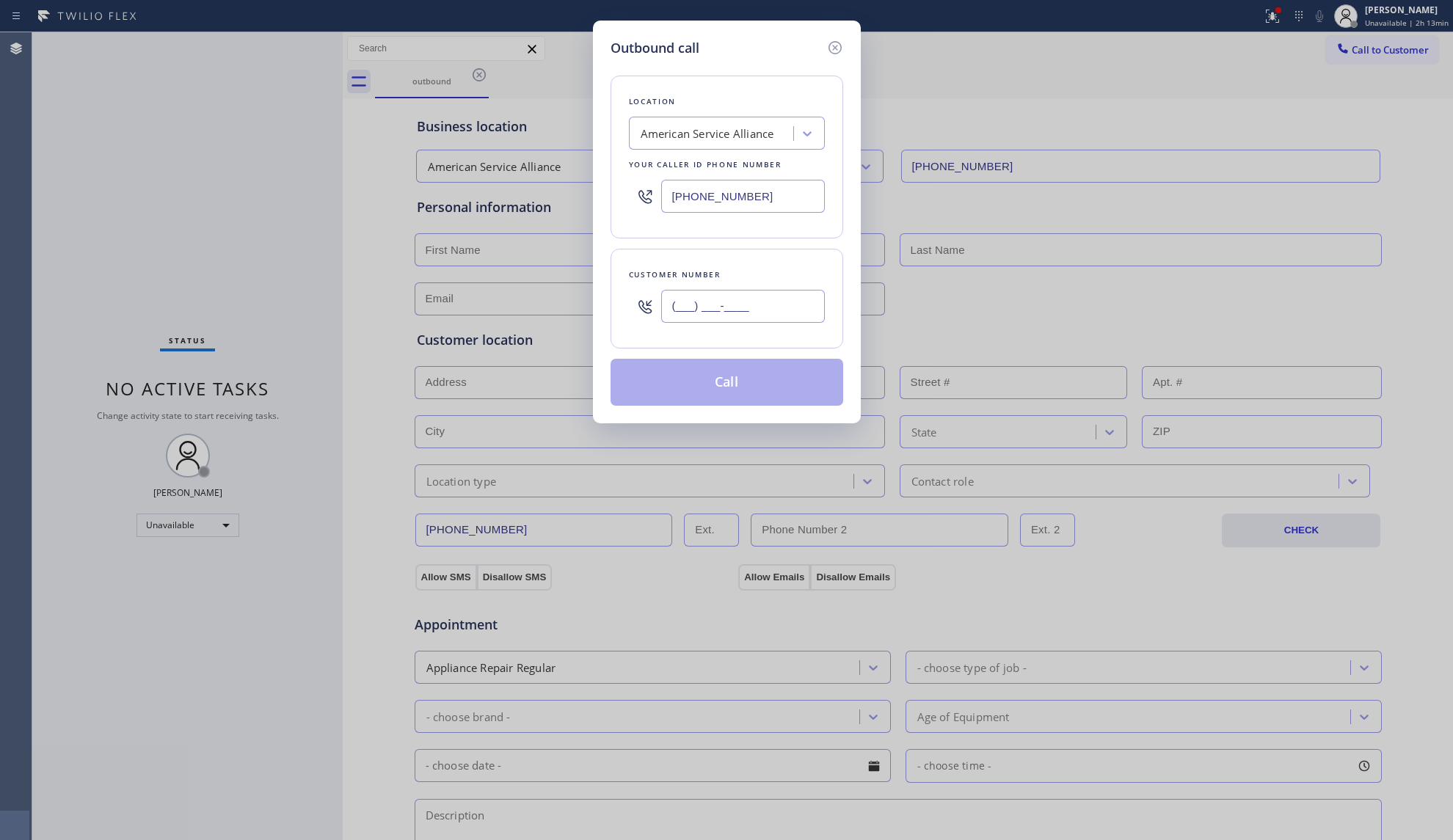
click at [740, 309] on input "(___) ___-____" at bounding box center [742, 306] width 163 height 33
paste input "858) 442-6335"
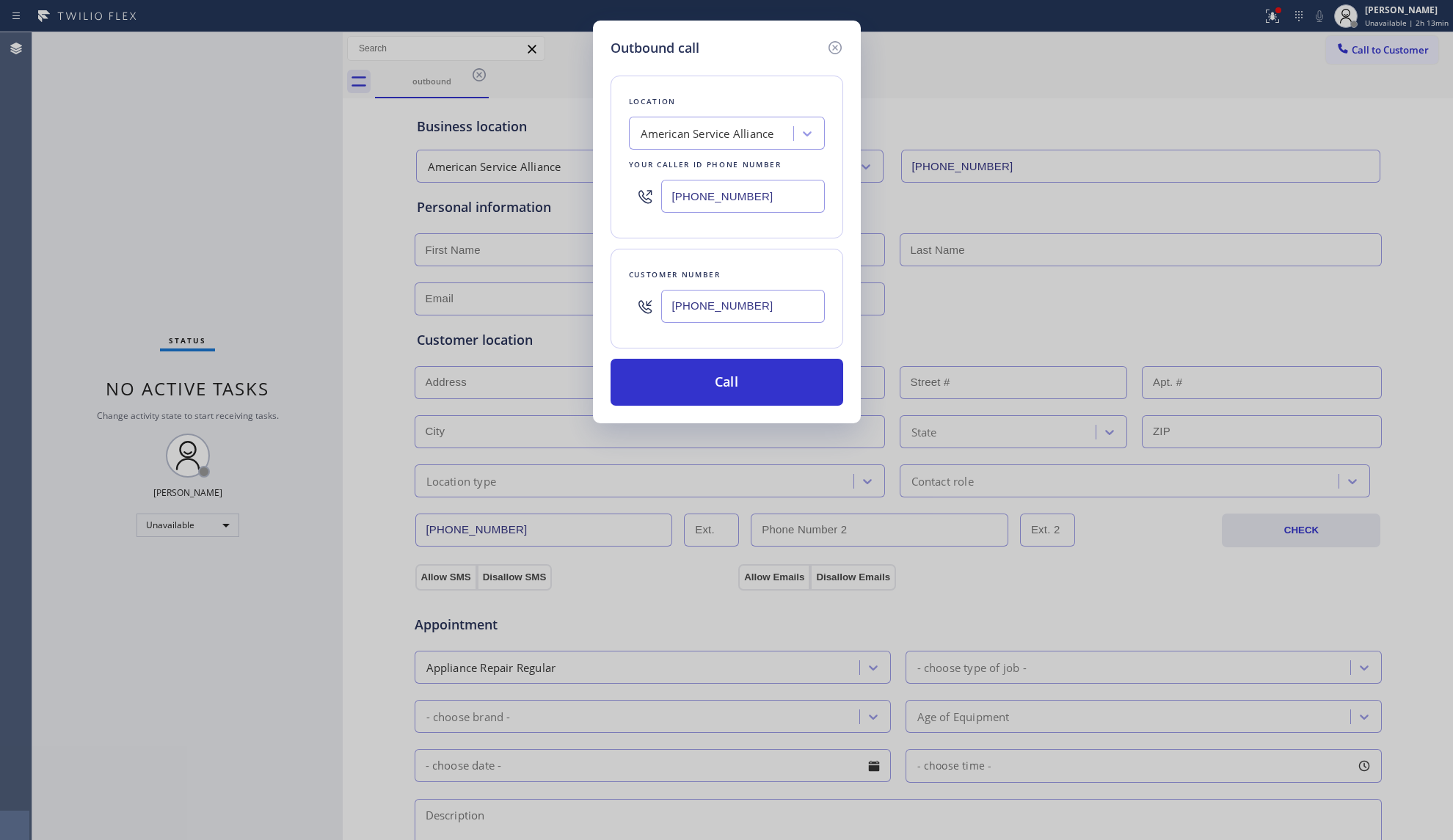
type input "[PHONE_NUMBER]"
drag, startPoint x: 794, startPoint y: 212, endPoint x: 596, endPoint y: 192, distance: 199.0
click at [596, 192] on div "Outbound call Location American Service Alliance Your caller id phone number [P…" at bounding box center [726, 222] width 268 height 403
paste input "949) 239-0346"
type input "[PHONE_NUMBER]"
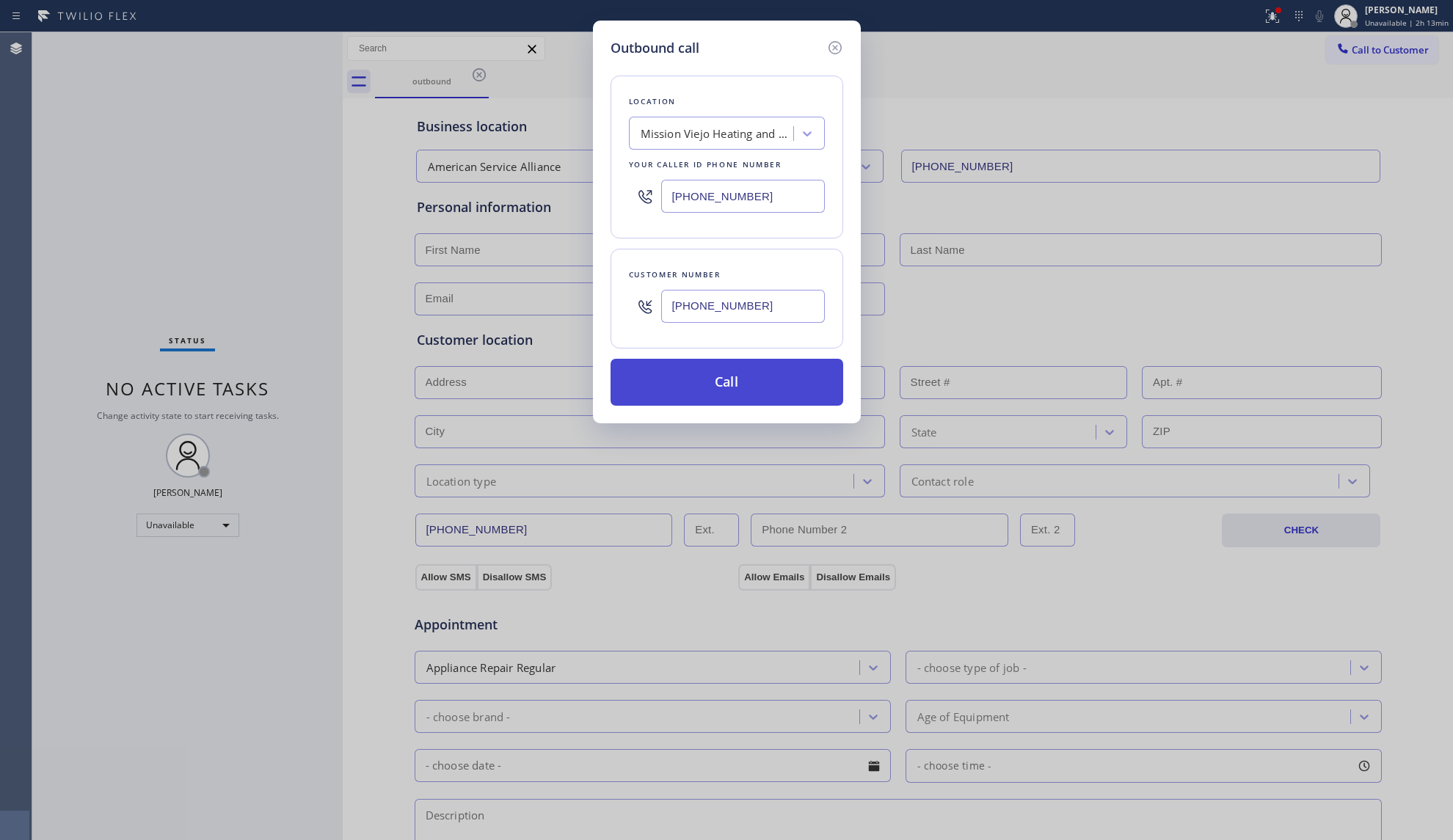
click at [746, 400] on button "Call" at bounding box center [726, 381] width 233 height 47
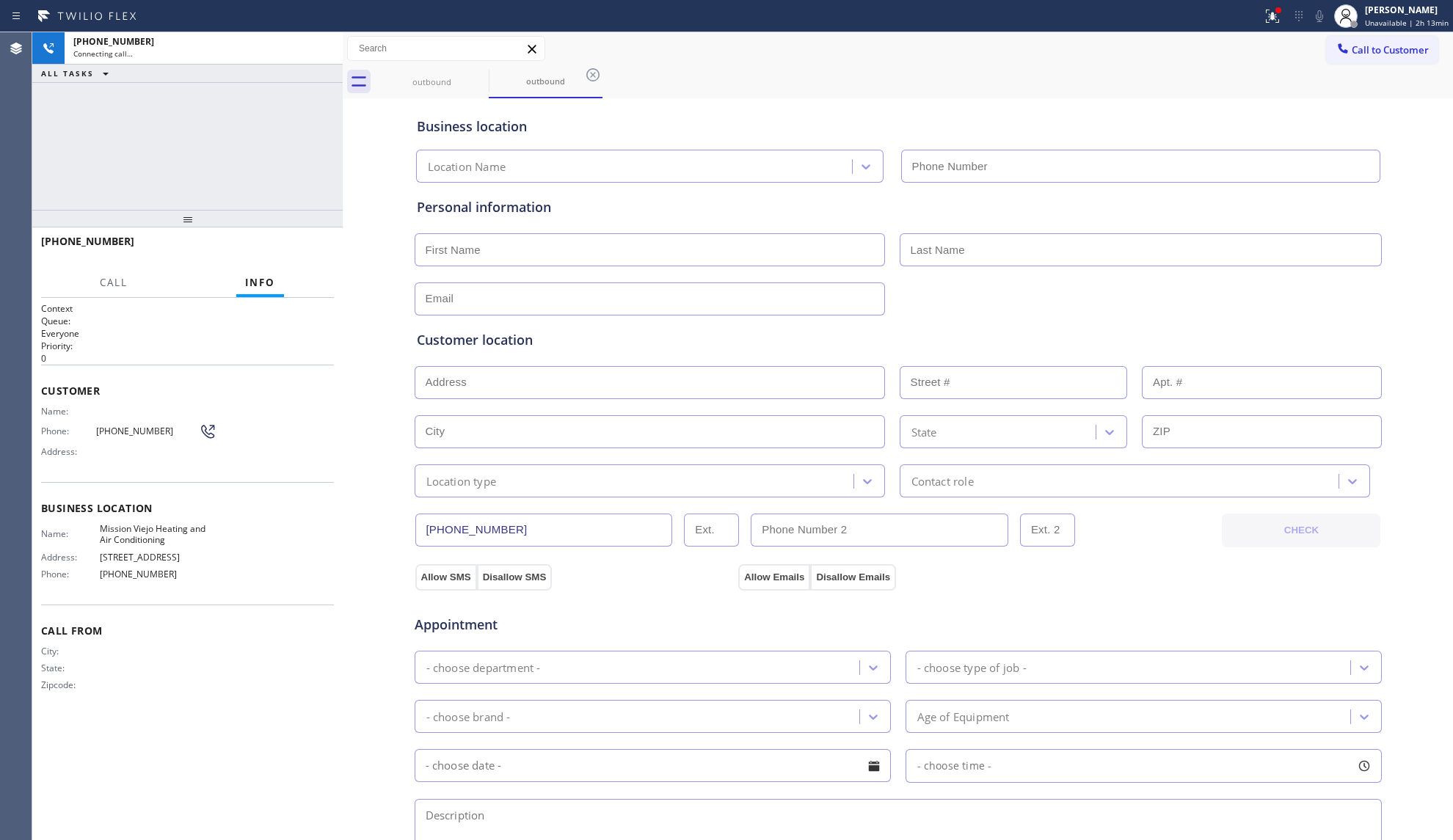
type input "[PHONE_NUMBER]"
drag, startPoint x: 1102, startPoint y: 59, endPoint x: 1171, endPoint y: 59, distance: 69.0
click at [1124, 59] on div "Call to Customer Outbound call Location [GEOGRAPHIC_DATA] Heating and Air Condi…" at bounding box center [898, 49] width 1110 height 26
drag, startPoint x: 1269, startPoint y: 10, endPoint x: 1263, endPoint y: 48, distance: 38.5
click at [1269, 16] on icon at bounding box center [1272, 16] width 17 height 17
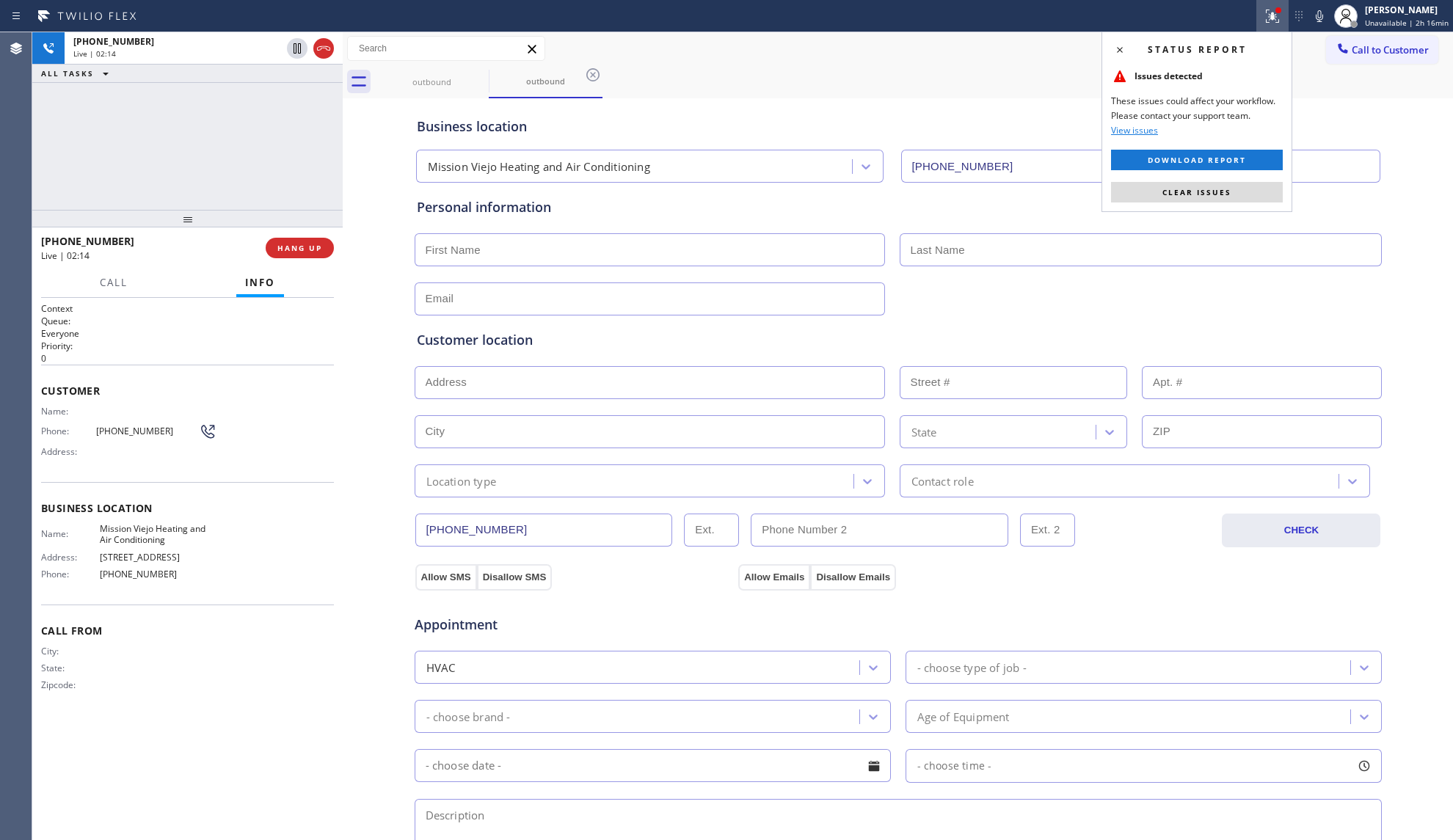
click at [1225, 195] on button "Clear issues" at bounding box center [1196, 192] width 171 height 21
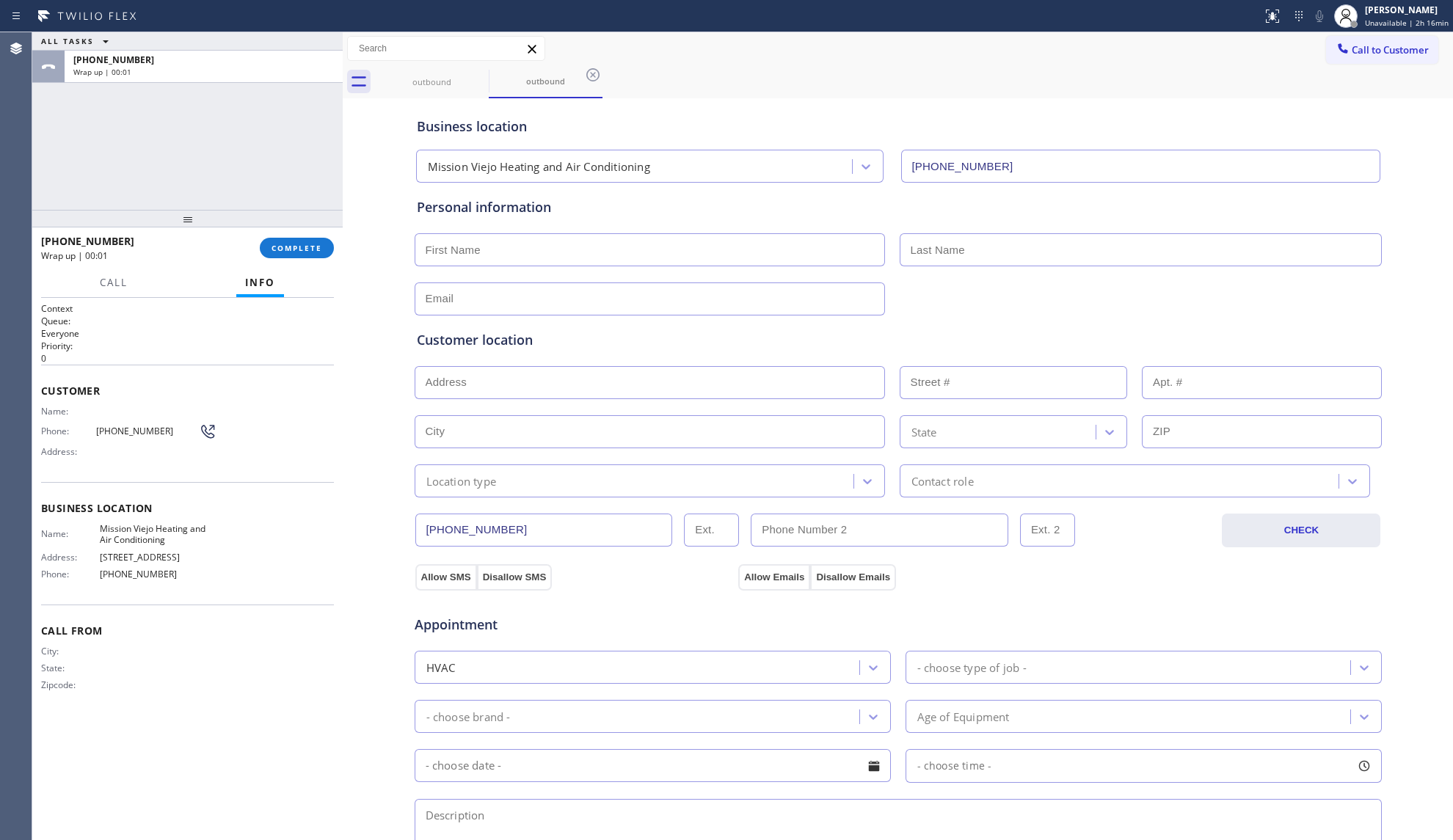
drag, startPoint x: 730, startPoint y: 89, endPoint x: 722, endPoint y: 92, distance: 8.5
click at [725, 91] on div "outbound outbound" at bounding box center [914, 82] width 1078 height 33
click at [553, 246] on input "text" at bounding box center [650, 249] width 471 height 33
type input "[PERSON_NAME]"
click at [1040, 253] on input "text" at bounding box center [1140, 249] width 482 height 33
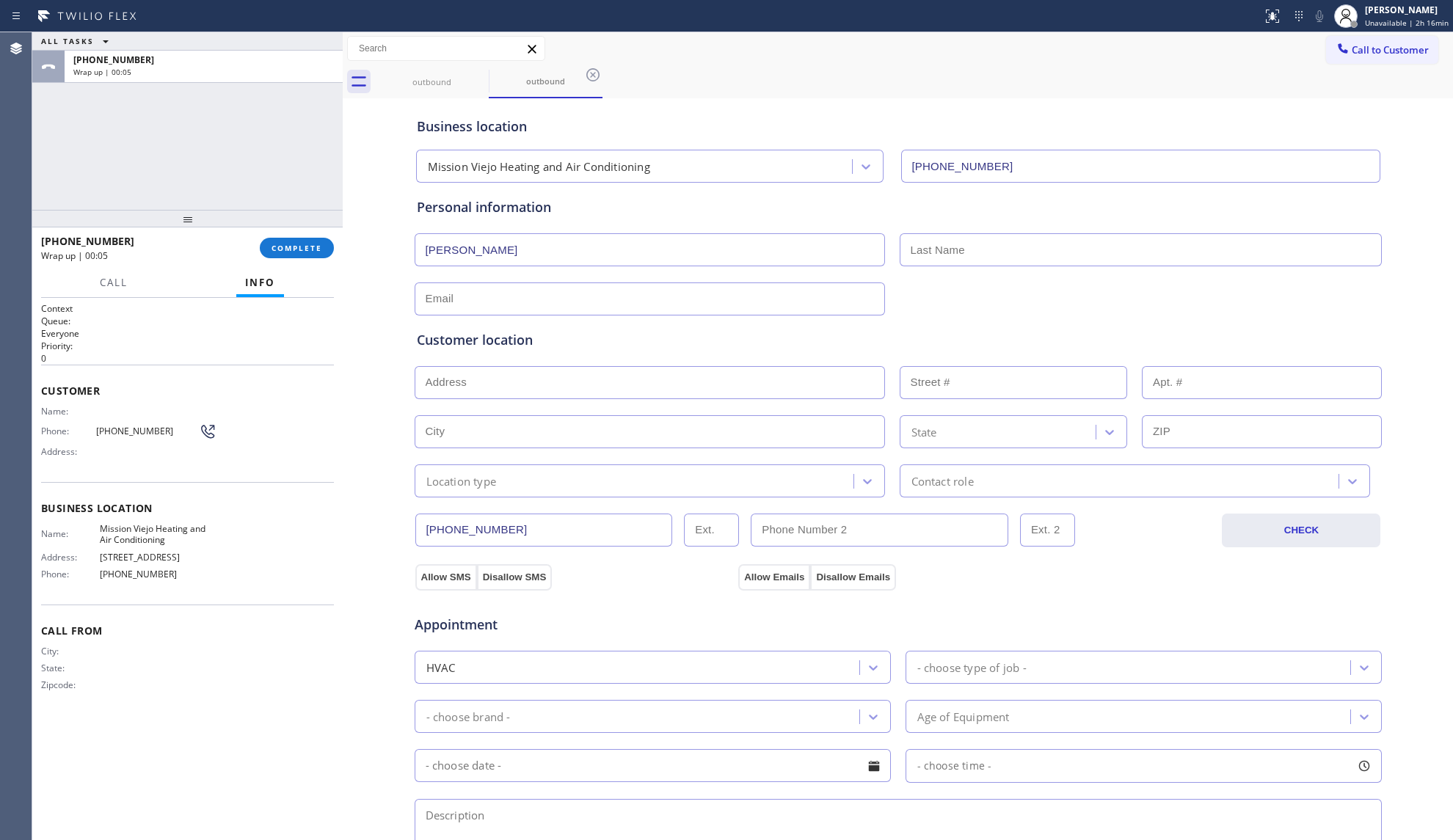
paste input "[PERSON_NAME]"
type input "[PERSON_NAME]"
click at [1019, 291] on div at bounding box center [898, 298] width 970 height 36
click at [1103, 347] on div "Customer location" at bounding box center [898, 339] width 963 height 20
click at [669, 285] on input "text" at bounding box center [650, 299] width 471 height 33
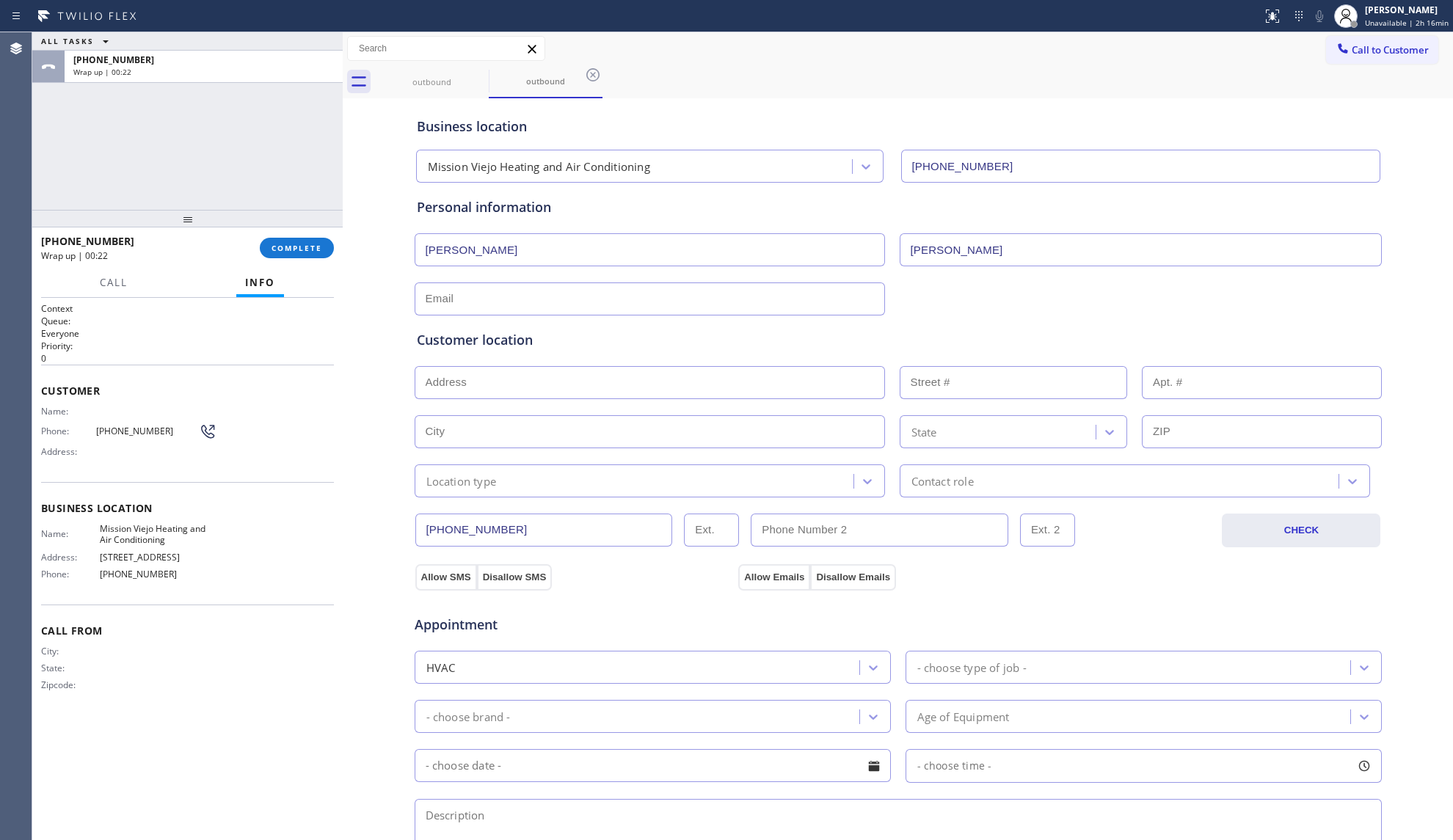
click at [672, 294] on input "text" at bounding box center [650, 299] width 471 height 33
paste input "[EMAIL_ADDRESS][DOMAIN_NAME]"
type input "[EMAIL_ADDRESS][DOMAIN_NAME]"
click at [703, 326] on div "Customer location >> ADD NEW ADDRESS << + NEW ADDRESS State Location type Conta…" at bounding box center [898, 407] width 968 height 182
drag, startPoint x: 988, startPoint y: 317, endPoint x: 1037, endPoint y: 317, distance: 49.0
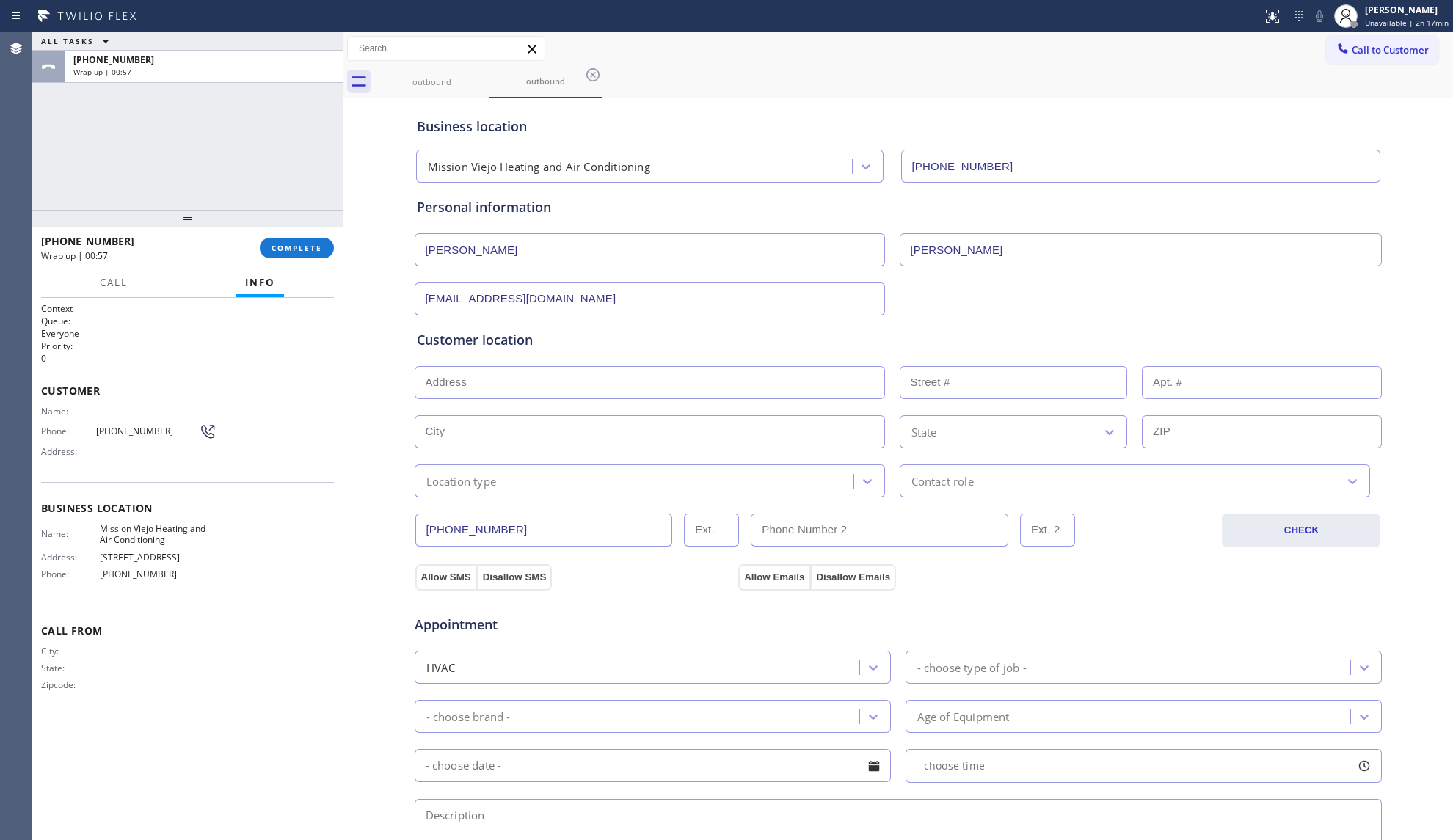
click at [996, 317] on div "Customer location >> ADD NEW ADDRESS << + NEW ADDRESS State Location type Conta…" at bounding box center [898, 407] width 968 height 182
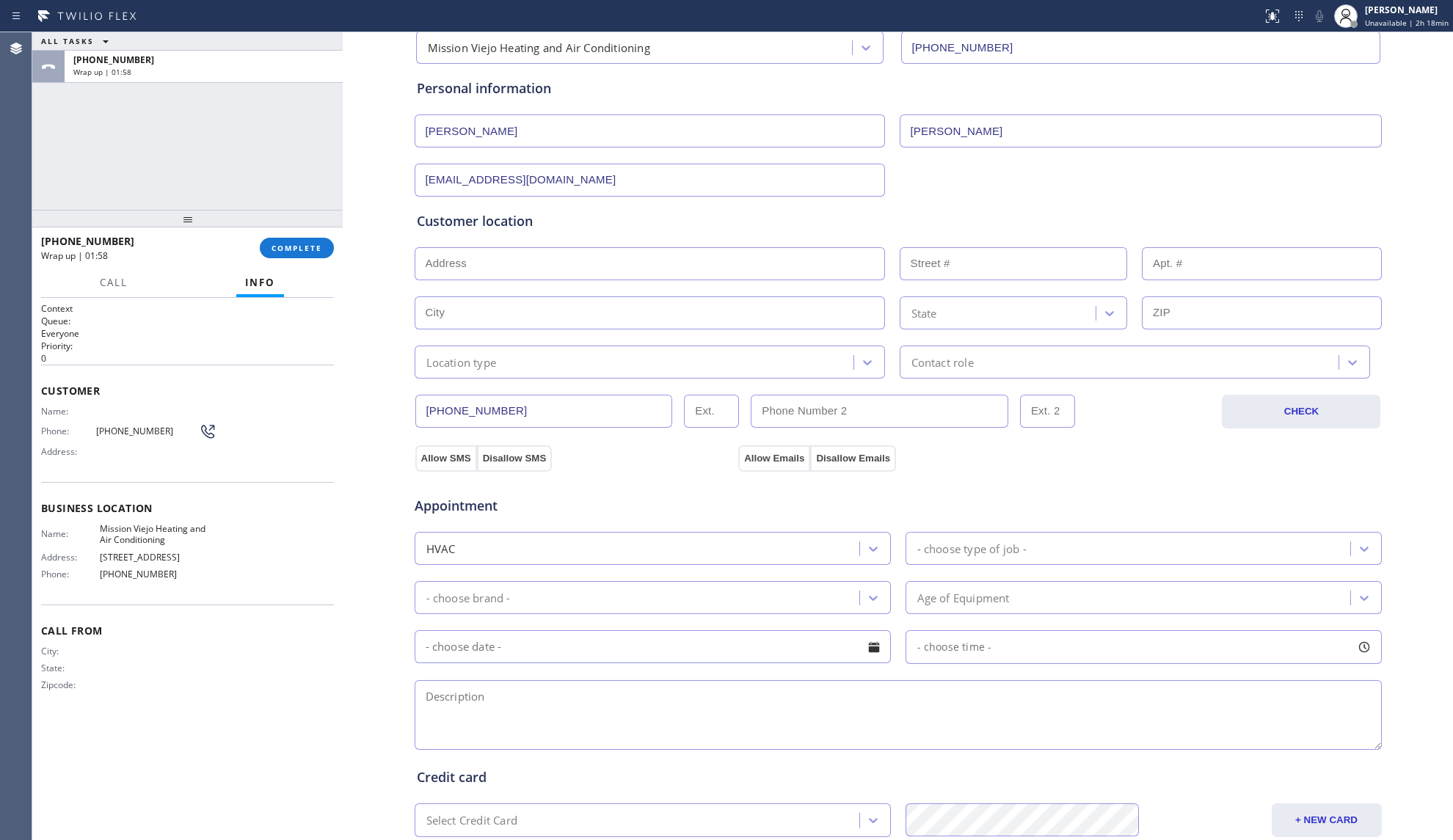
scroll to position [294, 0]
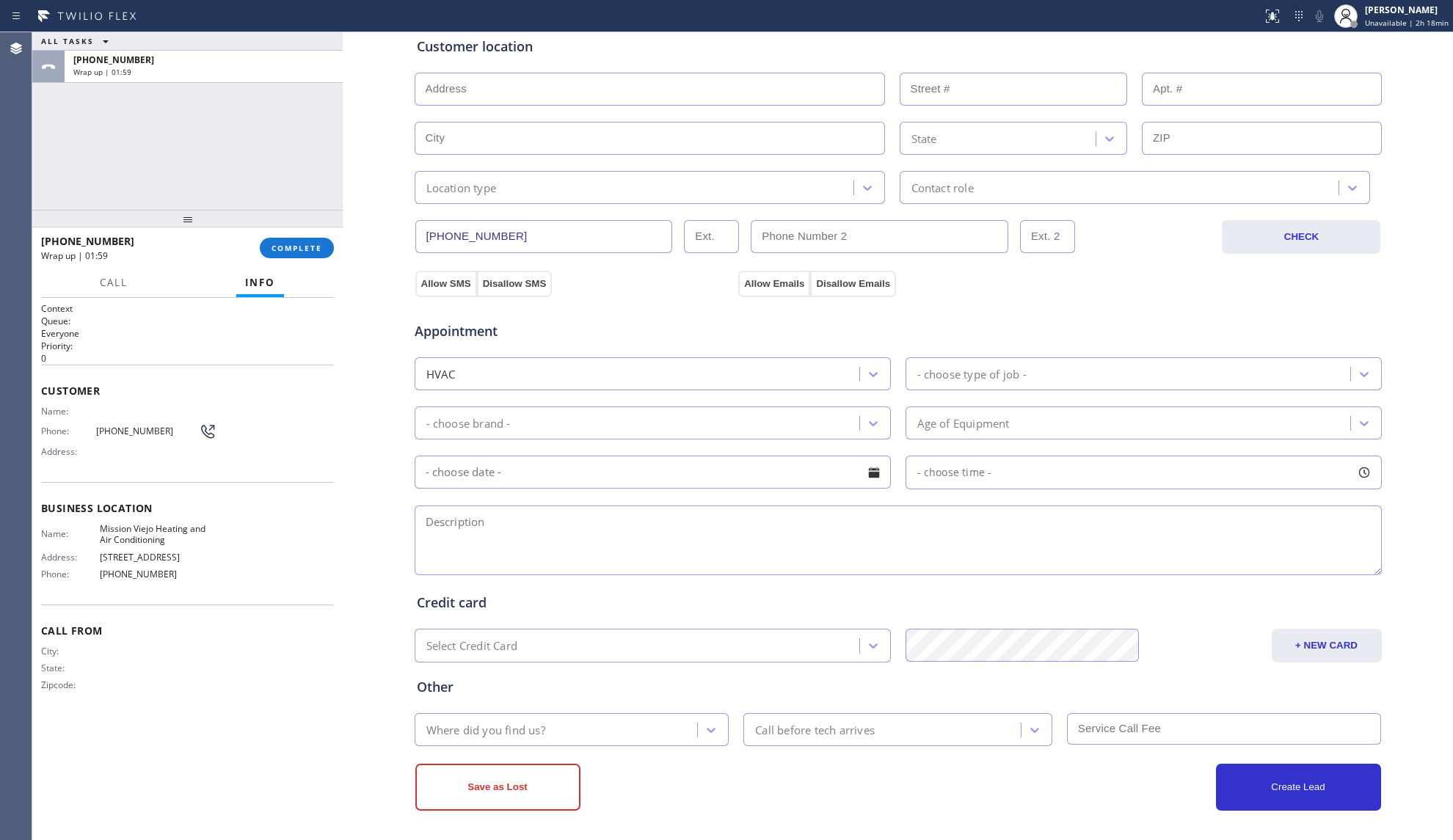
click at [578, 550] on textarea at bounding box center [898, 540] width 967 height 69
paste textarea "10-1, No scf, Mini Split estimate, no parts, [STREET_ADDRESS], Garage, House HO…"
type textarea "10-1, No scf, Mini Split estimate, no parts, [STREET_ADDRESS], Garage, House HO…"
click at [521, 377] on div "HVAC" at bounding box center [639, 373] width 440 height 26
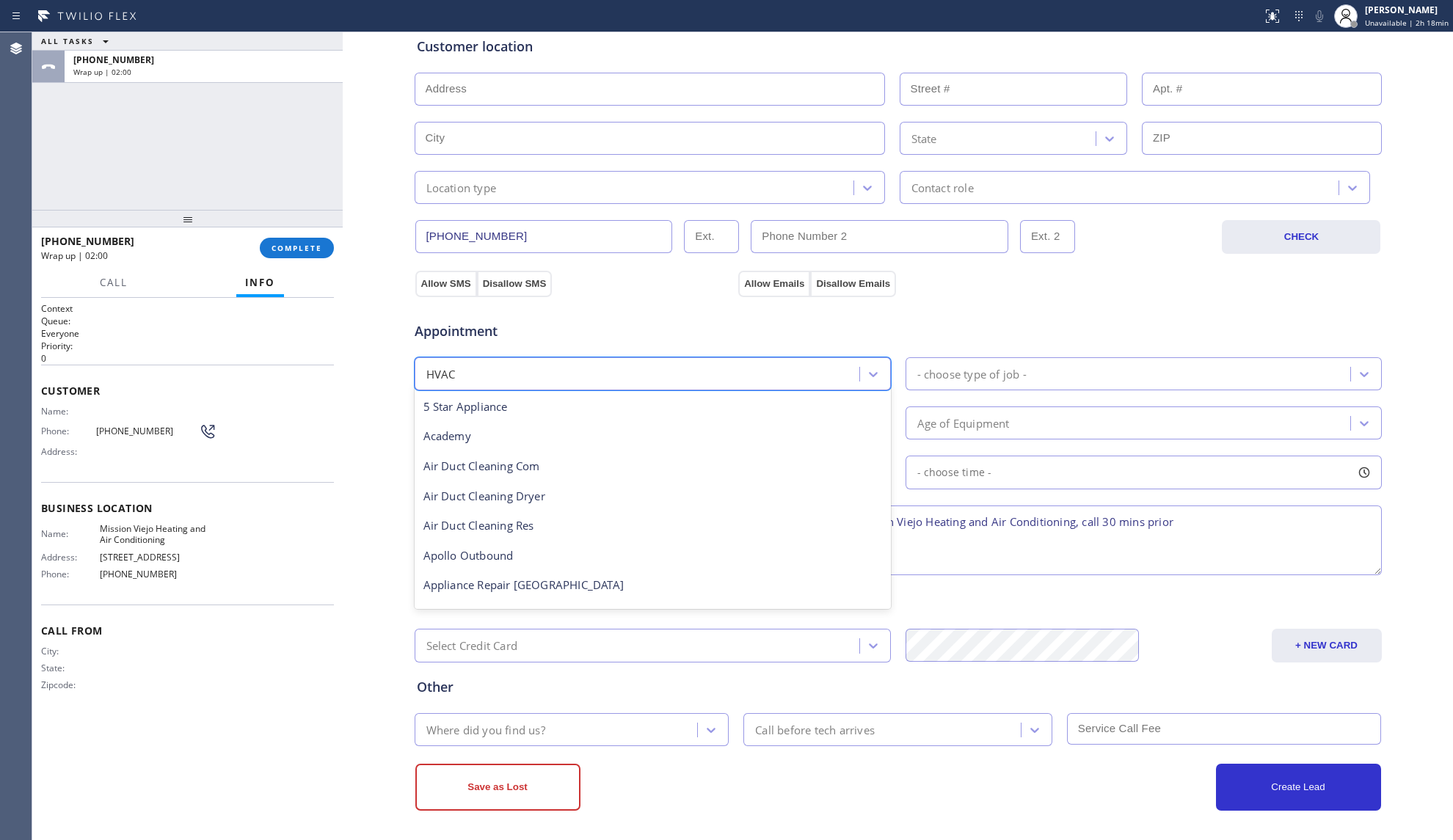
scroll to position [180, 0]
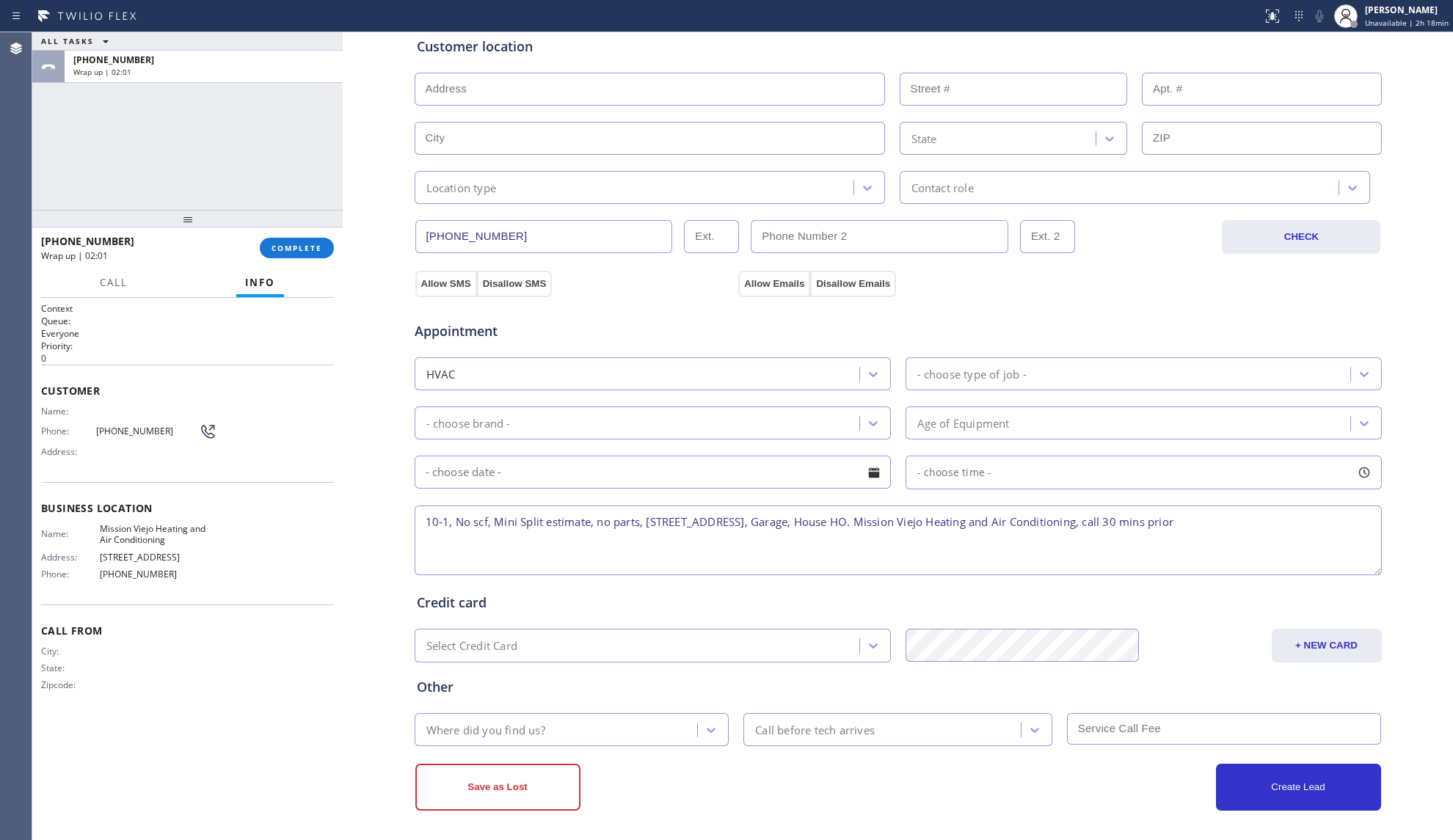
drag, startPoint x: 694, startPoint y: 306, endPoint x: 998, endPoint y: 388, distance: 314.9
click at [706, 309] on div "Appointment HVAC - choose type of job - - choose brand - Age of Equipment - cho…" at bounding box center [898, 437] width 968 height 282
click at [1080, 400] on div "Appointment HVAC - choose type of job - - choose brand - Age of Equipment - cho…" at bounding box center [898, 441] width 963 height 274
click at [1064, 387] on div "- choose type of job -" at bounding box center [1129, 373] width 440 height 26
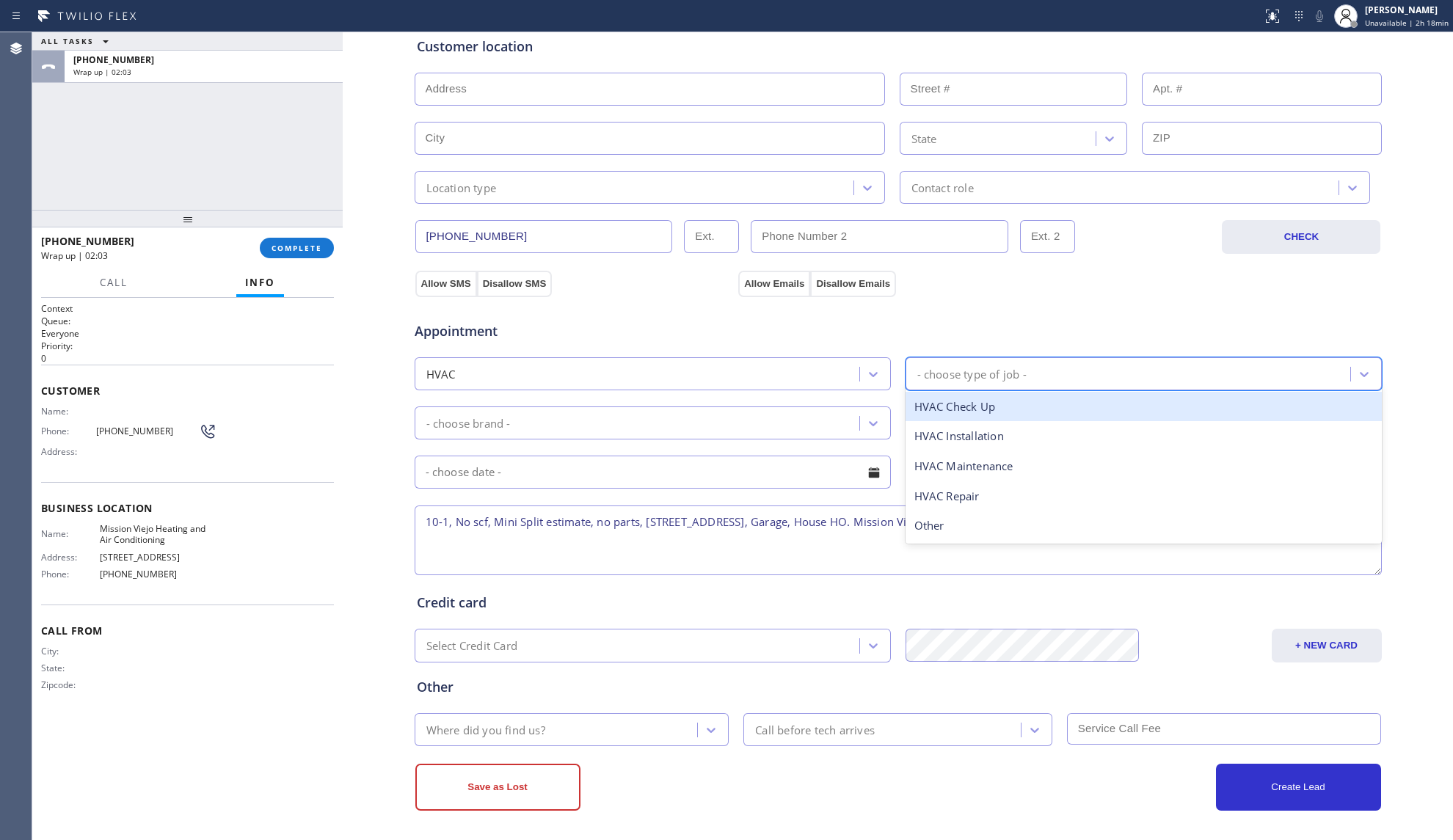
click at [759, 364] on div "HVAC" at bounding box center [639, 373] width 440 height 26
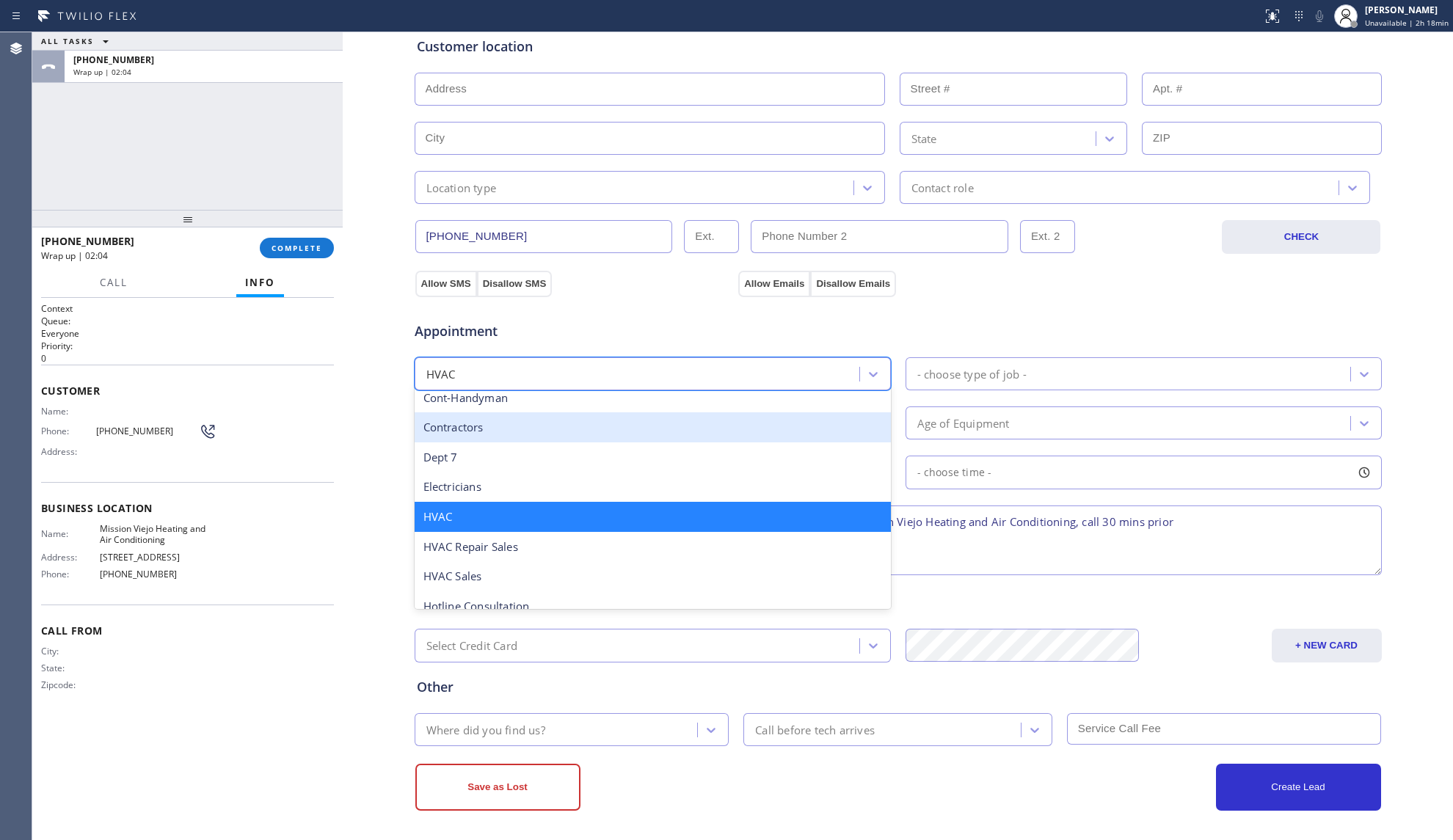
scroll to position [277, 0]
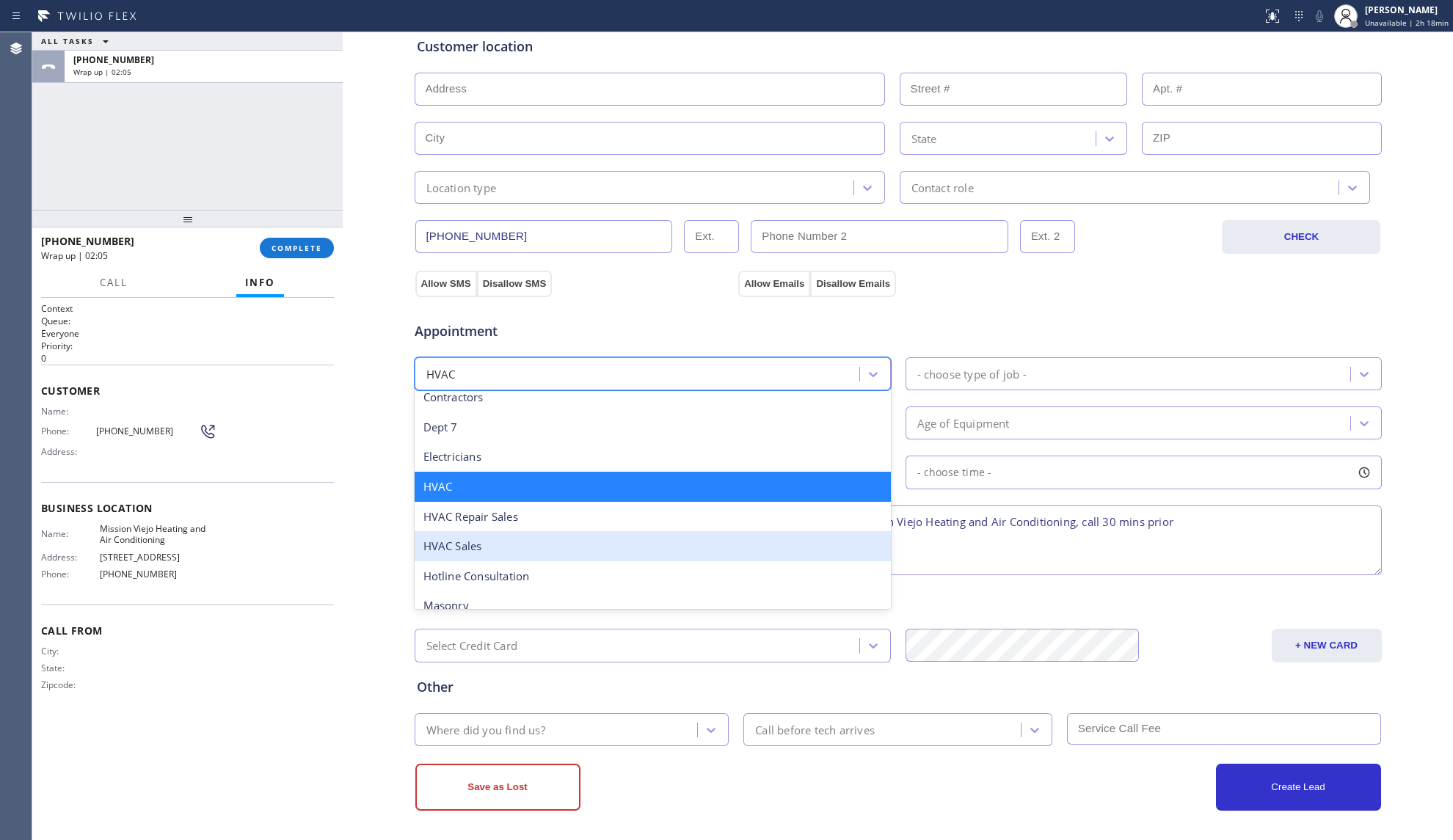
click at [546, 550] on div "HVAC Sales" at bounding box center [652, 546] width 476 height 30
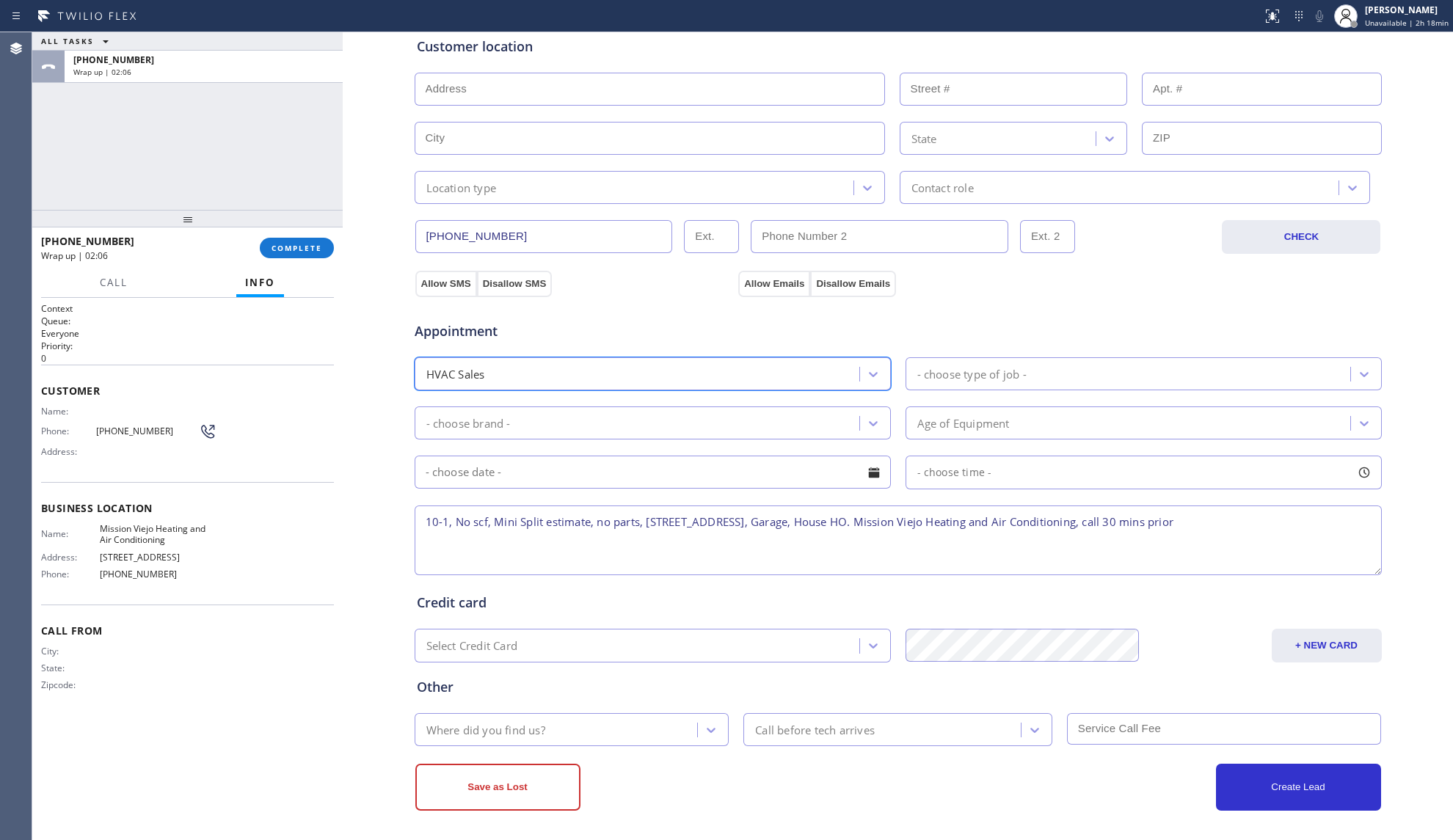
click at [964, 378] on div "- choose type of job -" at bounding box center [971, 373] width 109 height 17
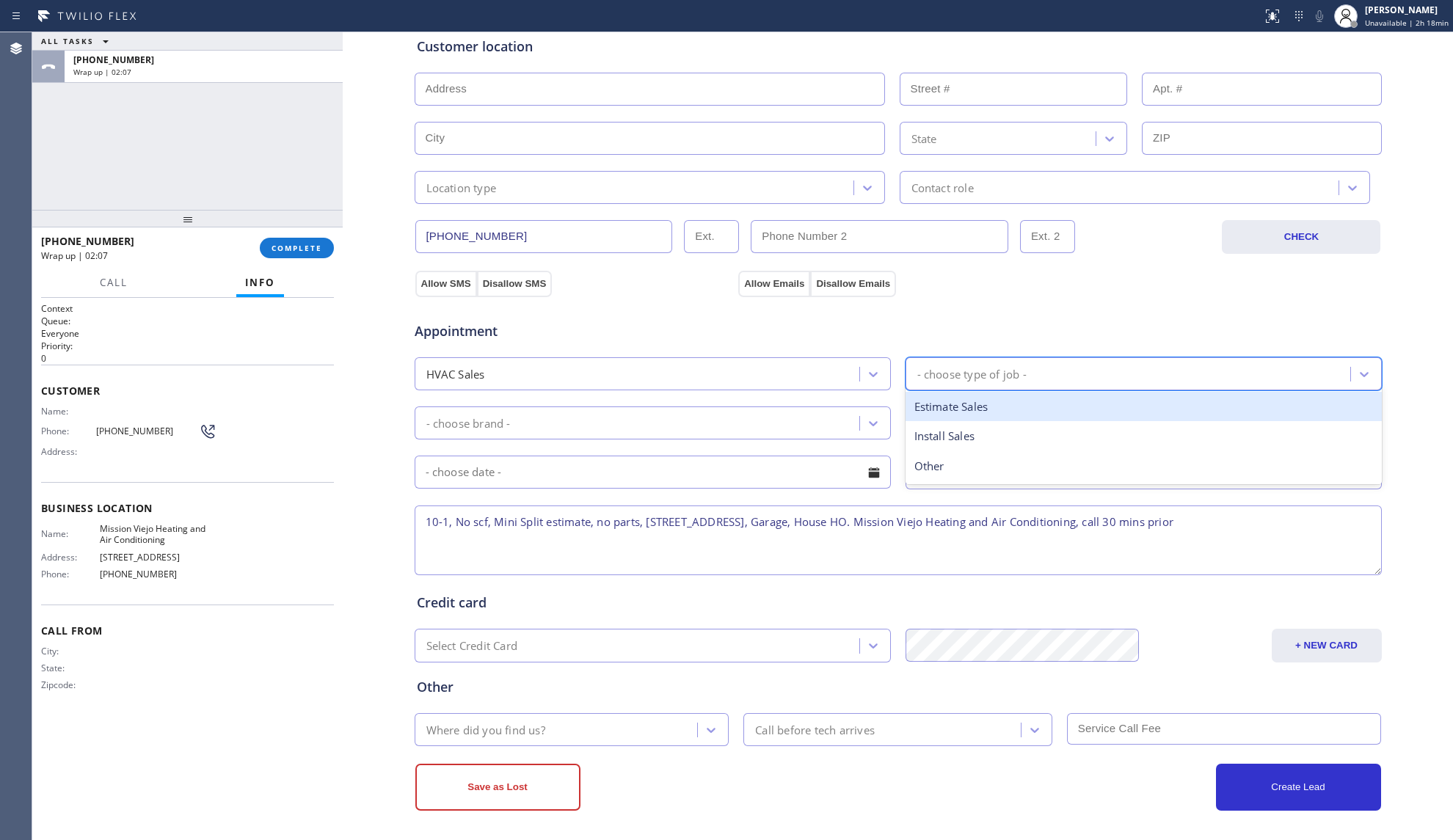
click at [952, 412] on div "Estimate Sales" at bounding box center [1143, 407] width 476 height 30
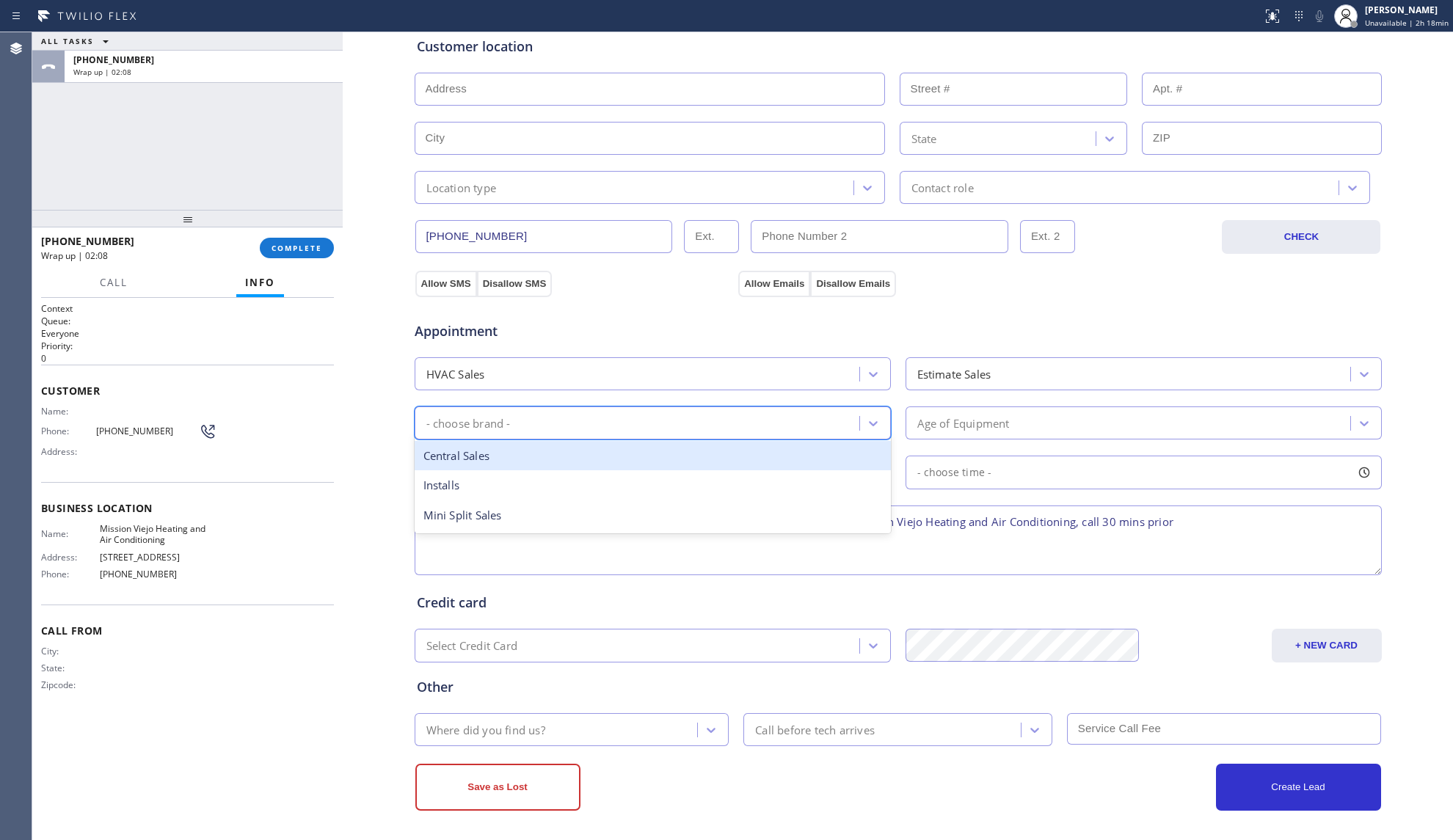
drag, startPoint x: 828, startPoint y: 420, endPoint x: 794, endPoint y: 420, distance: 34.0
click at [819, 418] on div "- choose brand -" at bounding box center [639, 422] width 440 height 26
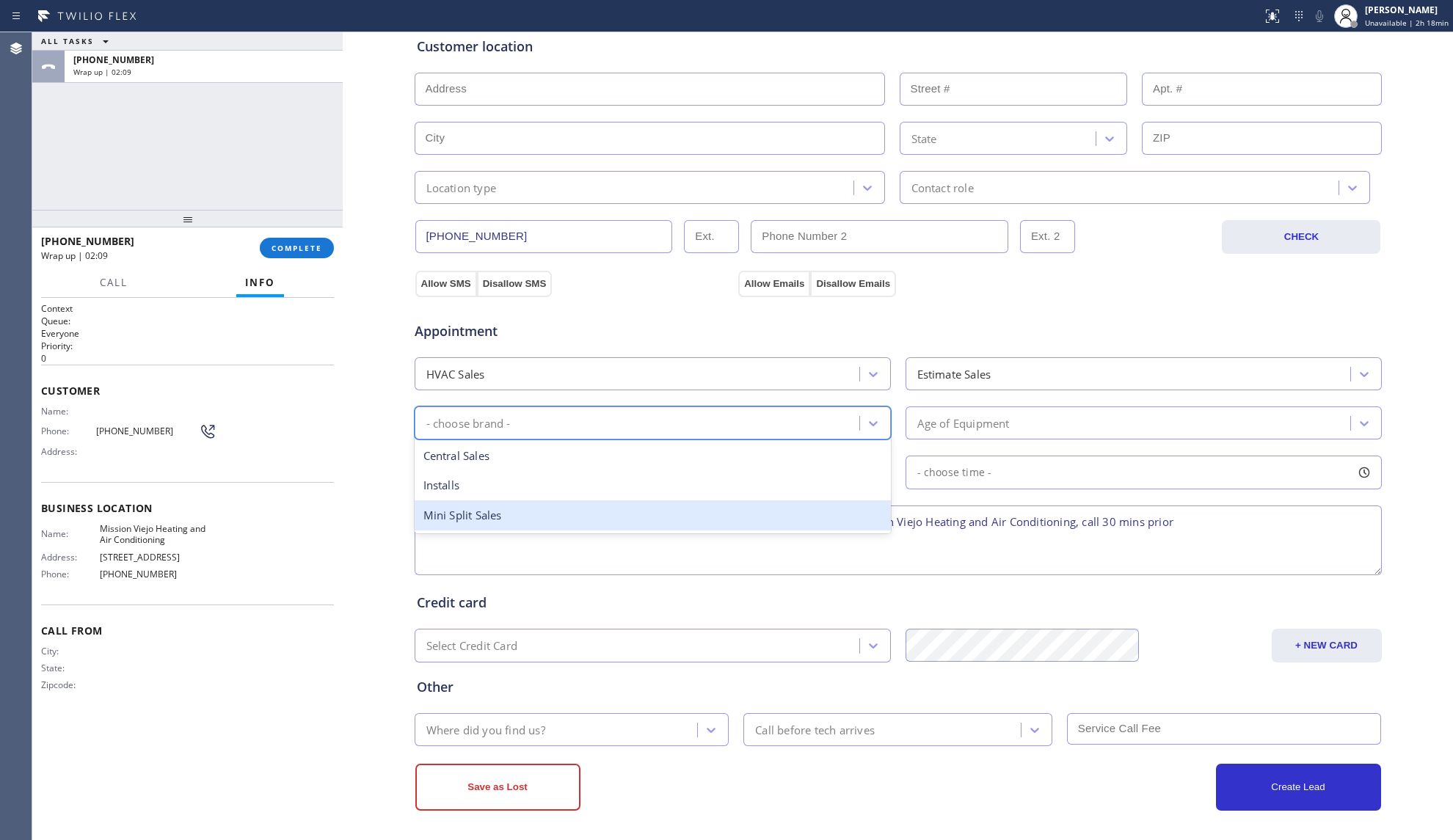
drag, startPoint x: 558, startPoint y: 513, endPoint x: 633, endPoint y: 512, distance: 75.0
click at [559, 513] on div "Mini Split Sales" at bounding box center [652, 516] width 476 height 30
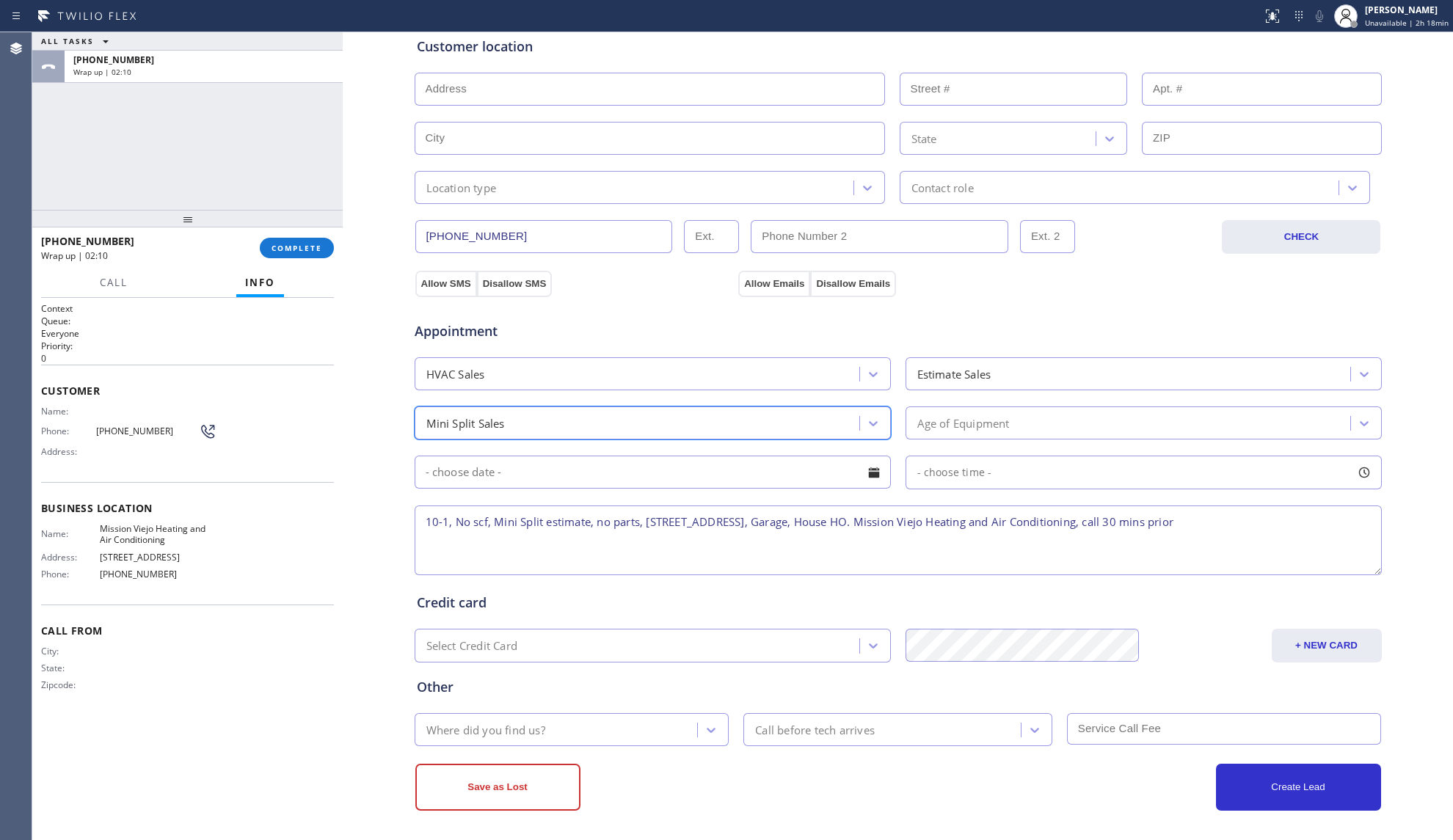
click at [927, 431] on div "Age of Equipment" at bounding box center [963, 422] width 92 height 17
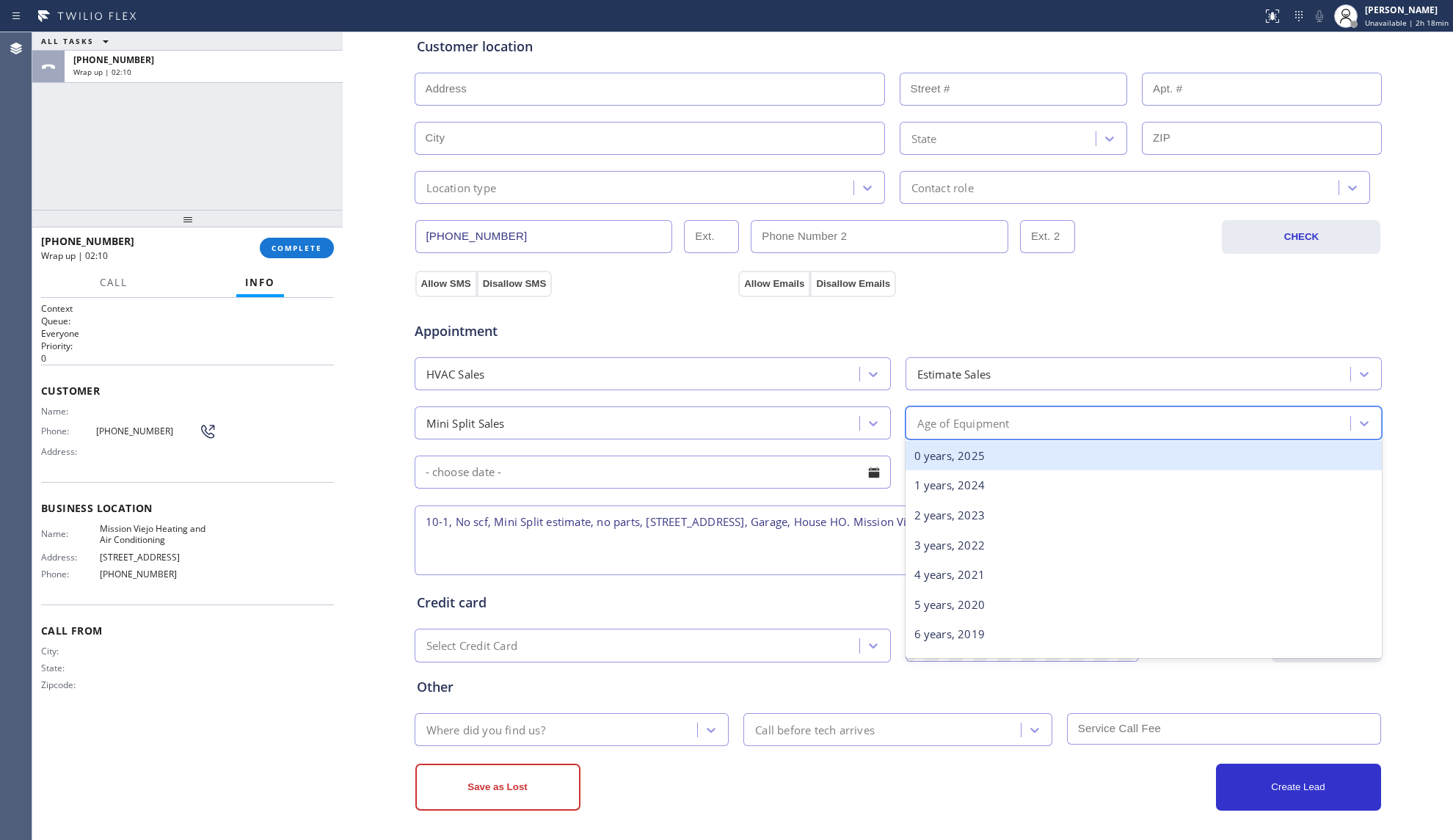
click at [927, 444] on div "0 years, 2025" at bounding box center [1143, 456] width 476 height 30
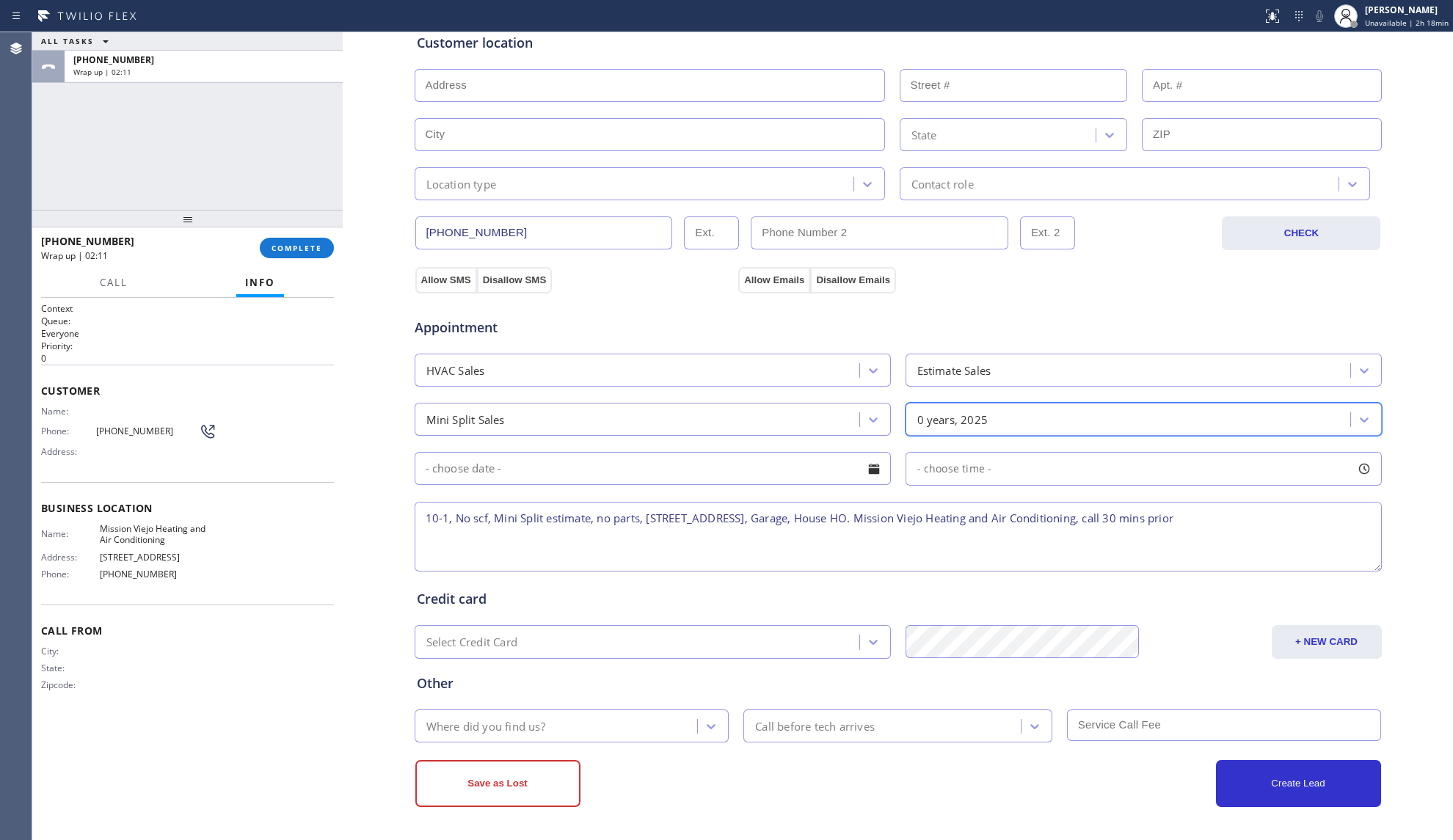
scroll to position [301, 0]
click at [564, 464] on input "text" at bounding box center [652, 468] width 476 height 33
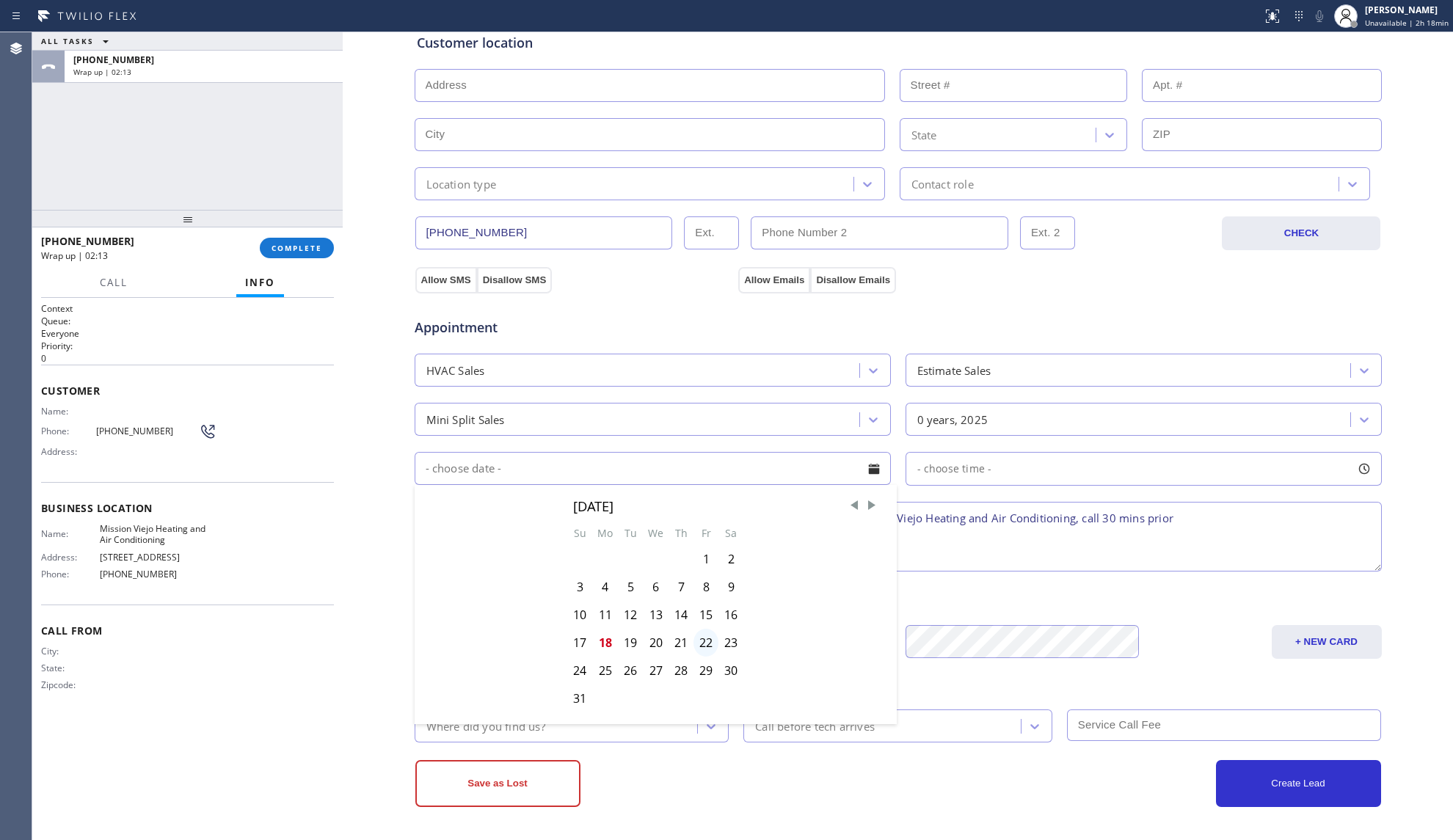
click at [696, 647] on div "22" at bounding box center [706, 642] width 25 height 28
type input "[DATE]"
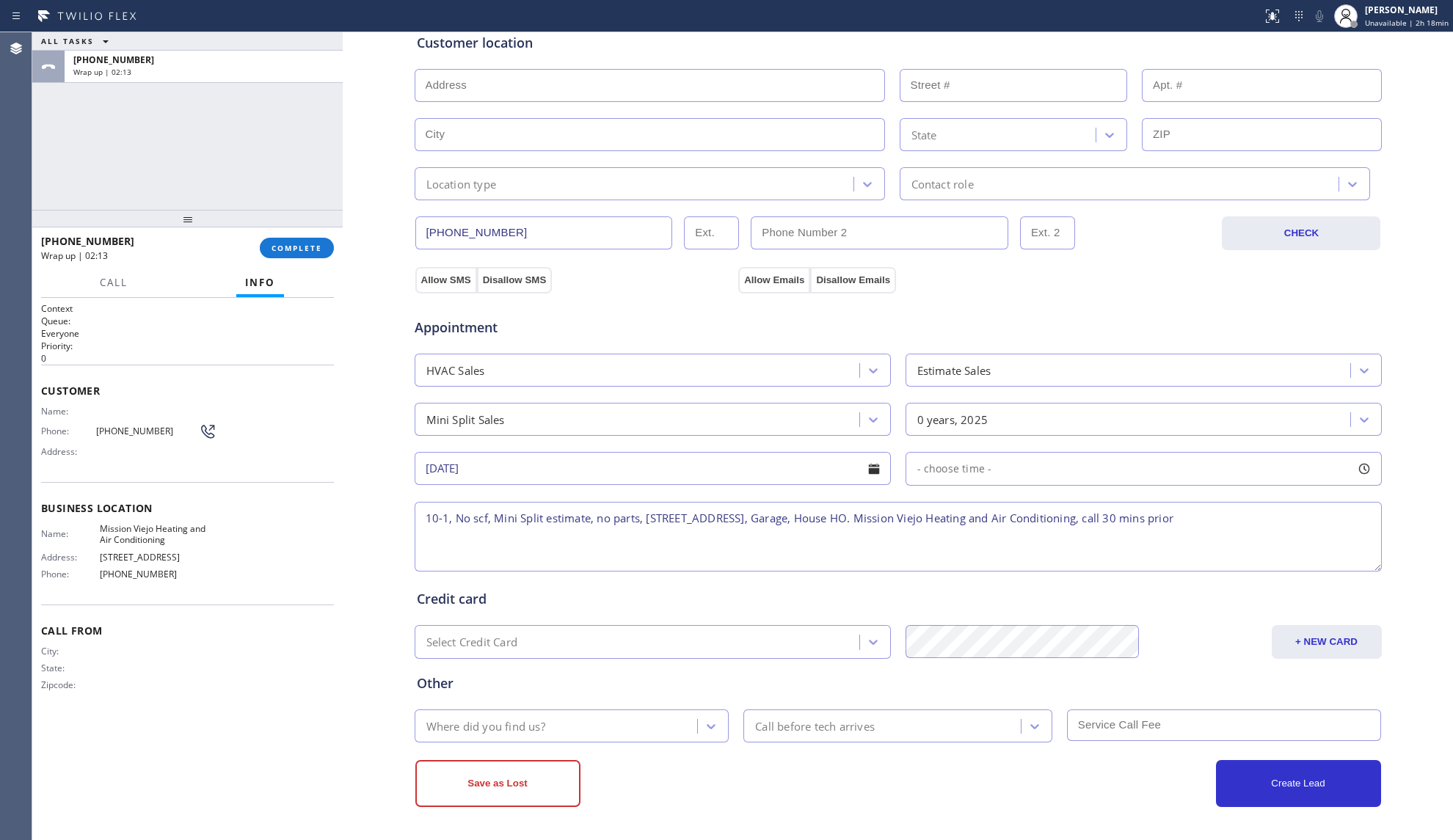
click at [954, 485] on div "- choose time -" at bounding box center [1143, 468] width 476 height 34
drag, startPoint x: 916, startPoint y: 558, endPoint x: 1087, endPoint y: 547, distance: 171.4
click at [1093, 549] on div at bounding box center [1095, 558] width 17 height 31
drag, startPoint x: 914, startPoint y: 553, endPoint x: 976, endPoint y: 547, distance: 62.3
click at [981, 547] on div at bounding box center [989, 558] width 17 height 31
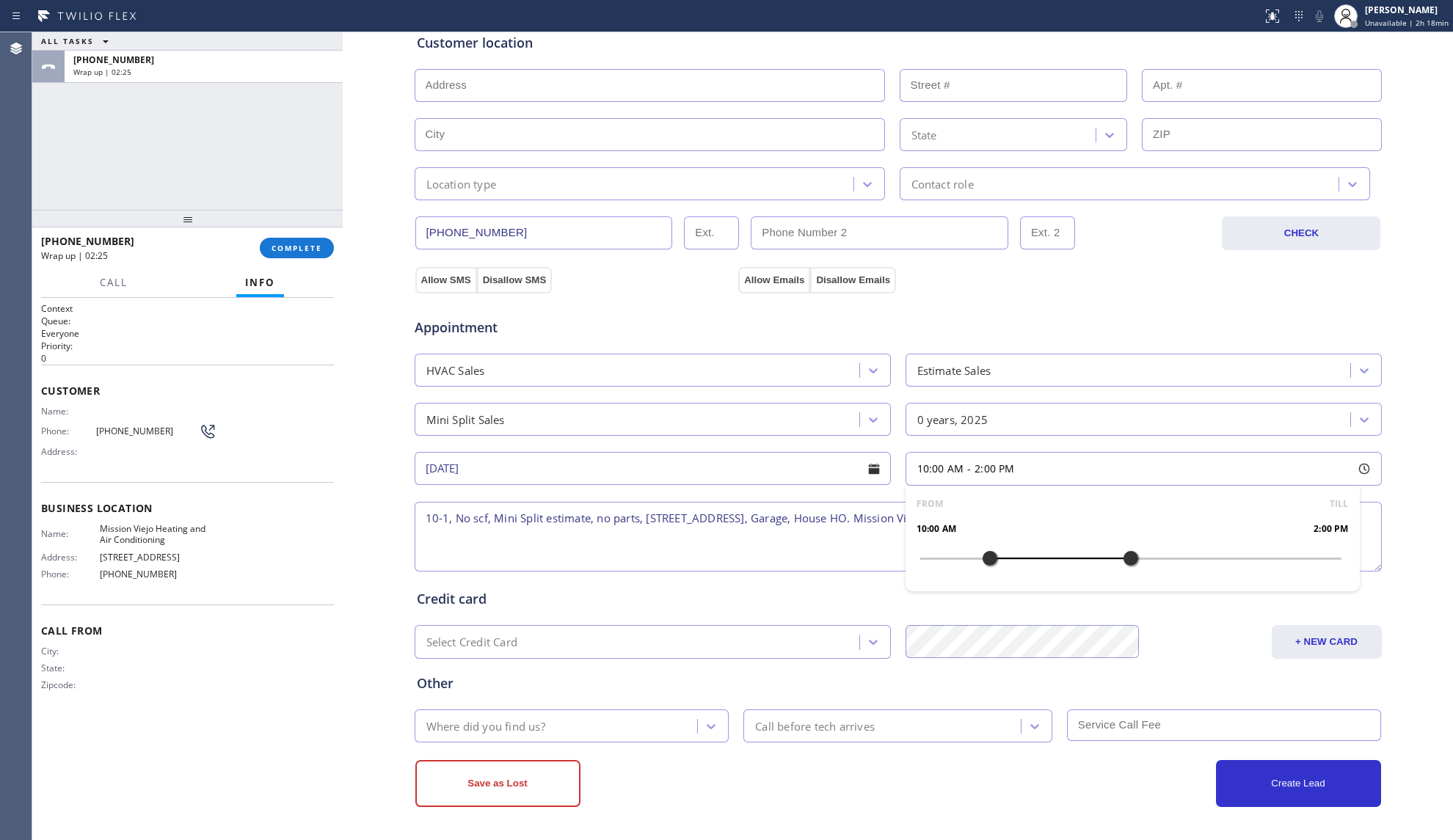
drag, startPoint x: 1086, startPoint y: 557, endPoint x: 1119, endPoint y: 549, distance: 34.0
click at [1122, 549] on div at bounding box center [1131, 558] width 17 height 31
click at [439, 521] on textarea "10-1, No scf, Mini Split estimate, no parts, [STREET_ADDRESS], Garage, House HO…" at bounding box center [898, 537] width 967 height 69
type textarea "10-2, No scf, Mini Split estimate, no parts, [STREET_ADDRESS], Garage, House HO…"
click at [513, 722] on div "Where did you find us?" at bounding box center [486, 726] width 119 height 17
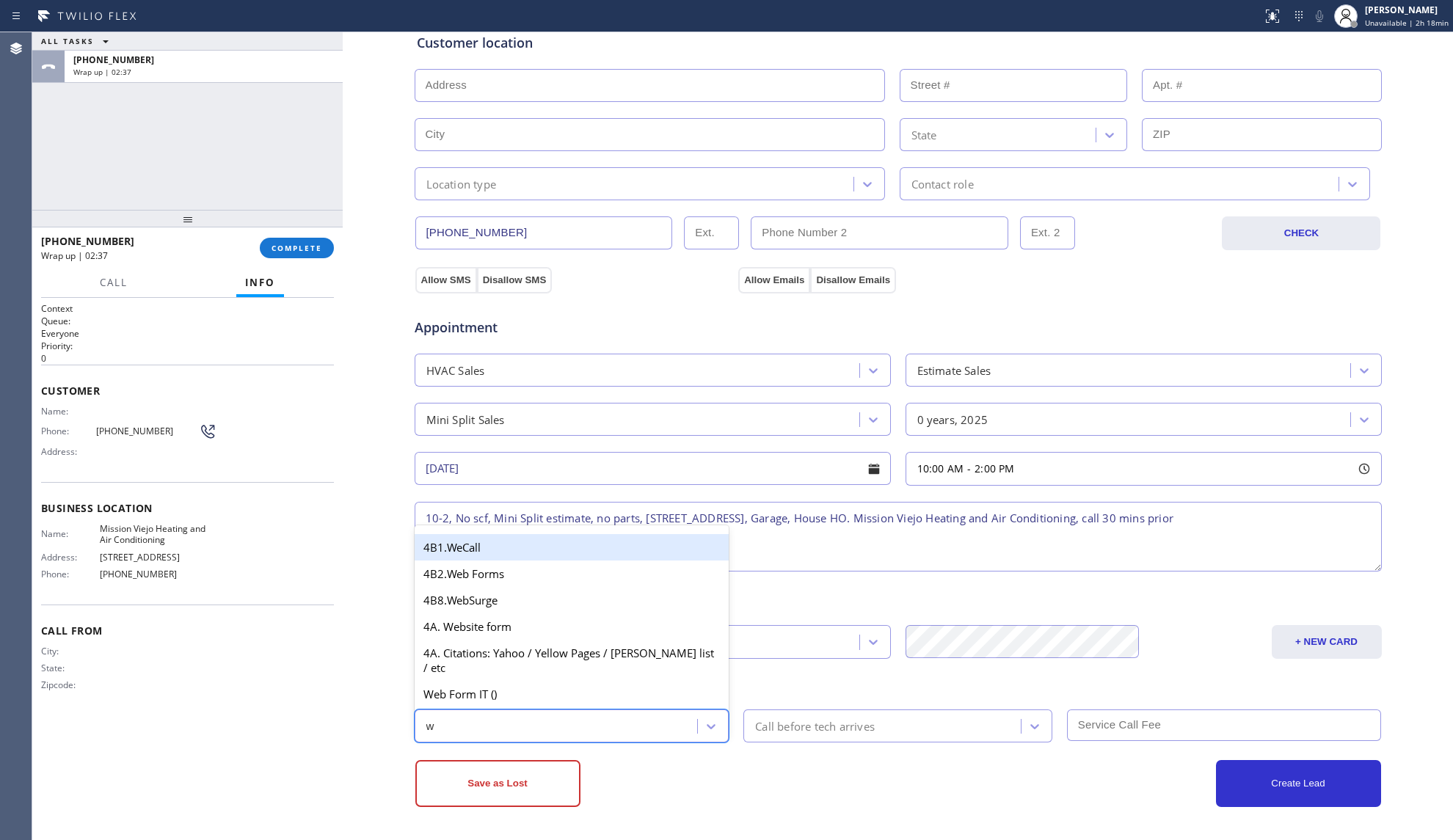
type input "we"
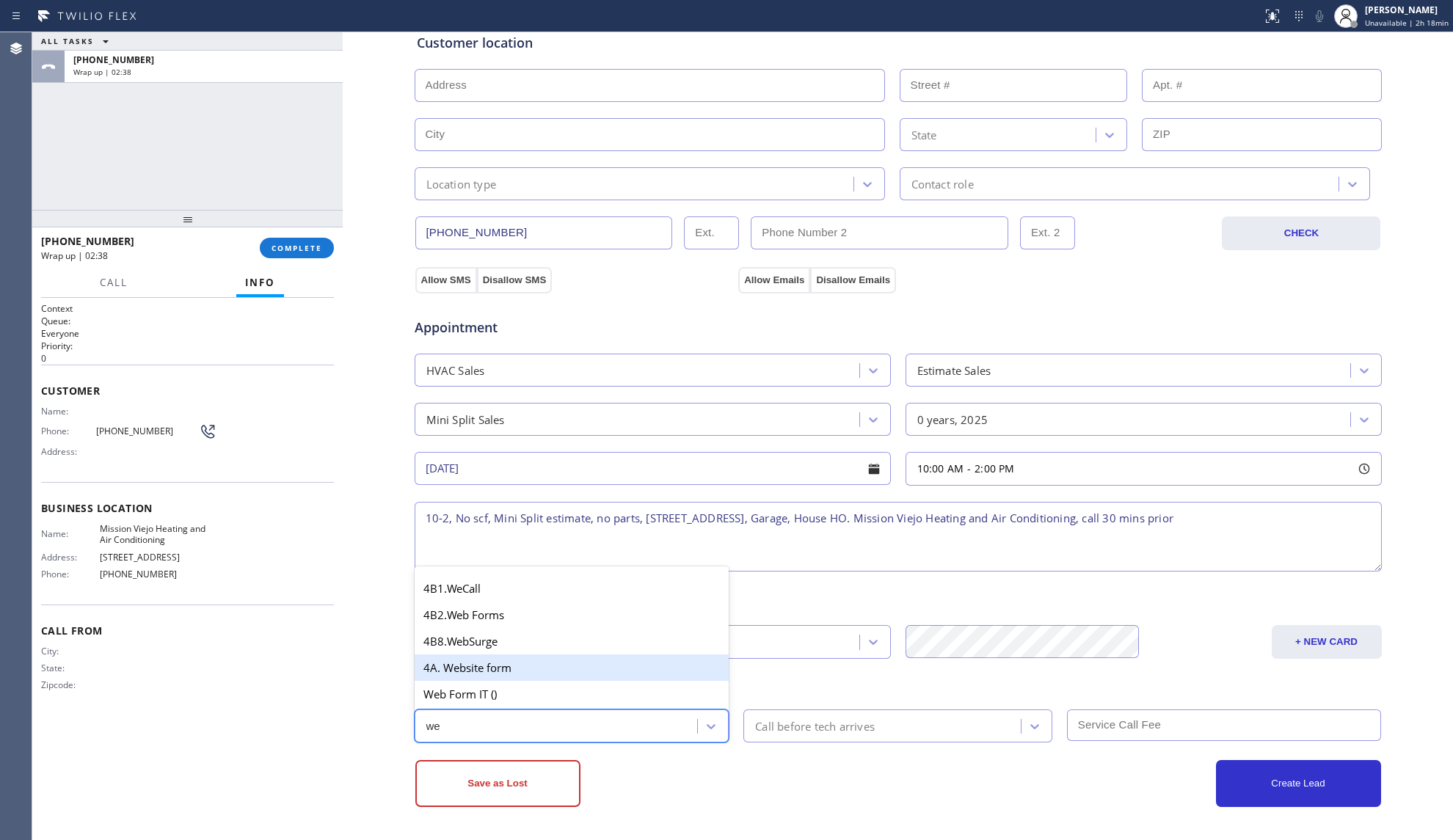
click at [473, 669] on div "4A. Website form" at bounding box center [572, 667] width 315 height 26
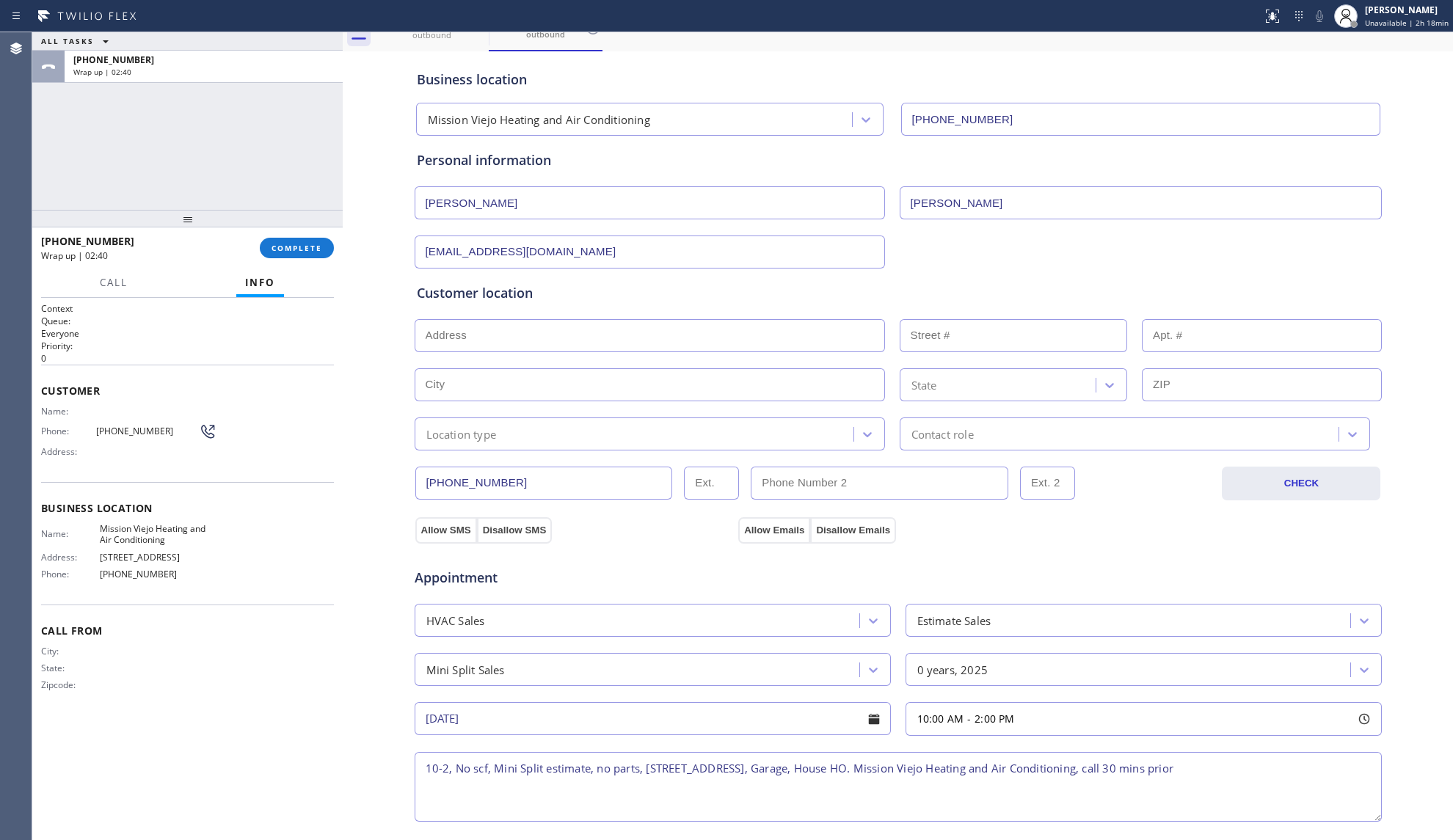
scroll to position [0, 0]
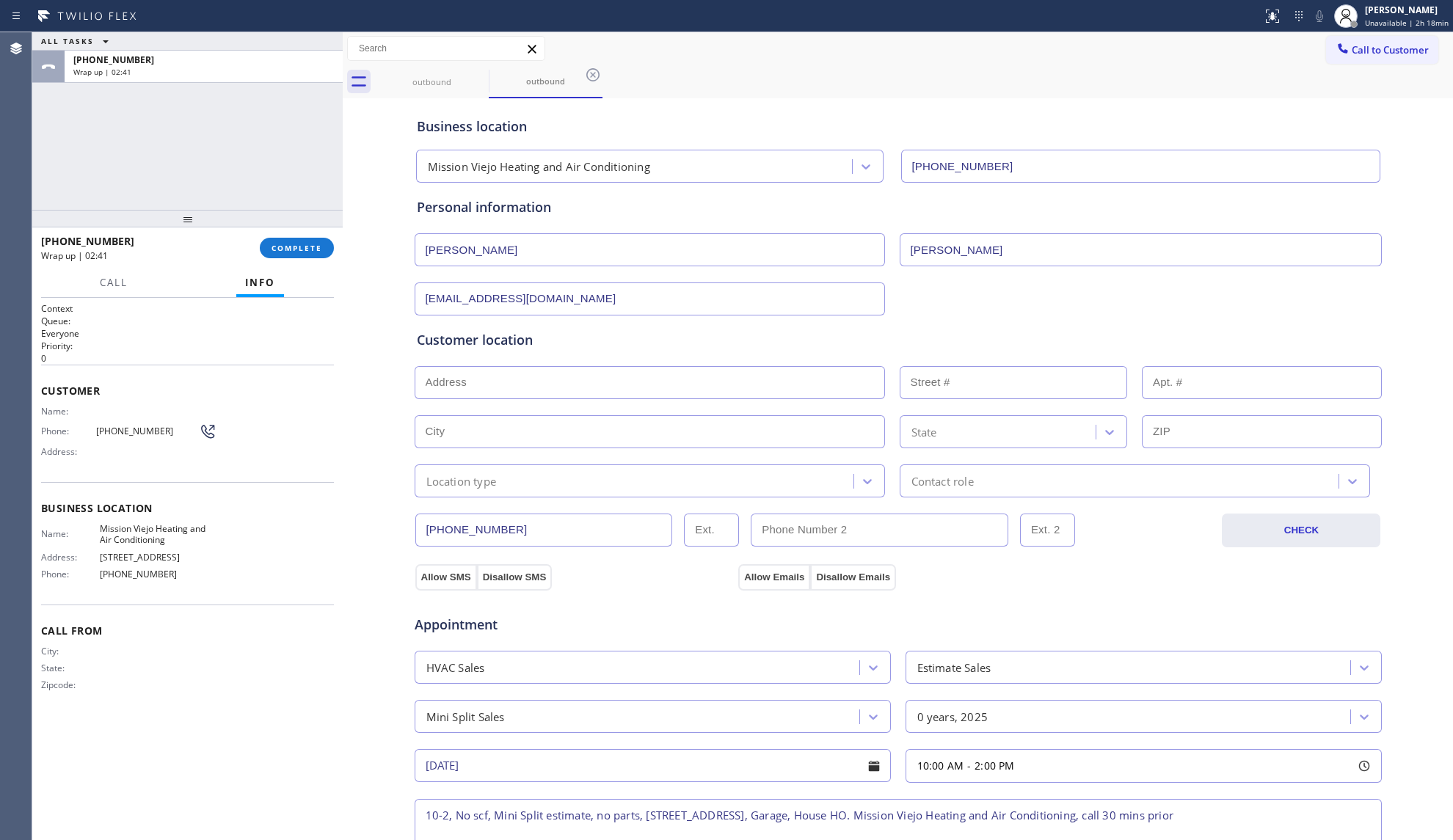
click at [1022, 304] on div "[EMAIL_ADDRESS][DOMAIN_NAME]" at bounding box center [898, 298] width 970 height 36
click at [661, 380] on input "text" at bounding box center [650, 383] width 471 height 33
paste input "[STREET_ADDRESS]"
type input "26121 Malaga Ln"
type input "26121"
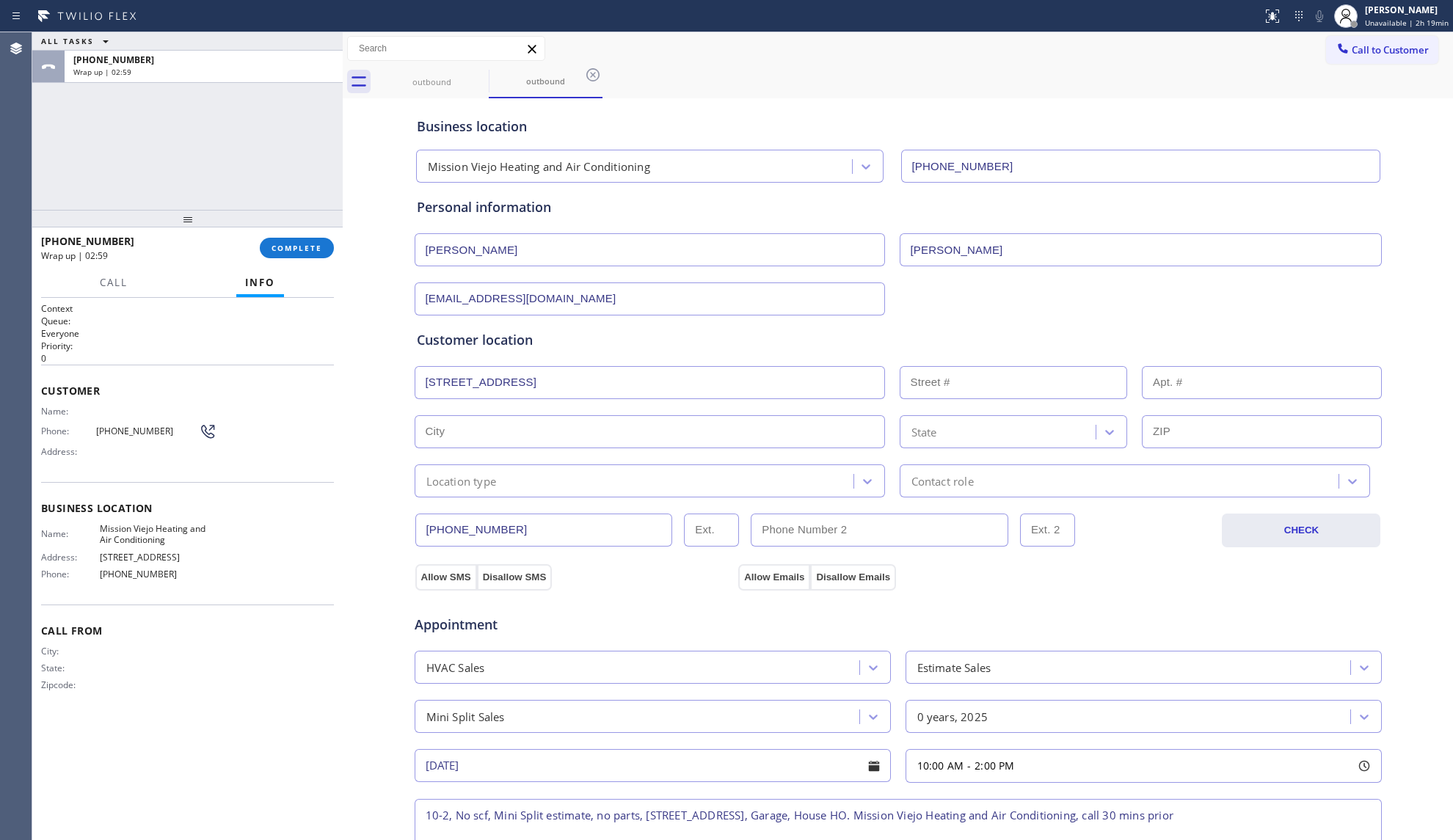
type input "[GEOGRAPHIC_DATA]"
type input "92692"
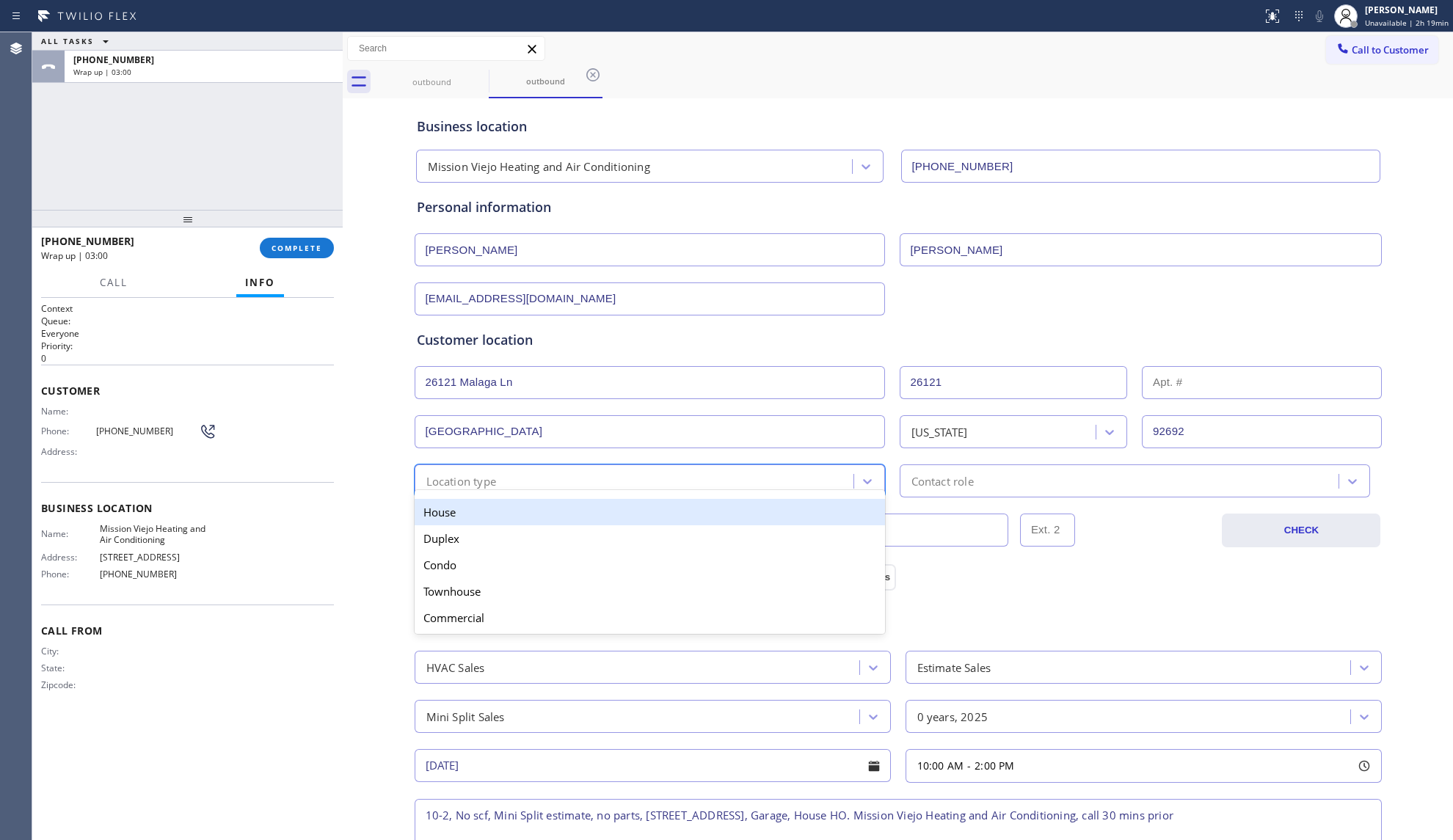
click at [570, 478] on div "Location type" at bounding box center [636, 481] width 434 height 26
click at [533, 529] on div "Duplex" at bounding box center [650, 538] width 471 height 26
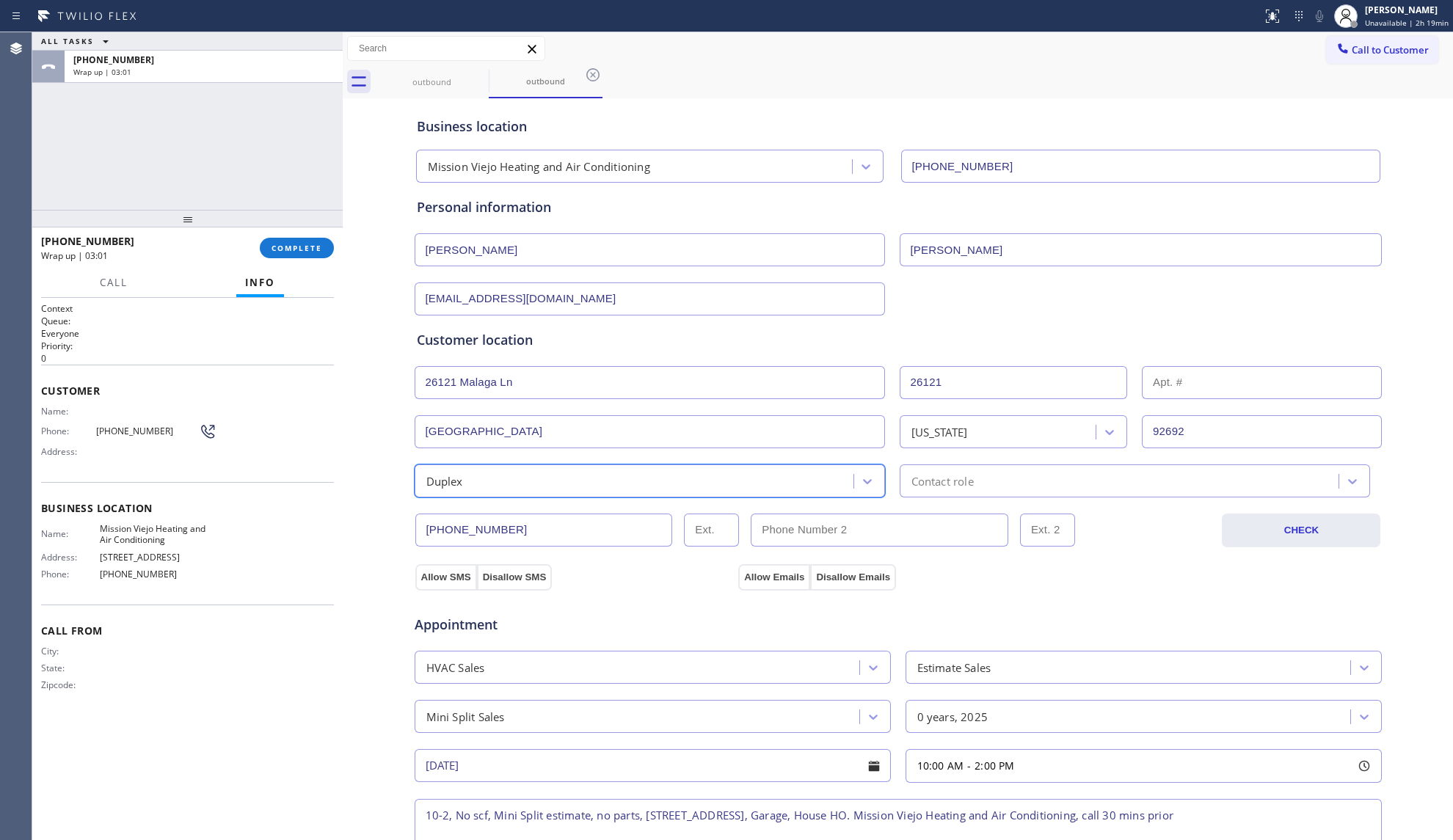
click at [532, 485] on div "Duplex" at bounding box center [636, 481] width 434 height 26
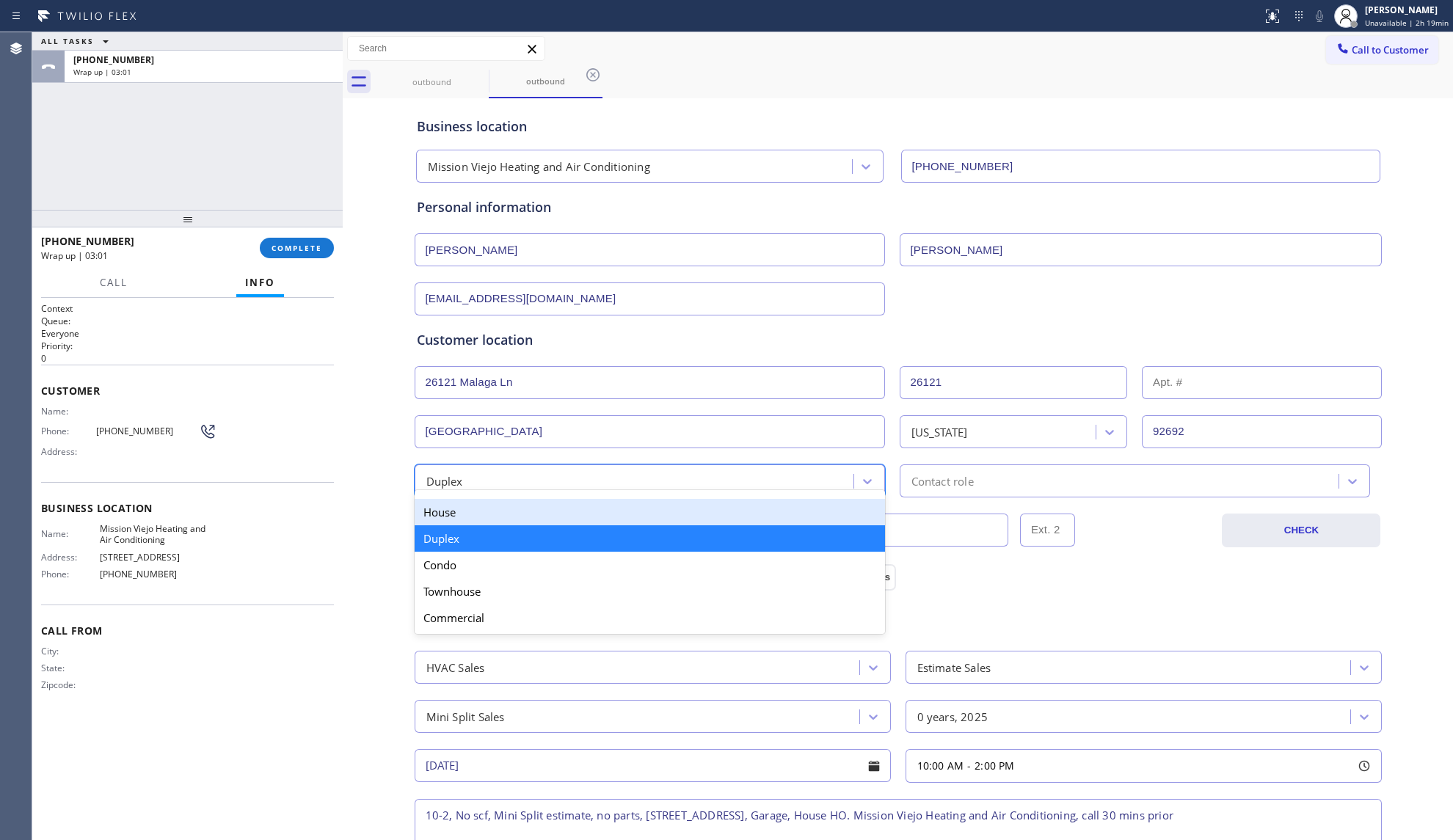
click at [537, 523] on div "House" at bounding box center [650, 512] width 471 height 26
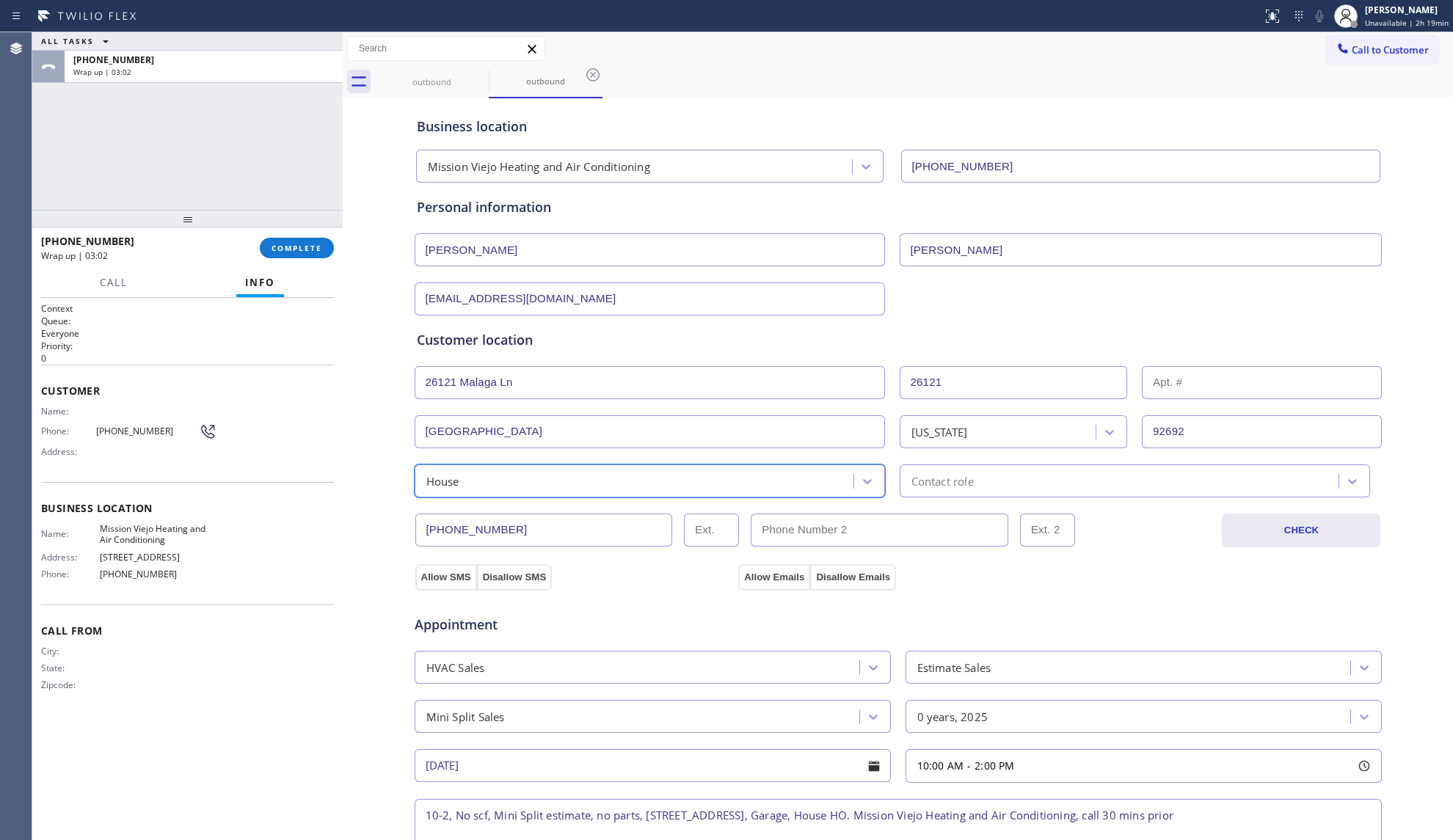
click at [916, 487] on div "Contact role" at bounding box center [942, 480] width 62 height 17
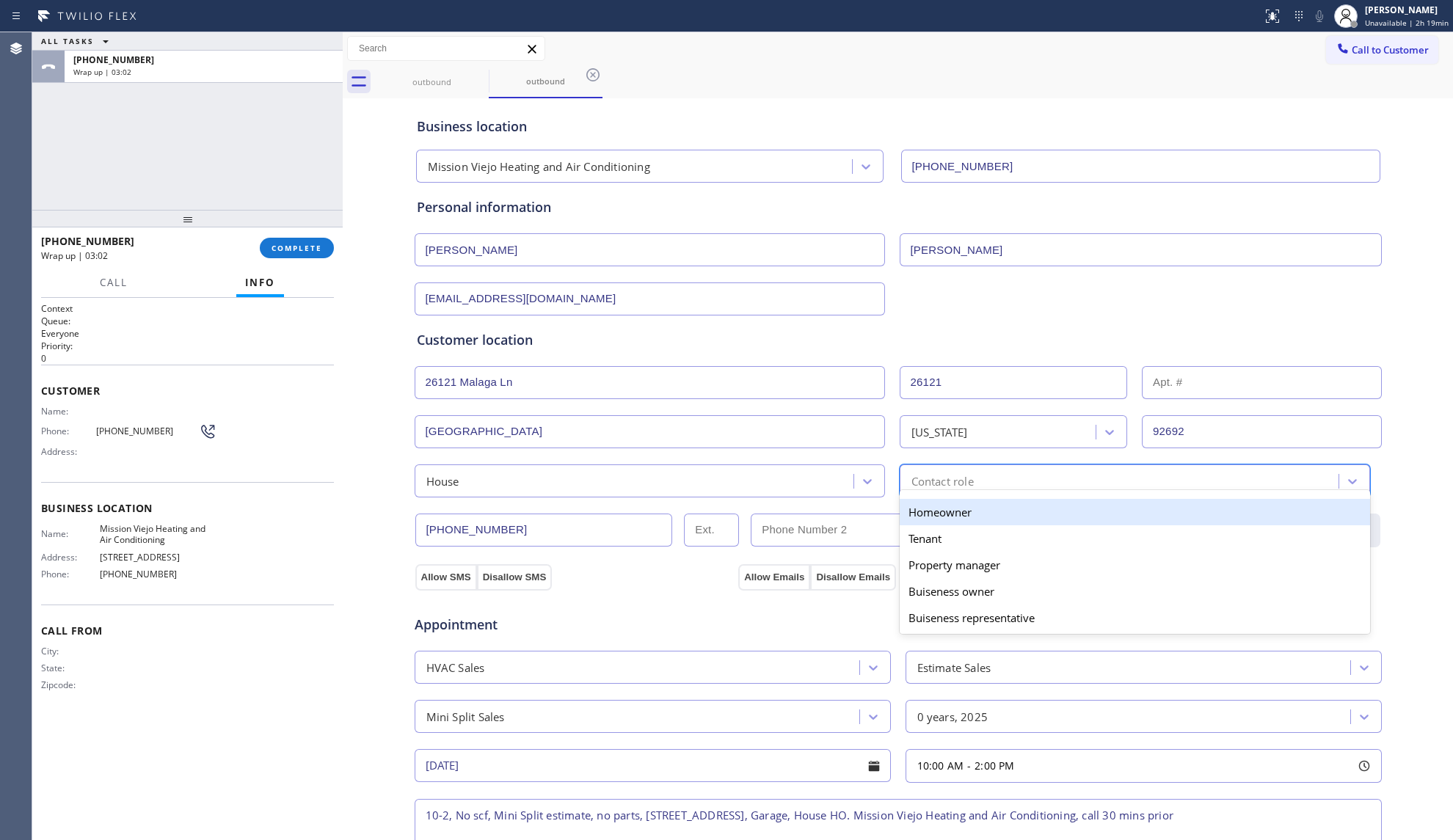
click at [943, 512] on div "Homeowner" at bounding box center [1135, 512] width 471 height 26
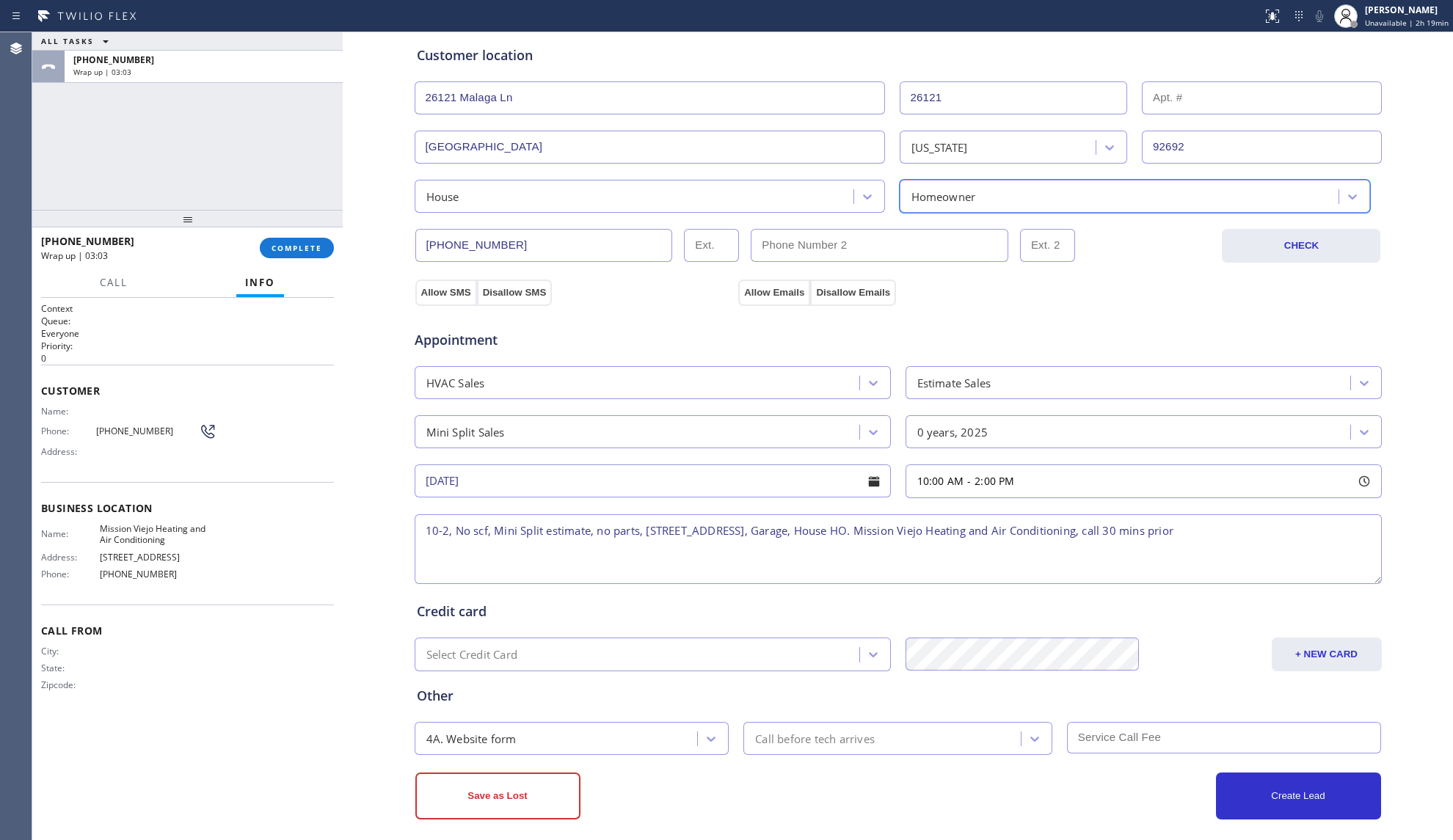
scroll to position [301, 0]
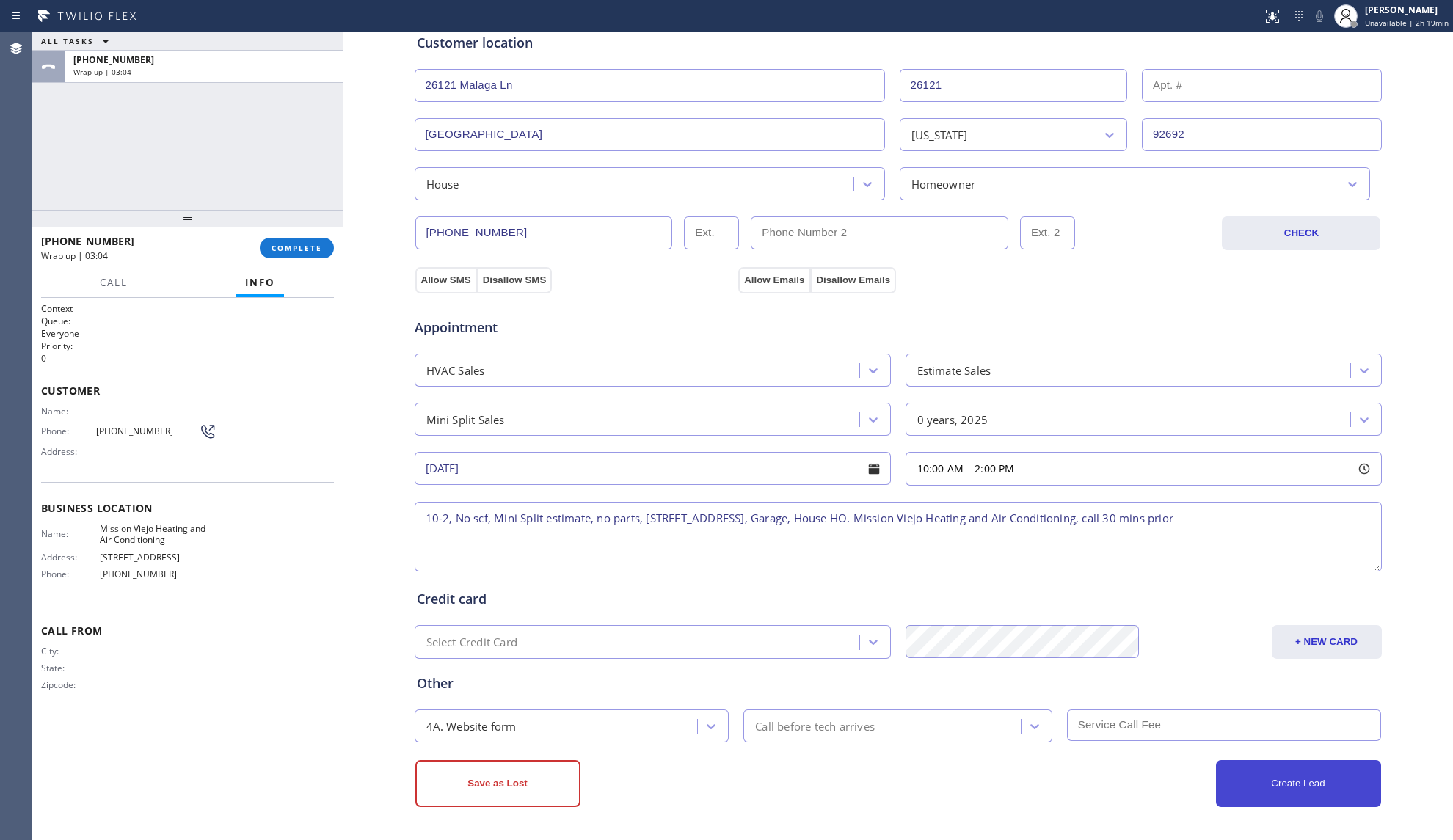
click at [1293, 774] on button "Create Lead" at bounding box center [1298, 783] width 165 height 47
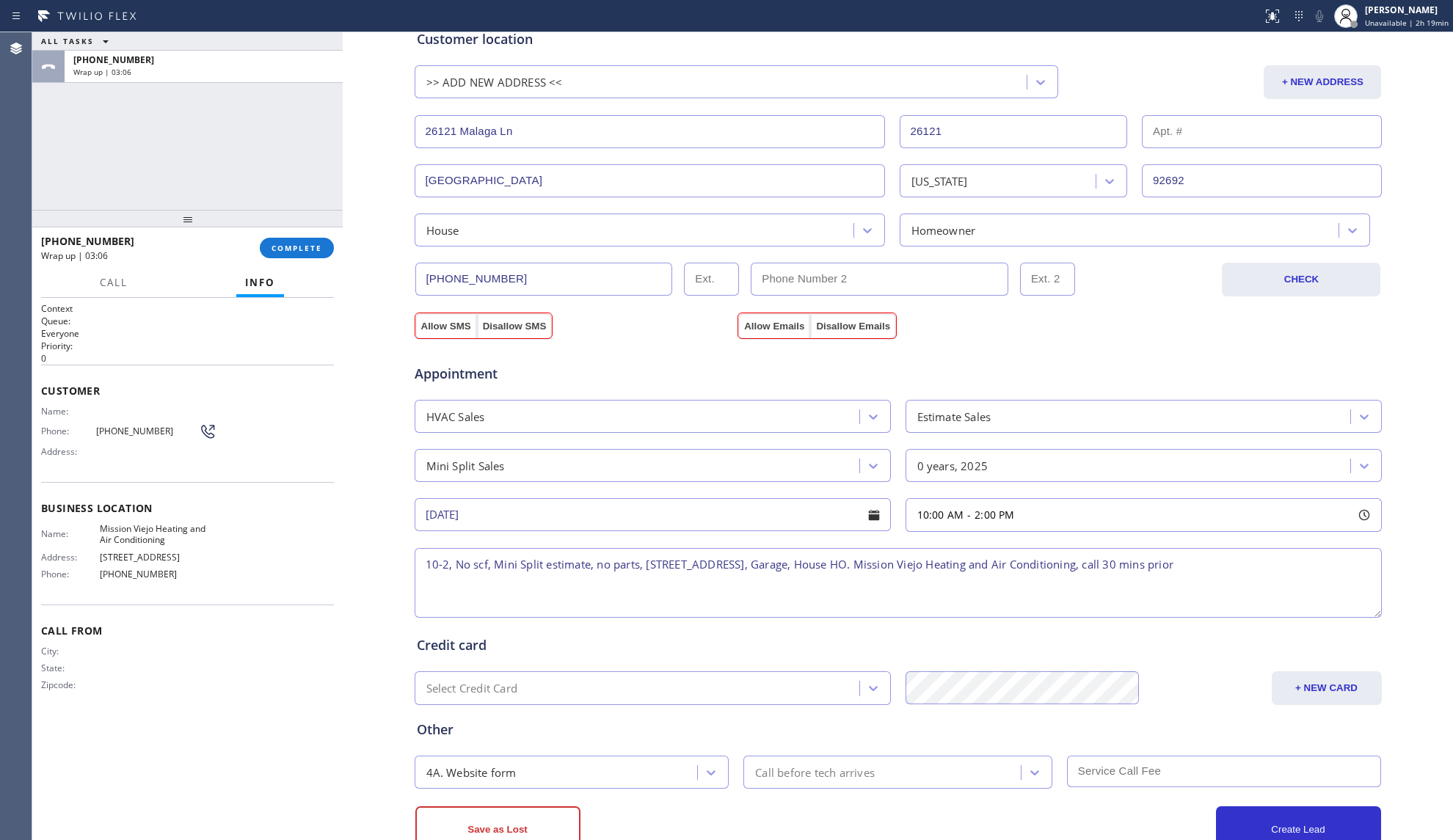
click at [441, 342] on div "Appointment HVAC Sales Estimate Sales Mini Split Sales 0 years, 2025 [DATE] 10:…" at bounding box center [898, 479] width 968 height 282
click at [431, 321] on button "Allow SMS" at bounding box center [446, 326] width 62 height 26
drag, startPoint x: 754, startPoint y: 321, endPoint x: 775, endPoint y: 350, distance: 35.8
click at [755, 321] on button "Allow Emails" at bounding box center [774, 326] width 72 height 26
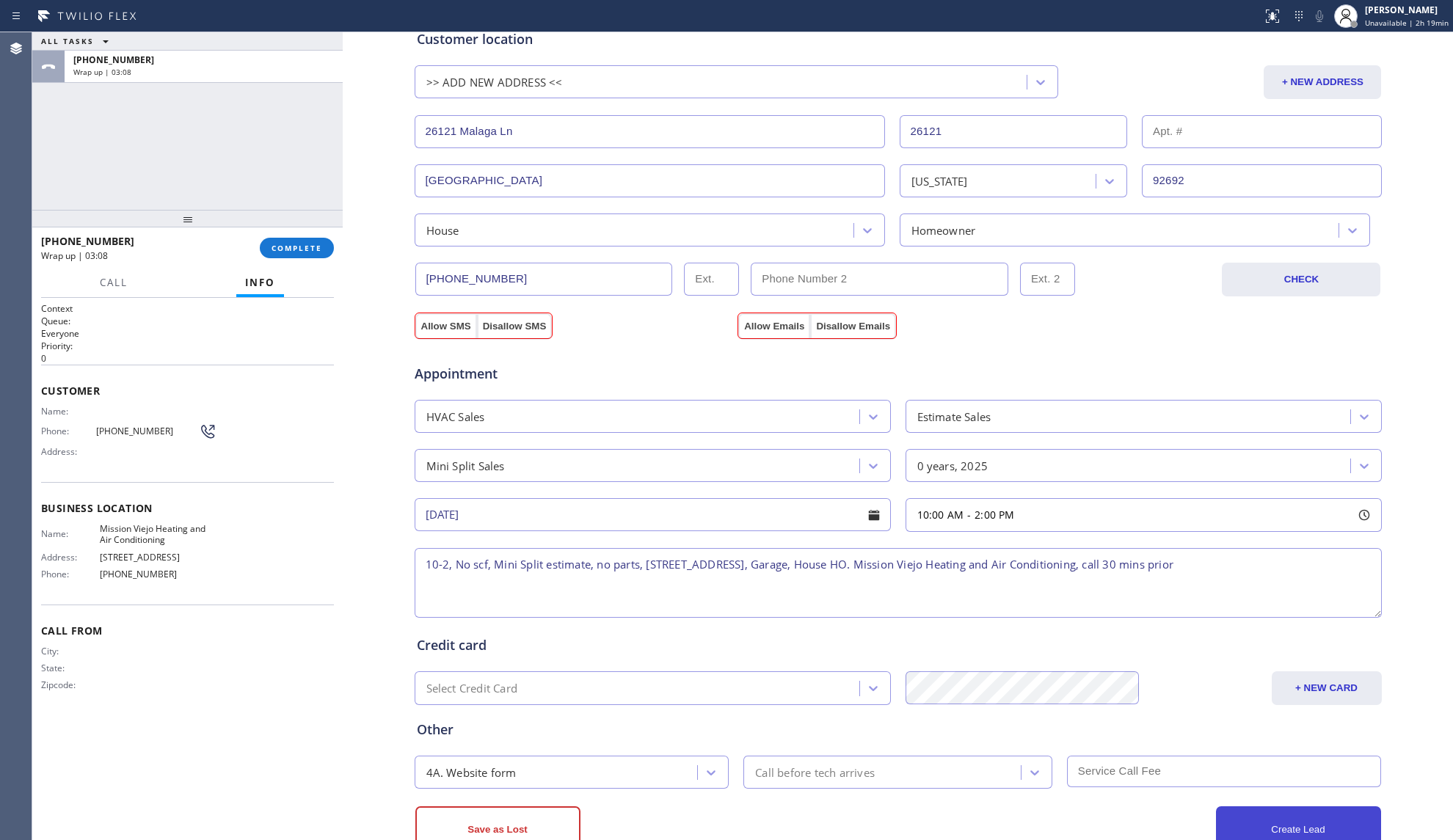
click at [1277, 834] on button "Create Lead" at bounding box center [1298, 829] width 165 height 47
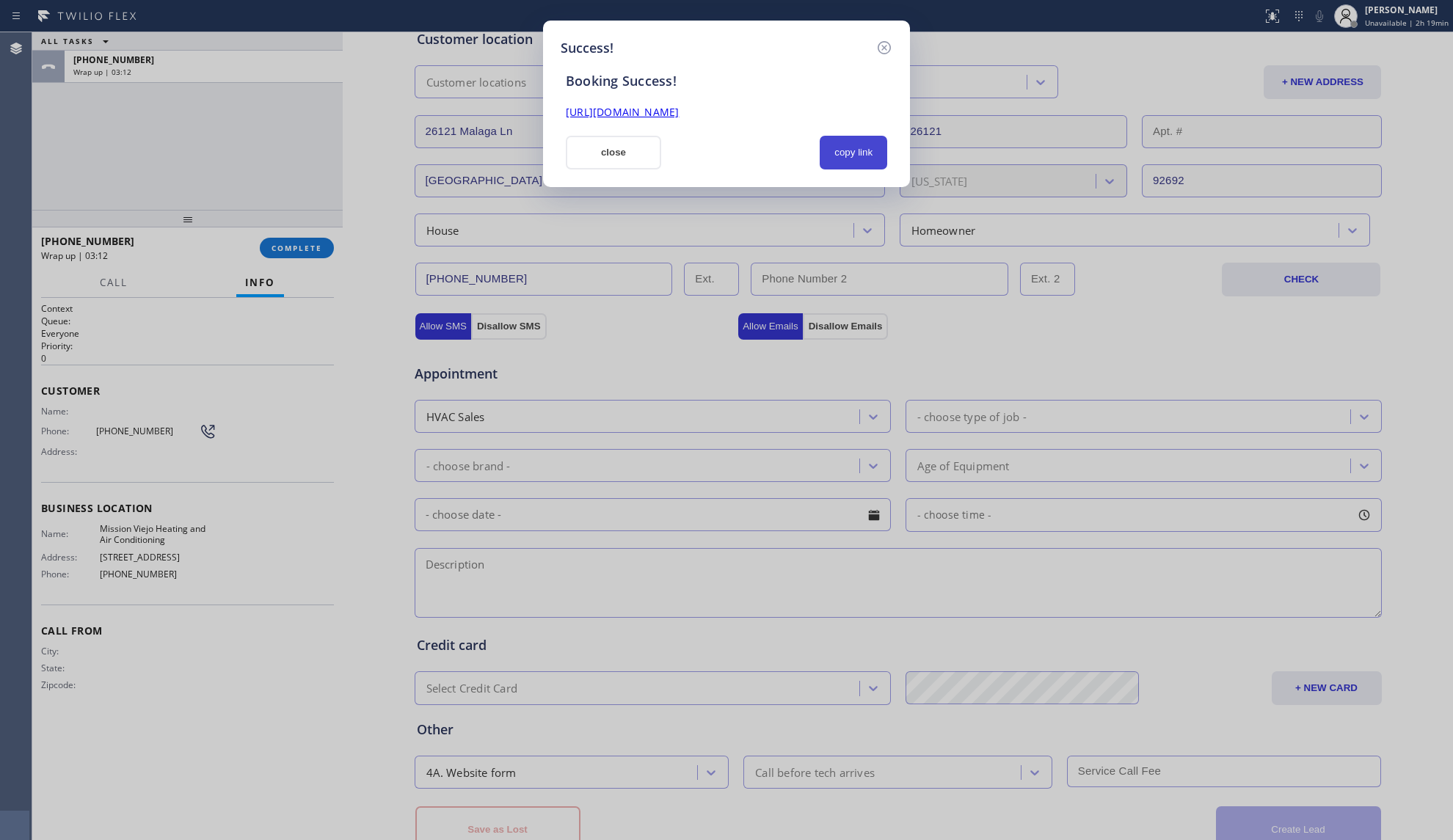
click at [848, 139] on button "copy link" at bounding box center [853, 152] width 67 height 34
click at [626, 147] on button "close" at bounding box center [613, 152] width 96 height 34
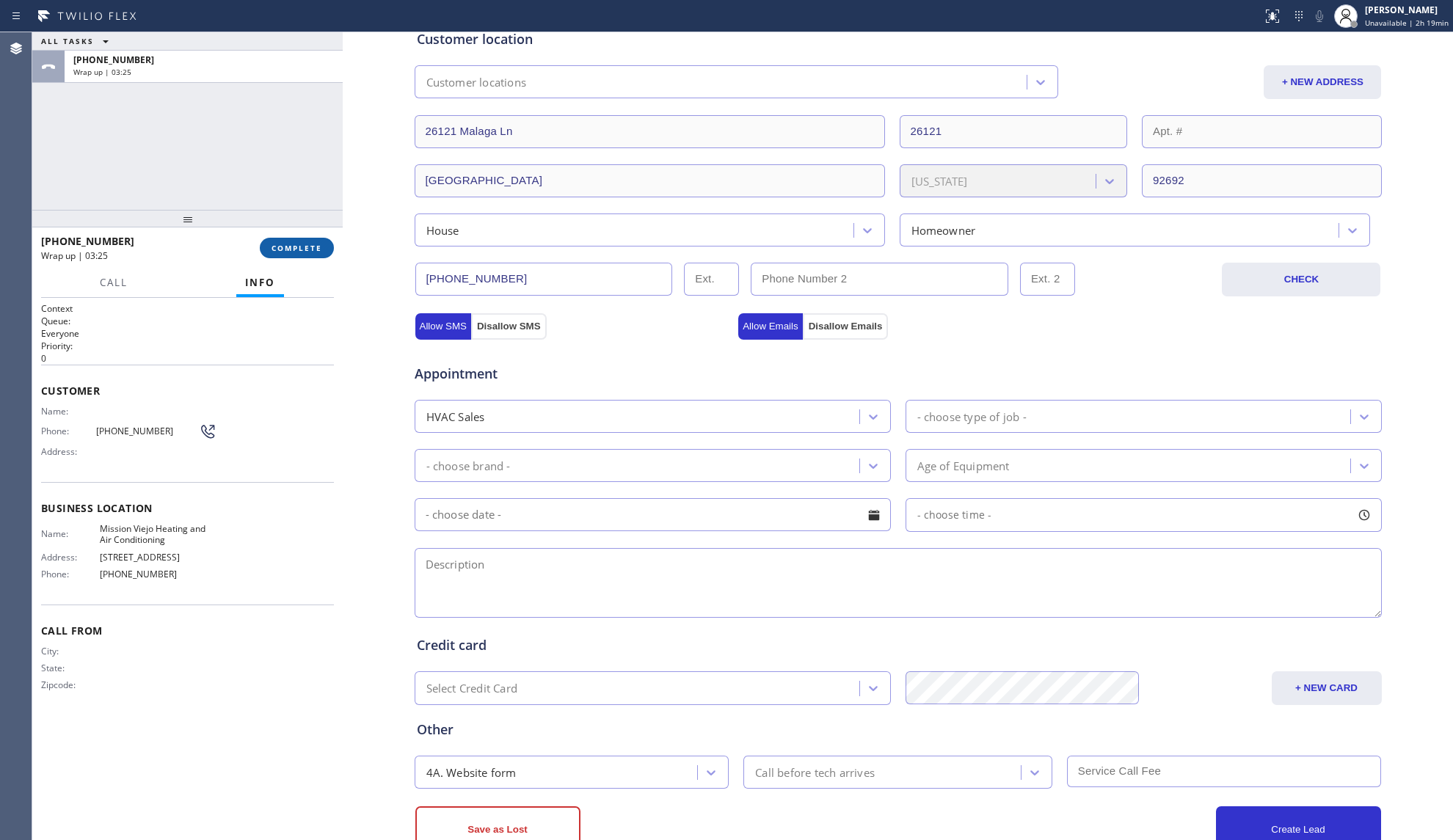
click at [297, 257] on button "COMPLETE" at bounding box center [297, 248] width 74 height 21
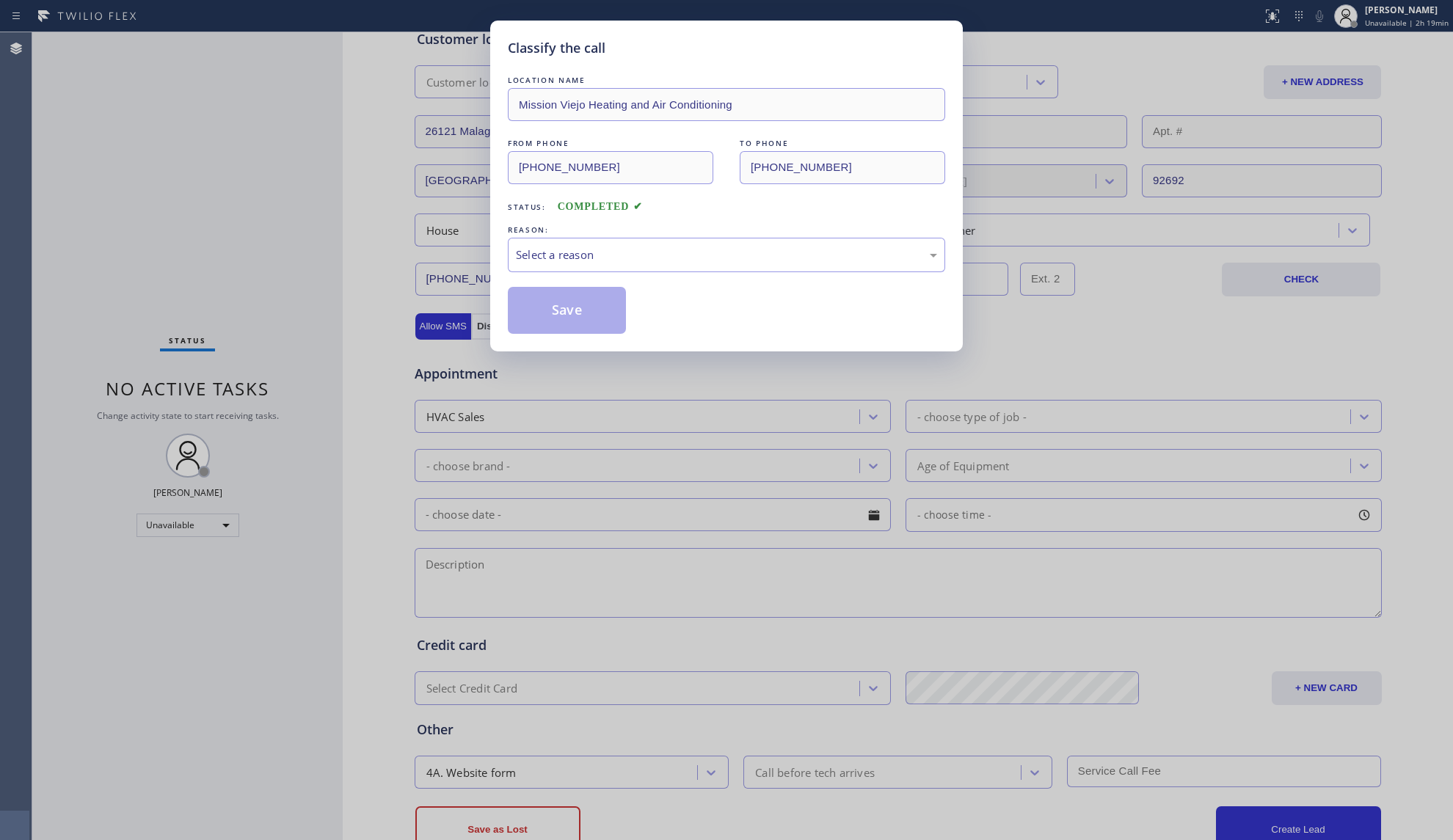
click at [708, 215] on div "Status: COMPLETED" at bounding box center [726, 203] width 437 height 24
click at [693, 251] on div "Select a reason" at bounding box center [726, 254] width 421 height 17
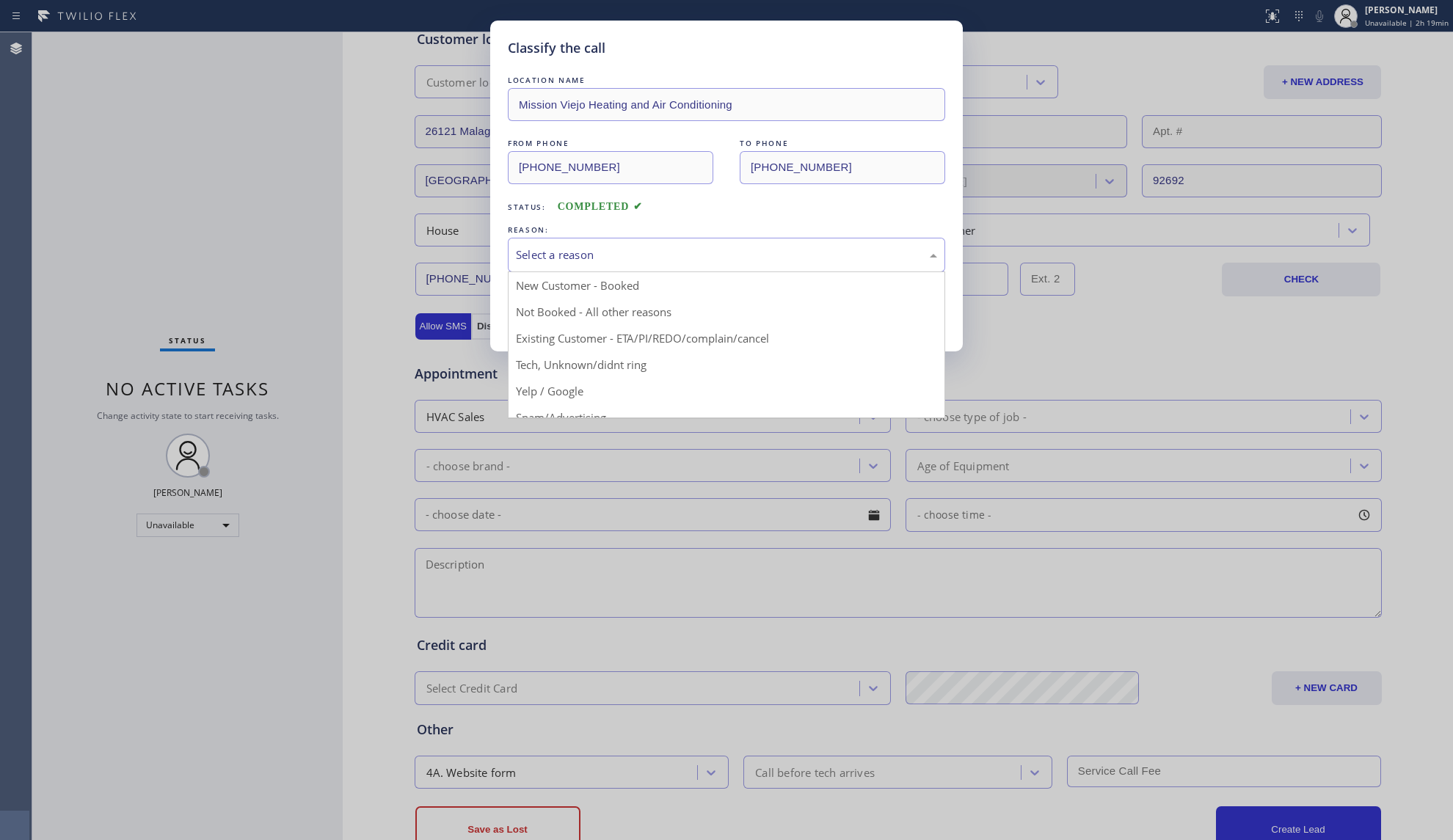
drag, startPoint x: 616, startPoint y: 283, endPoint x: 591, endPoint y: 298, distance: 29.2
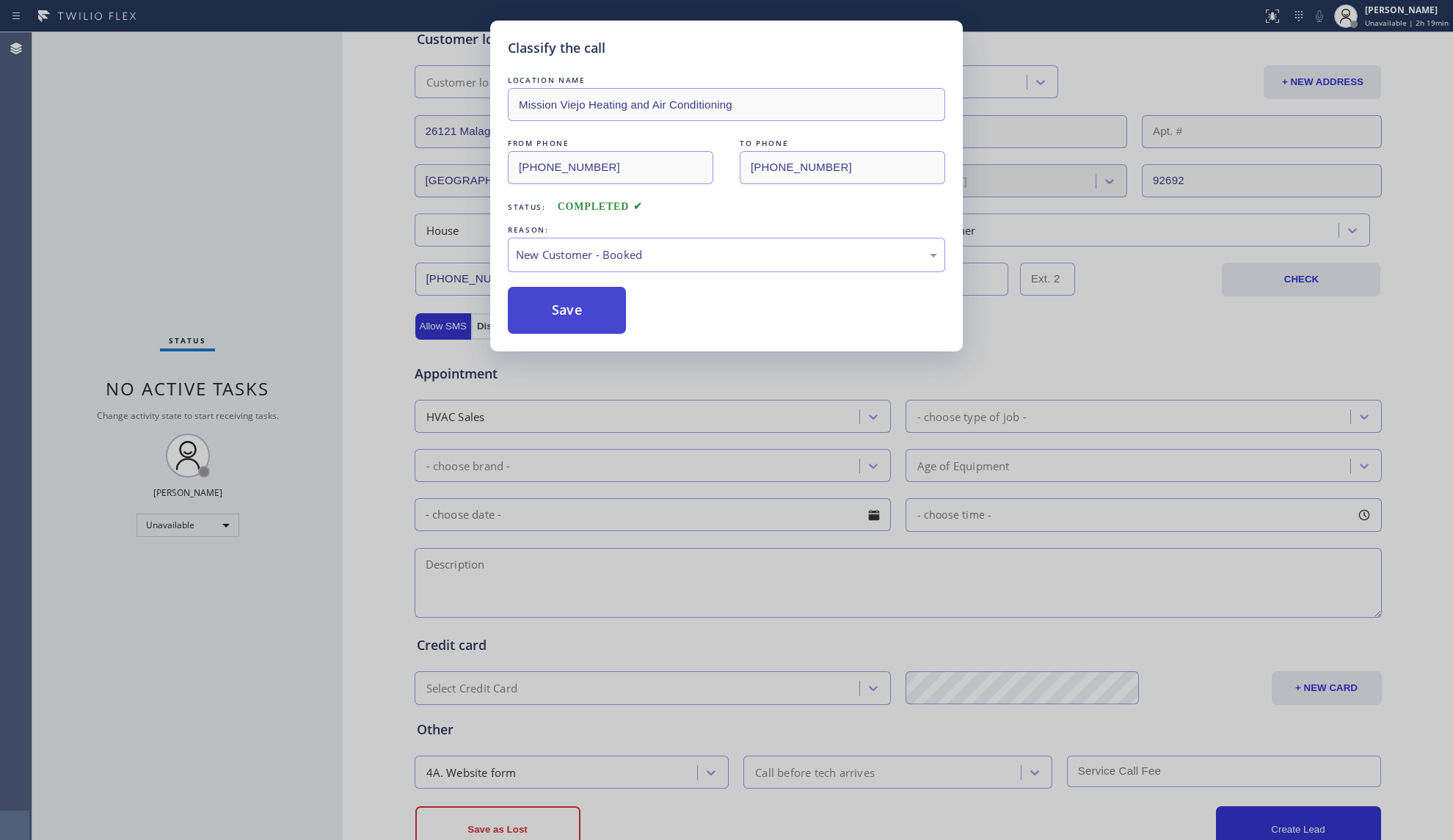
drag, startPoint x: 585, startPoint y: 302, endPoint x: 778, endPoint y: 347, distance: 198.2
click at [585, 302] on button "Save" at bounding box center [567, 309] width 118 height 47
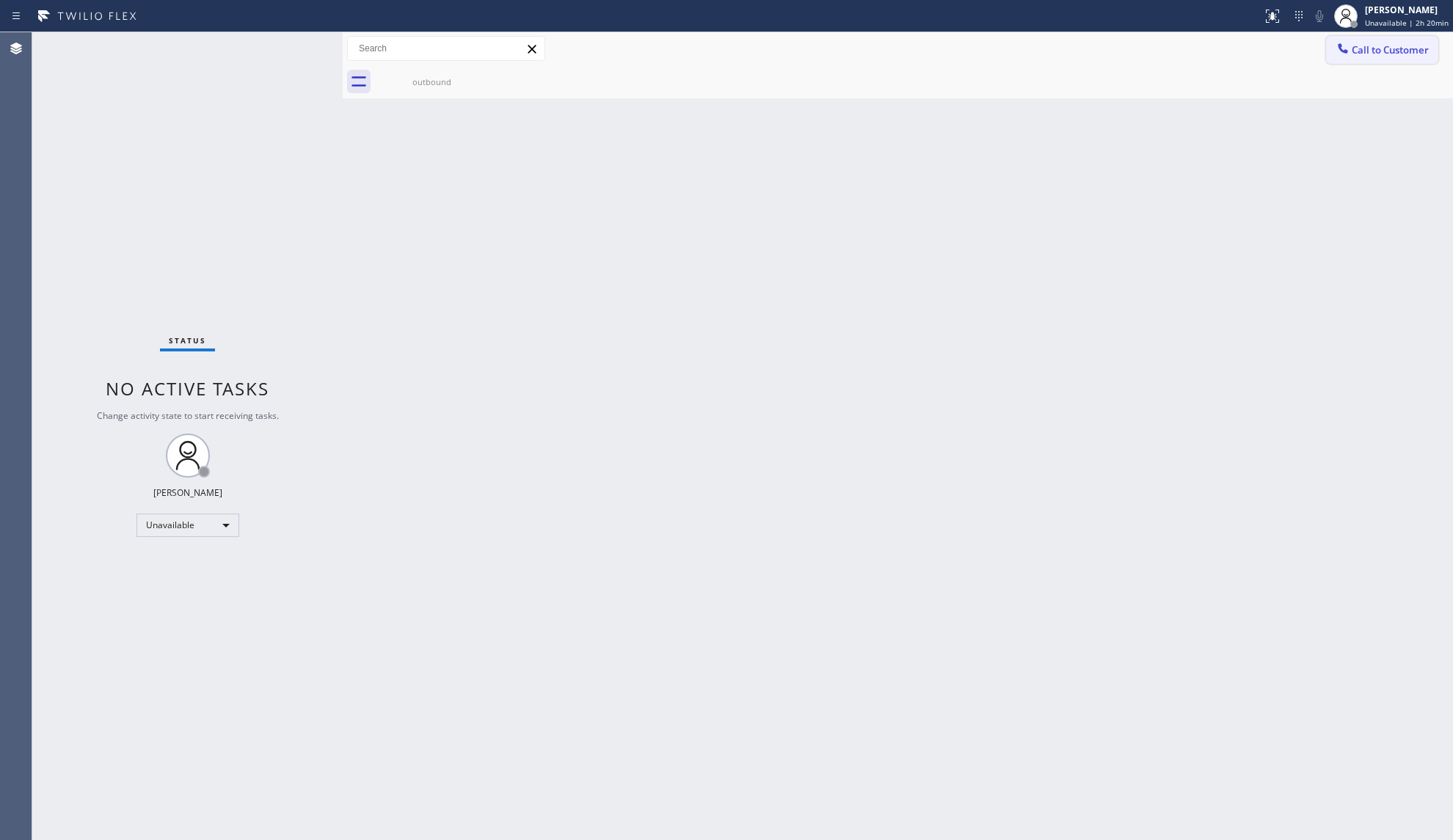
click at [1378, 44] on span "Call to Customer" at bounding box center [1390, 50] width 77 height 13
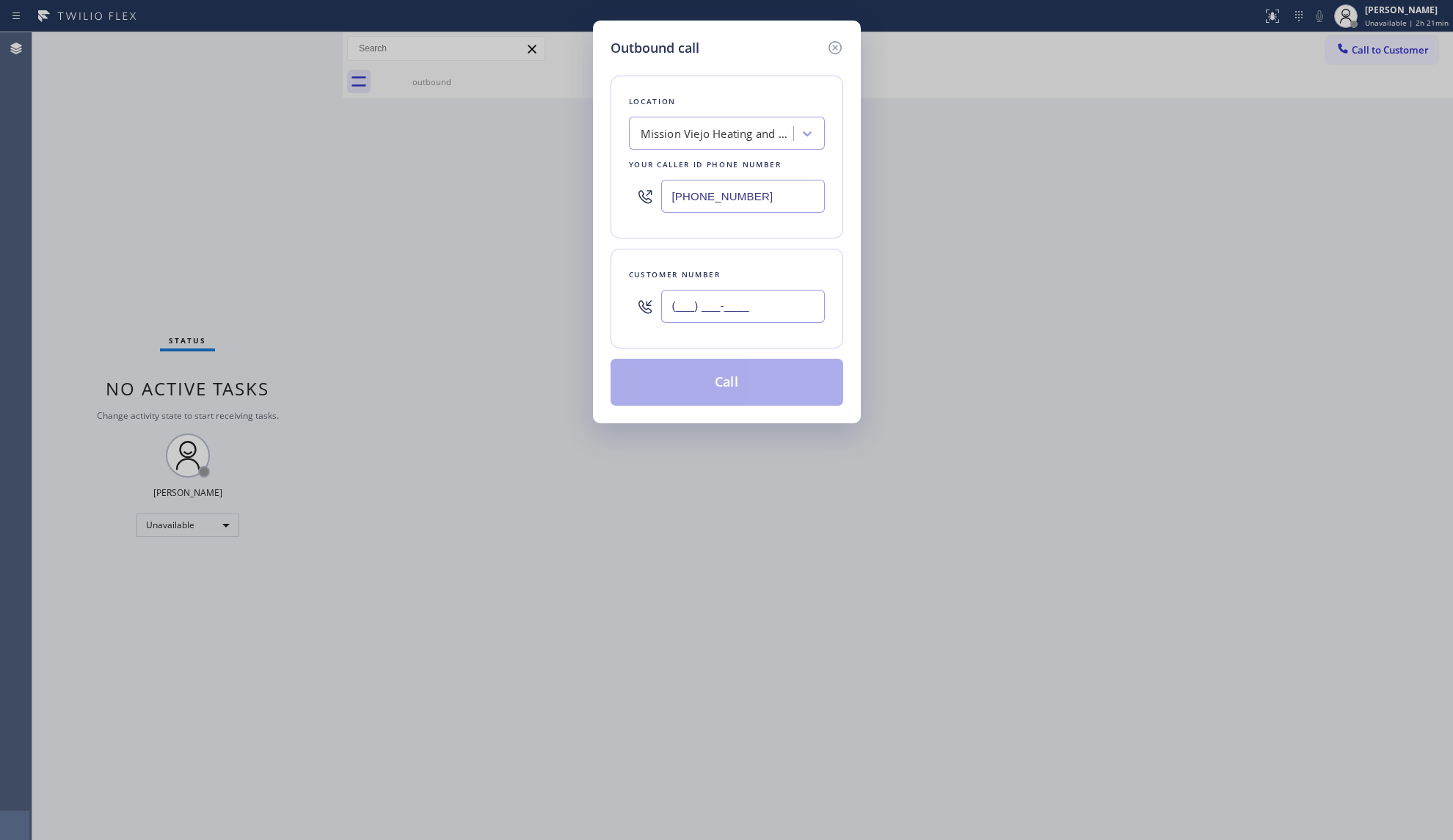
drag, startPoint x: 755, startPoint y: 309, endPoint x: 629, endPoint y: 308, distance: 126.0
click at [629, 309] on div "(___) ___-____" at bounding box center [726, 306] width 196 height 47
paste input "949) 813-5432"
type input "[PHONE_NUMBER]"
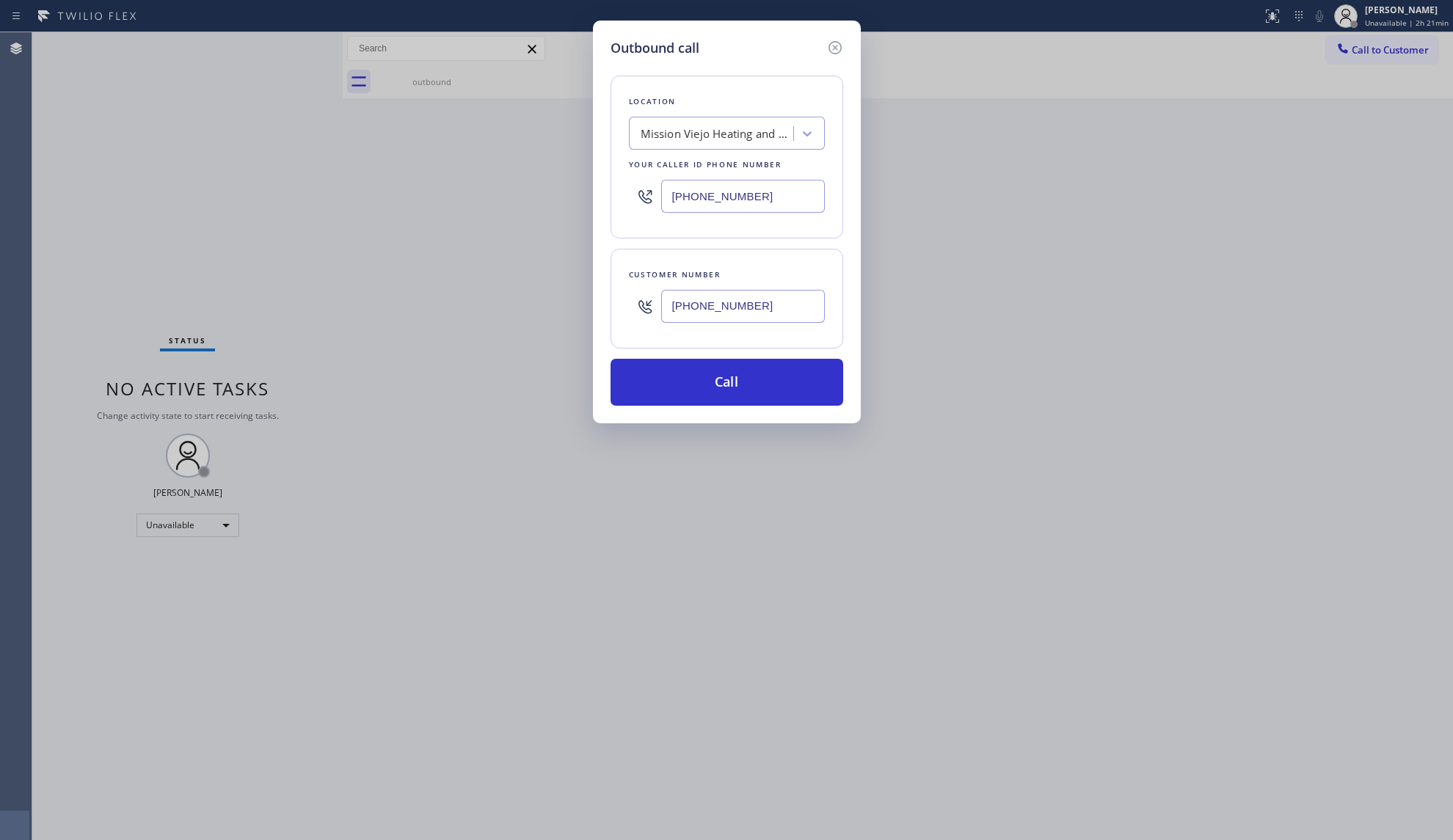
drag, startPoint x: 779, startPoint y: 193, endPoint x: 636, endPoint y: 189, distance: 143.1
click at [640, 191] on div "[PHONE_NUMBER]" at bounding box center [726, 196] width 196 height 47
paste input "855) 904-2344"
type input "[PHONE_NUMBER]"
click at [718, 382] on button "Call" at bounding box center [726, 381] width 233 height 47
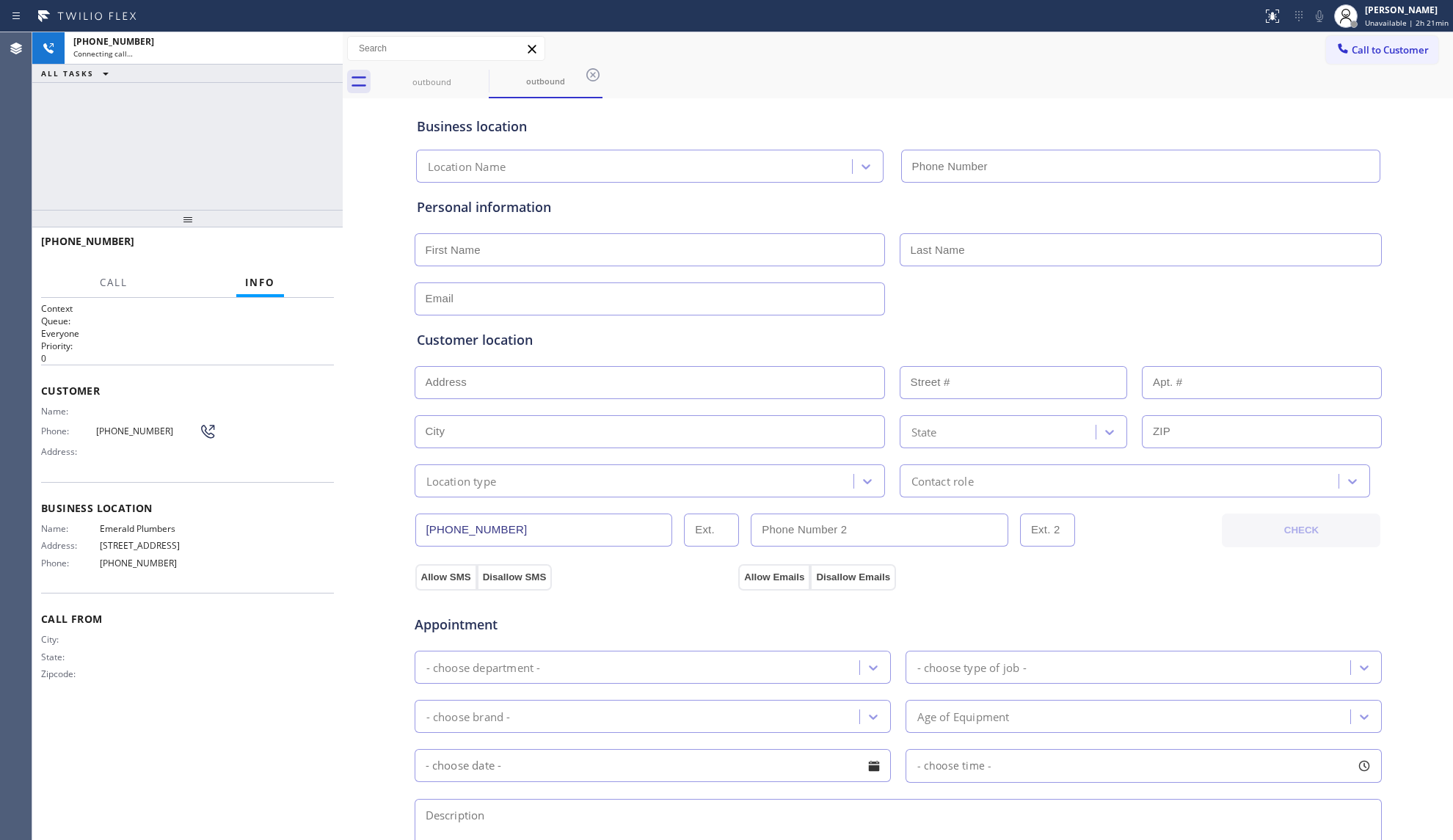
type input "[PHONE_NUMBER]"
click at [501, 262] on input "text" at bounding box center [650, 249] width 471 height 33
paste input "[PERSON_NAME]"
type input "[PERSON_NAME]"
drag, startPoint x: 556, startPoint y: 192, endPoint x: 565, endPoint y: 195, distance: 9.5
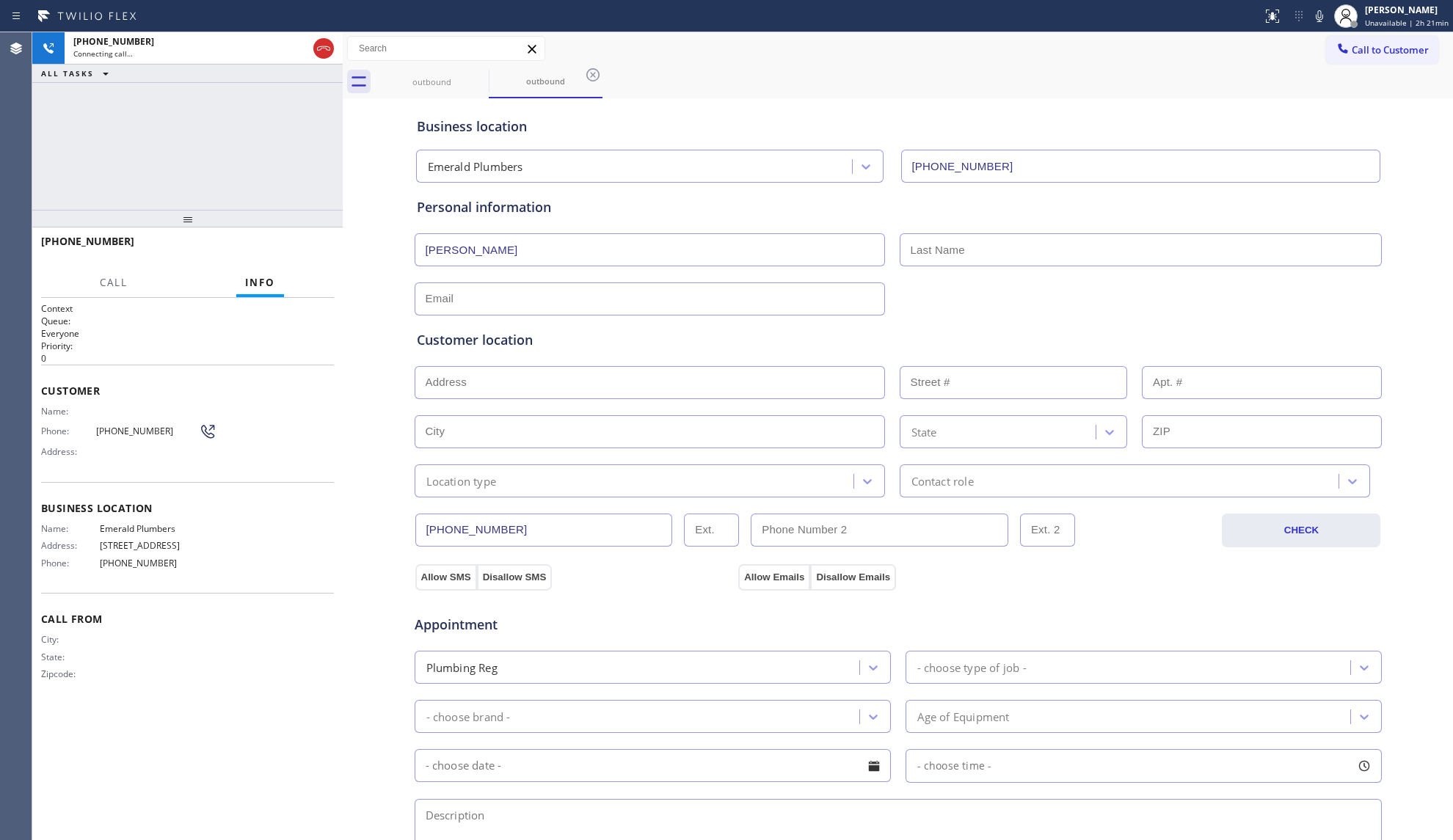
click at [558, 191] on div "Personal information [PERSON_NAME]" at bounding box center [898, 249] width 968 height 133
click at [1019, 296] on div at bounding box center [898, 298] width 970 height 36
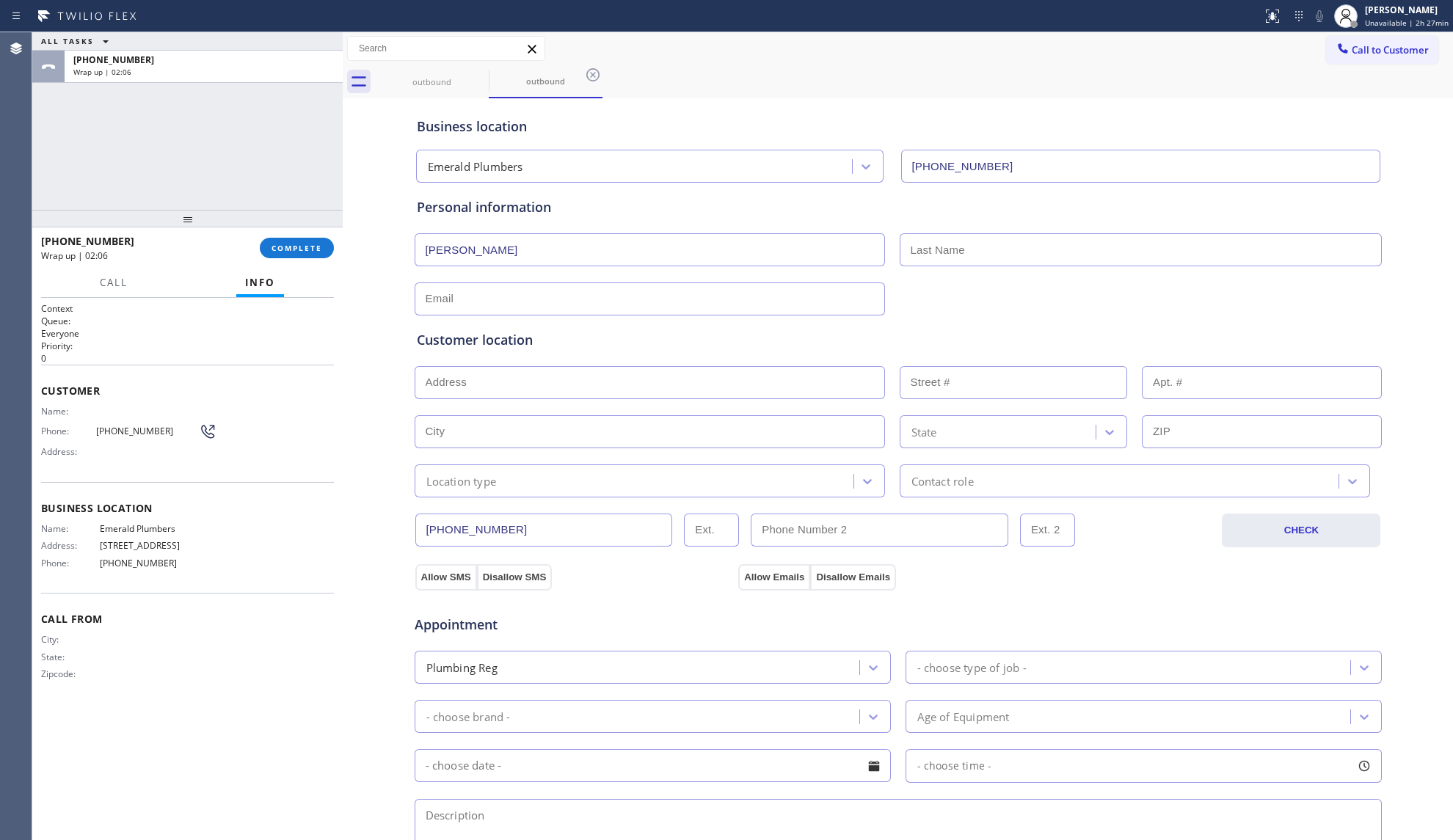
click at [1043, 253] on input "text" at bounding box center [1140, 249] width 482 height 33
paste input "Brown"
type input "Brown"
click at [1080, 276] on div "Personal information [PERSON_NAME]" at bounding box center [898, 257] width 963 height 118
click at [623, 286] on input "text" at bounding box center [650, 299] width 471 height 33
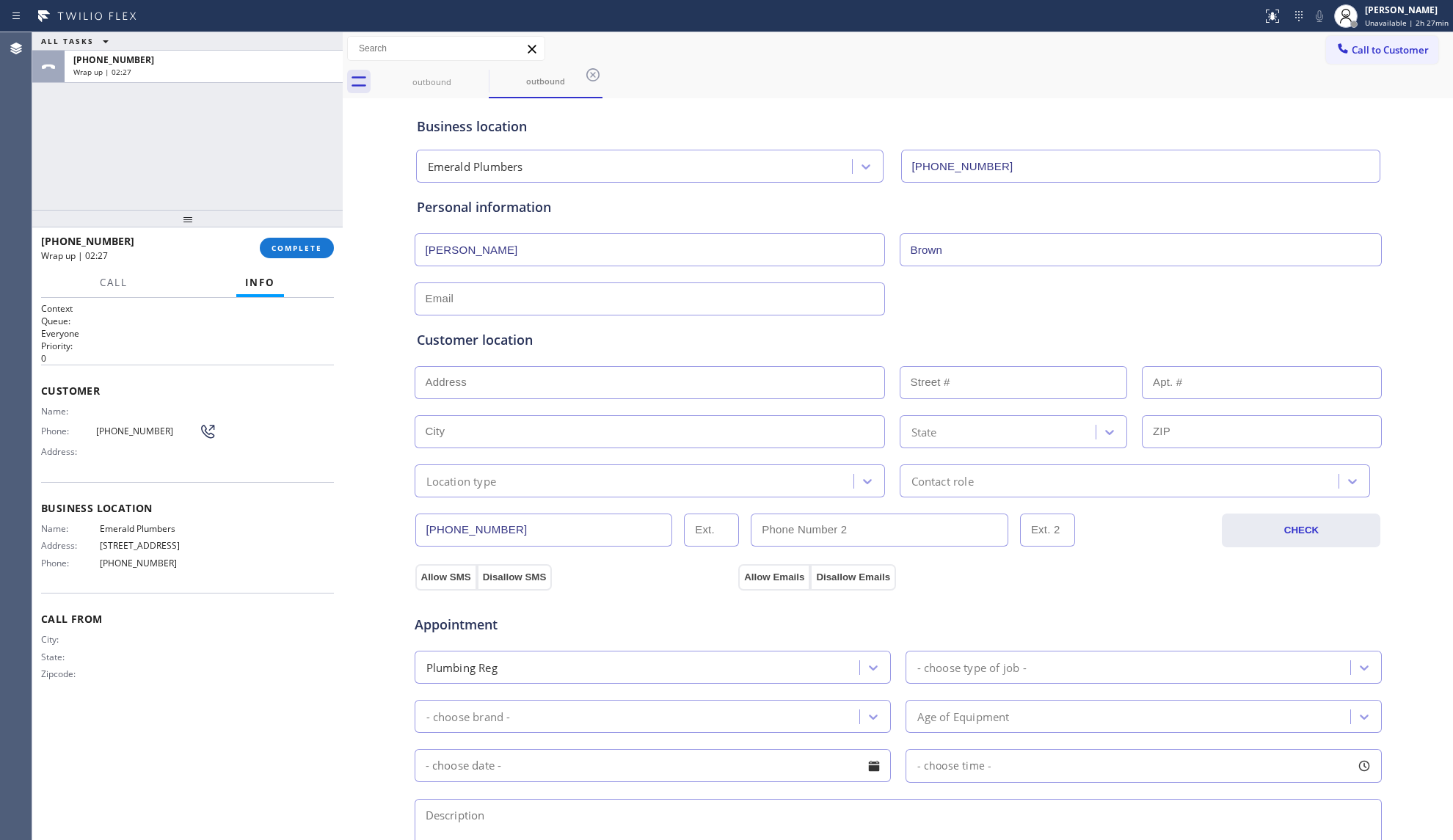
paste input "[PERSON_NAME][EMAIL_ADDRESS][DOMAIN_NAME]"
type input "[PERSON_NAME][EMAIL_ADDRESS][DOMAIN_NAME]"
click at [1042, 347] on div "Customer location" at bounding box center [898, 339] width 963 height 20
click at [527, 385] on input "text" at bounding box center [650, 383] width 471 height 33
paste input "[STREET_ADDRESS][PERSON_NAME]"
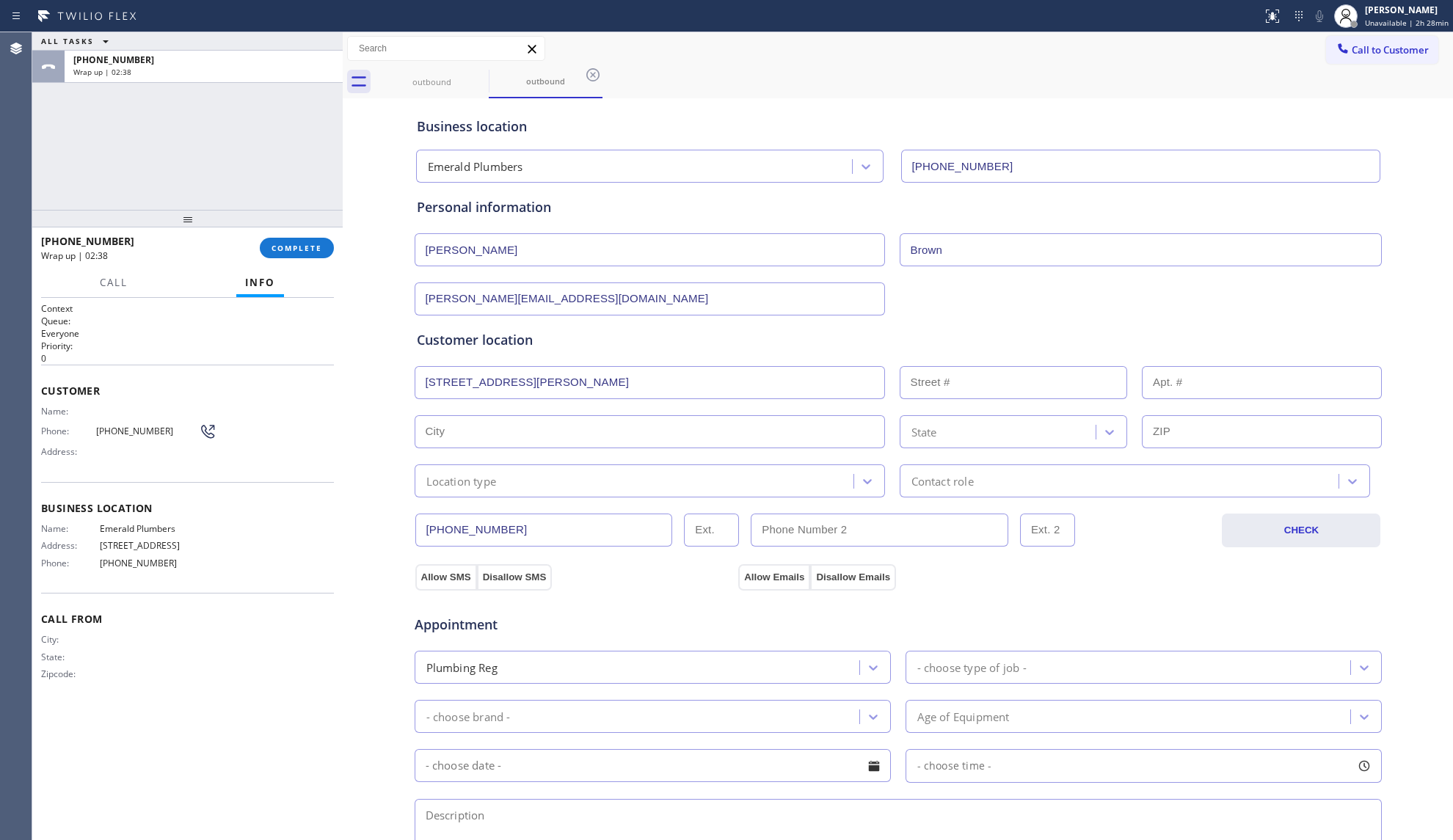
type input "410 Camino [PERSON_NAME]"
type input "410"
type input "[GEOGRAPHIC_DATA]"
type input "92672"
drag, startPoint x: 620, startPoint y: 475, endPoint x: 614, endPoint y: 488, distance: 14.3
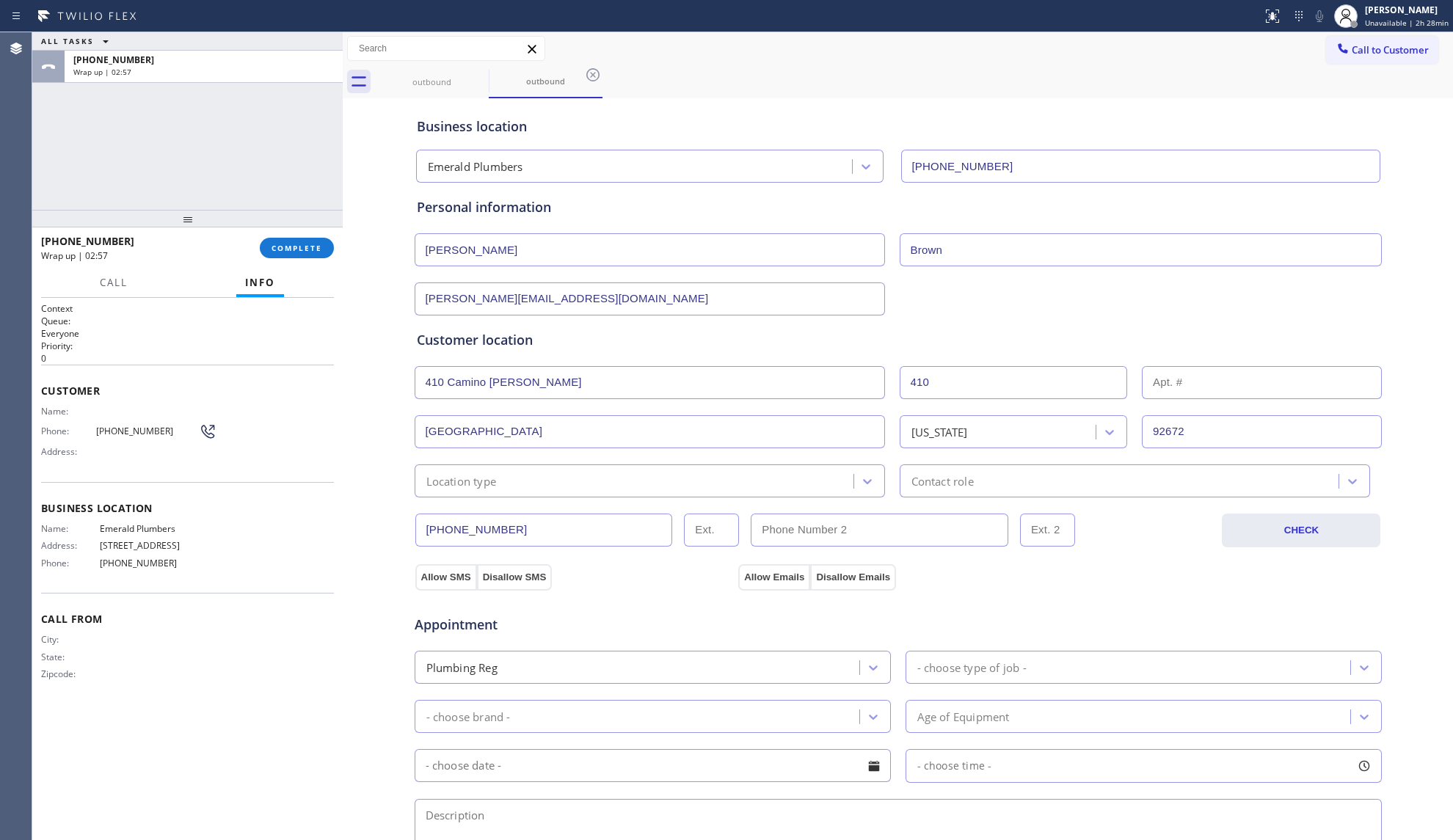
click at [620, 477] on div "Location type" at bounding box center [636, 481] width 434 height 26
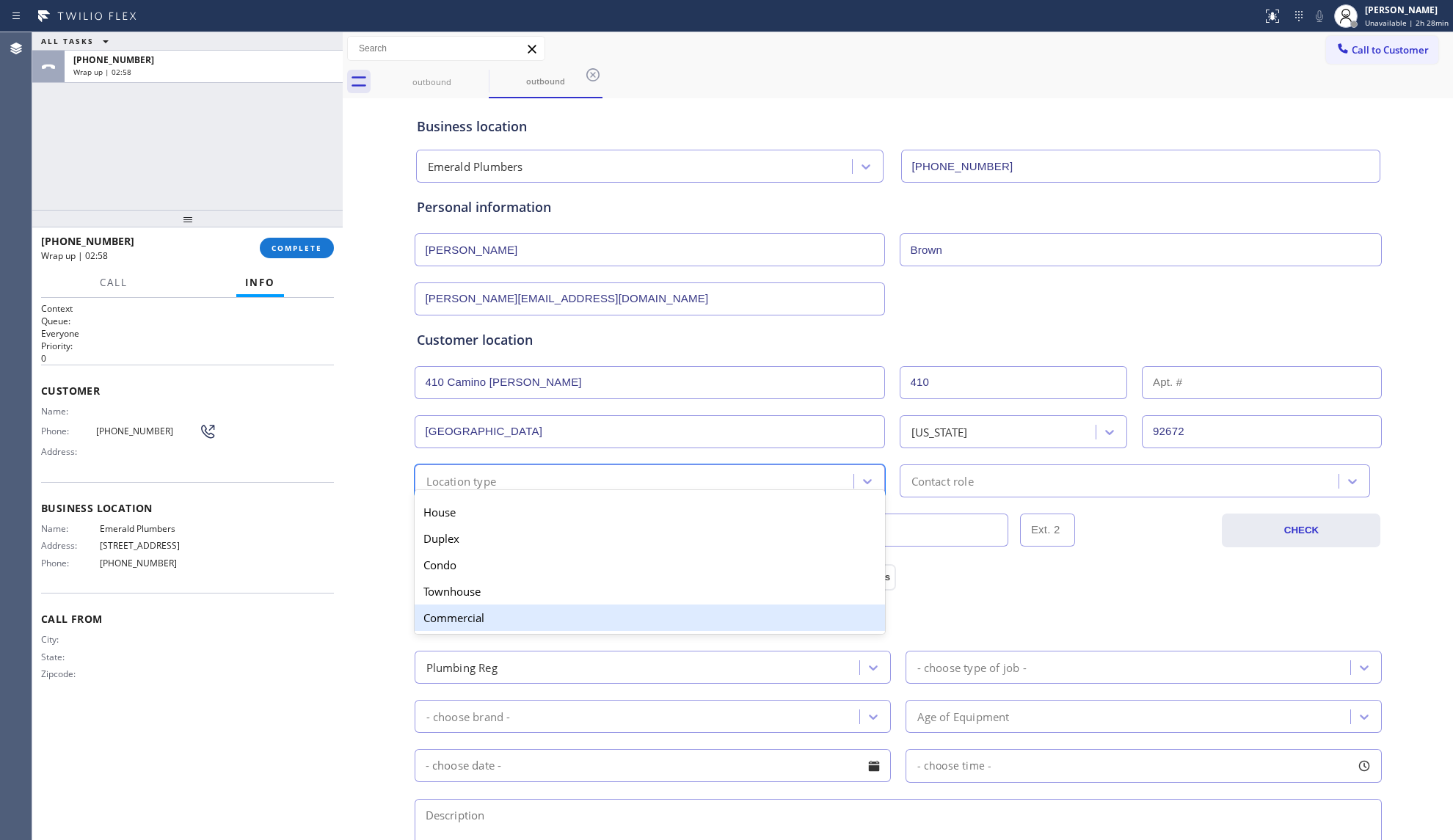
click at [464, 616] on div "Commercial" at bounding box center [650, 617] width 471 height 26
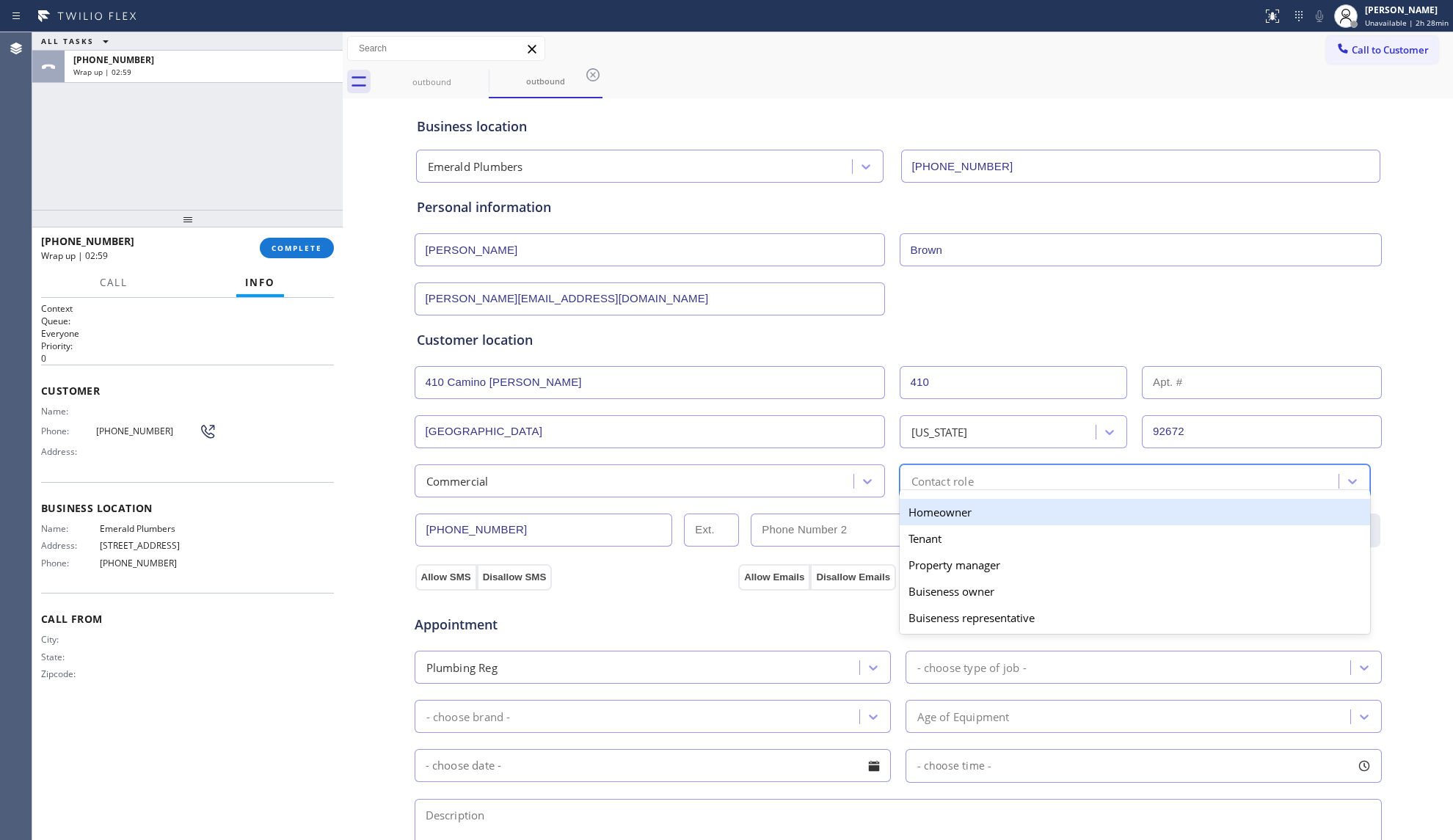
click at [922, 482] on div "Contact role" at bounding box center [942, 480] width 62 height 17
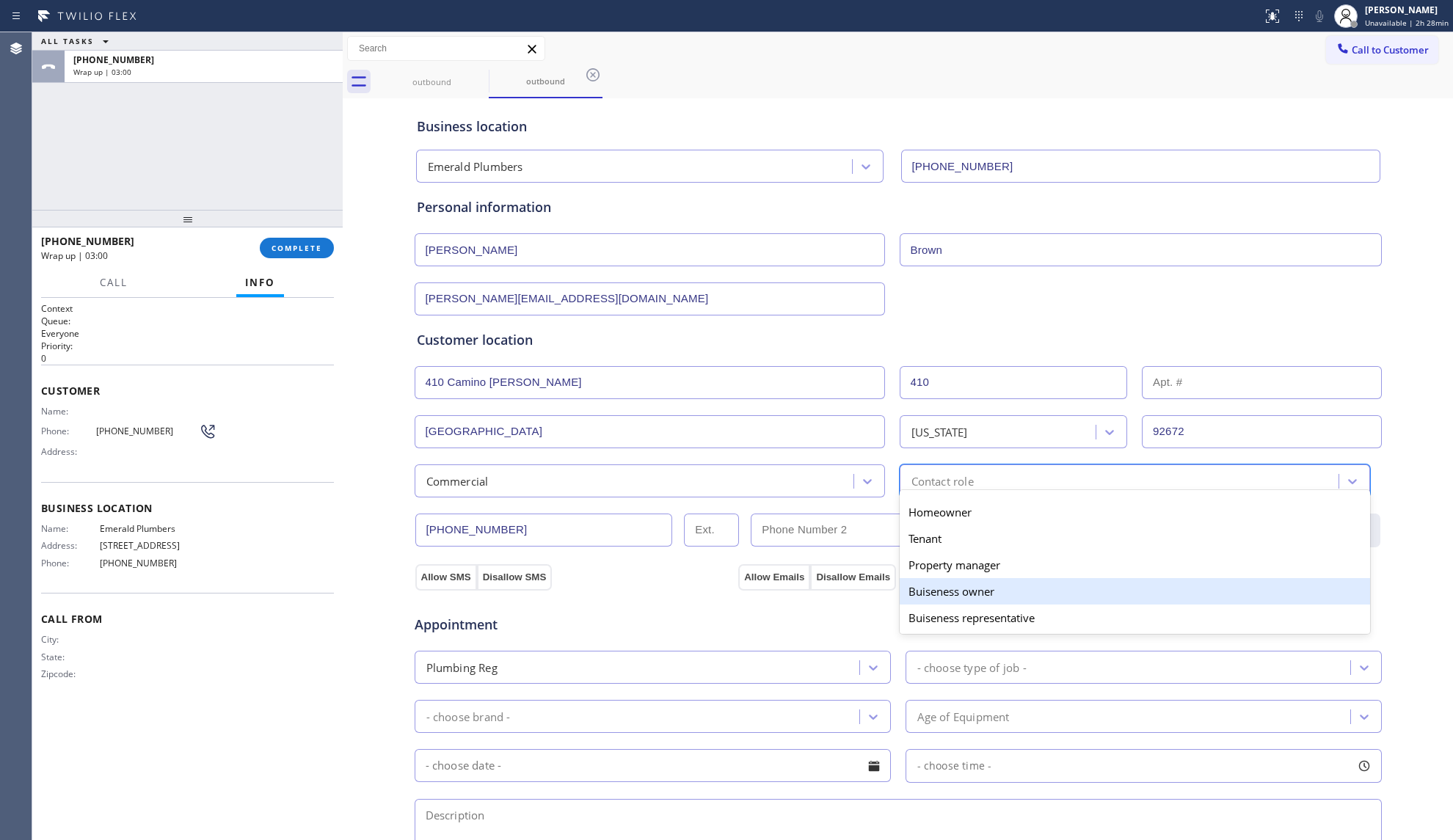
click at [930, 593] on div "Buiseness owner" at bounding box center [1135, 591] width 471 height 26
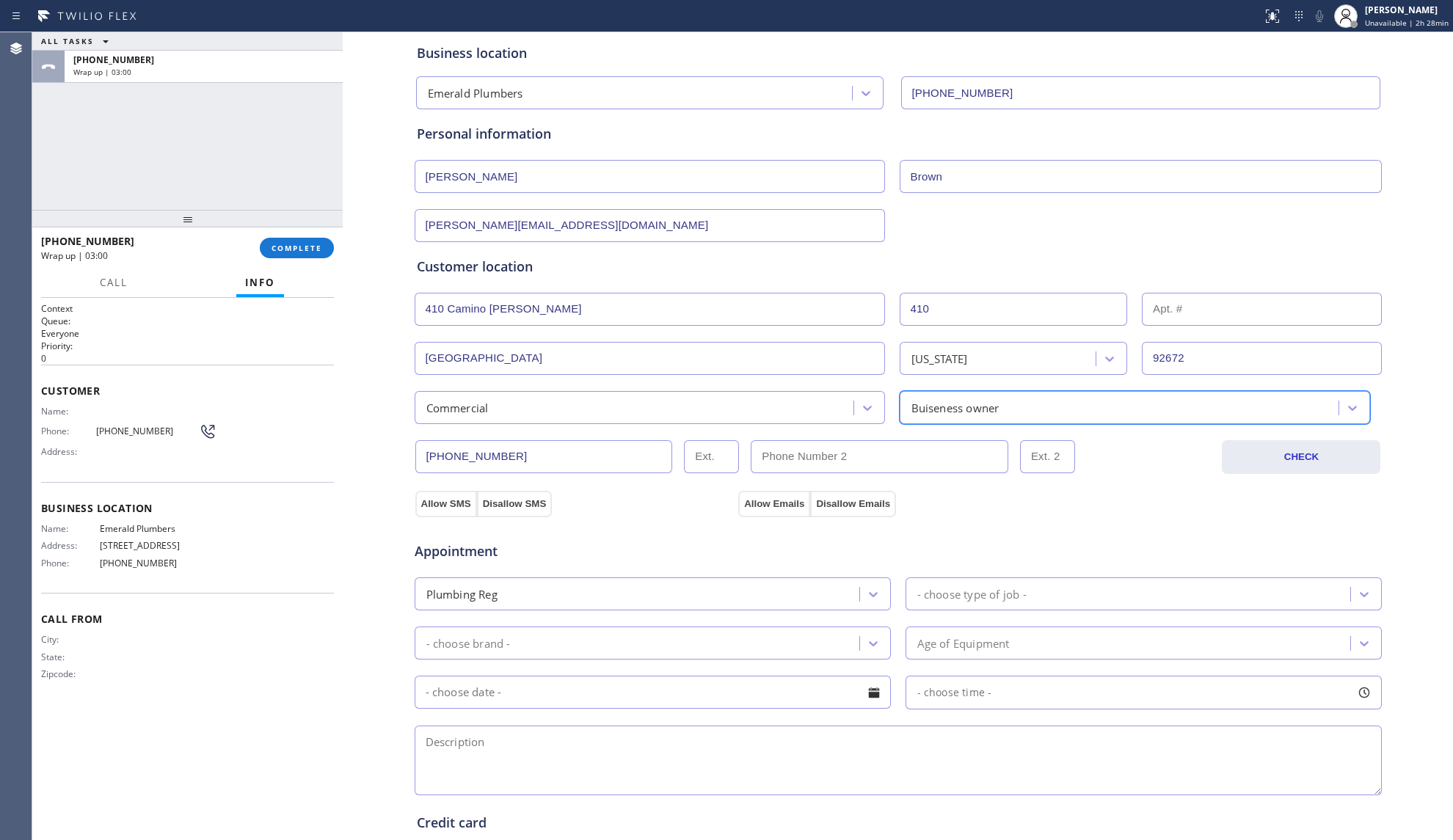
scroll to position [195, 0]
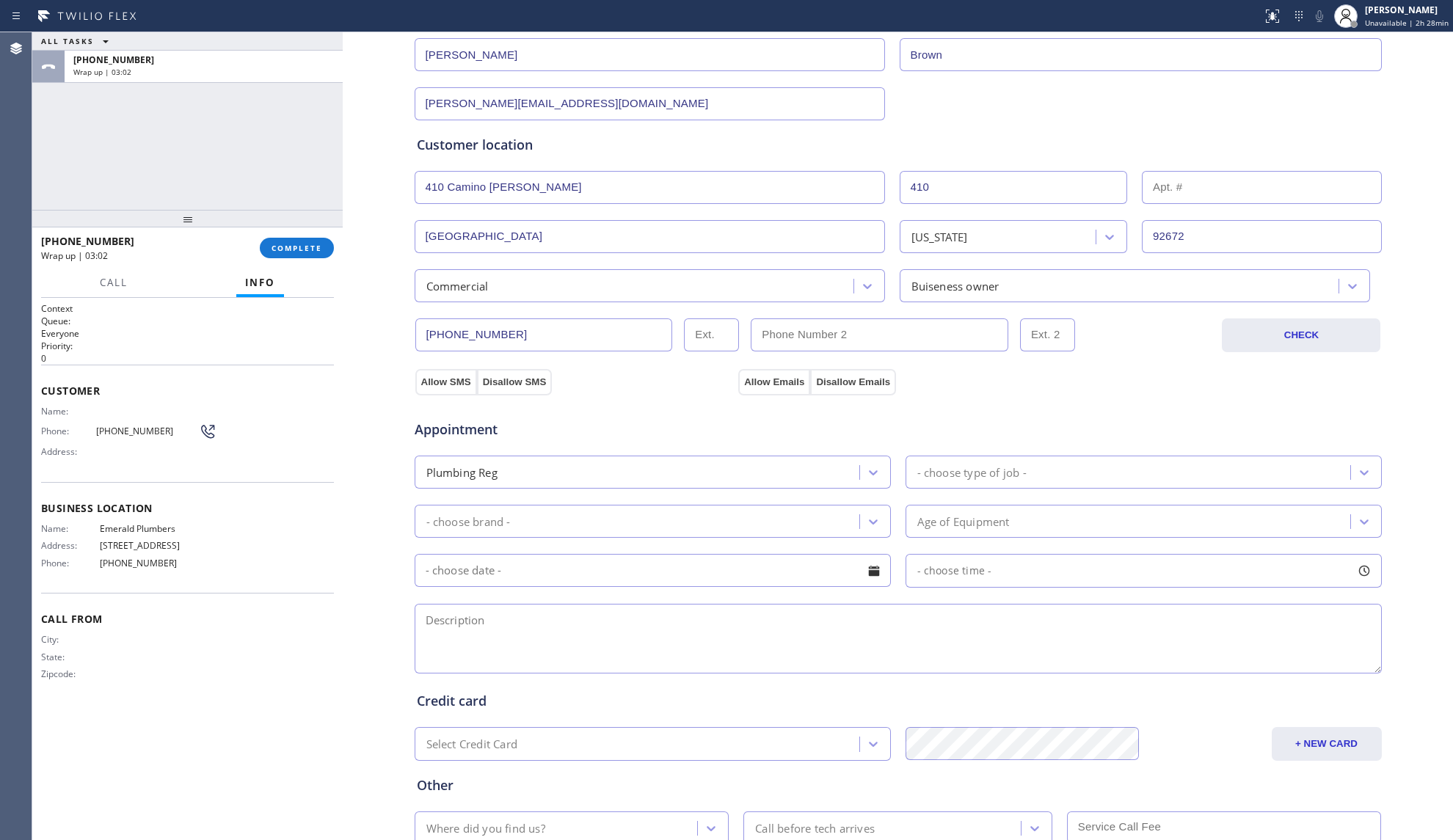
drag, startPoint x: 439, startPoint y: 381, endPoint x: 554, endPoint y: 380, distance: 115.0
click at [440, 381] on button "Allow SMS" at bounding box center [446, 381] width 62 height 26
click at [755, 373] on button "Allow Emails" at bounding box center [774, 381] width 72 height 26
click at [964, 479] on div "- choose type of job -" at bounding box center [971, 471] width 109 height 17
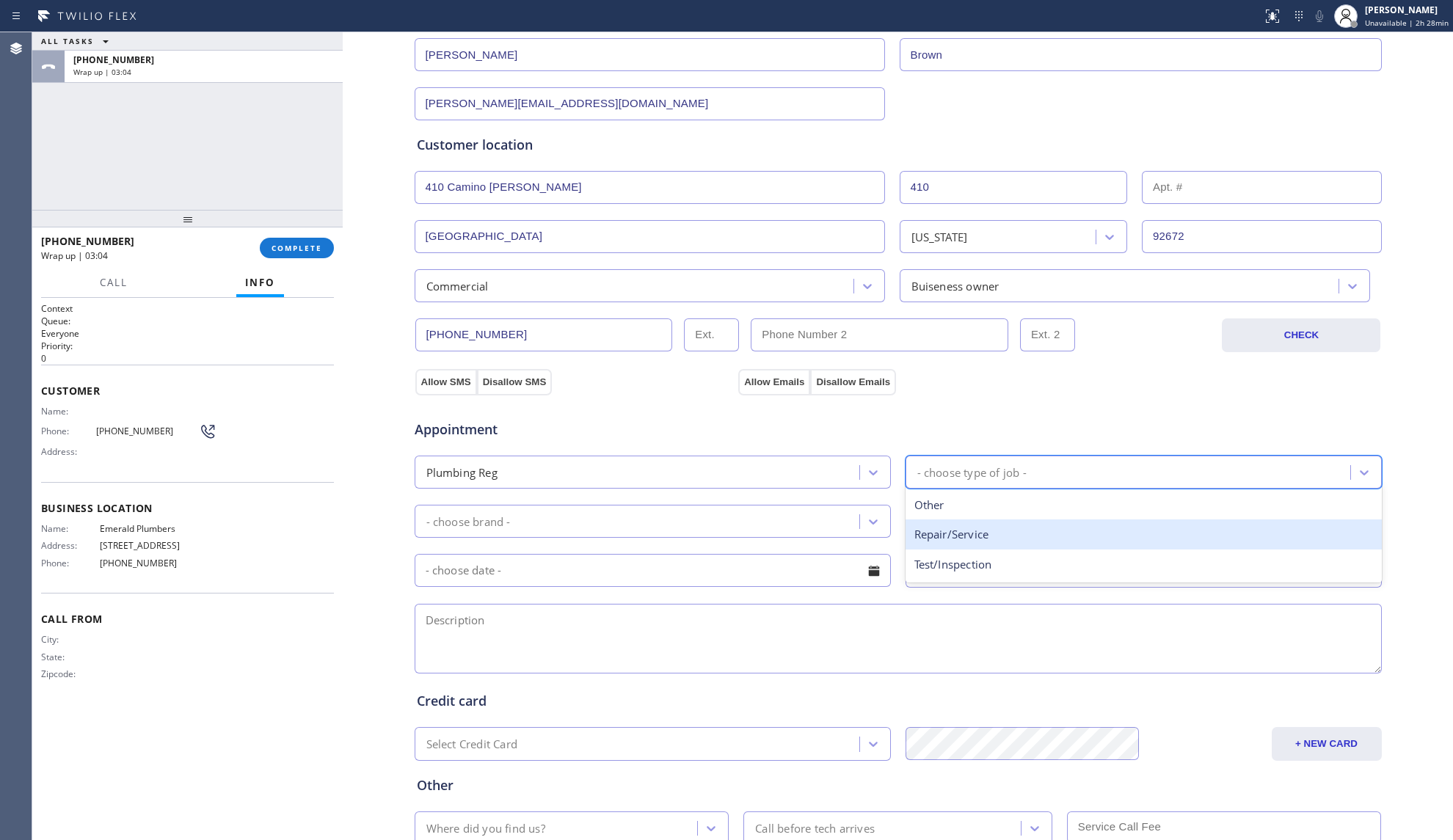
click at [963, 529] on div "Repair/Service" at bounding box center [1143, 534] width 476 height 30
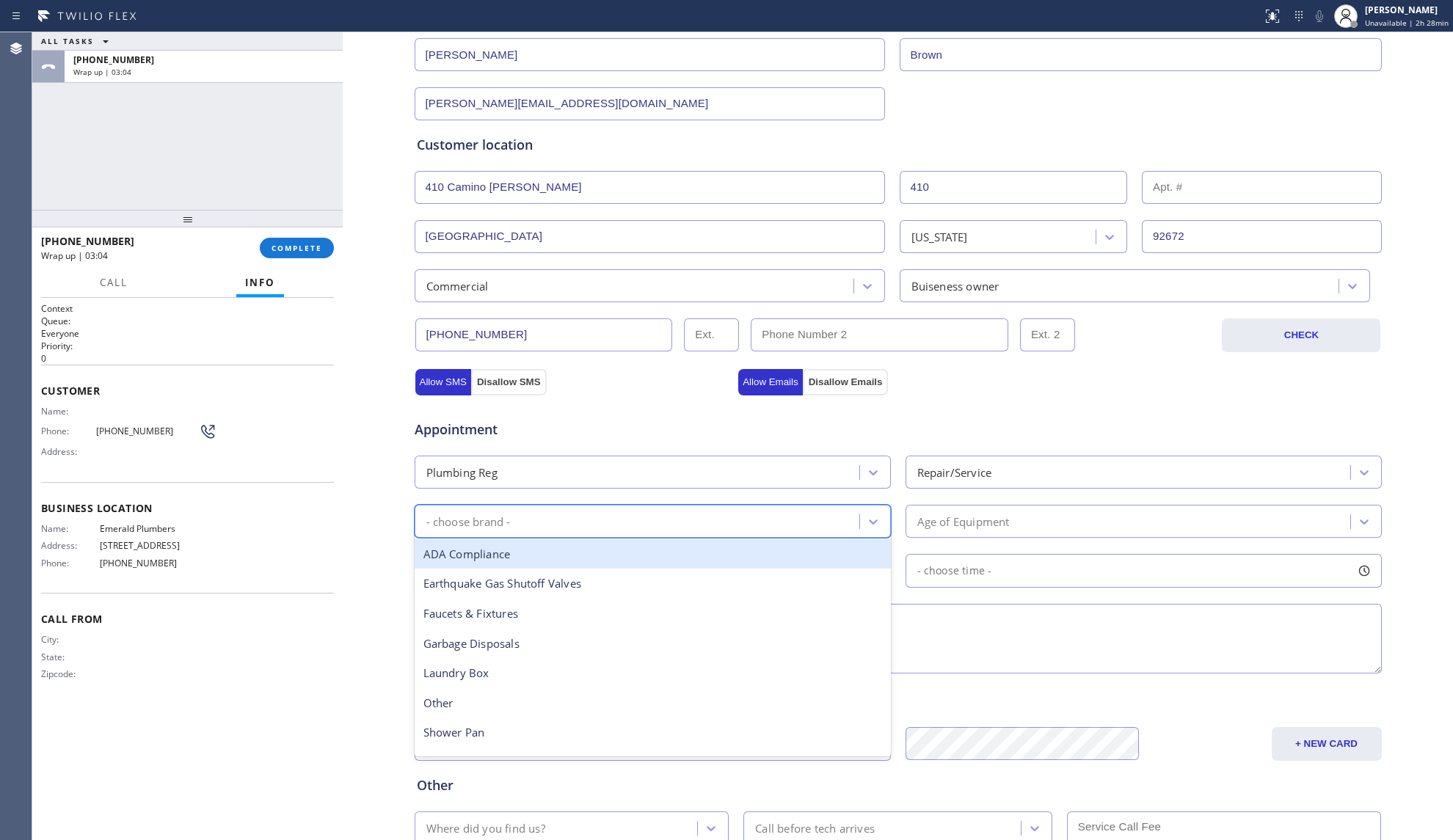
click at [730, 527] on div "- choose brand -" at bounding box center [639, 521] width 440 height 26
type input "sink"
drag, startPoint x: 439, startPoint y: 557, endPoint x: 450, endPoint y: 557, distance: 11.0
click at [440, 556] on div "Toilet/Sink" at bounding box center [652, 554] width 476 height 30
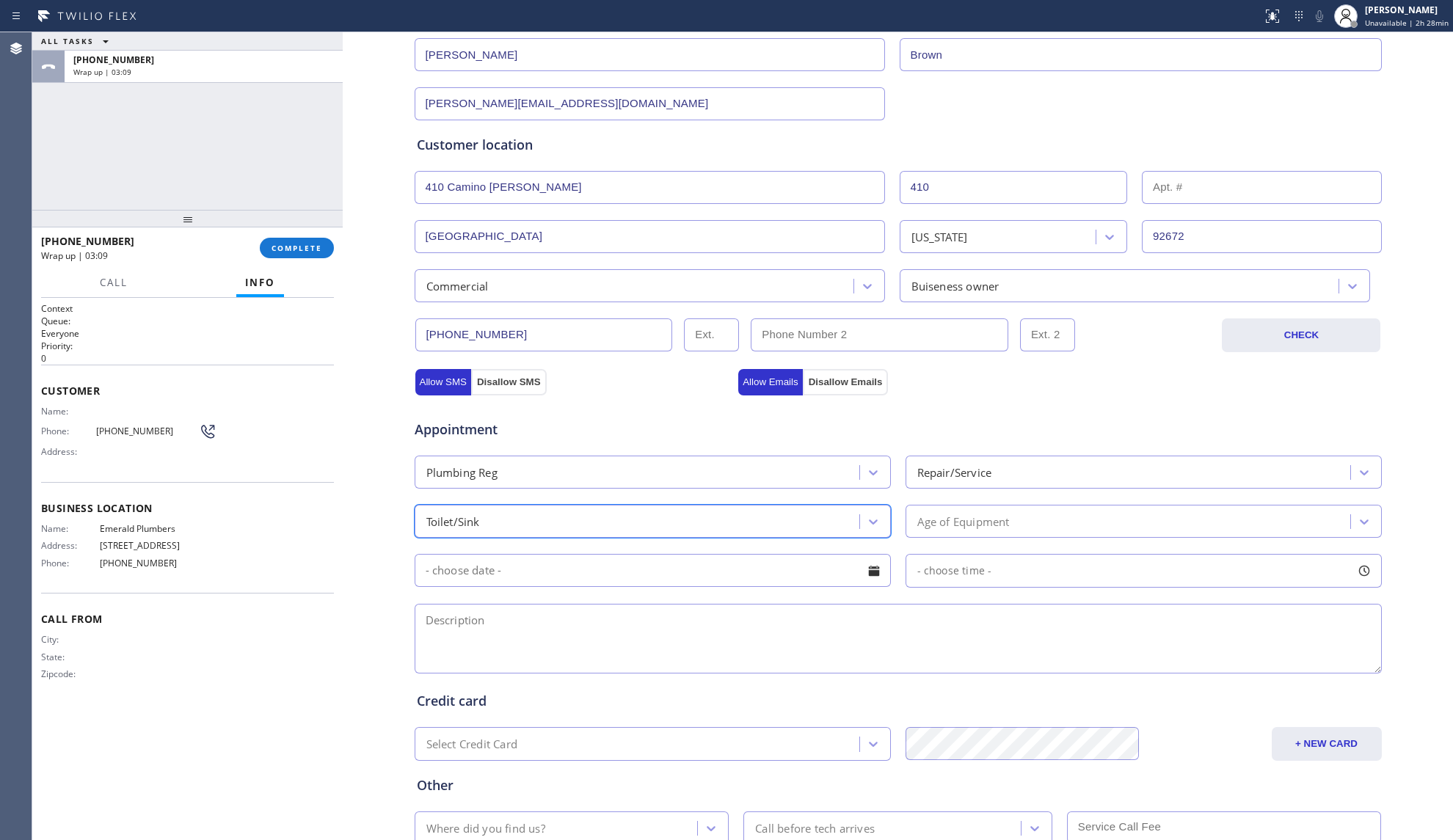
click at [1002, 523] on div "Age of Equipment" at bounding box center [963, 520] width 92 height 17
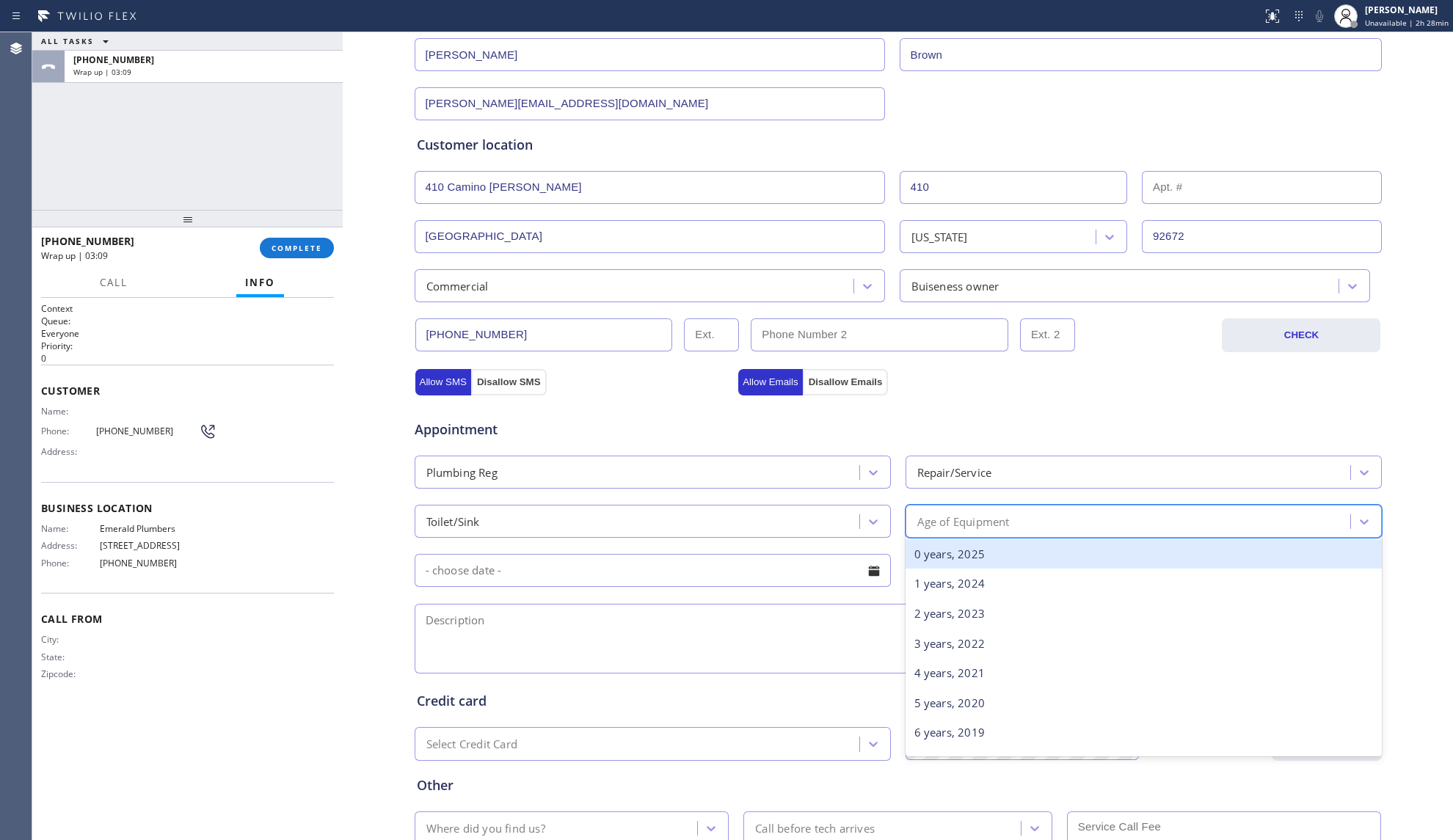
drag, startPoint x: 978, startPoint y: 550, endPoint x: 788, endPoint y: 579, distance: 192.2
click at [975, 552] on div "0 years, 2025" at bounding box center [1143, 554] width 476 height 30
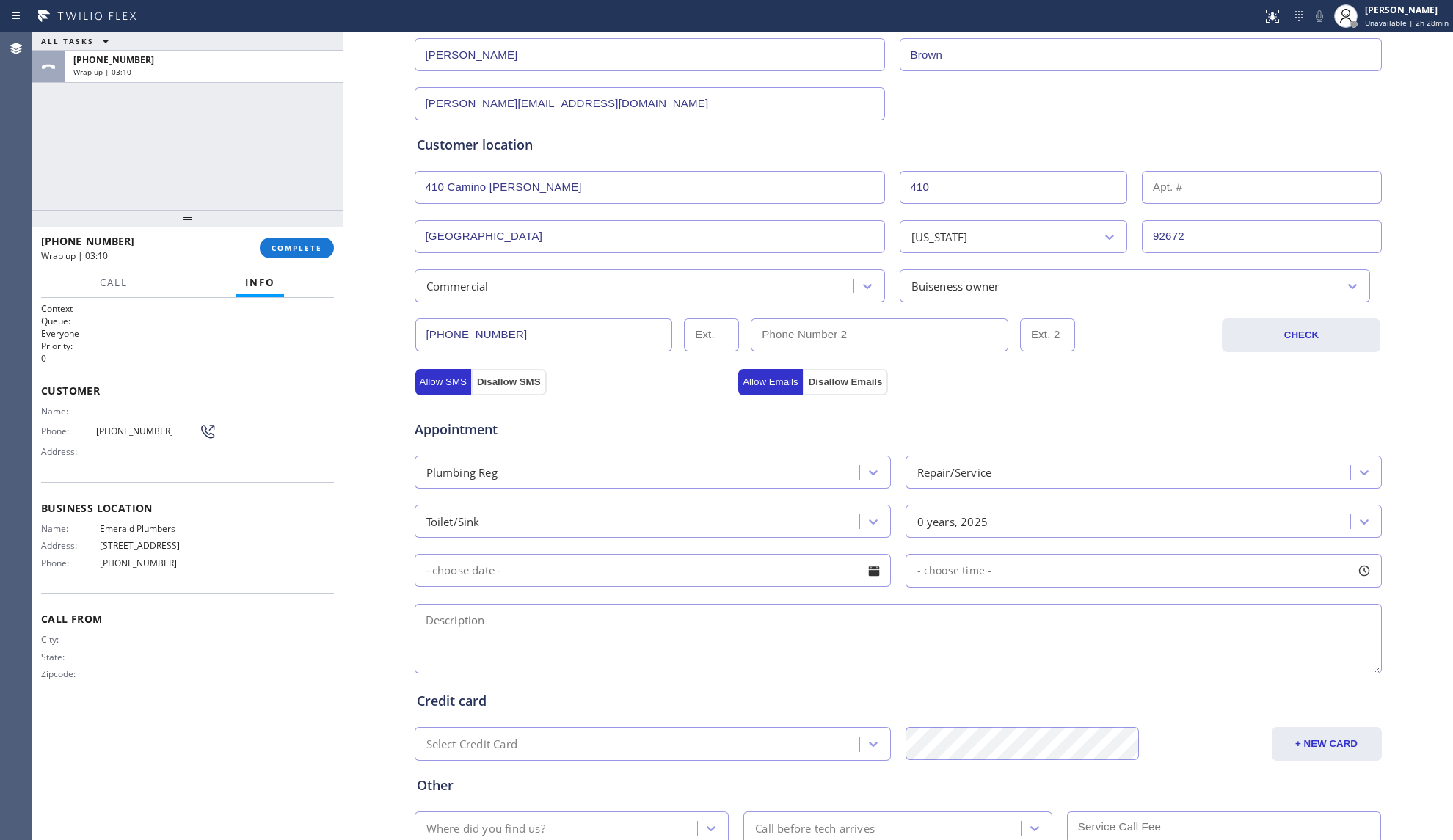
click at [566, 576] on input "text" at bounding box center [652, 570] width 476 height 33
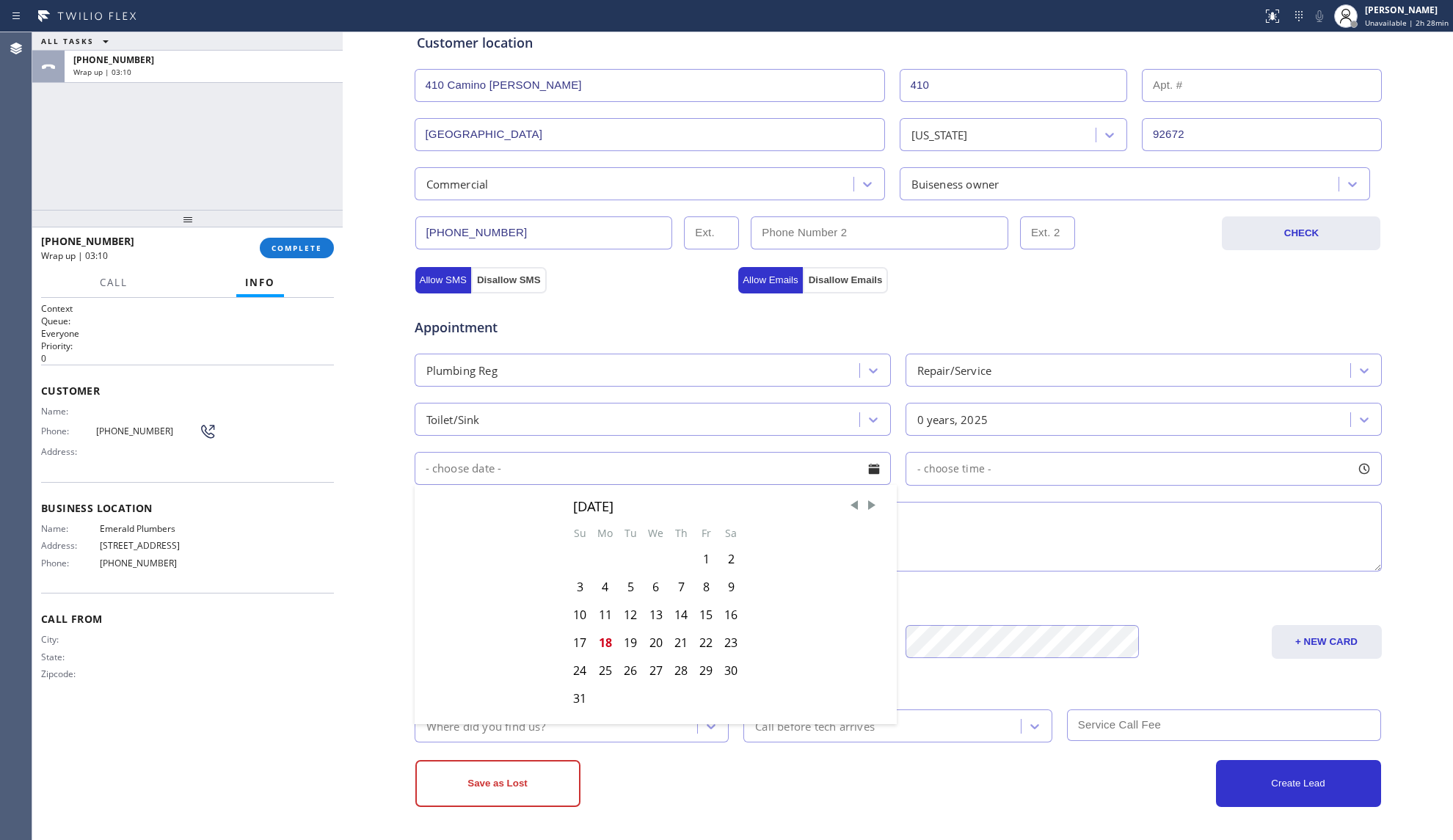
scroll to position [301, 0]
click at [620, 639] on div "19" at bounding box center [630, 642] width 25 height 28
type input "[DATE]"
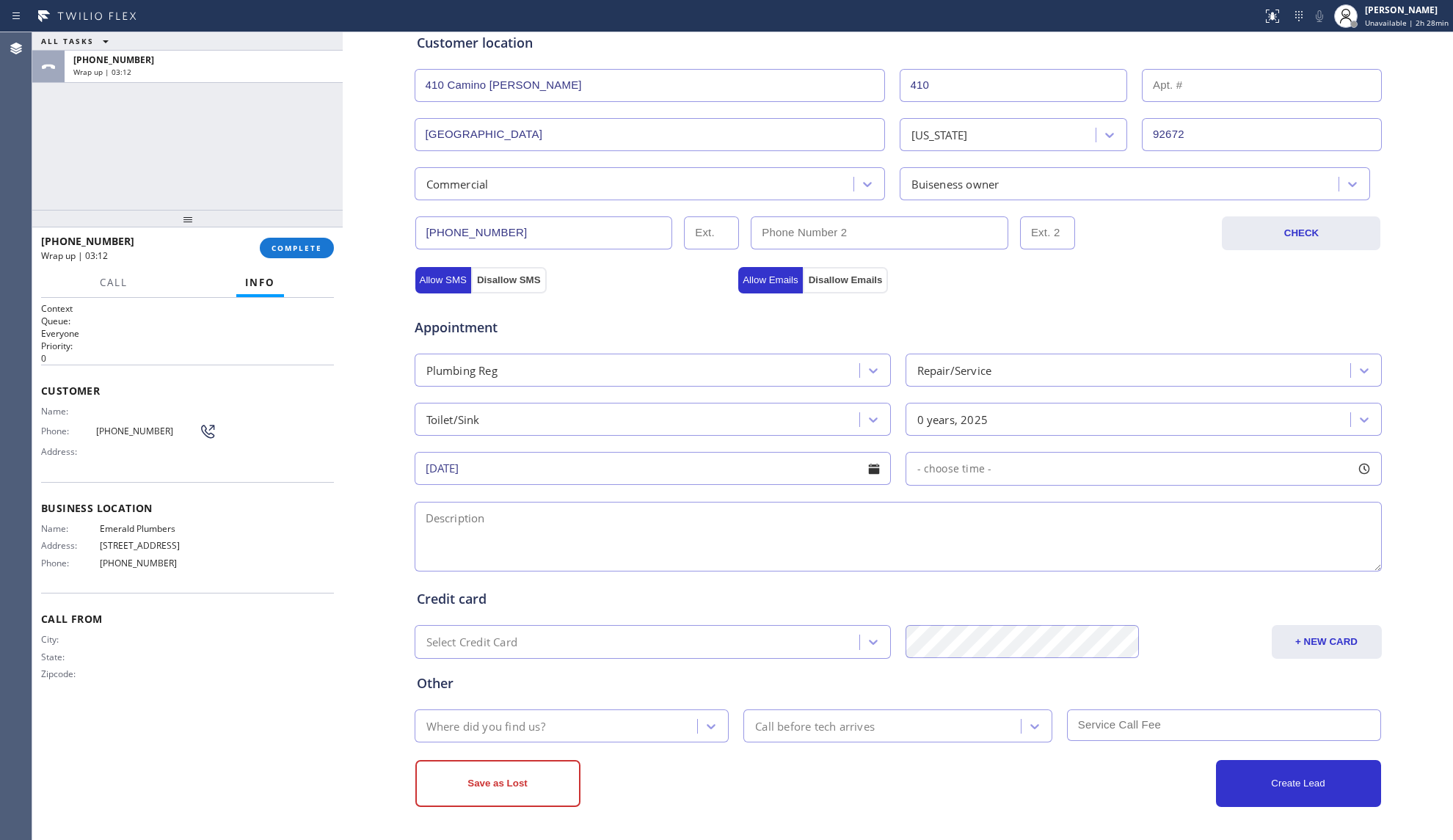
click at [922, 471] on span "- choose time -" at bounding box center [954, 468] width 75 height 14
drag, startPoint x: 907, startPoint y: 562, endPoint x: 1094, endPoint y: 554, distance: 187.2
click at [1104, 555] on div at bounding box center [1113, 558] width 17 height 31
drag, startPoint x: 1092, startPoint y: 555, endPoint x: 1067, endPoint y: 561, distance: 25.7
click at [1069, 562] on div at bounding box center [1078, 558] width 17 height 31
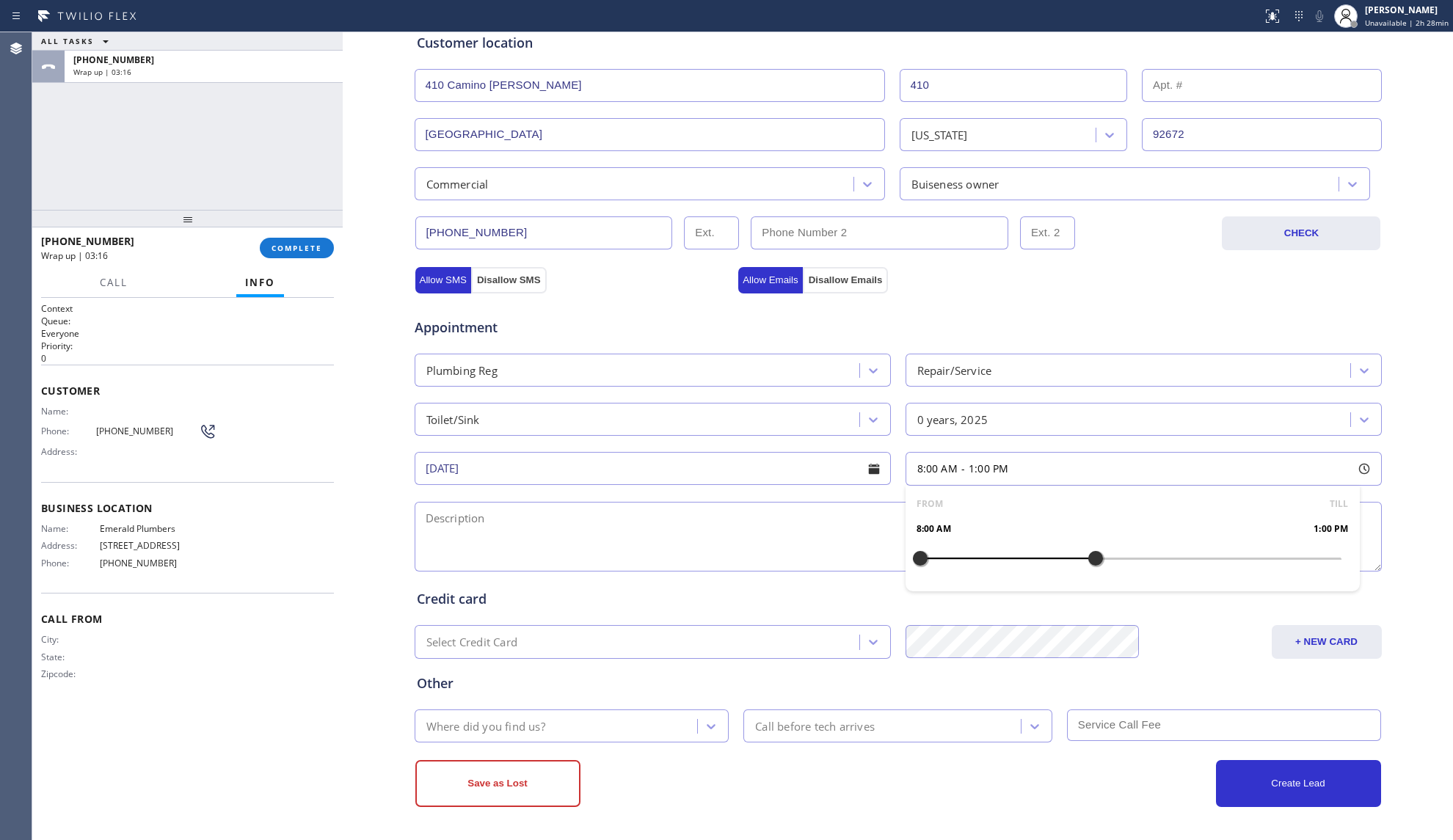
drag, startPoint x: 1070, startPoint y: 558, endPoint x: 1083, endPoint y: 556, distance: 13.2
click at [1087, 556] on div at bounding box center [1095, 558] width 17 height 31
drag, startPoint x: 914, startPoint y: 556, endPoint x: 975, endPoint y: 554, distance: 61.0
click at [981, 554] on div at bounding box center [989, 558] width 17 height 31
click at [728, 532] on textarea at bounding box center [898, 537] width 967 height 69
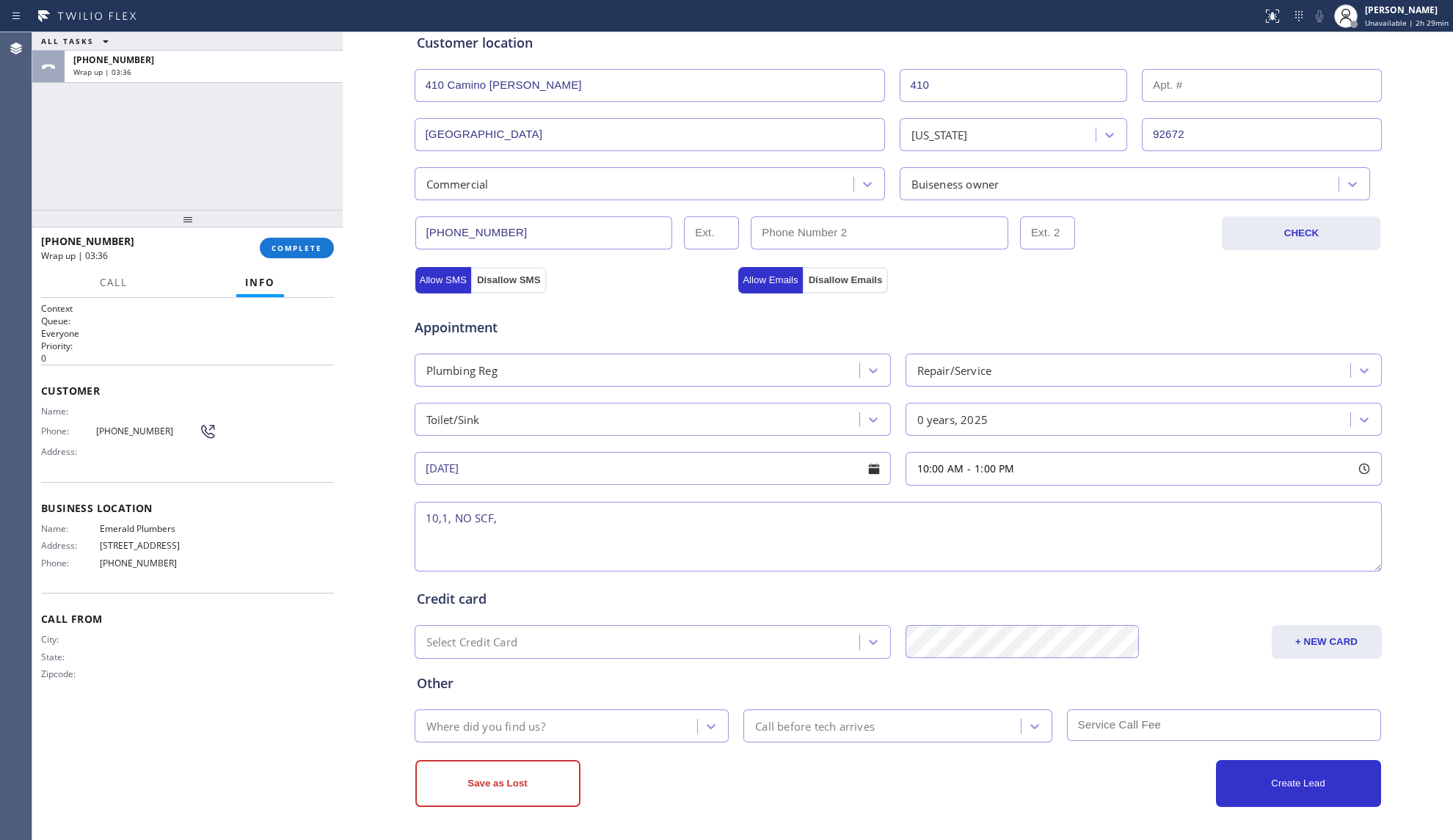
click at [905, 540] on textarea "10,1, NO SCF," at bounding box center [898, 537] width 967 height 69
paste textarea "Clogged drain for the sink [STREET_ADDRESS][PERSON_NAME], Store - Owner , Emera…"
type textarea "10,1, NO SCF, Clogged drain for the sink [STREET_ADDRESS][PERSON_NAME], Store -…"
click at [534, 725] on div "Where did you find us?" at bounding box center [486, 726] width 119 height 17
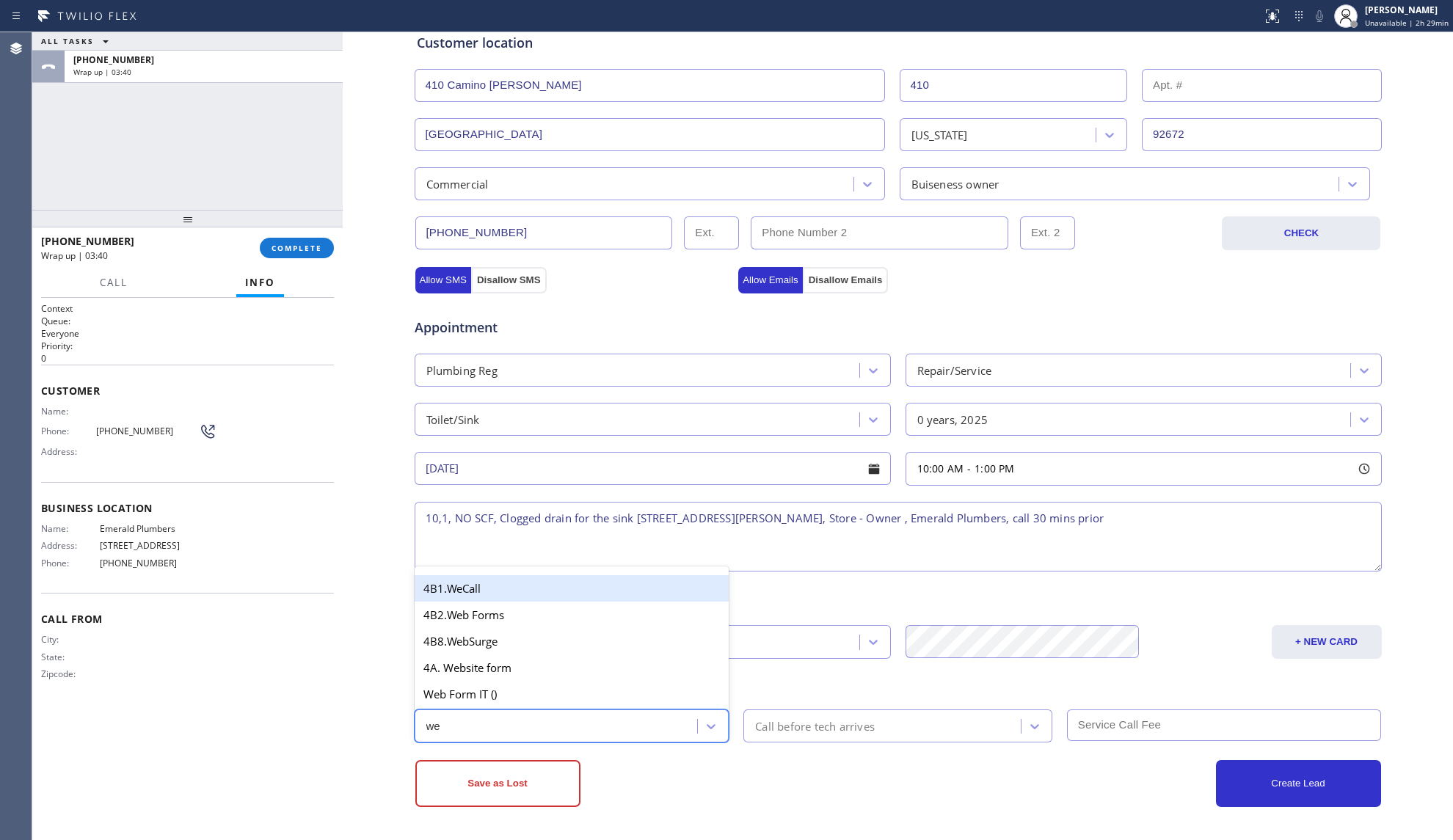
type input "web"
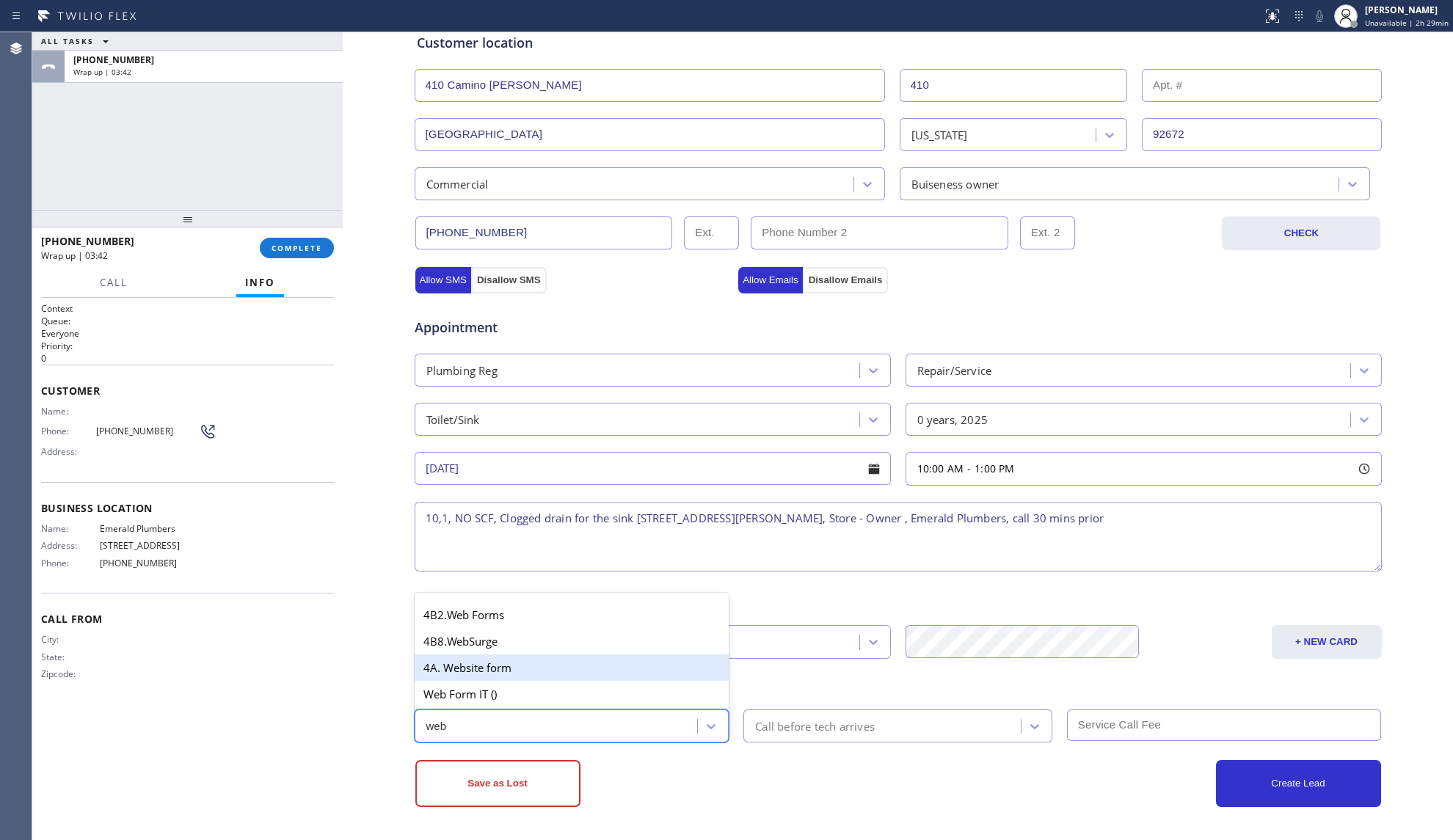
click at [472, 664] on div "4A. Website form" at bounding box center [572, 667] width 315 height 26
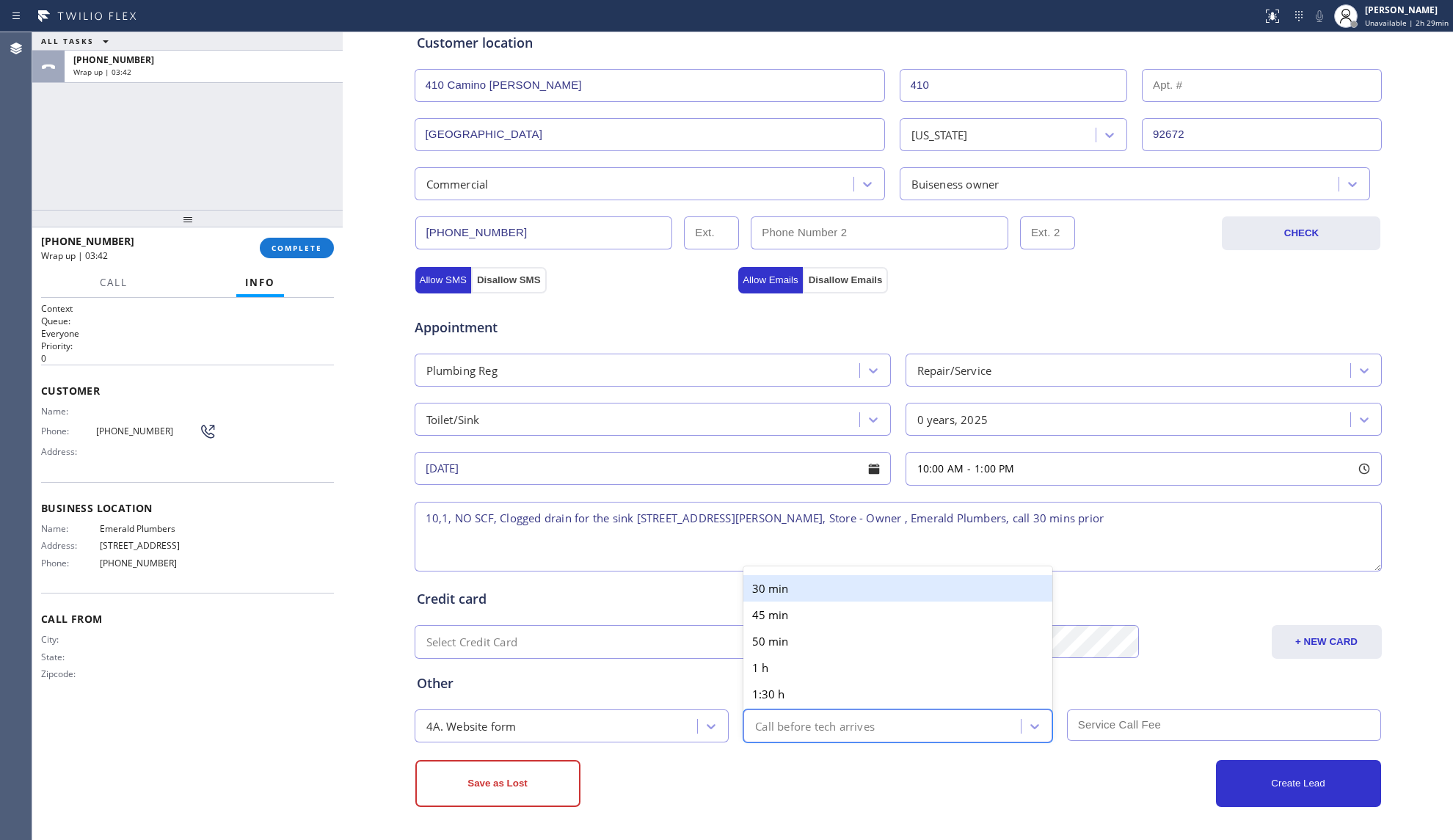
click at [807, 726] on div "Call before tech arrives" at bounding box center [814, 726] width 119 height 17
drag, startPoint x: 750, startPoint y: 585, endPoint x: 841, endPoint y: 628, distance: 100.6
click at [756, 590] on div "30 min" at bounding box center [897, 587] width 309 height 26
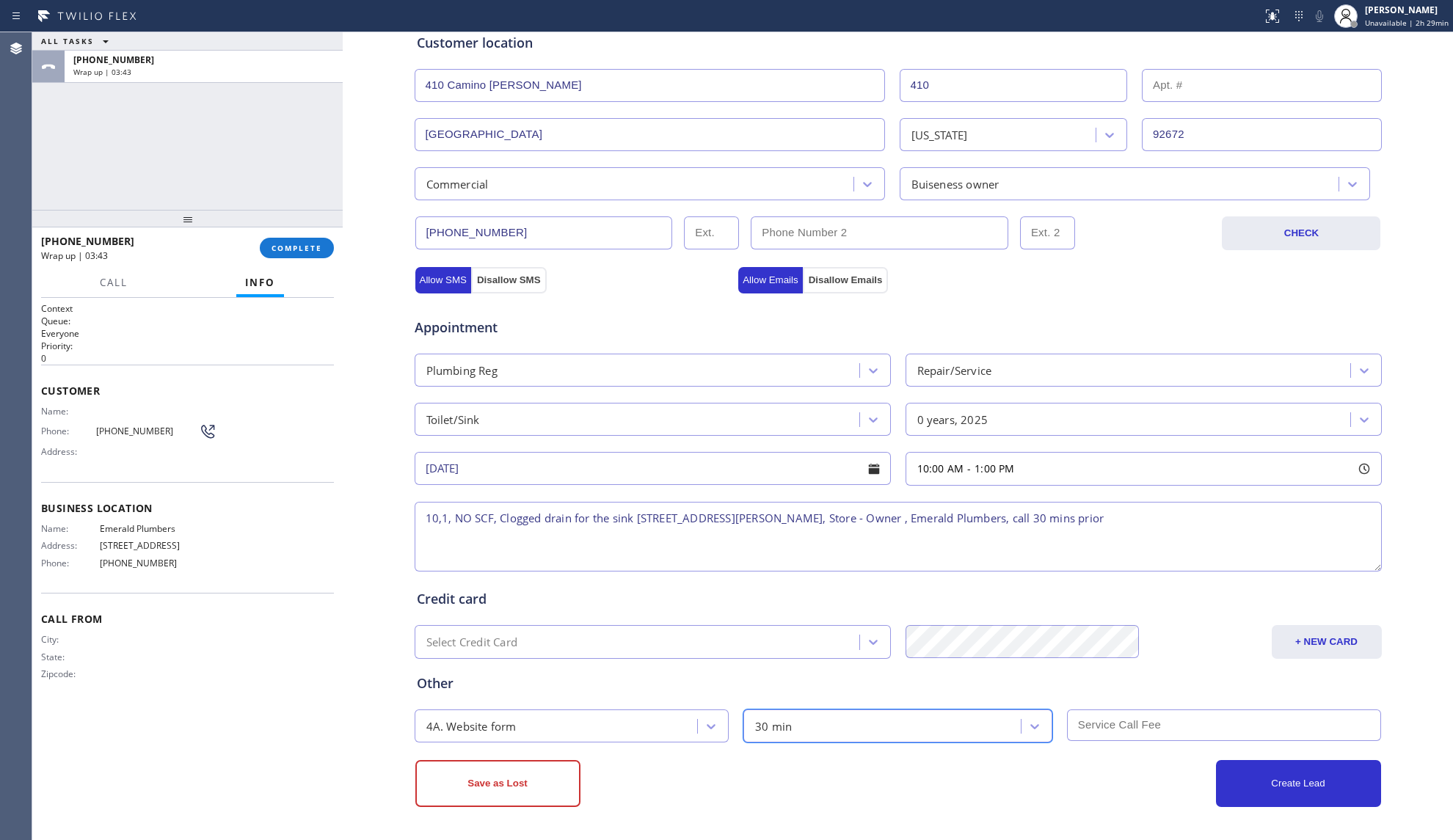
click at [1102, 714] on input "text" at bounding box center [1224, 725] width 315 height 32
type input "0"
click at [1258, 795] on button "Create Lead" at bounding box center [1298, 783] width 165 height 47
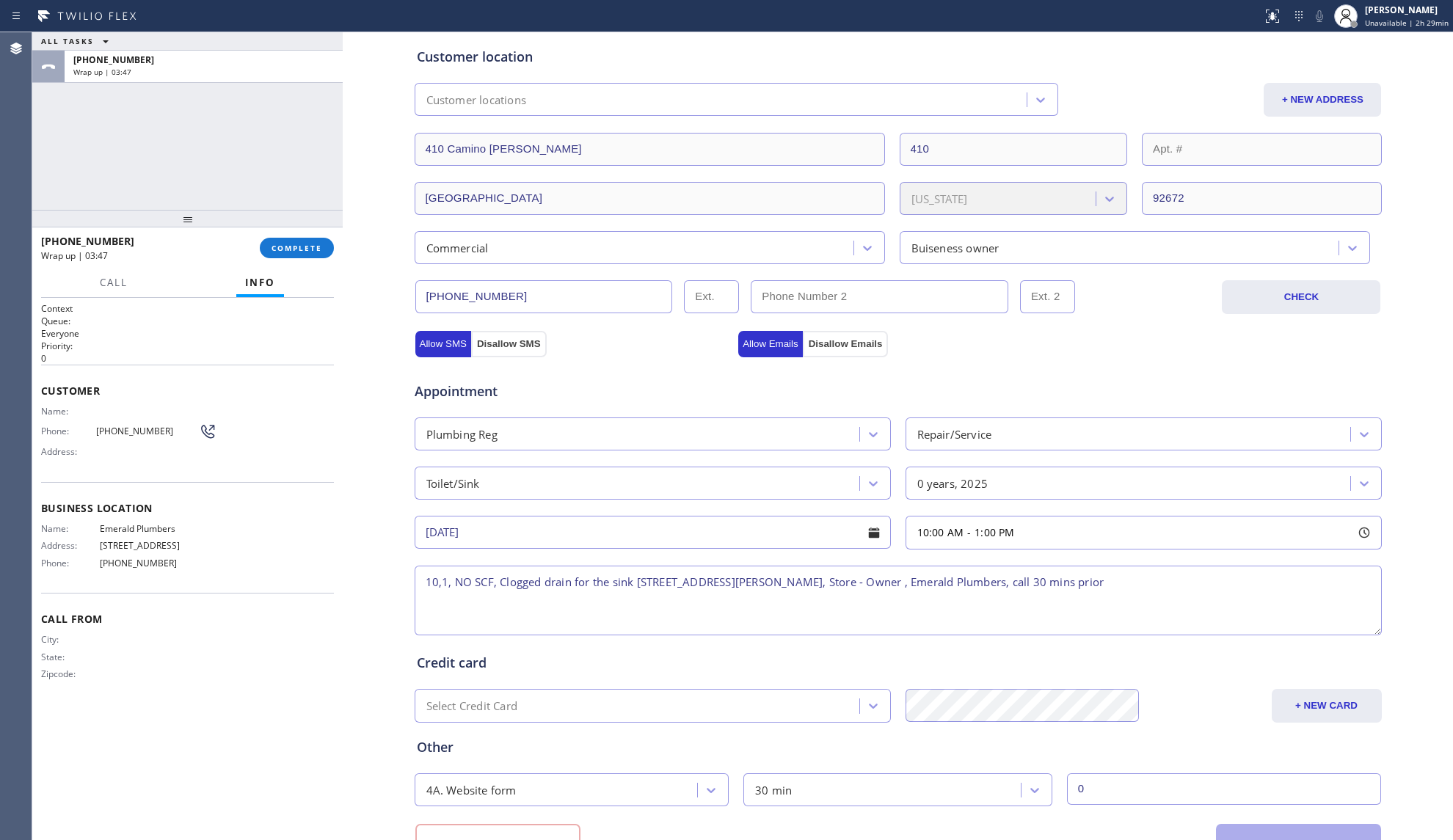
scroll to position [294, 0]
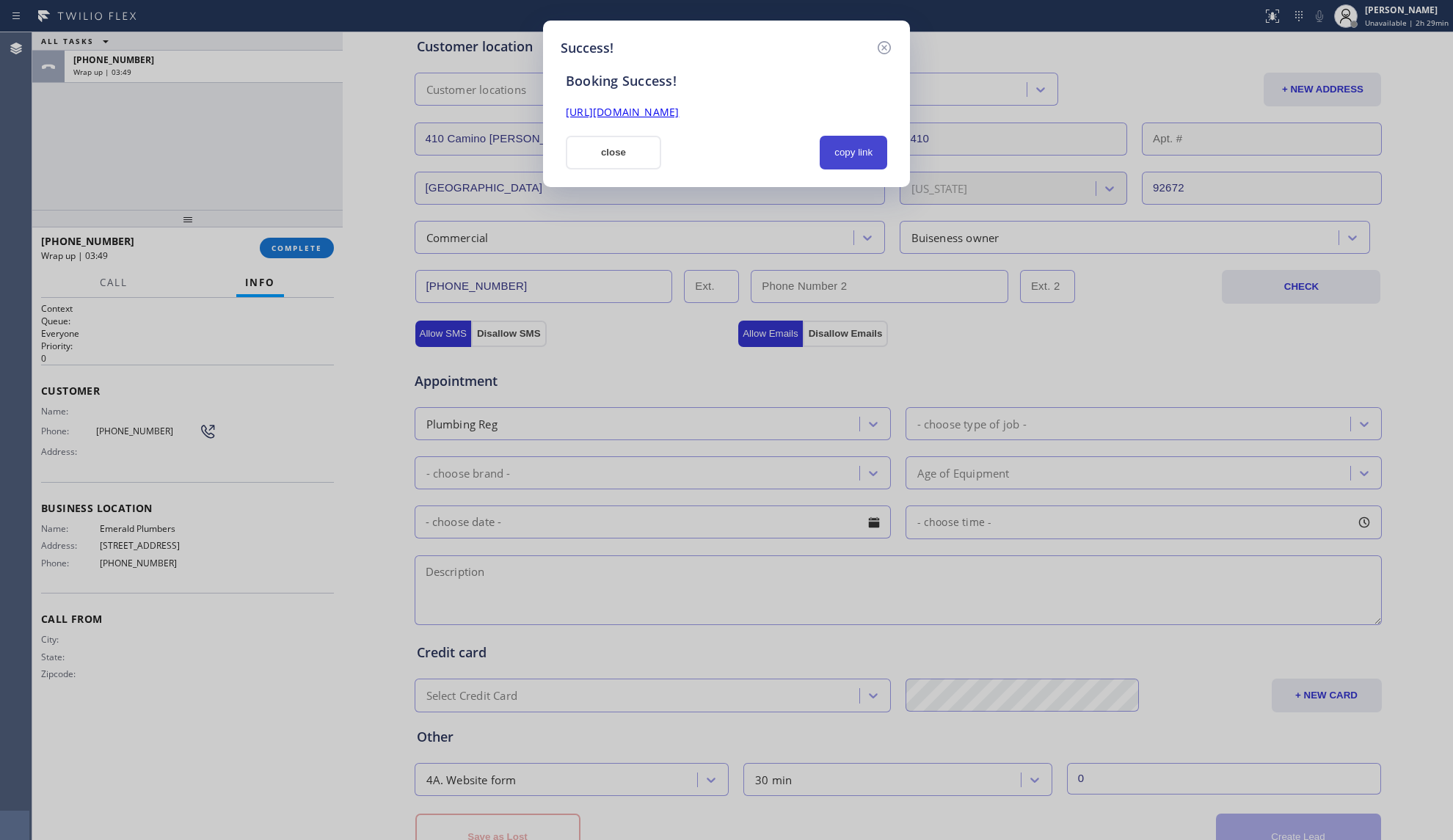
click at [873, 169] on div "Success! Booking Success! [URL][DOMAIN_NAME] close copy link" at bounding box center [726, 103] width 367 height 167
click at [882, 161] on button "copy link" at bounding box center [853, 152] width 67 height 34
click at [585, 156] on button "close" at bounding box center [613, 152] width 96 height 34
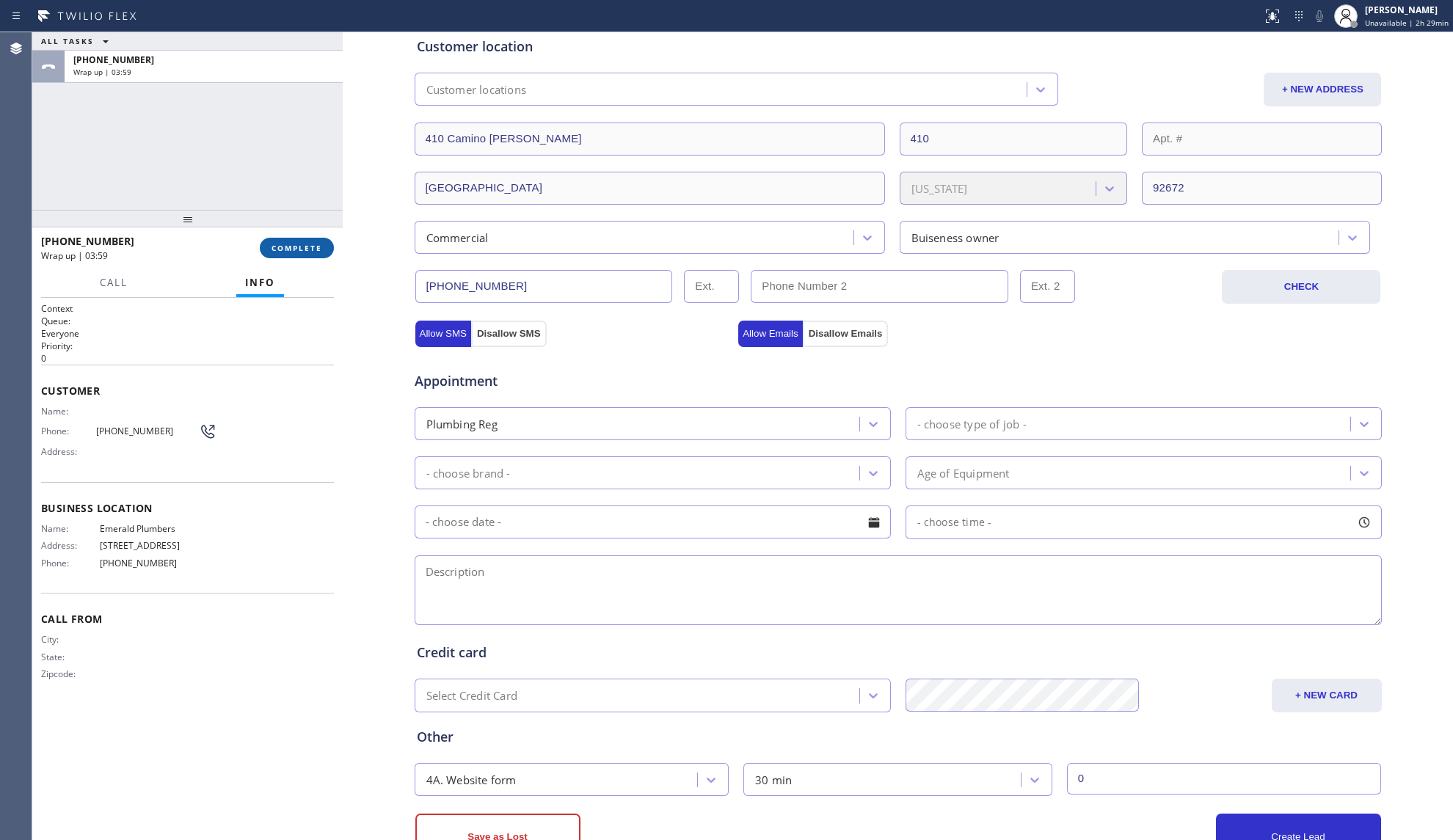
click at [301, 249] on span "COMPLETE" at bounding box center [297, 248] width 51 height 10
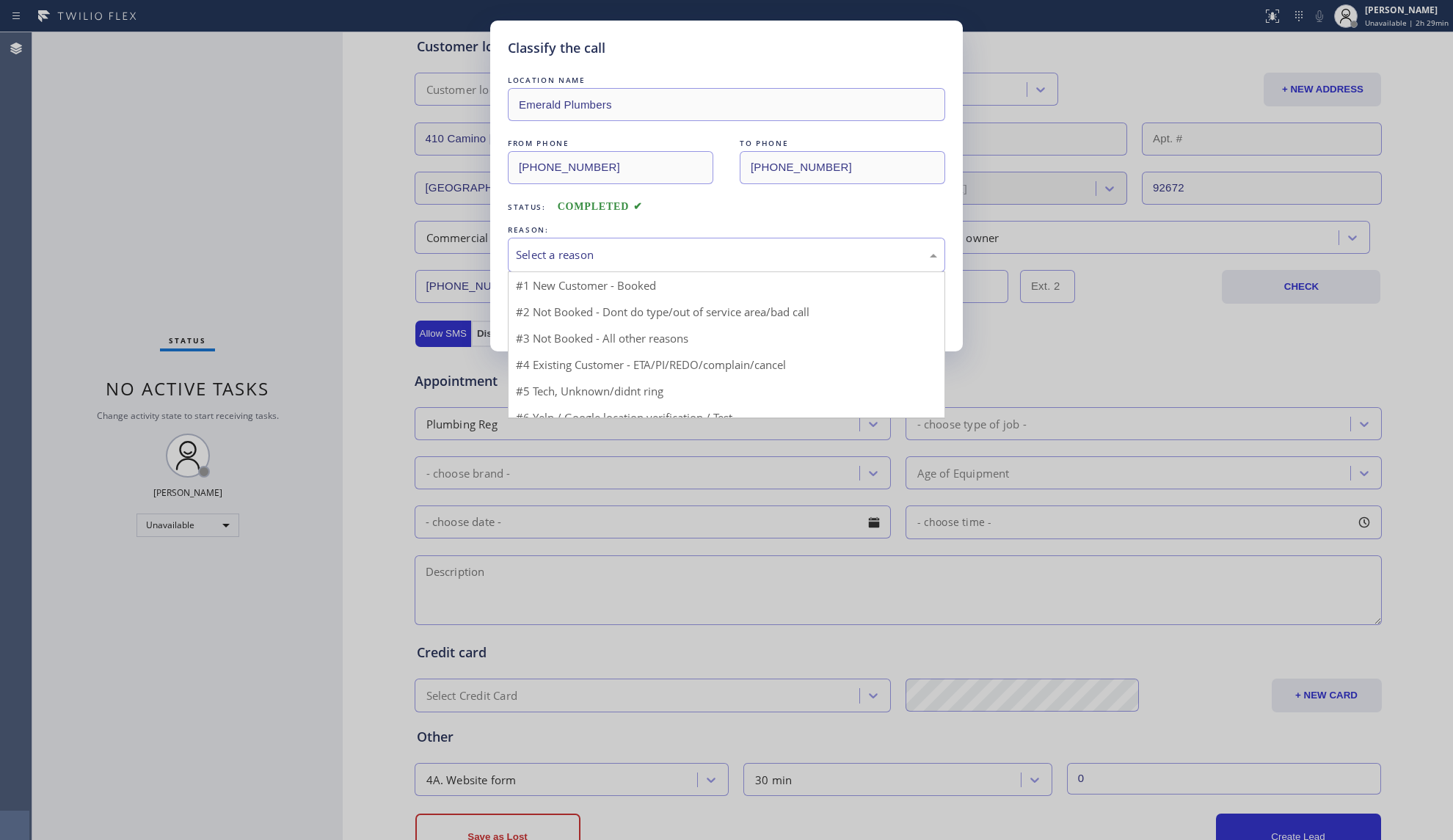
click at [600, 260] on div "Select a reason" at bounding box center [726, 254] width 421 height 17
drag, startPoint x: 569, startPoint y: 287, endPoint x: 564, endPoint y: 312, distance: 25.5
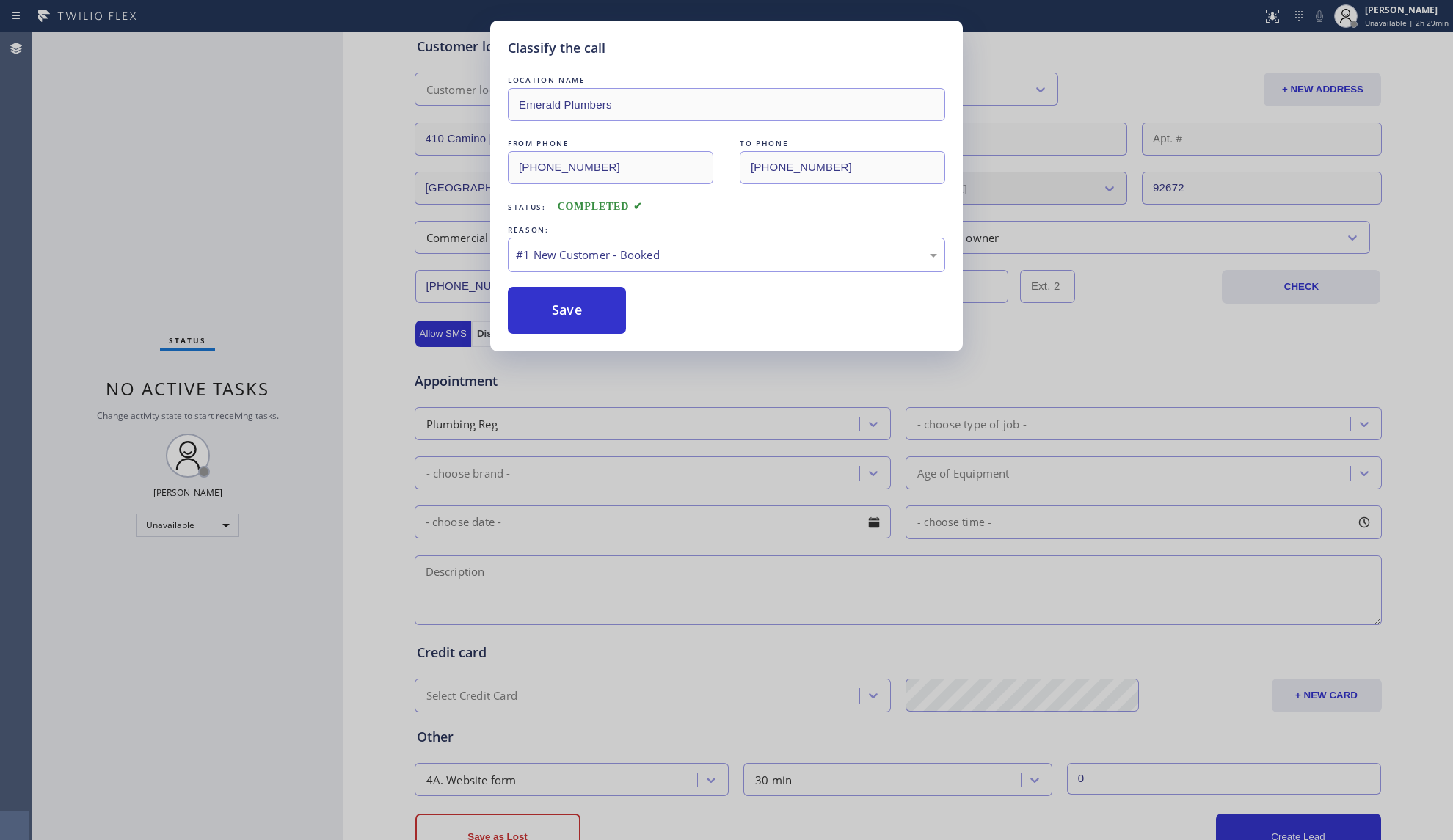
drag, startPoint x: 564, startPoint y: 312, endPoint x: 612, endPoint y: 276, distance: 60.0
click at [566, 308] on button "Save" at bounding box center [567, 309] width 118 height 47
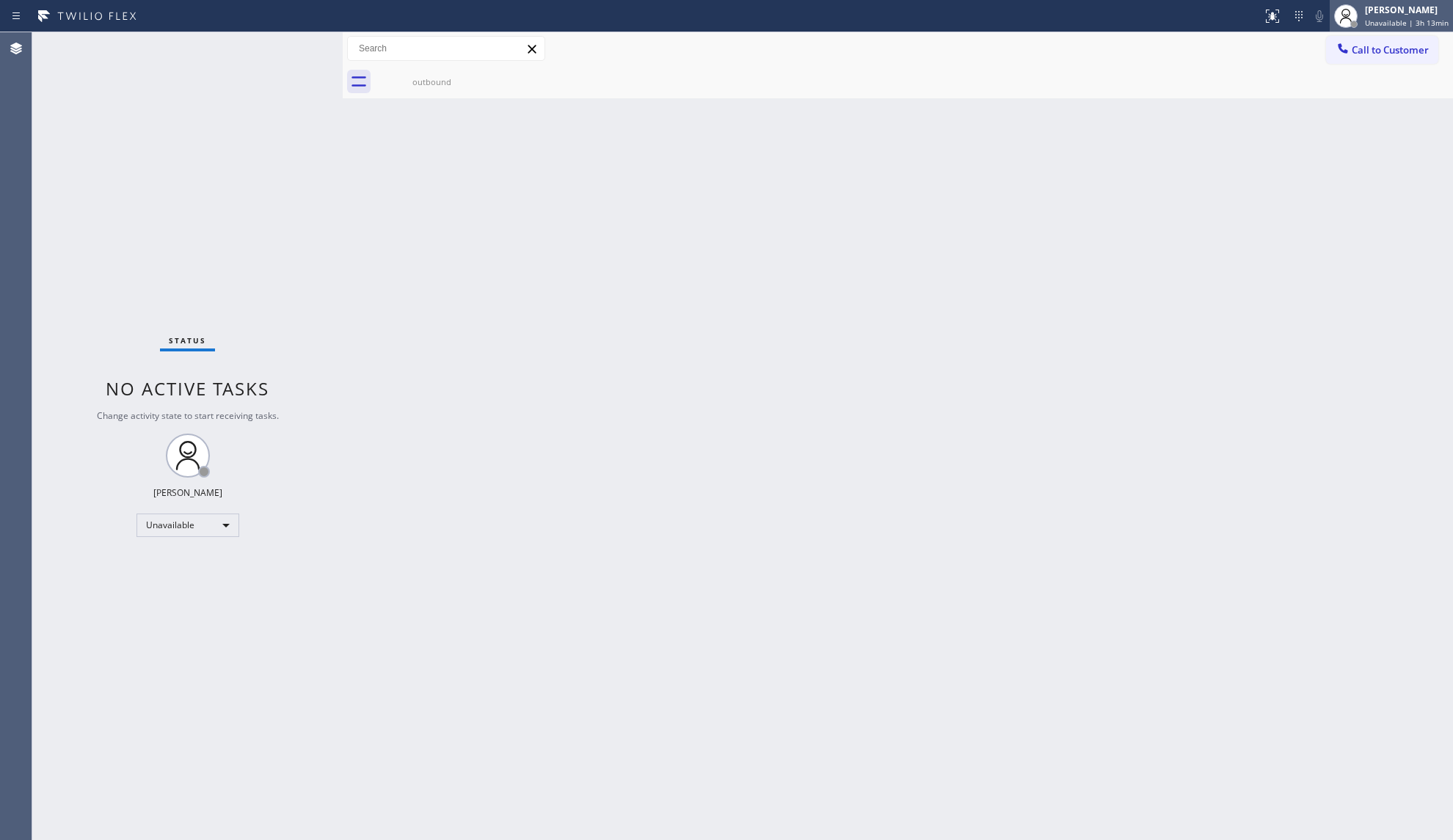
click at [1397, 16] on div "[PERSON_NAME] Unavailable | 3h 13min" at bounding box center [1406, 16] width 91 height 26
click at [1342, 58] on button "Offline" at bounding box center [1380, 58] width 147 height 19
click at [1369, 7] on div "[PERSON_NAME]" at bounding box center [1406, 10] width 84 height 13
click at [1354, 130] on button "Log out" at bounding box center [1380, 142] width 147 height 32
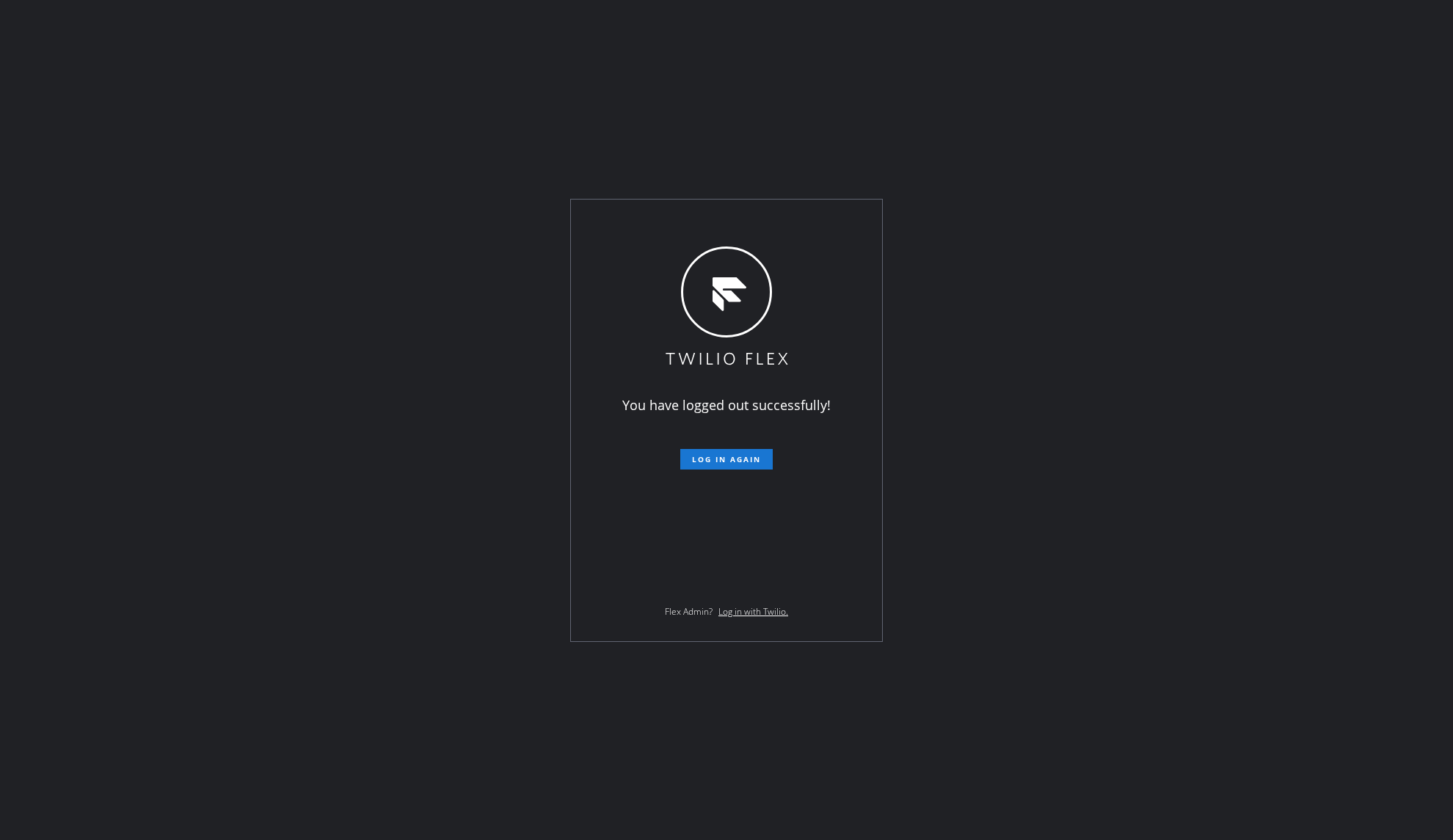
click at [713, 233] on div "You have logged out successfully! Log in again Flex Admin? Log in with Twilio." at bounding box center [726, 420] width 311 height 441
